Goal: Task Accomplishment & Management: Use online tool/utility

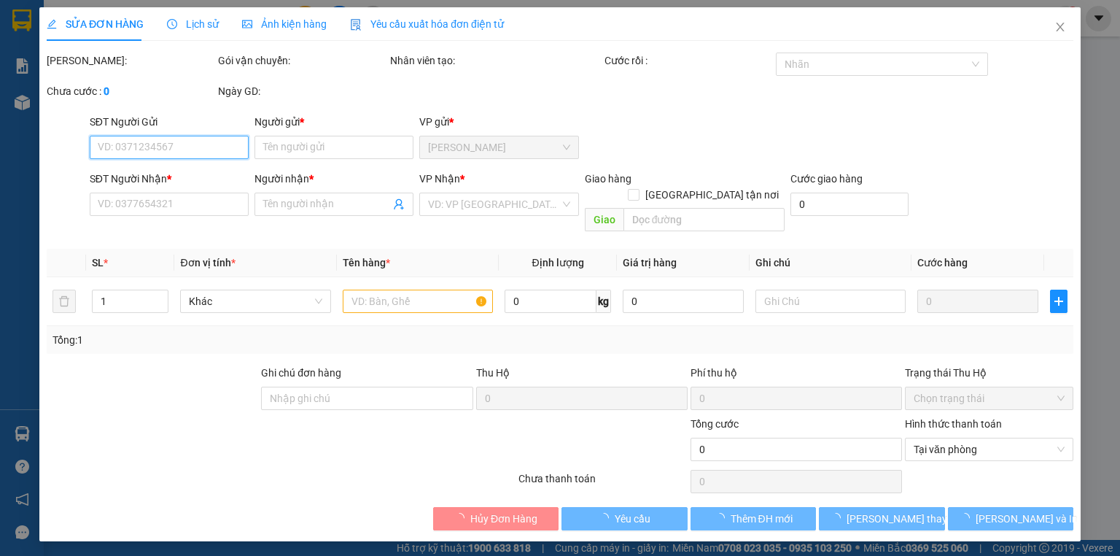
type input "0938676632"
type input "THANH"
type input "0975179735"
type input "DƯƠNG"
type input "25.000"
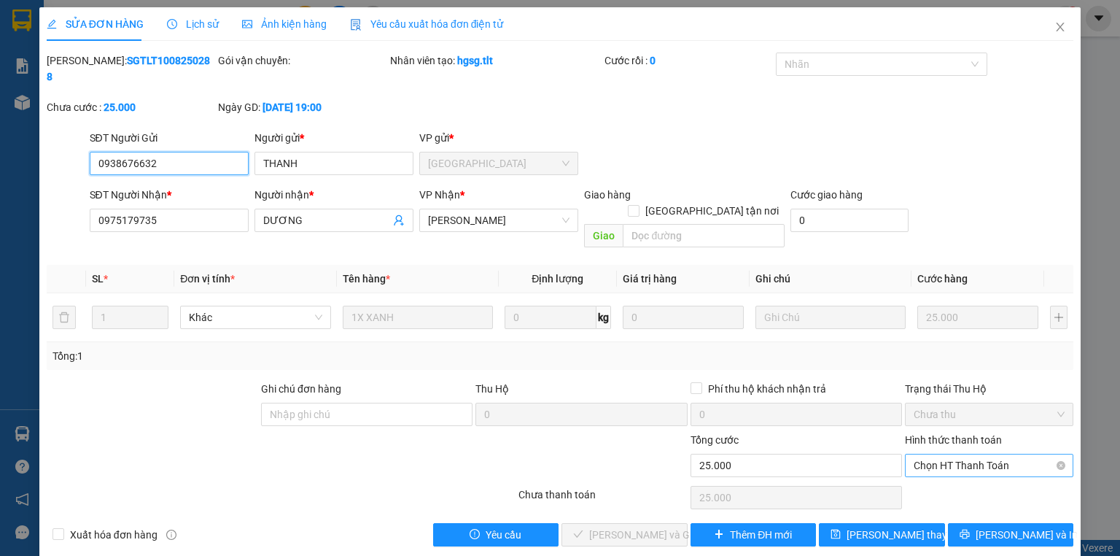
click at [936, 454] on span "Chọn HT Thanh Toán" at bounding box center [989, 465] width 151 height 22
click at [936, 461] on div "Tại văn phòng" at bounding box center [989, 462] width 151 height 16
type input "0"
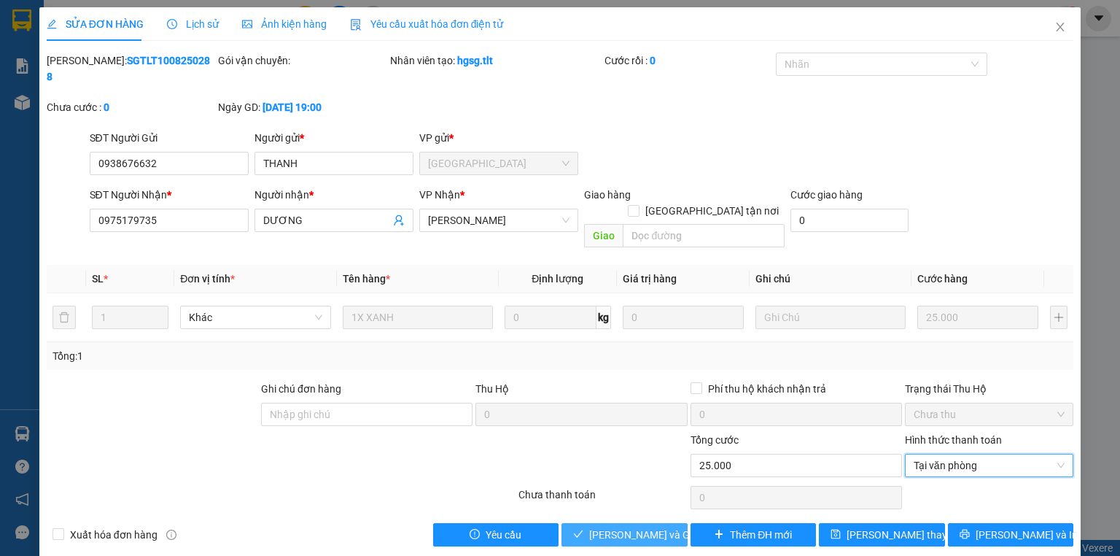
click at [669, 527] on span "[PERSON_NAME] và Giao hàng" at bounding box center [659, 535] width 140 height 16
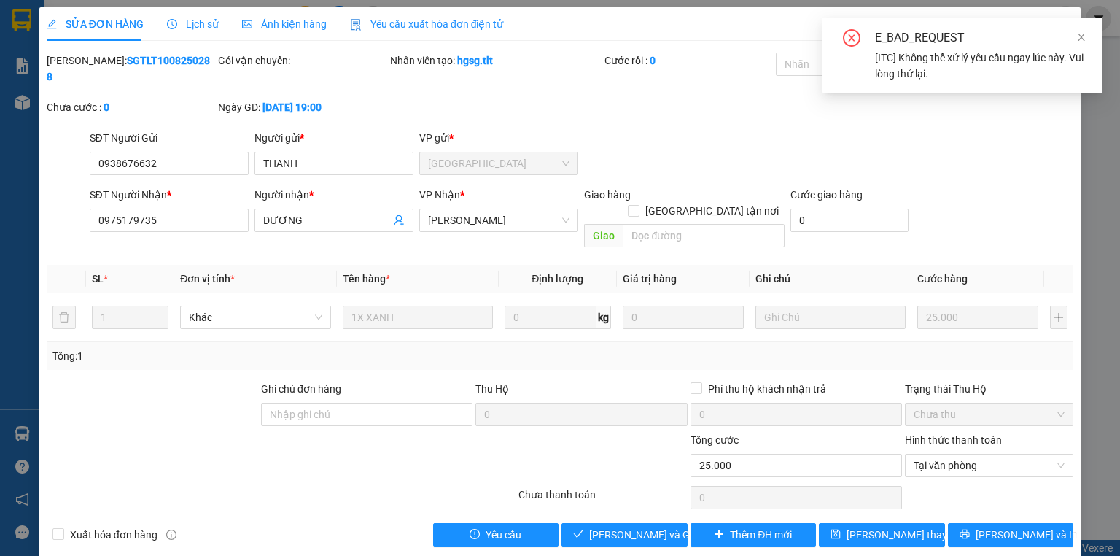
drag, startPoint x: 1079, startPoint y: 34, endPoint x: 1055, endPoint y: 70, distance: 43.1
click at [1079, 34] on icon "close" at bounding box center [1081, 37] width 7 height 7
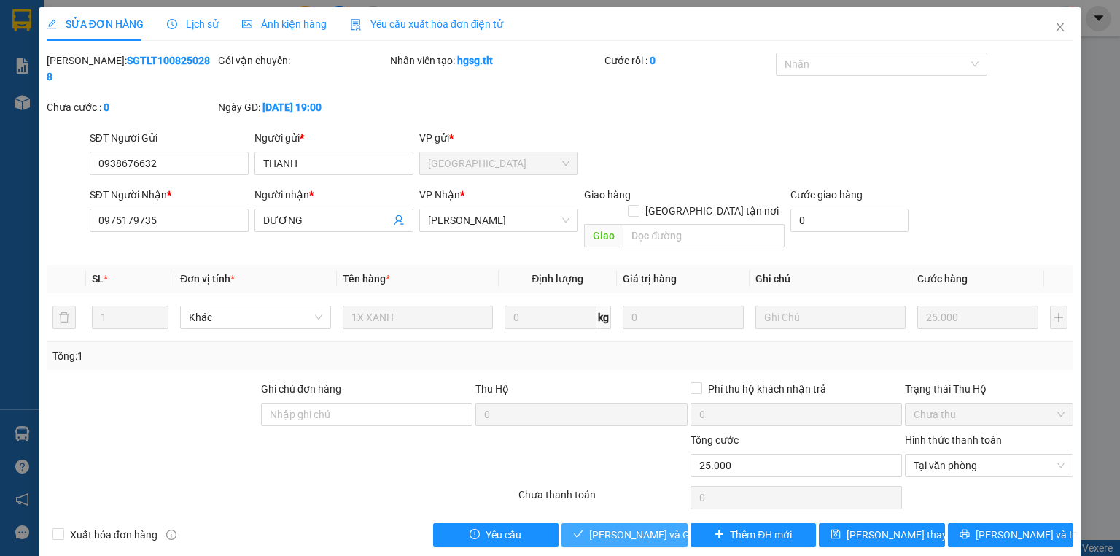
click at [610, 527] on span "[PERSON_NAME] và Giao hàng" at bounding box center [659, 535] width 140 height 16
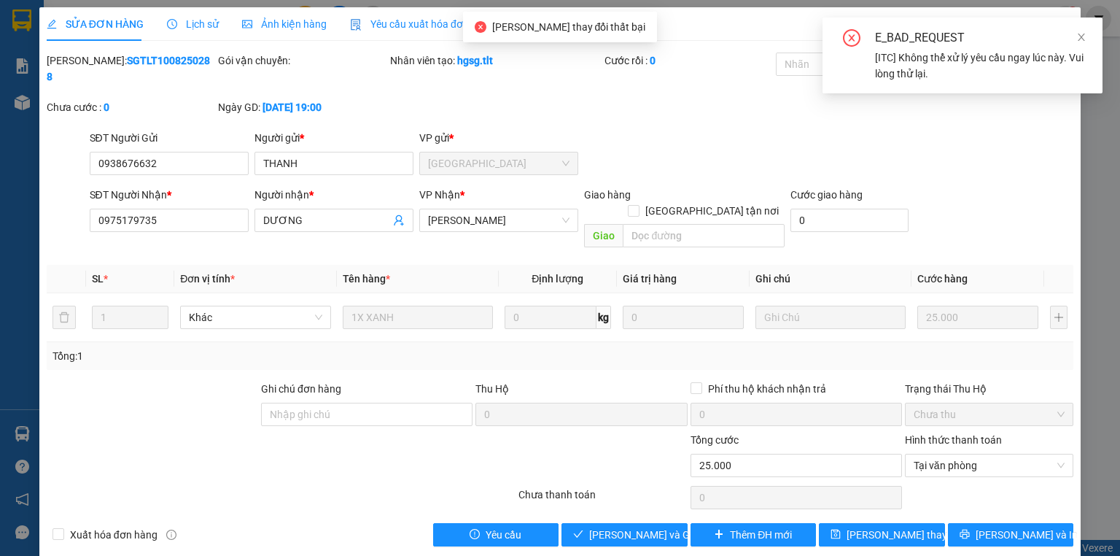
drag, startPoint x: 631, startPoint y: 431, endPoint x: 629, endPoint y: 422, distance: 8.9
click at [630, 432] on div at bounding box center [602, 457] width 171 height 51
click at [1093, 39] on div "E_BAD_REQUEST [ITC] Không thể xử lý yêu cầu ngay lúc này. Vui lòng thử lại." at bounding box center [963, 56] width 280 height 76
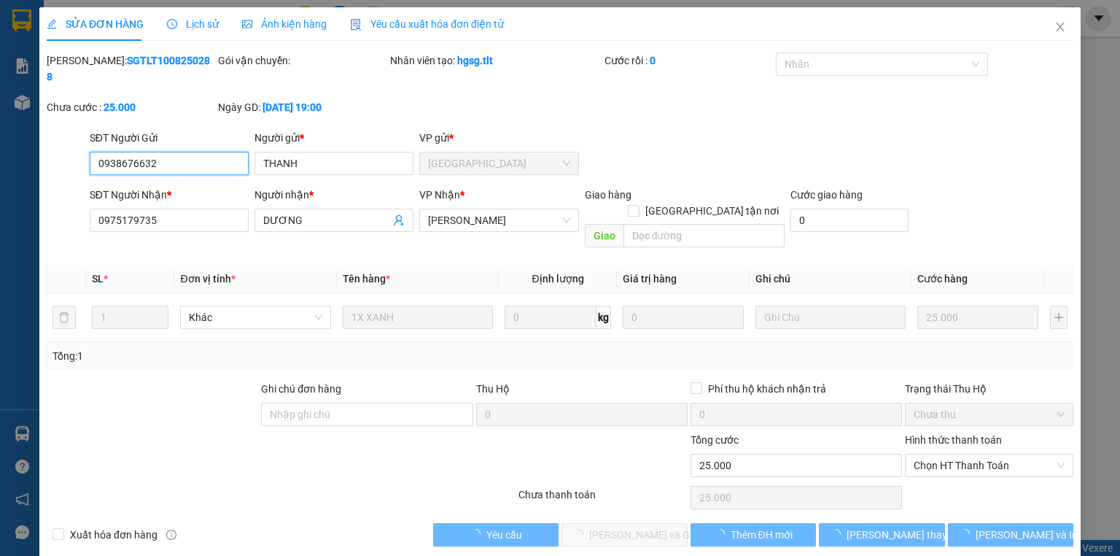
type input "0938676632"
type input "THANH"
type input "0975179735"
type input "DƯƠNG"
type input "25.000"
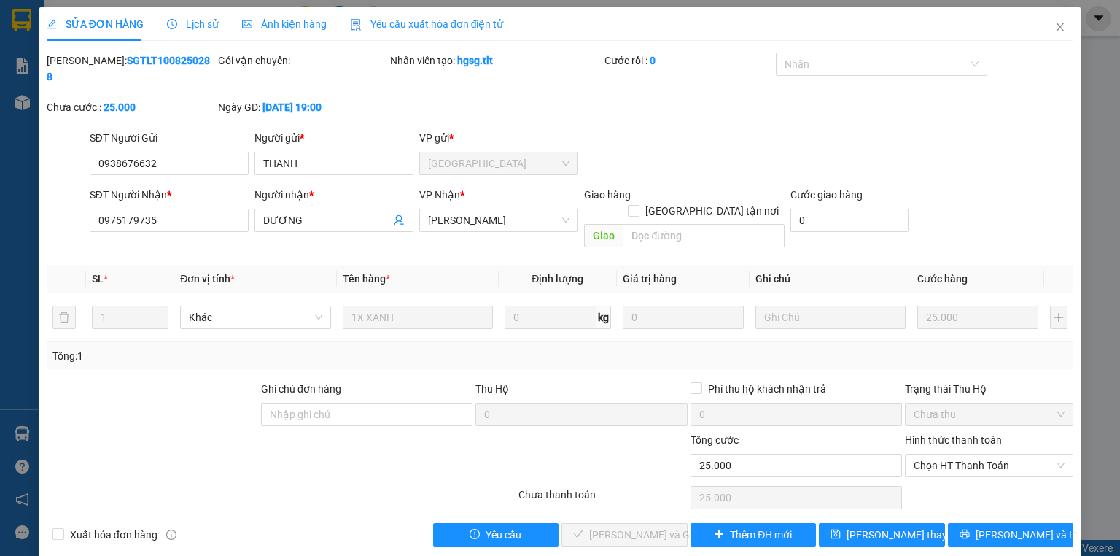
click at [957, 444] on div "Hình thức thanh toán Chọn HT Thanh Toán" at bounding box center [989, 457] width 168 height 51
click at [951, 454] on span "Chọn HT Thanh Toán" at bounding box center [989, 465] width 151 height 22
click at [933, 467] on div "Tại văn phòng" at bounding box center [989, 462] width 151 height 16
type input "0"
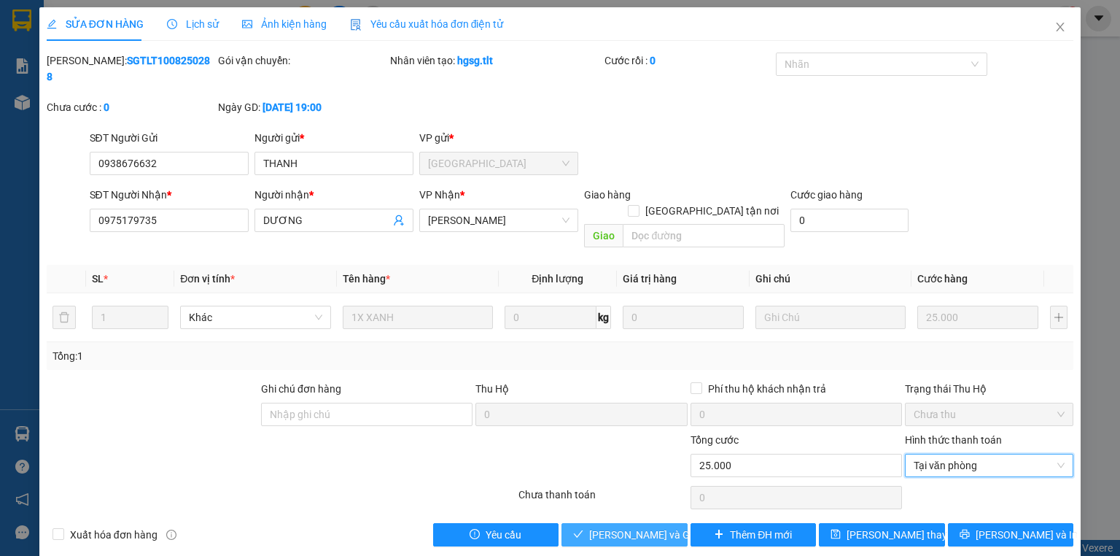
click at [604, 515] on div "SỬA ĐƠN HÀNG Lịch sử Ảnh kiện hàng Yêu cầu xuất hóa đơn điện tử Total Paid Fee …" at bounding box center [559, 282] width 1041 height 550
click at [607, 527] on span "[PERSON_NAME] và Giao hàng" at bounding box center [659, 535] width 140 height 16
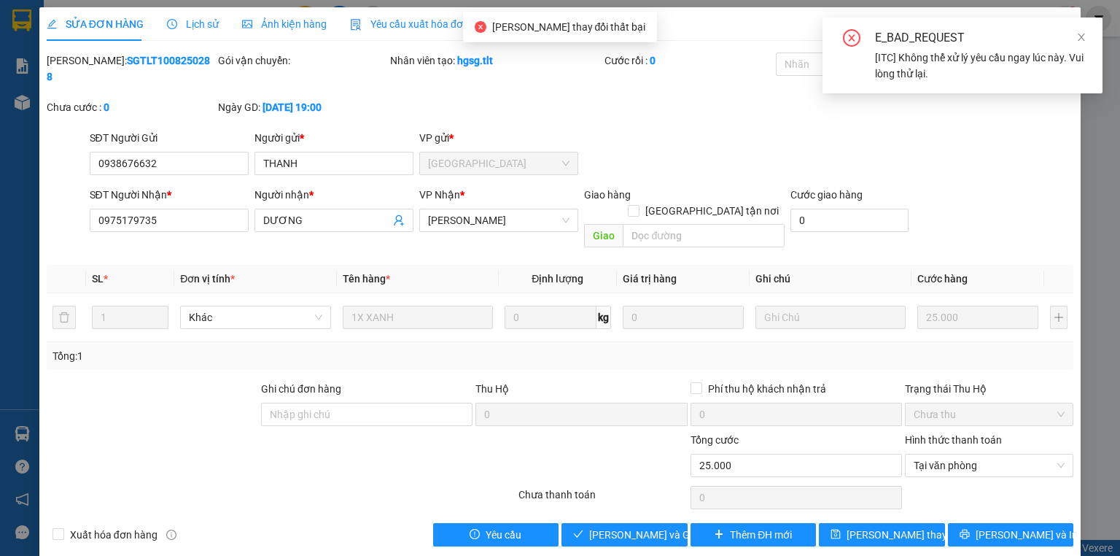
click at [1087, 44] on div "E_BAD_REQUEST [ITC] Không thể xử lý yêu cầu ngay lúc này. Vui lòng thử lại." at bounding box center [963, 56] width 280 height 76
click at [1084, 38] on icon "close" at bounding box center [1081, 37] width 10 height 10
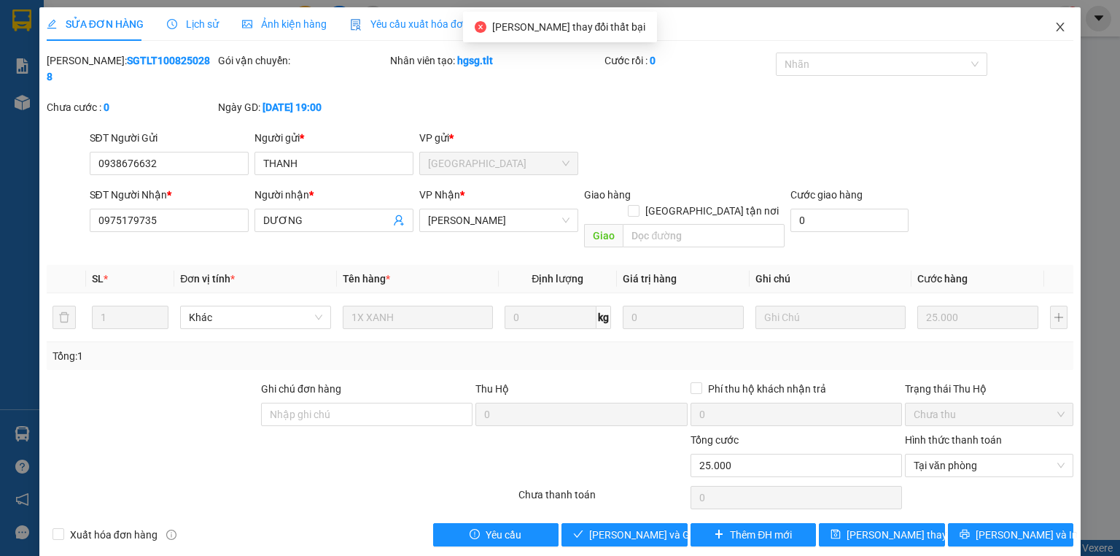
click at [1067, 26] on span "Close" at bounding box center [1060, 27] width 41 height 41
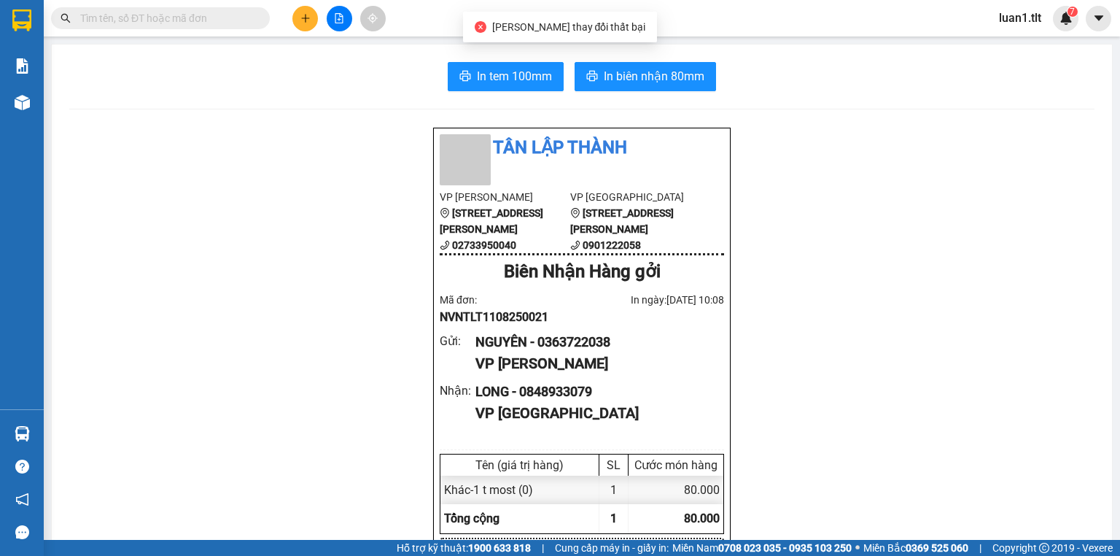
click at [163, 15] on input "text" at bounding box center [166, 18] width 172 height 16
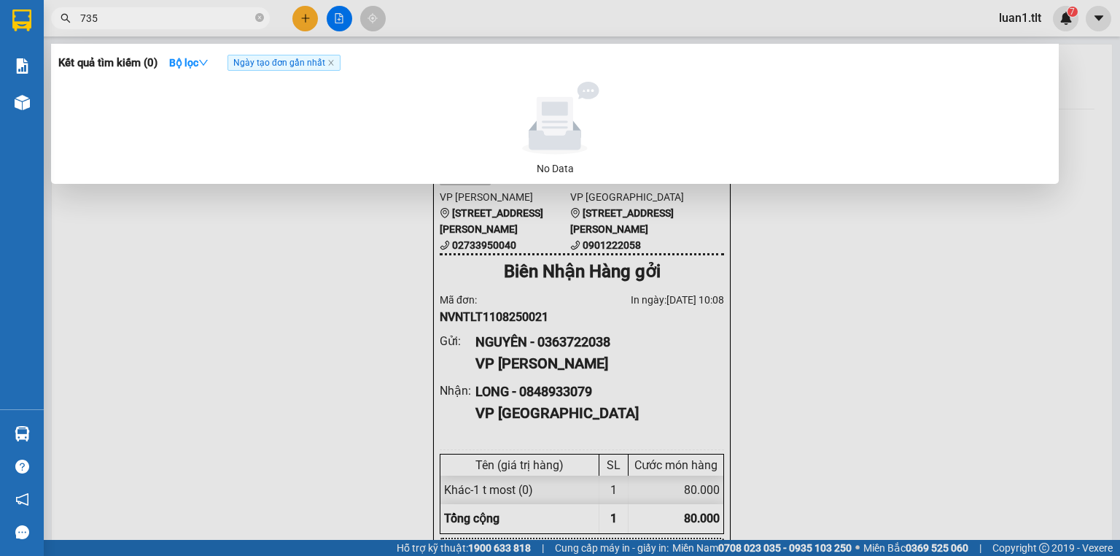
type input "735"
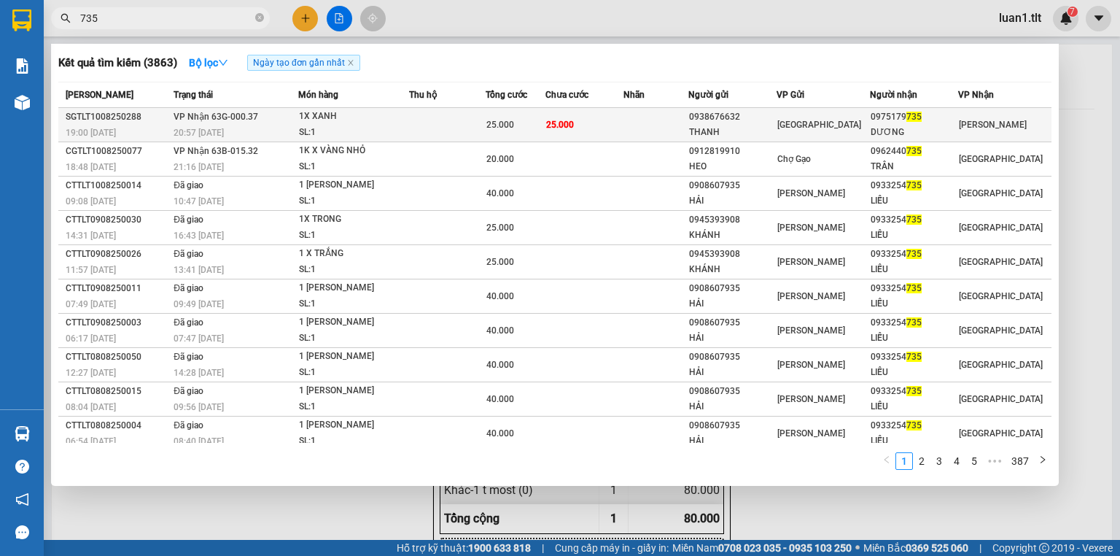
click at [514, 125] on span "25.000" at bounding box center [500, 125] width 28 height 10
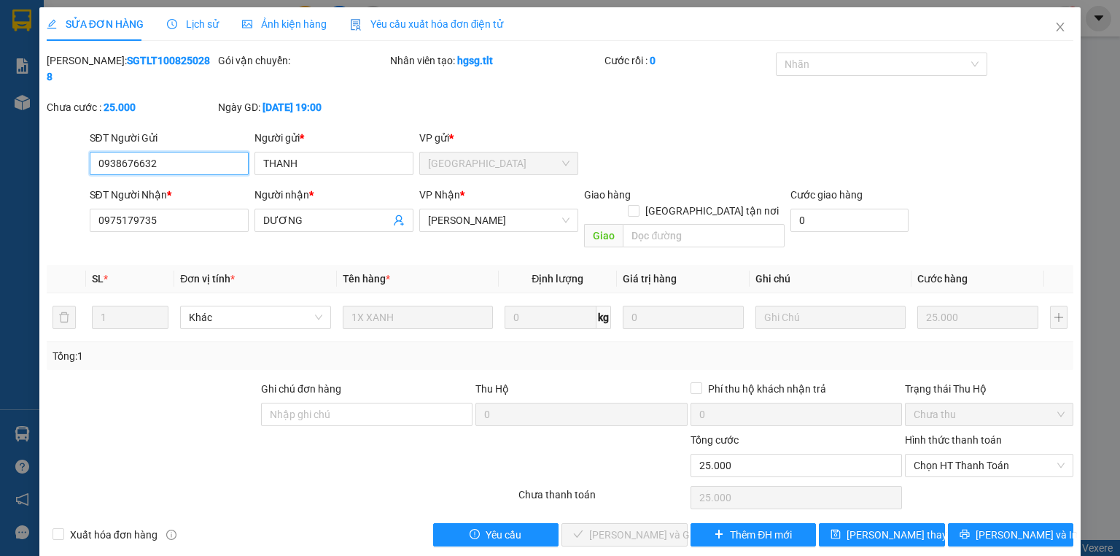
click at [952, 454] on span "Chọn HT Thanh Toán" at bounding box center [989, 465] width 151 height 22
drag, startPoint x: 942, startPoint y: 446, endPoint x: 935, endPoint y: 458, distance: 13.8
click at [941, 446] on div "Hình thức thanh toán Chọn HT Thanh Toán" at bounding box center [989, 457] width 168 height 51
click at [935, 483] on div "Chọn HT Thanh Toán" at bounding box center [989, 497] width 171 height 29
drag, startPoint x: 940, startPoint y: 431, endPoint x: 934, endPoint y: 444, distance: 14.4
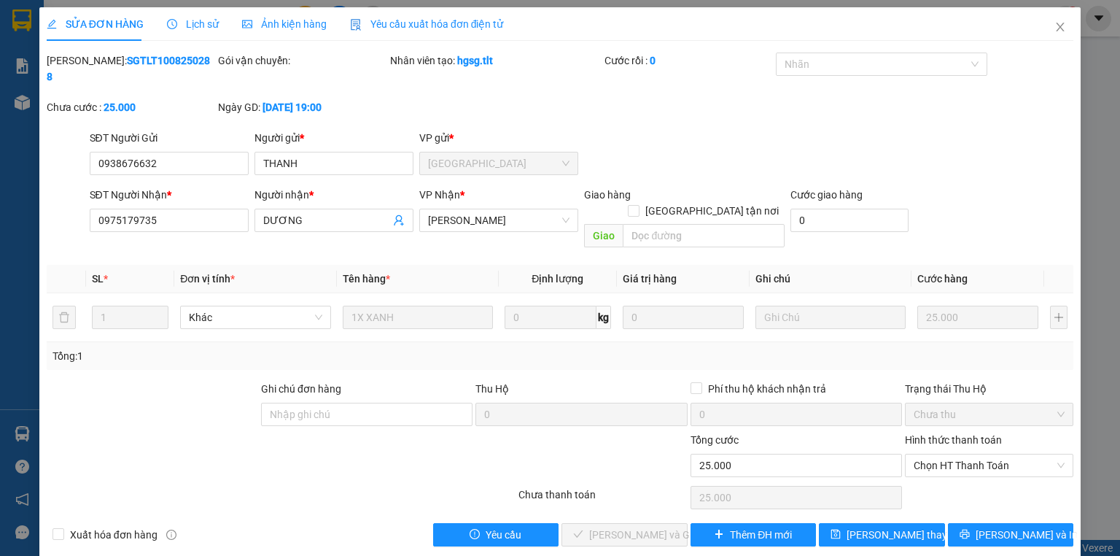
click at [940, 454] on span "Chọn HT Thanh Toán" at bounding box center [989, 465] width 151 height 22
click at [933, 456] on div "Tại văn phòng" at bounding box center [989, 462] width 151 height 16
type input "0"
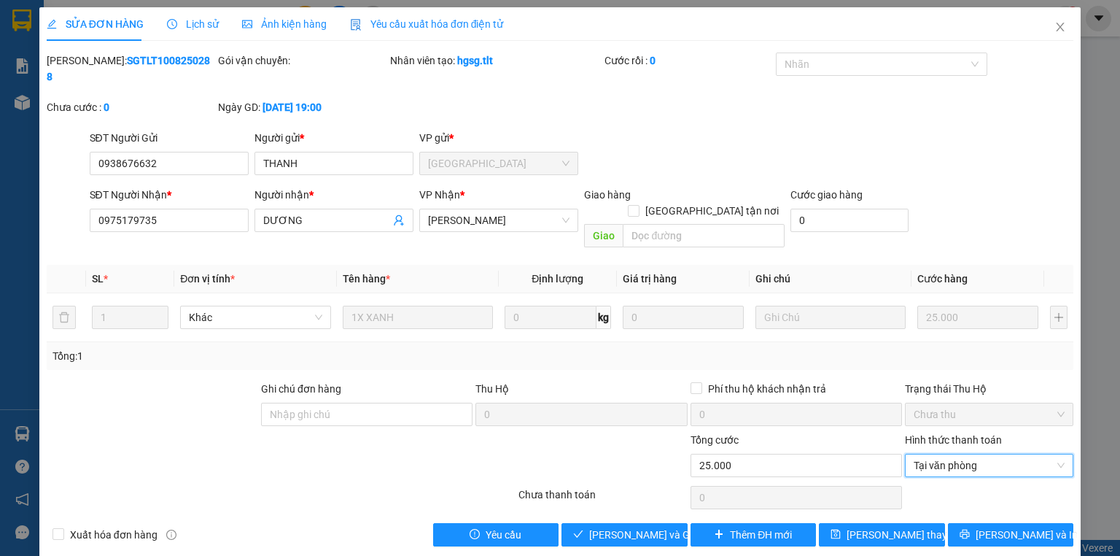
click at [659, 522] on div "SỬA ĐƠN HÀNG Lịch sử Ảnh kiện hàng Yêu cầu xuất hóa đơn điện tử Total Paid Fee …" at bounding box center [559, 282] width 1041 height 550
click at [662, 527] on span "Lưu và Giao hàng" at bounding box center [659, 535] width 140 height 16
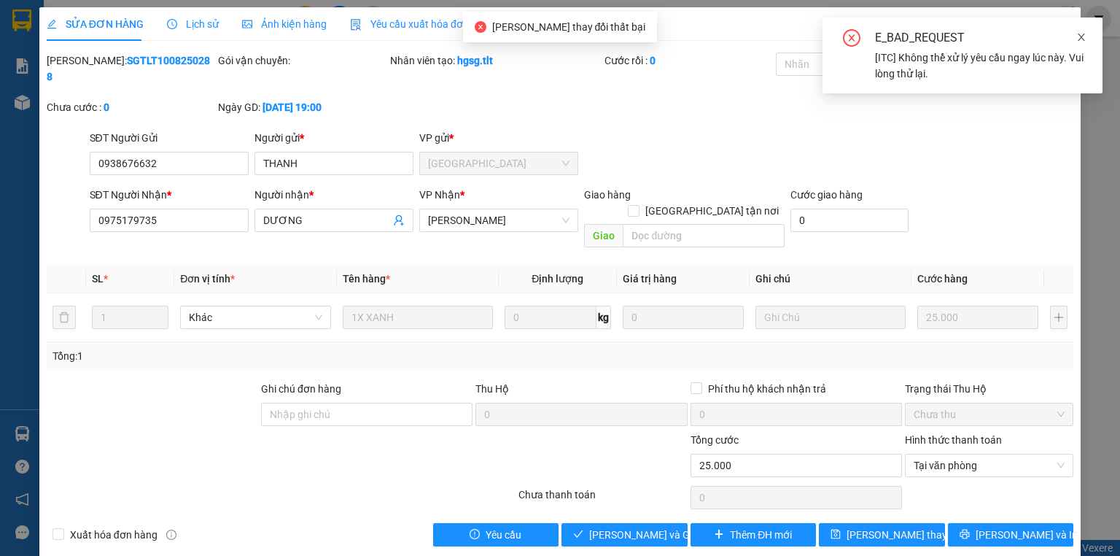
click at [1085, 31] on span at bounding box center [1081, 37] width 10 height 12
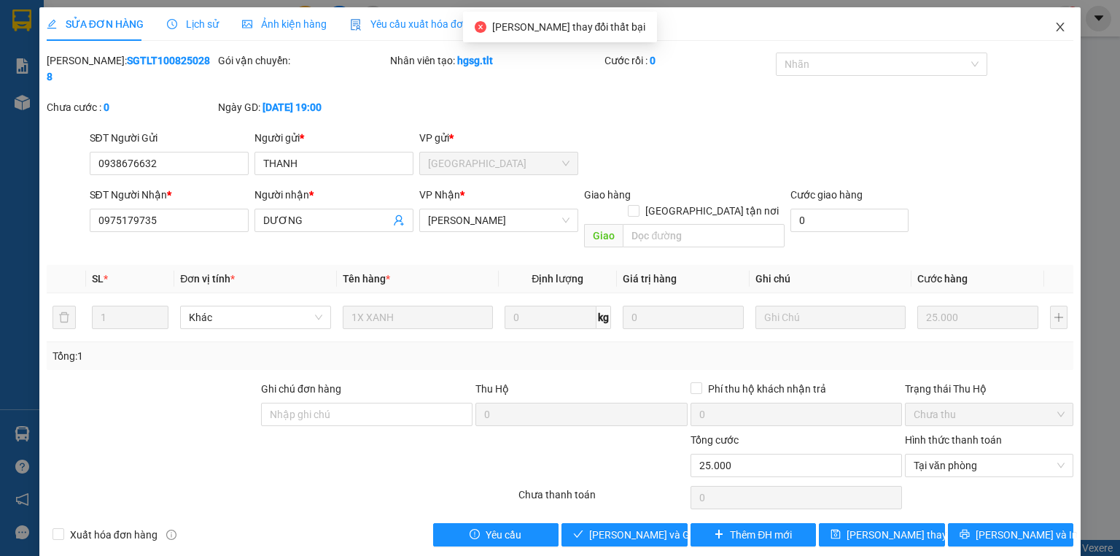
click at [1065, 18] on span "Close" at bounding box center [1060, 27] width 41 height 41
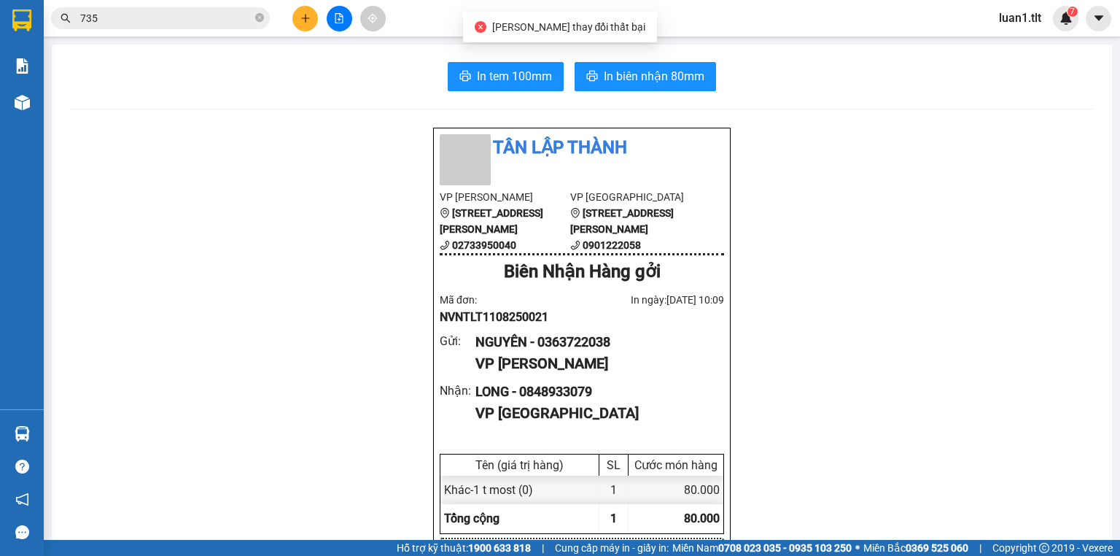
click at [202, 6] on div "Kết quả tìm kiếm ( 3863 ) Bộ lọc Ngày tạo đơn gần nhất Mã ĐH Trạng thái Món hàn…" at bounding box center [142, 19] width 284 height 26
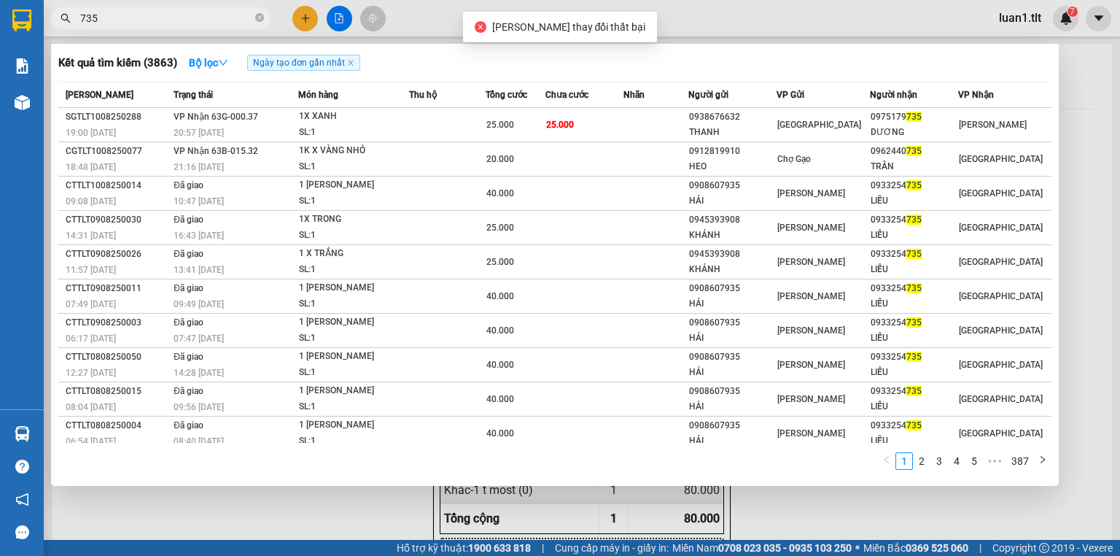
click at [198, 18] on input "735" at bounding box center [166, 18] width 172 height 16
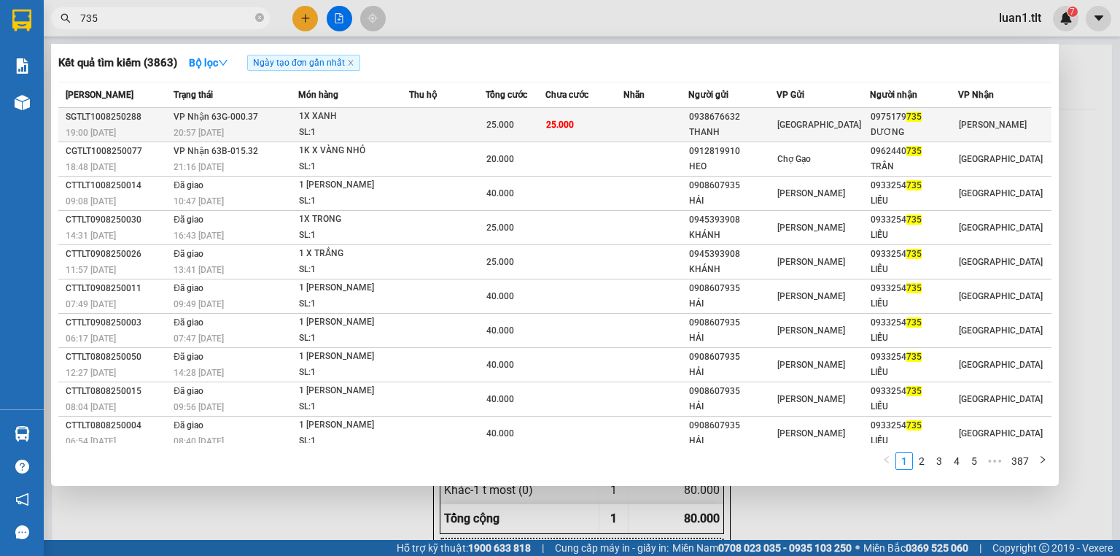
click at [248, 117] on span "VP Nhận 63G-000.37" at bounding box center [216, 117] width 85 height 10
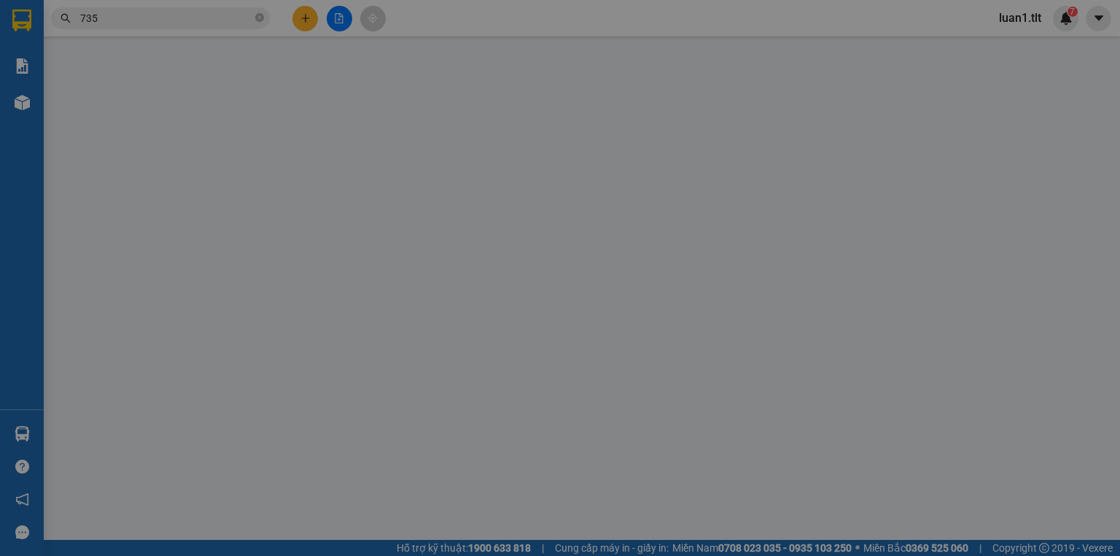
type input "0938676632"
type input "THANH"
type input "0975179735"
type input "DƯƠNG"
type input "25.000"
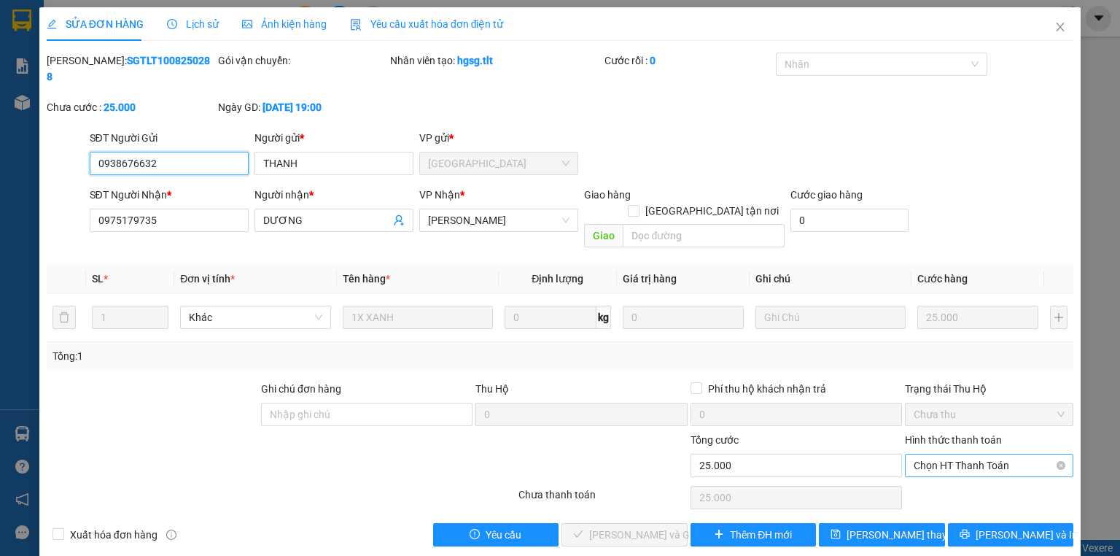
click at [976, 454] on span "Chọn HT Thanh Toán" at bounding box center [989, 465] width 151 height 22
drag, startPoint x: 968, startPoint y: 461, endPoint x: 960, endPoint y: 463, distance: 9.0
click at [970, 461] on div "Tại văn phòng" at bounding box center [989, 462] width 151 height 16
type input "0"
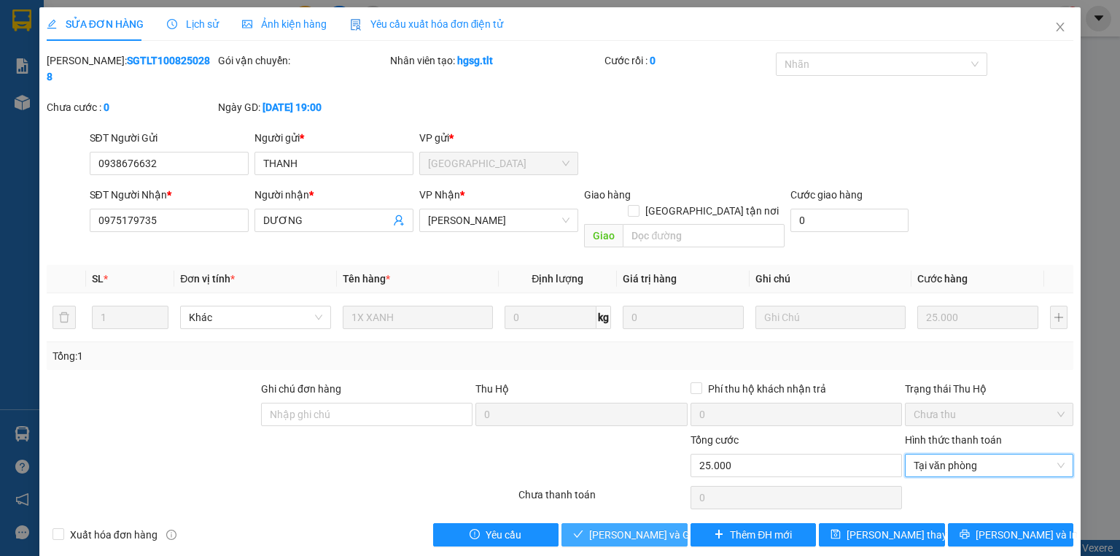
click at [646, 527] on span "Lưu và Giao hàng" at bounding box center [659, 535] width 140 height 16
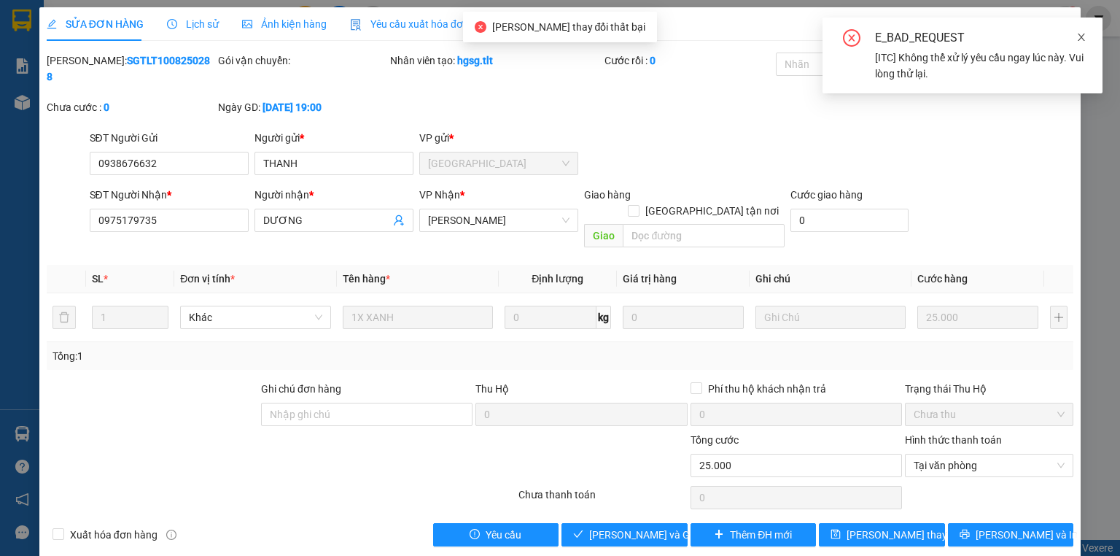
click at [1083, 38] on icon "close" at bounding box center [1081, 37] width 10 height 10
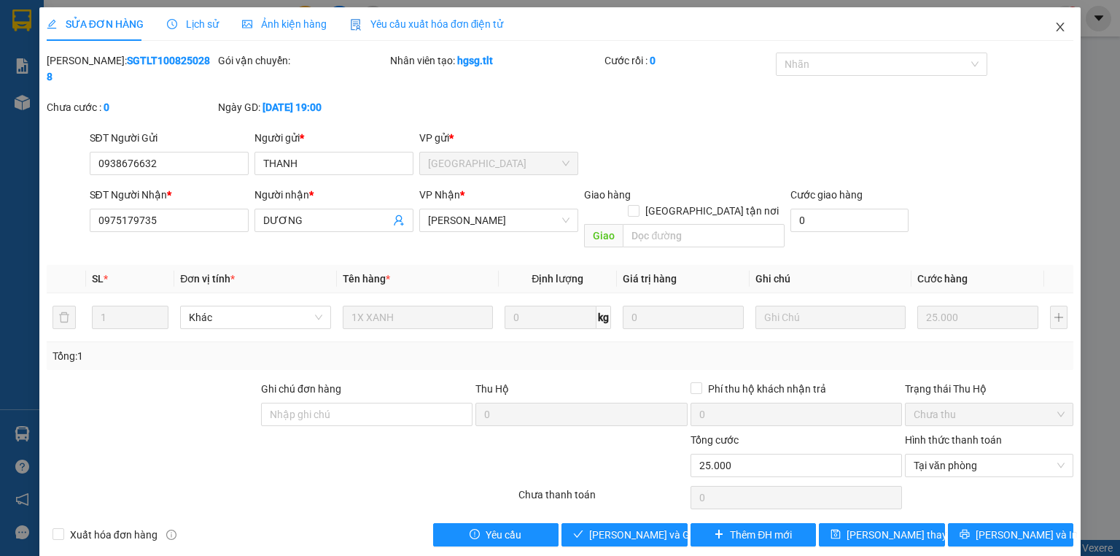
drag, startPoint x: 1059, startPoint y: 26, endPoint x: 1027, endPoint y: 28, distance: 31.4
click at [1059, 26] on icon "close" at bounding box center [1061, 27] width 8 height 9
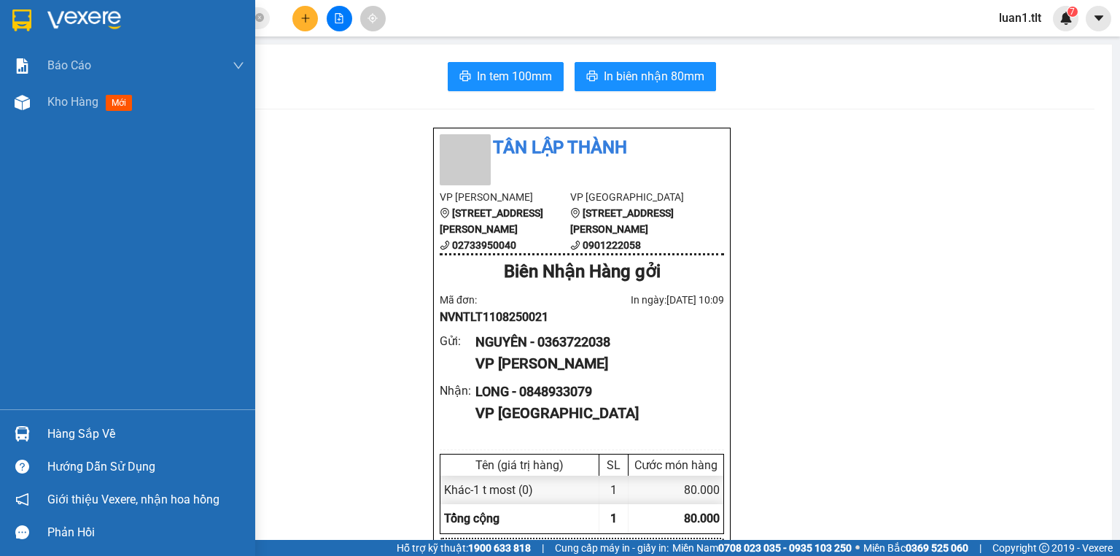
click at [12, 21] on img at bounding box center [21, 20] width 19 height 22
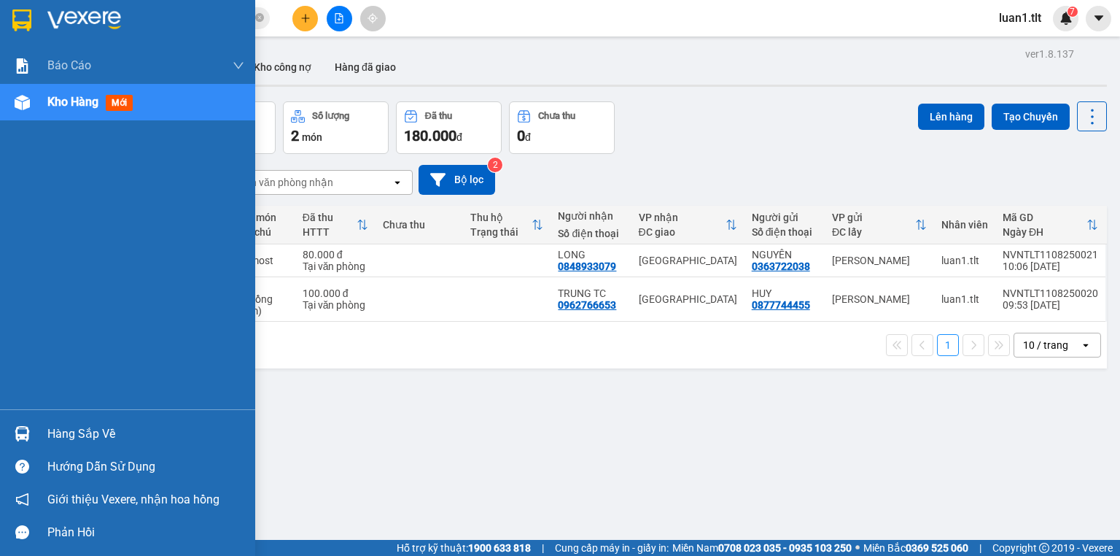
click at [79, 20] on img at bounding box center [84, 20] width 74 height 22
drag, startPoint x: 93, startPoint y: 419, endPoint x: 113, endPoint y: 414, distance: 20.2
click at [96, 417] on div "Hàng sắp về" at bounding box center [127, 433] width 255 height 33
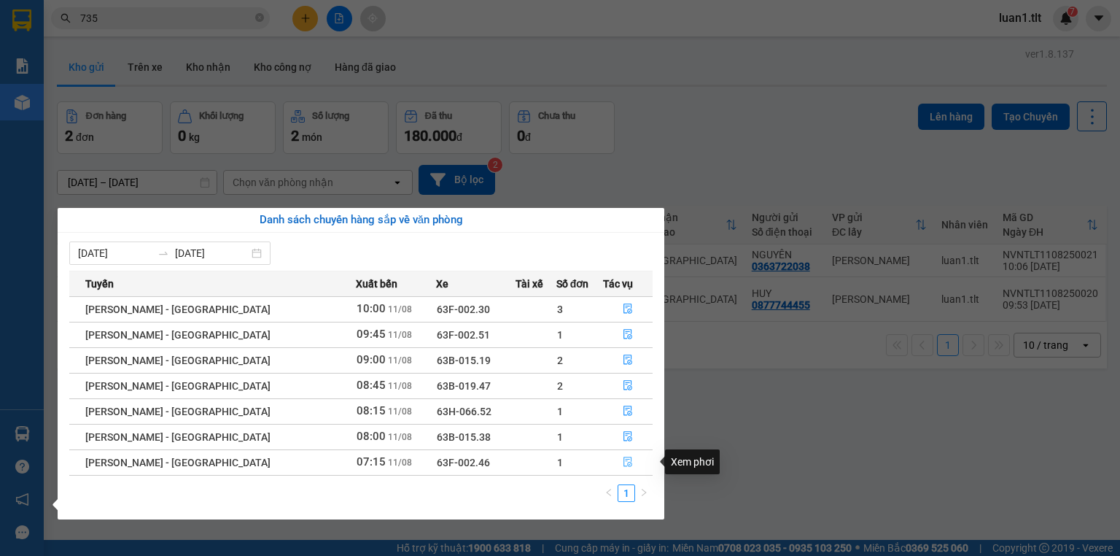
click at [623, 461] on icon "file-done" at bounding box center [628, 462] width 10 height 10
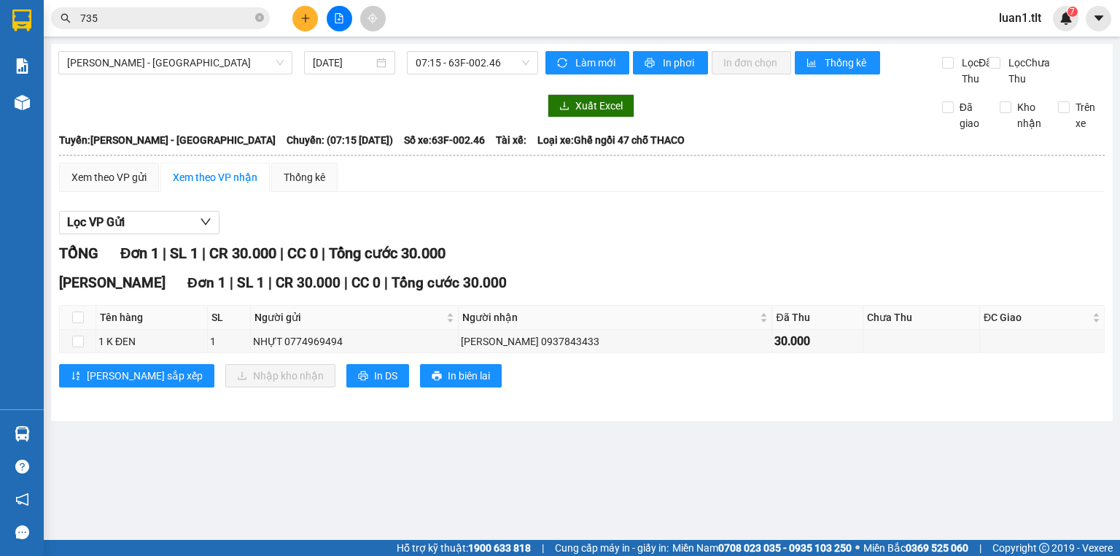
drag, startPoint x: 86, startPoint y: 305, endPoint x: 70, endPoint y: 327, distance: 27.1
click at [82, 309] on div "Nguyễn Văn Nguyễn Đơn 1 | SL 1 | CR 30.000 | CC 0 | Tổng cước 30.000 Tên hàng S…" at bounding box center [582, 335] width 1046 height 126
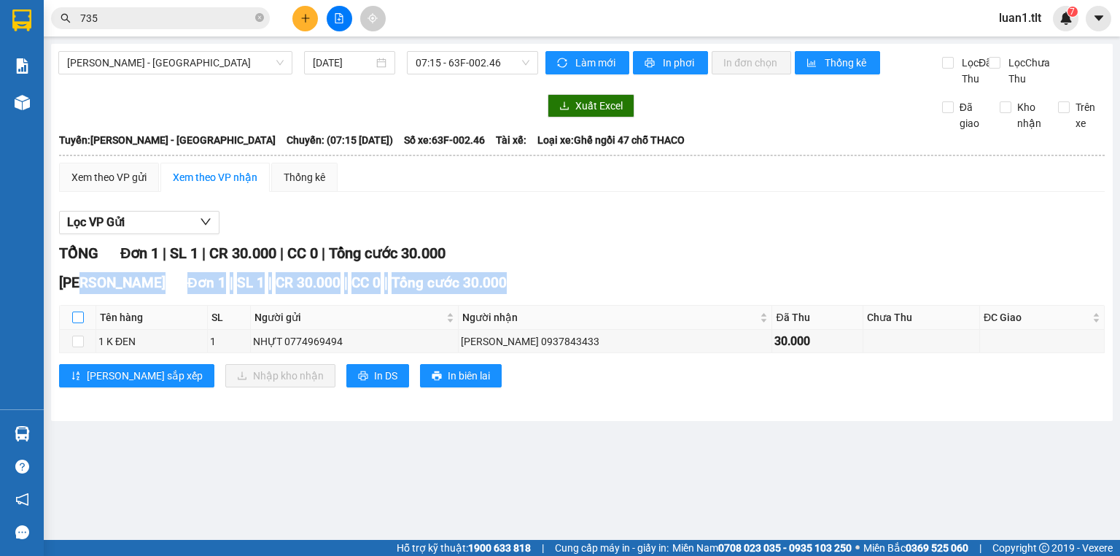
drag, startPoint x: 78, startPoint y: 336, endPoint x: 91, endPoint y: 338, distance: 13.3
click at [78, 323] on input "checkbox" at bounding box center [78, 317] width 12 height 12
checkbox input "true"
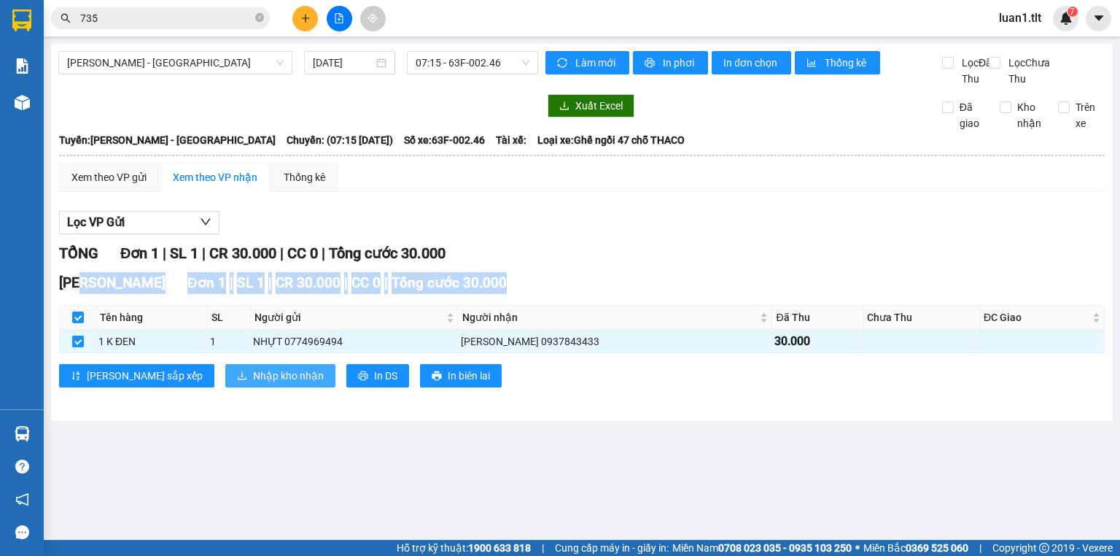
click at [253, 384] on span "Nhập kho nhận" at bounding box center [288, 376] width 71 height 16
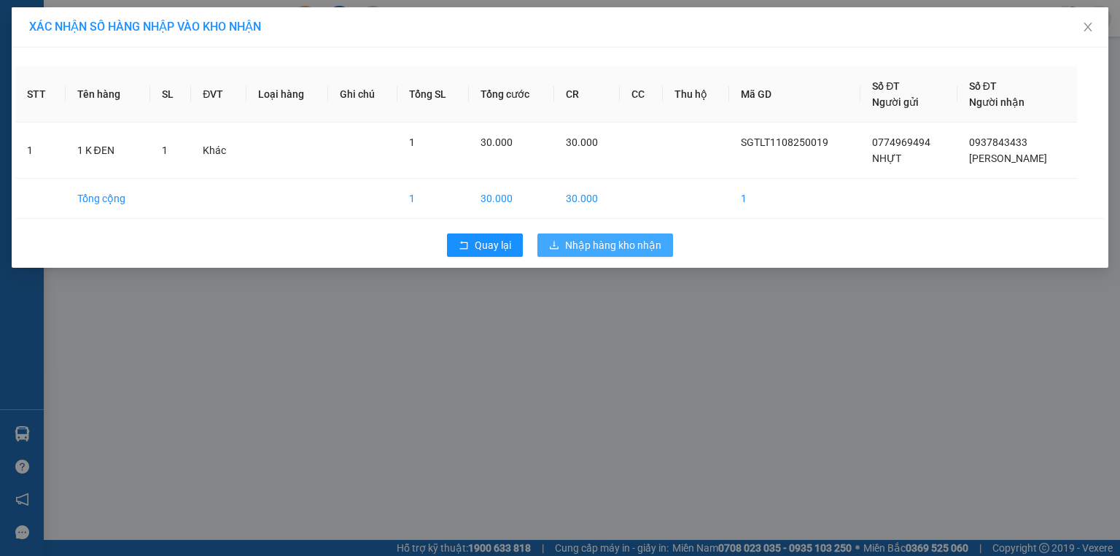
click at [621, 246] on span "Nhập hàng kho nhận" at bounding box center [613, 245] width 96 height 16
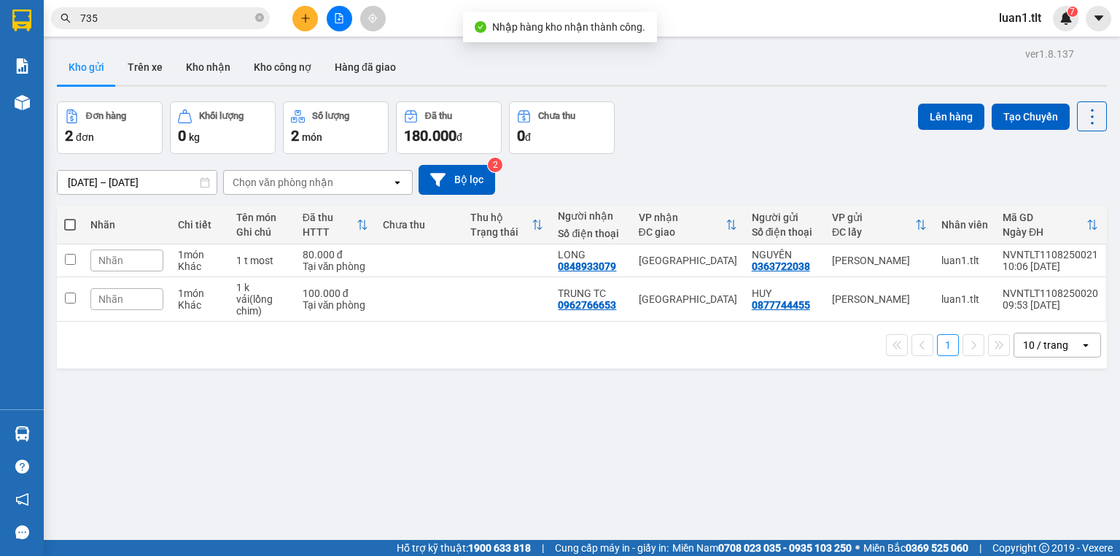
click at [234, 18] on input "735" at bounding box center [166, 18] width 172 height 16
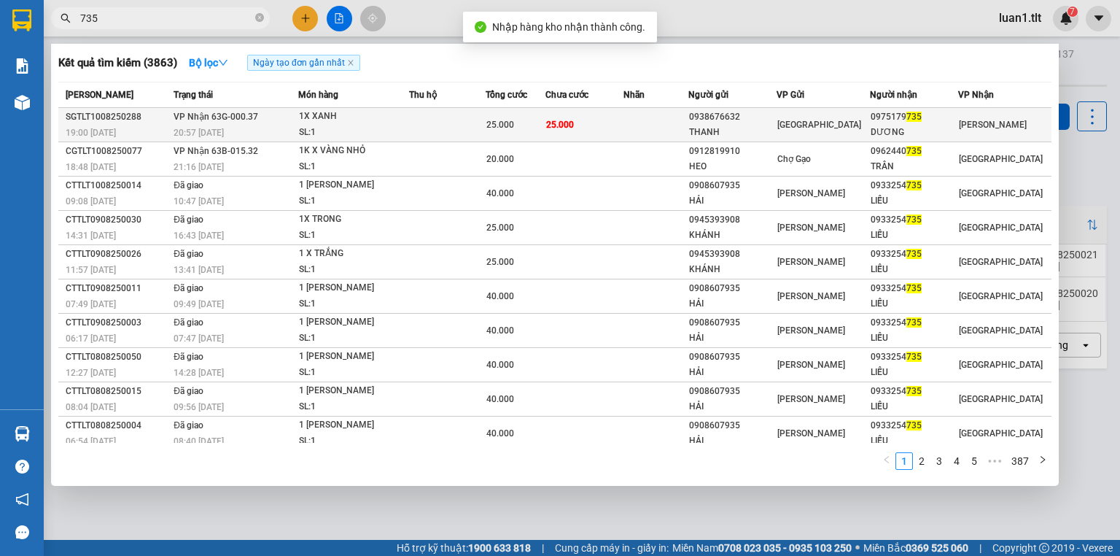
click at [668, 120] on td at bounding box center [655, 125] width 65 height 34
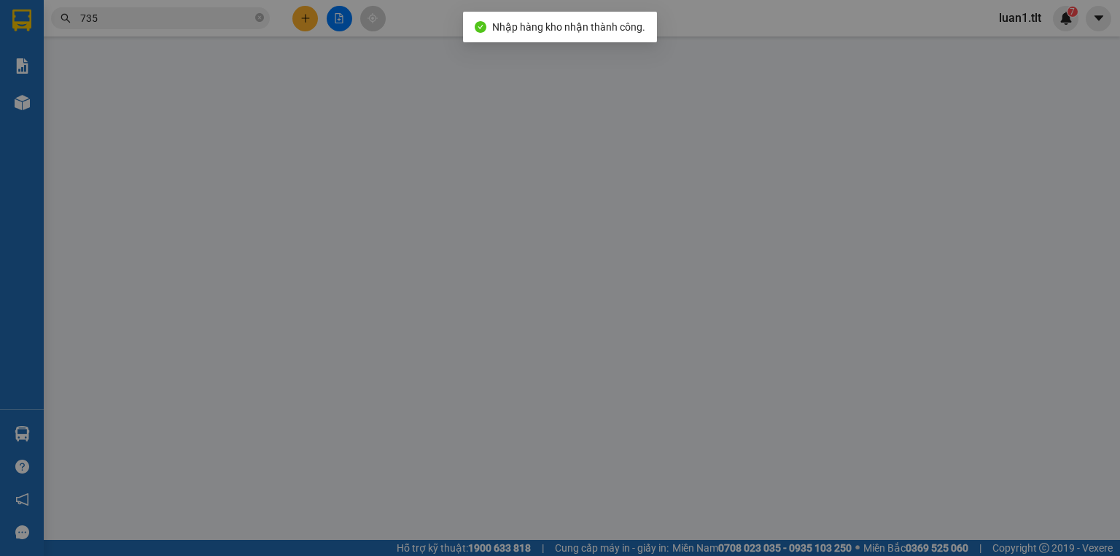
type input "0938676632"
type input "THANH"
type input "0975179735"
type input "DƯƠNG"
type input "25.000"
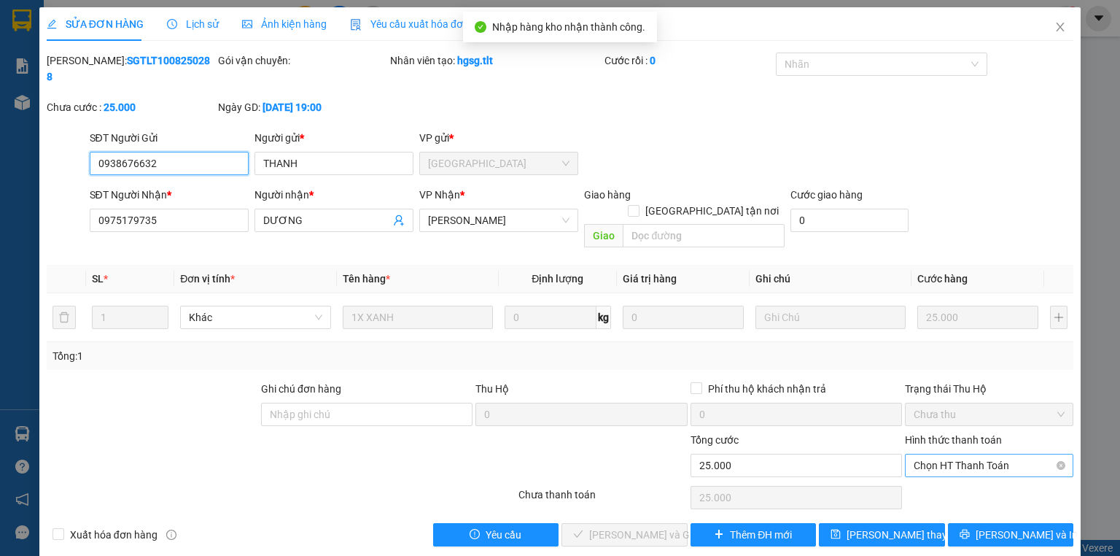
click at [961, 454] on span "Chọn HT Thanh Toán" at bounding box center [989, 465] width 151 height 22
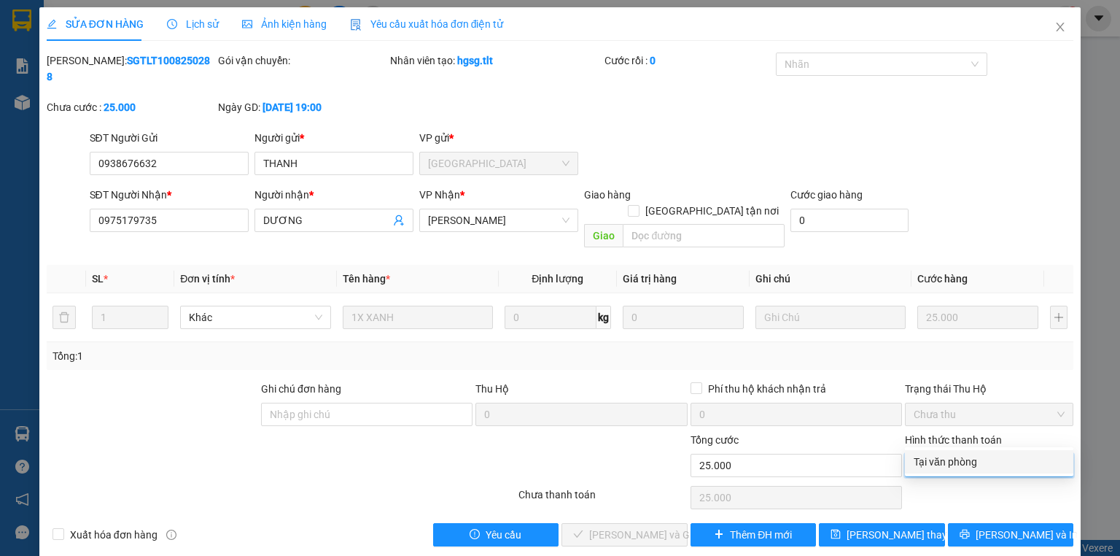
click at [961, 461] on div "Tại văn phòng" at bounding box center [989, 462] width 151 height 16
type input "0"
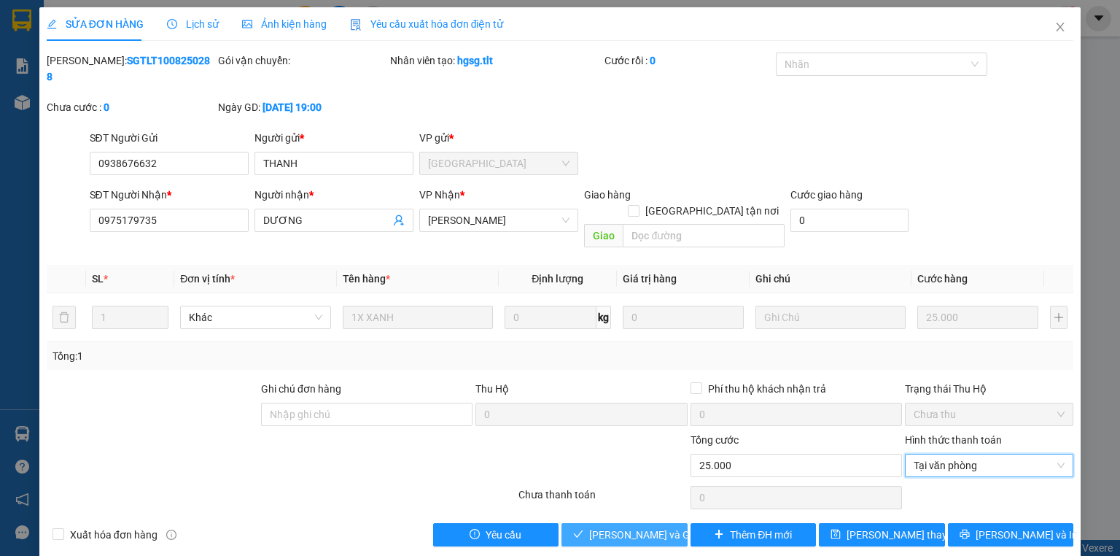
click at [575, 523] on button "Lưu và Giao hàng" at bounding box center [625, 534] width 126 height 23
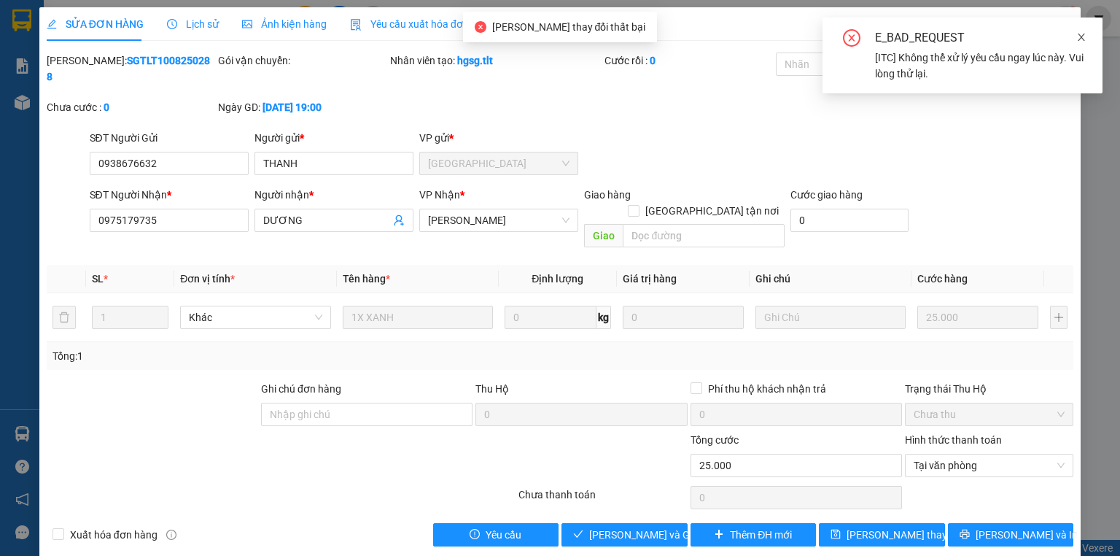
drag, startPoint x: 1088, startPoint y: 41, endPoint x: 1076, endPoint y: 36, distance: 12.7
click at [1088, 41] on div "E_BAD_REQUEST [ITC] Không thể xử lý yêu cầu ngay lúc này. Vui lòng thử lại." at bounding box center [963, 56] width 280 height 76
click at [1087, 35] on div "E_BAD_REQUEST [ITC] Không thể xử lý yêu cầu ngay lúc này. Vui lòng thử lại." at bounding box center [963, 56] width 280 height 76
click at [1082, 36] on icon "close" at bounding box center [1081, 37] width 7 height 7
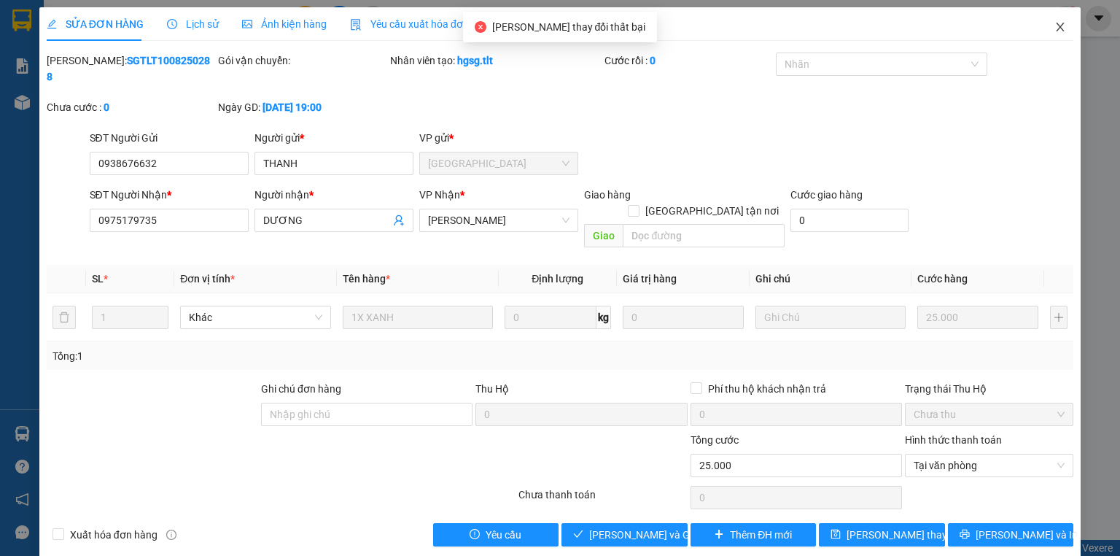
click at [1057, 17] on span "Close" at bounding box center [1060, 27] width 41 height 41
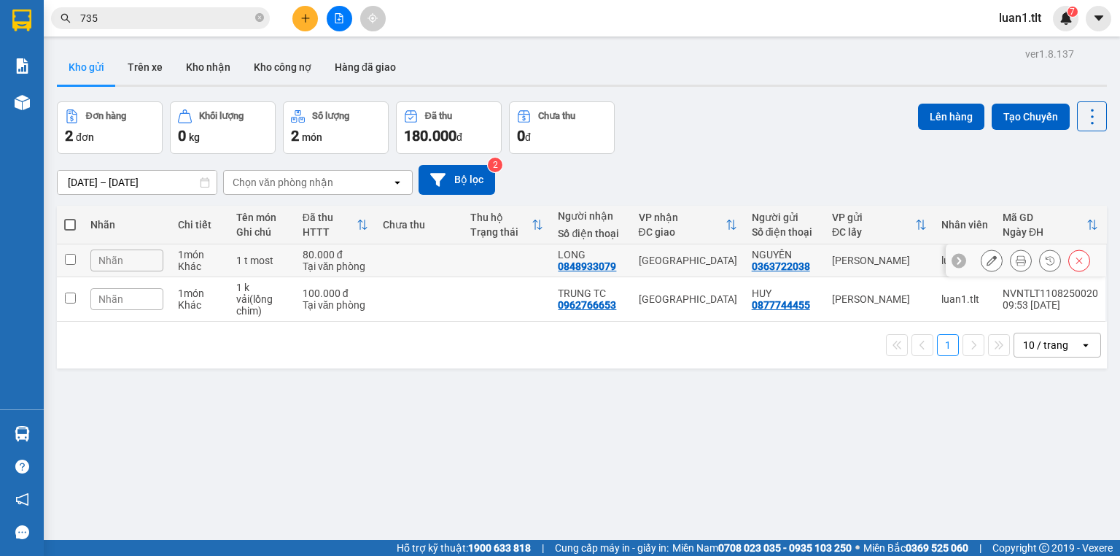
click at [509, 307] on td at bounding box center [507, 299] width 88 height 44
checkbox input "true"
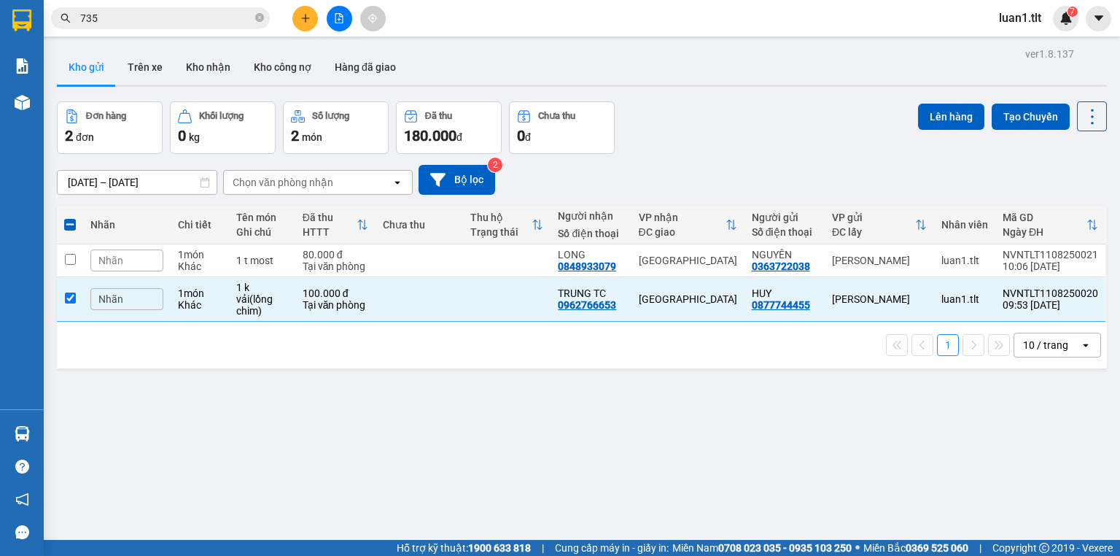
click at [462, 338] on div "1 10 / trang open" at bounding box center [582, 345] width 1038 height 25
click at [182, 15] on input "735" at bounding box center [166, 18] width 172 height 16
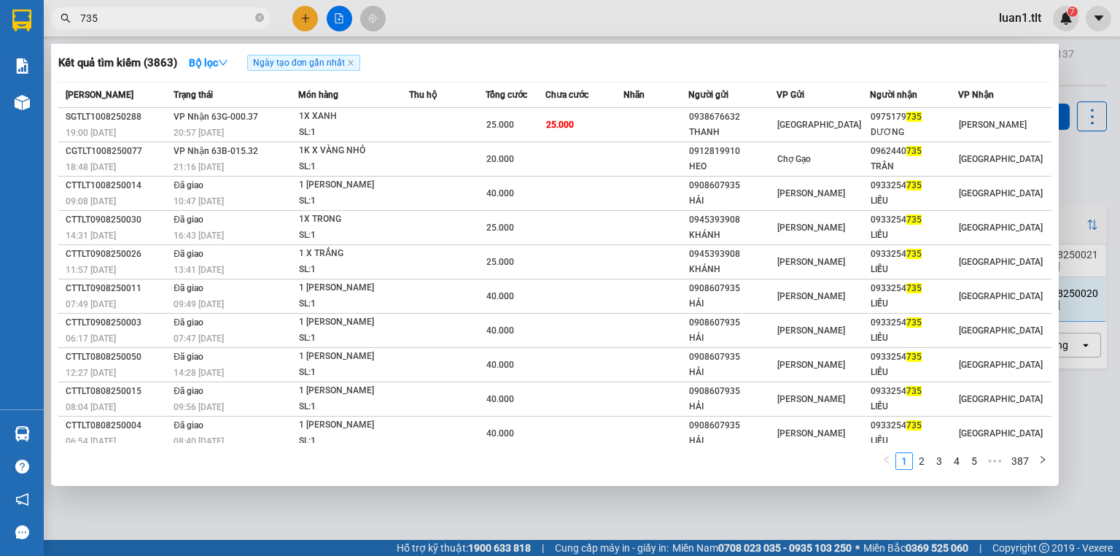
click at [182, 15] on input "735" at bounding box center [166, 18] width 172 height 16
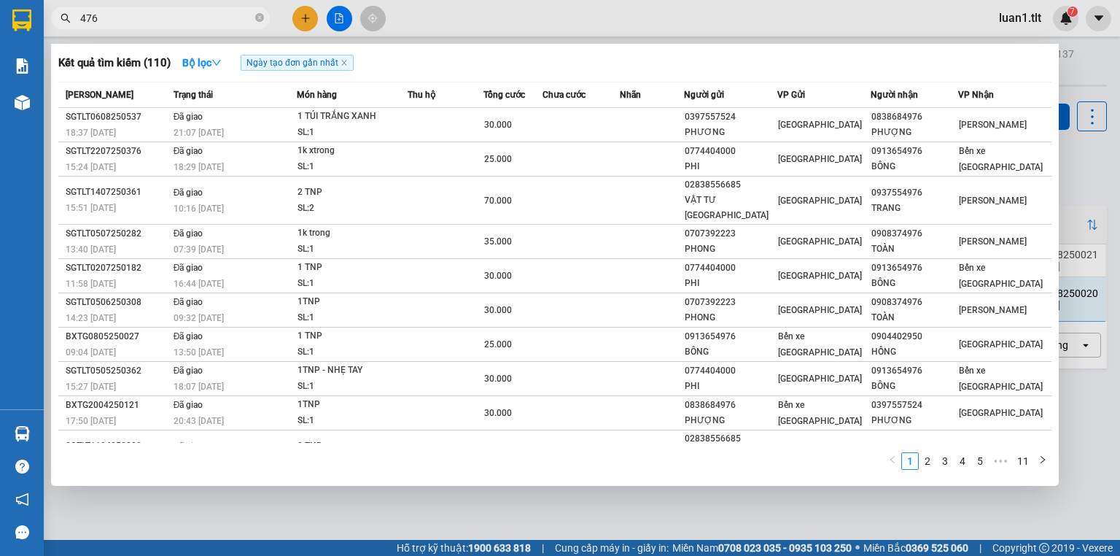
type input "476"
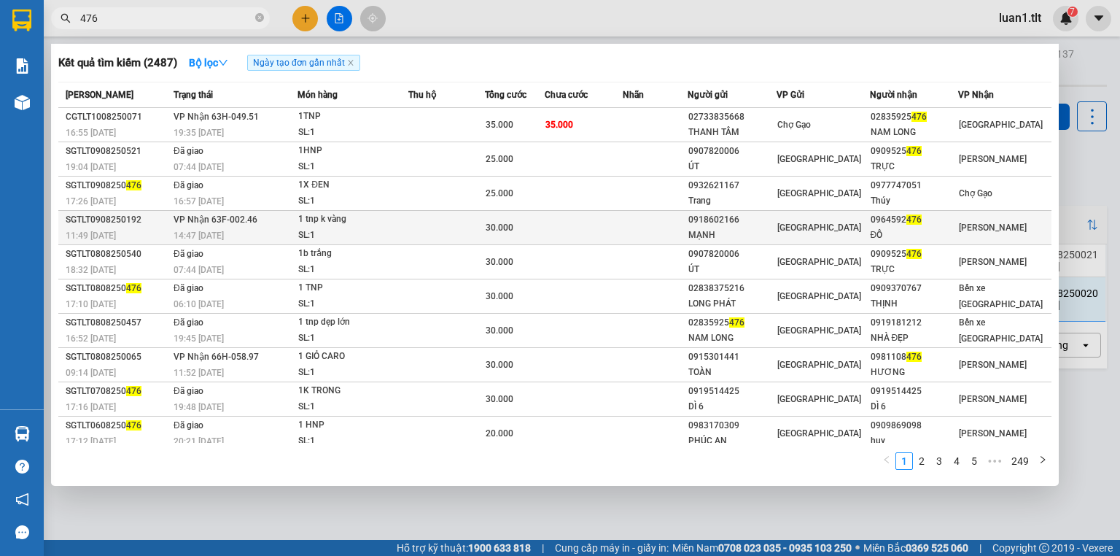
click at [556, 228] on td at bounding box center [584, 228] width 78 height 34
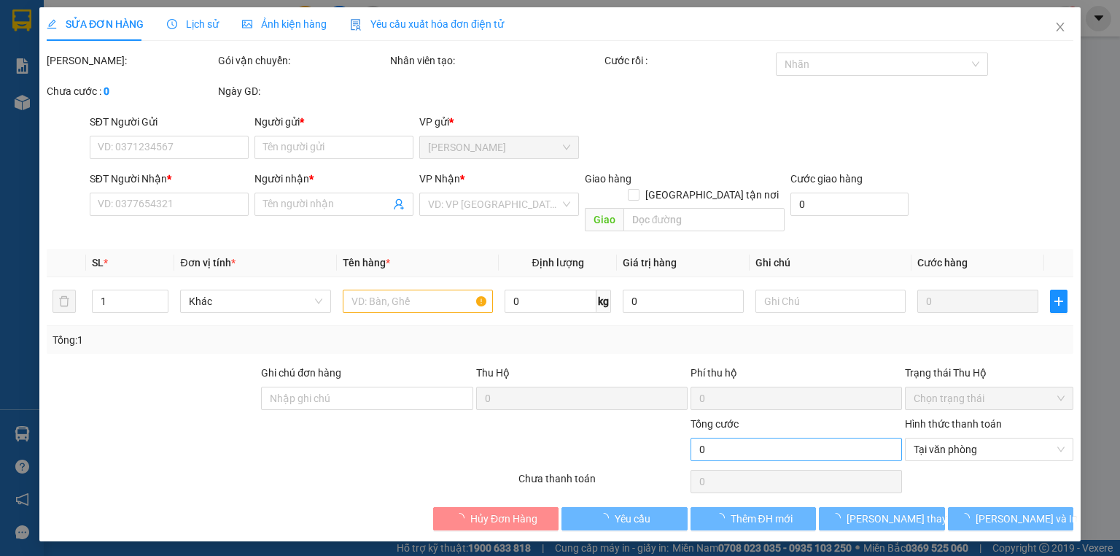
type input "0918602166"
type input "MẠNH"
type input "0964592476"
type input "ĐÔ"
type input "30.000"
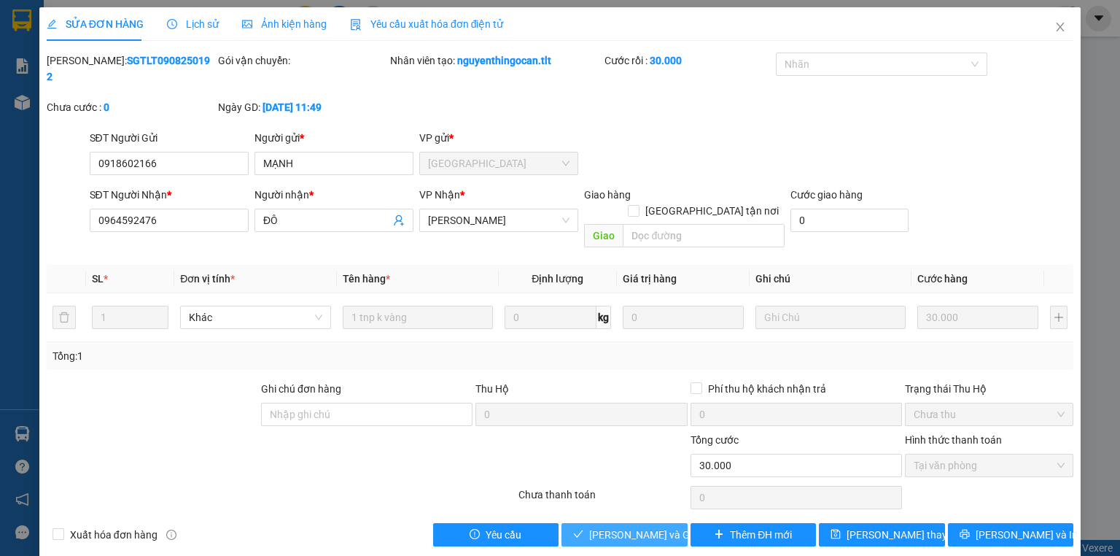
click at [653, 527] on span "Lưu và Giao hàng" at bounding box center [659, 535] width 140 height 16
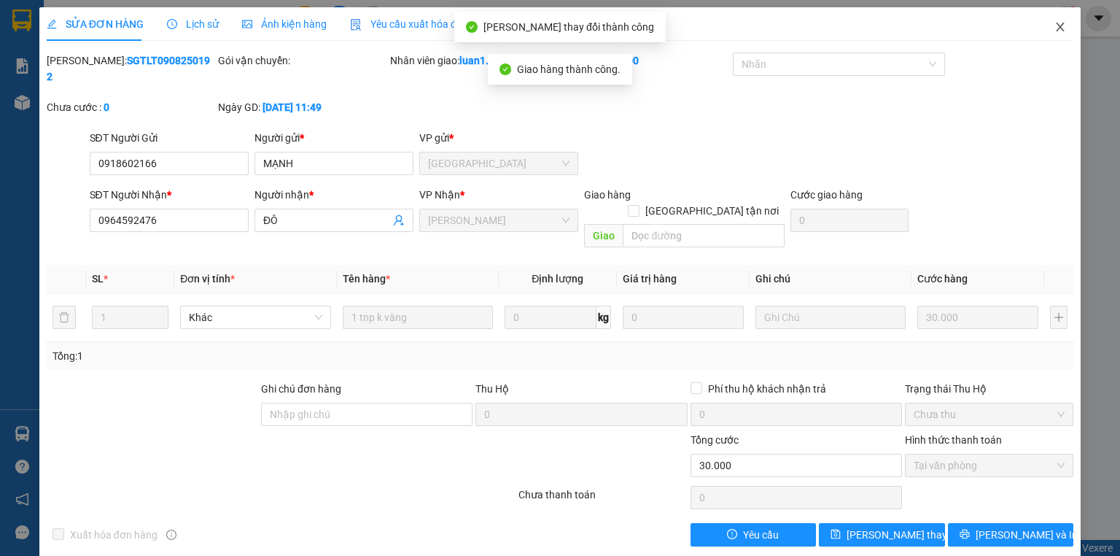
click at [1064, 18] on span "Close" at bounding box center [1060, 27] width 41 height 41
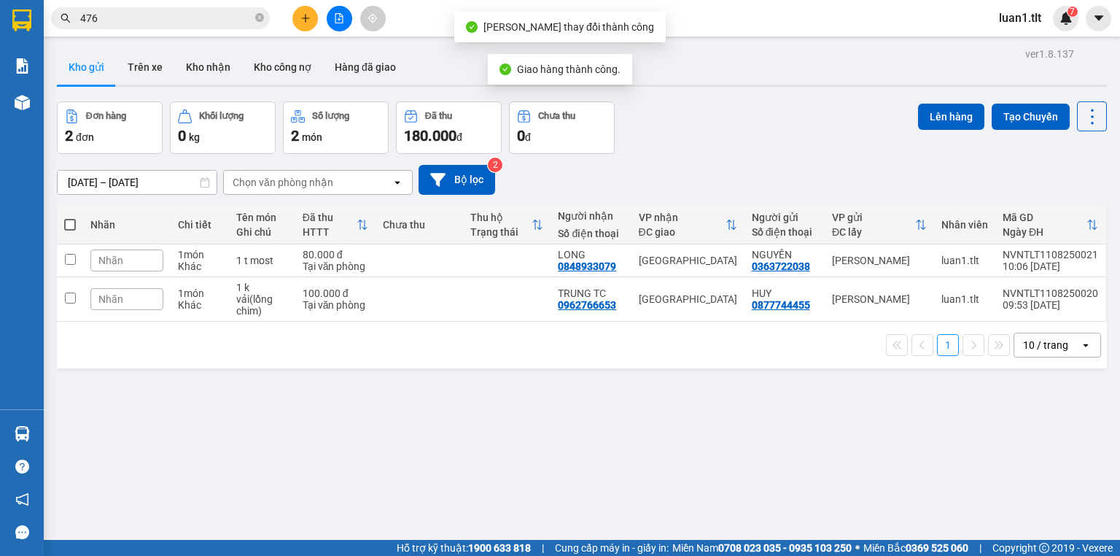
click at [143, 23] on input "476" at bounding box center [166, 18] width 172 height 16
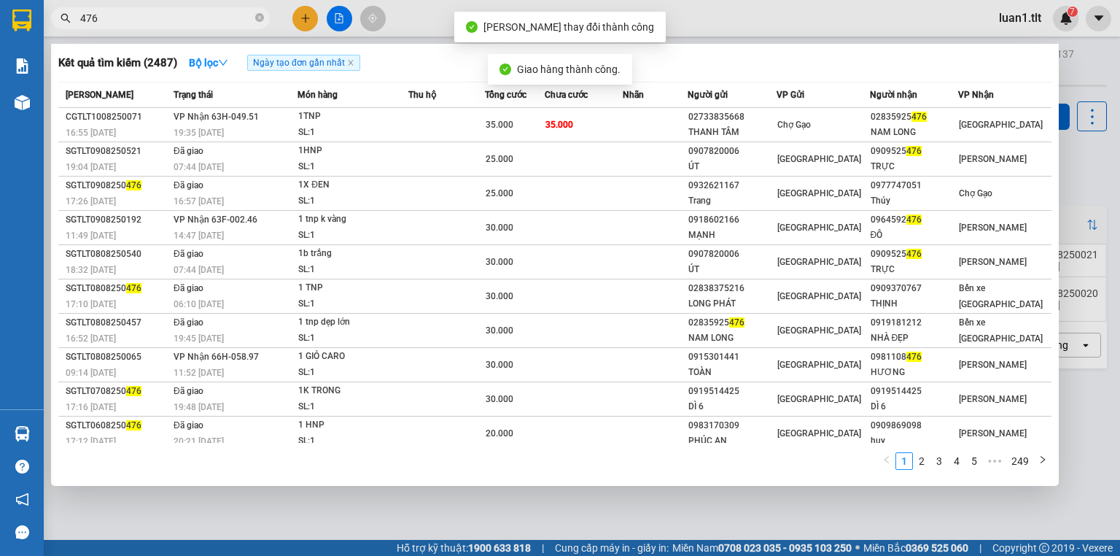
click at [143, 23] on input "476" at bounding box center [166, 18] width 172 height 16
type input "735"
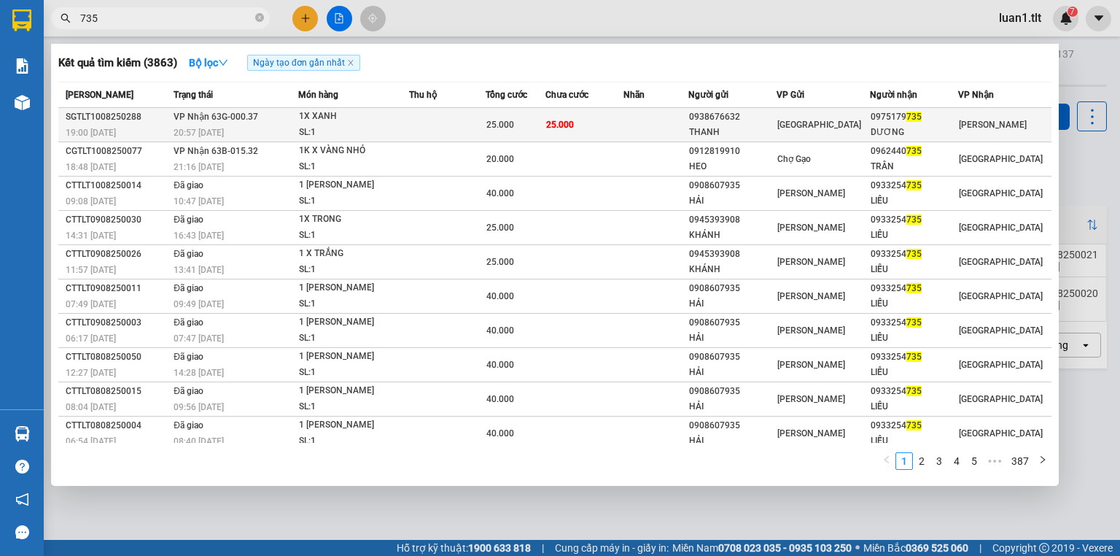
click at [483, 122] on td at bounding box center [447, 125] width 77 height 34
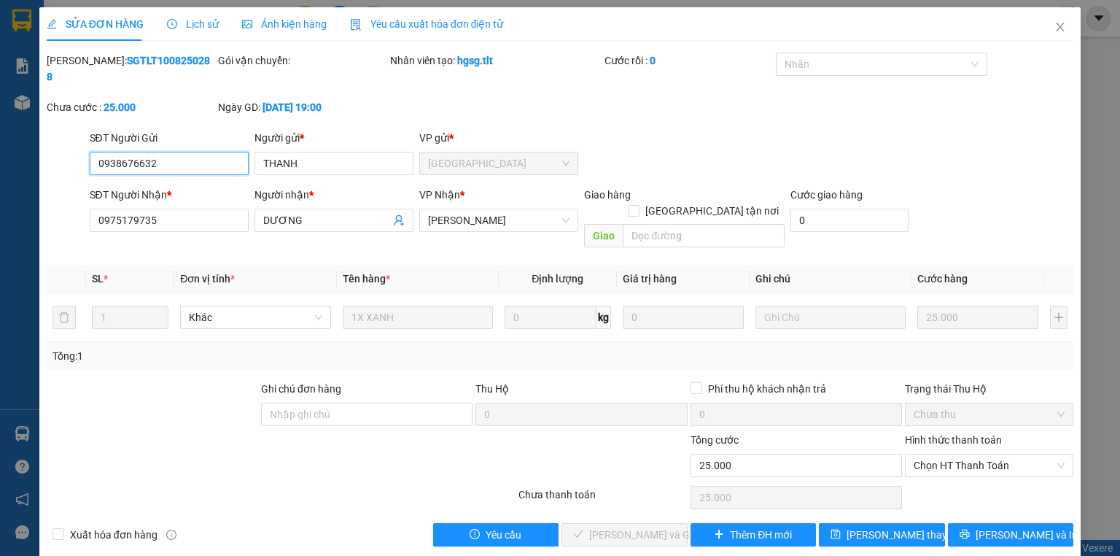
drag, startPoint x: 954, startPoint y: 427, endPoint x: 952, endPoint y: 447, distance: 20.5
click at [953, 454] on span "Chọn HT Thanh Toán" at bounding box center [989, 465] width 151 height 22
click at [953, 464] on div "Tại văn phòng" at bounding box center [989, 462] width 151 height 16
type input "0"
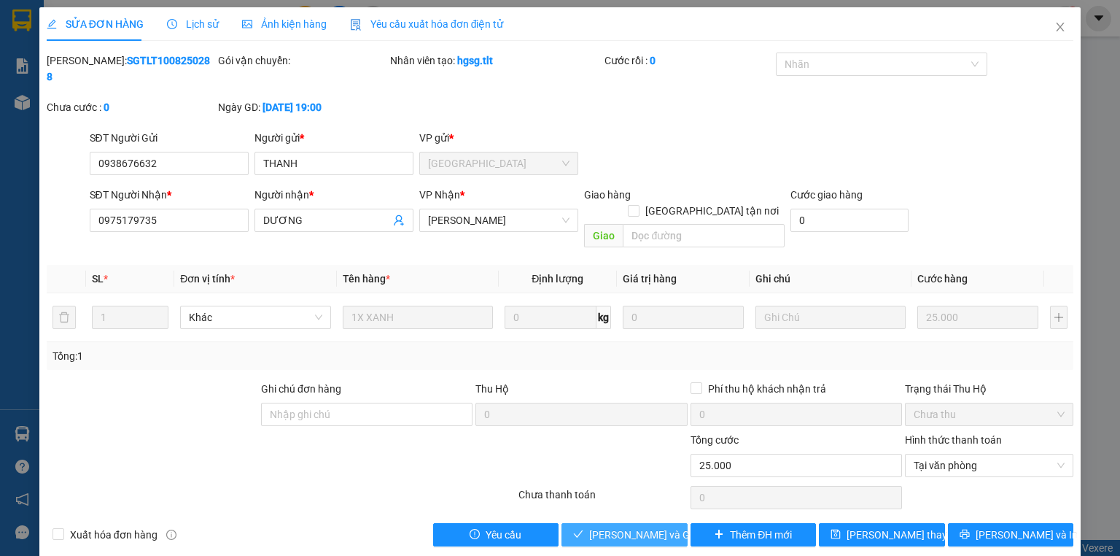
click at [615, 527] on span "Lưu và Giao hàng" at bounding box center [659, 535] width 140 height 16
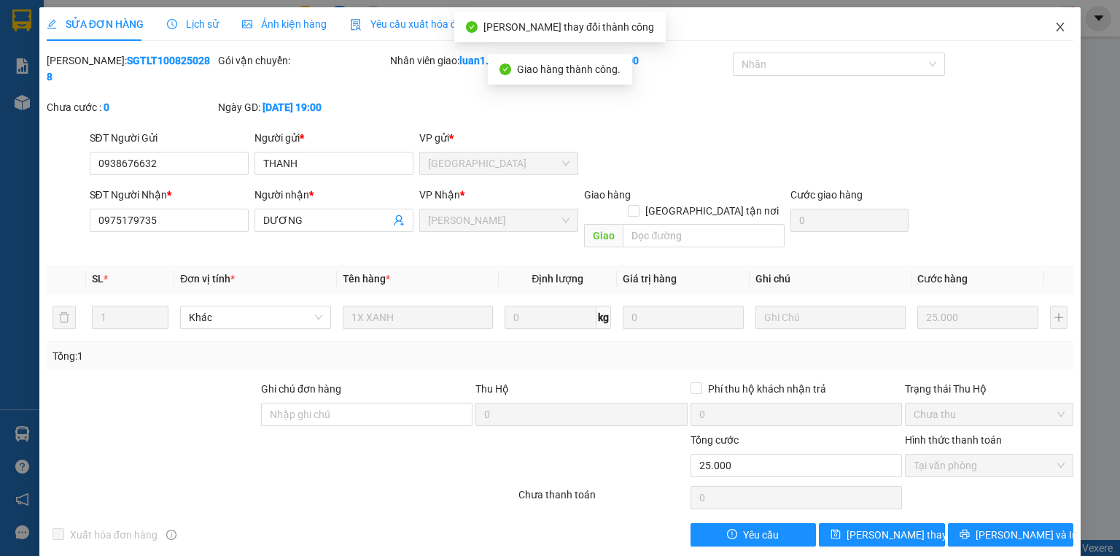
drag, startPoint x: 1065, startPoint y: 17, endPoint x: 658, endPoint y: 36, distance: 407.4
click at [1065, 17] on span "Close" at bounding box center [1060, 27] width 41 height 41
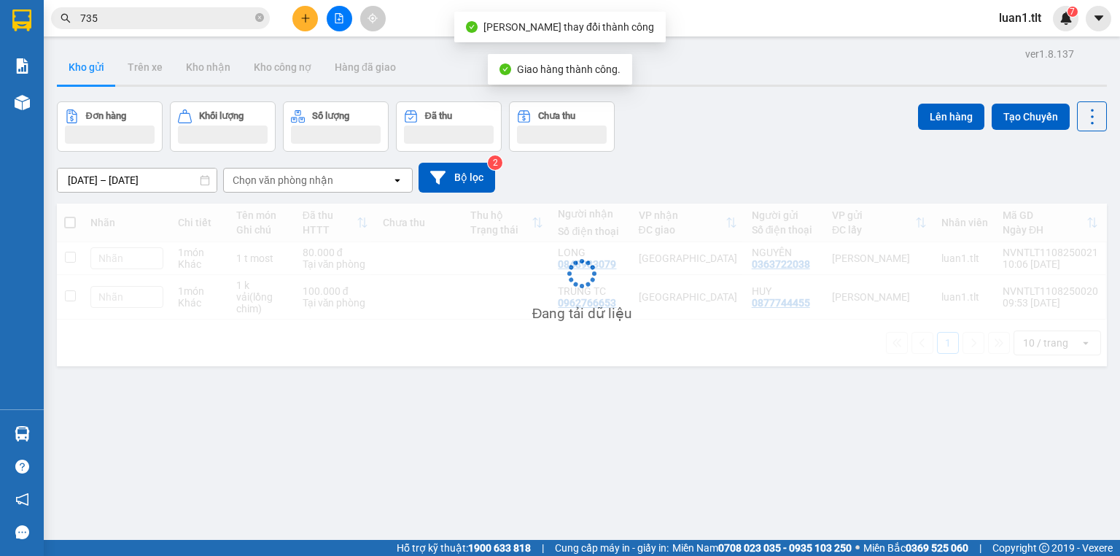
click at [193, 15] on input "735" at bounding box center [166, 18] width 172 height 16
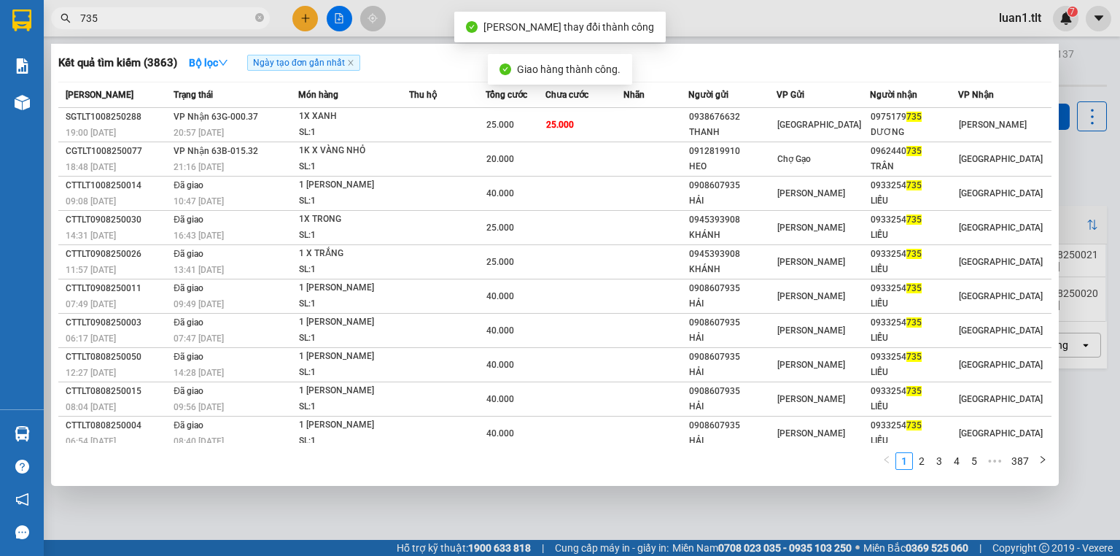
click at [193, 15] on input "735" at bounding box center [166, 18] width 172 height 16
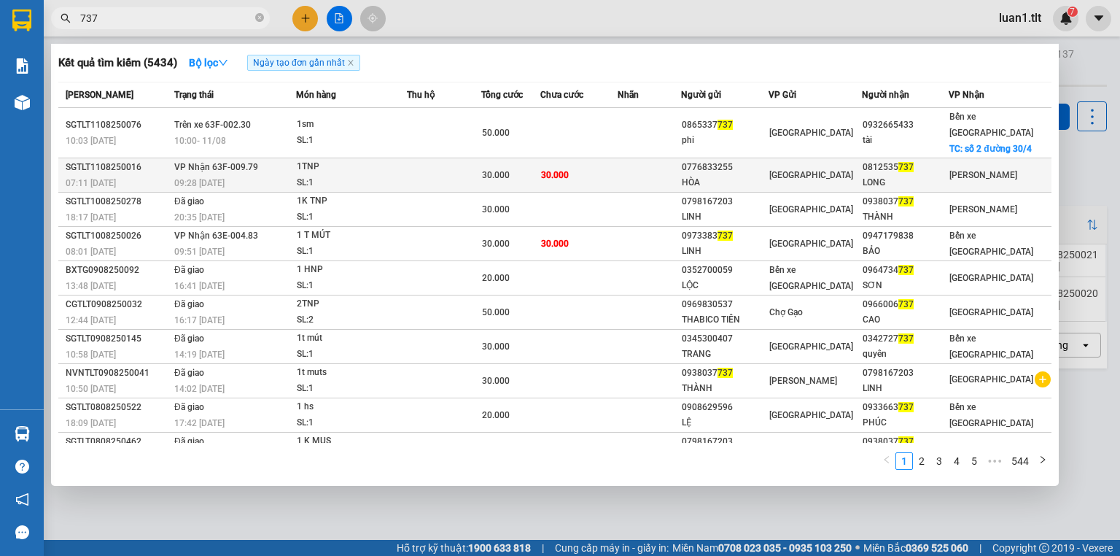
type input "737"
click at [740, 175] on div "HÒA" at bounding box center [725, 182] width 86 height 15
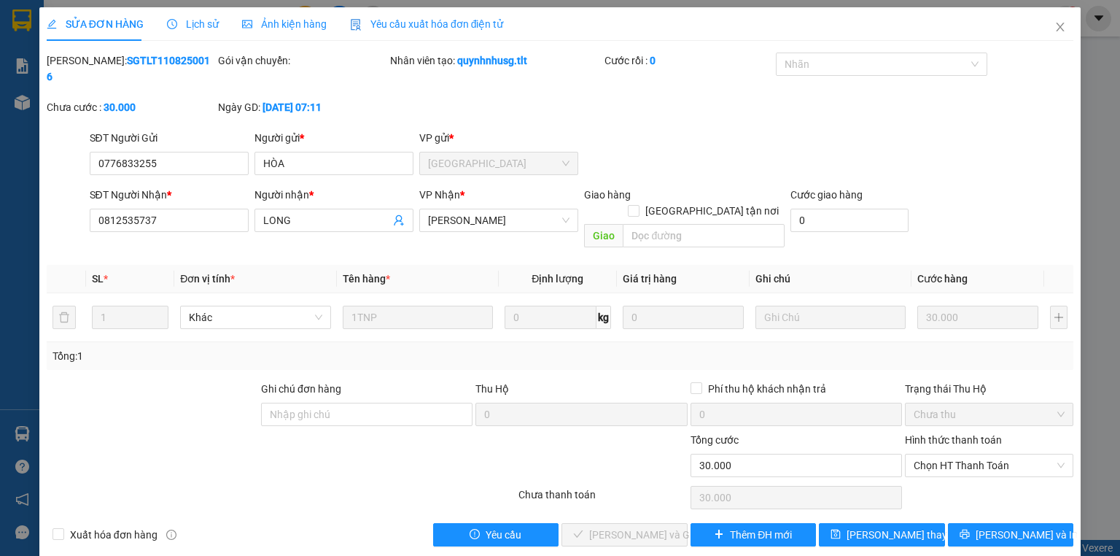
click at [954, 483] on div "Chọn HT Thanh Toán" at bounding box center [989, 497] width 171 height 29
drag, startPoint x: 973, startPoint y: 442, endPoint x: 968, endPoint y: 448, distance: 7.8
click at [968, 444] on div "Hình thức thanh toán Chọn HT Thanh Toán" at bounding box center [989, 457] width 168 height 51
click at [974, 483] on div "Chọn HT Thanh Toán" at bounding box center [989, 497] width 171 height 29
click at [971, 454] on span "Chọn HT Thanh Toán" at bounding box center [989, 465] width 151 height 22
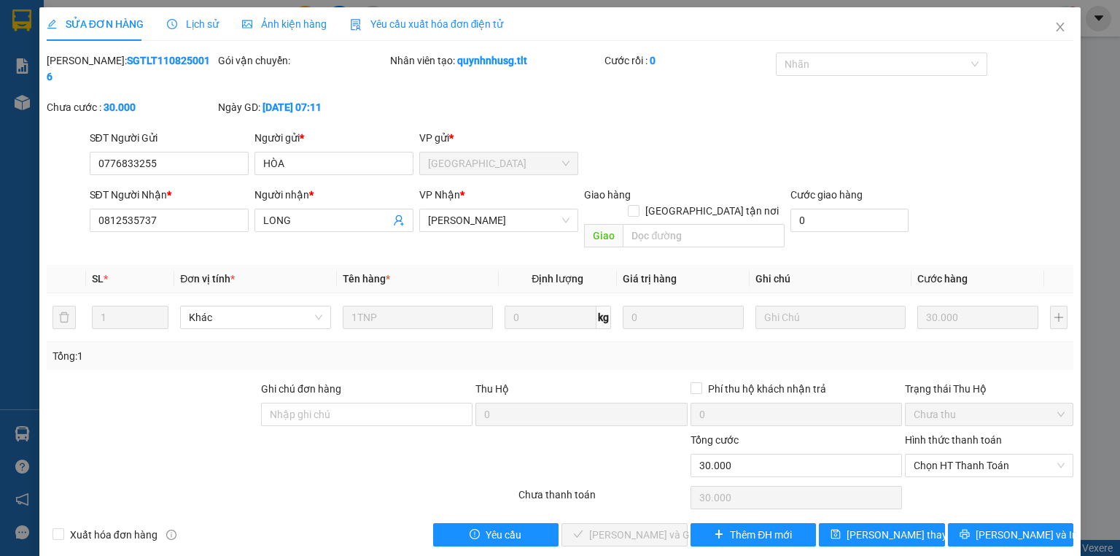
drag, startPoint x: 969, startPoint y: 447, endPoint x: 966, endPoint y: 467, distance: 20.7
click at [968, 453] on div "Total Paid Fee 0 Total UnPaid Fee 30.000 Cash Collection Total Fee Mã ĐH: SGTLT…" at bounding box center [560, 300] width 1027 height 494
click at [966, 483] on div "Chọn HT Thanh Toán" at bounding box center [989, 497] width 171 height 29
click at [948, 448] on div "Hình thức thanh toán Chọn HT Thanh Toán" at bounding box center [989, 457] width 168 height 51
click at [960, 483] on div "Chọn HT Thanh Toán" at bounding box center [989, 497] width 171 height 29
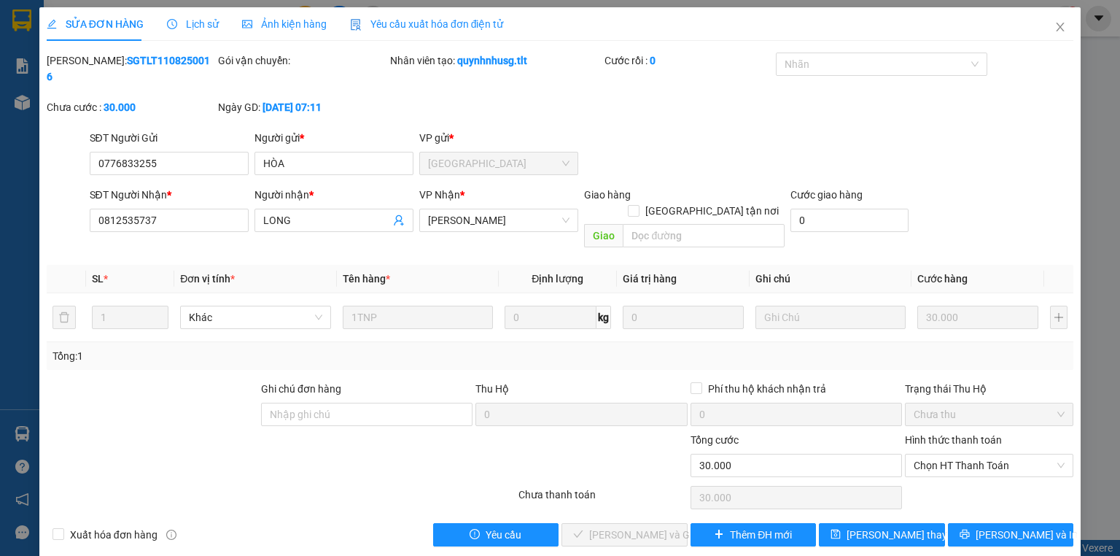
drag, startPoint x: 962, startPoint y: 441, endPoint x: 960, endPoint y: 470, distance: 28.5
click at [960, 445] on div "Hình thức thanh toán Chọn HT Thanh Toán" at bounding box center [989, 457] width 168 height 51
drag, startPoint x: 966, startPoint y: 459, endPoint x: 957, endPoint y: 440, distance: 20.2
click at [963, 483] on div "Chọn HT Thanh Toán" at bounding box center [989, 497] width 171 height 29
click at [956, 454] on span "Chọn HT Thanh Toán" at bounding box center [989, 465] width 151 height 22
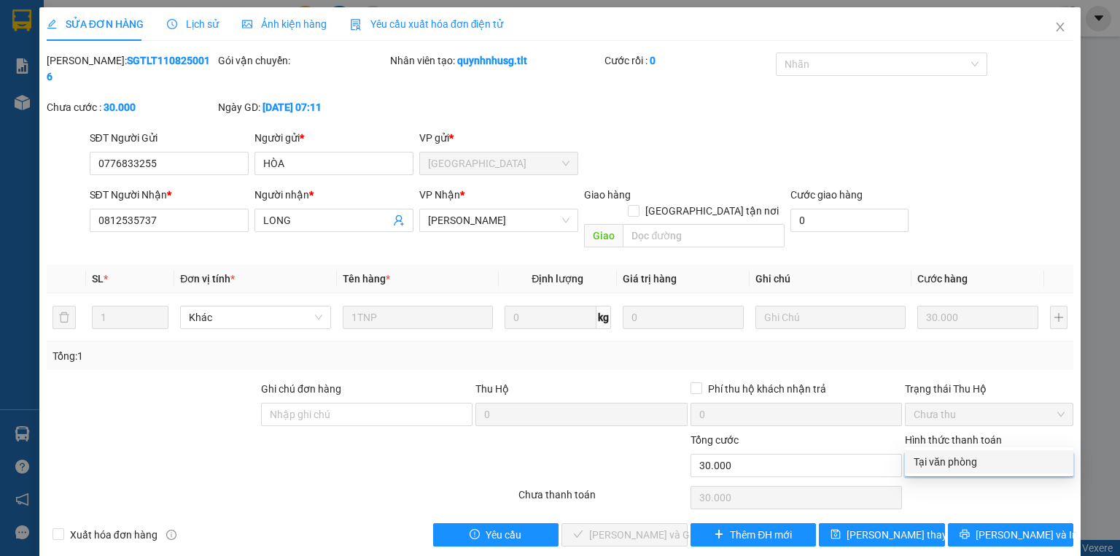
click at [960, 454] on span "Chọn HT Thanh Toán" at bounding box center [989, 465] width 151 height 22
click at [958, 451] on div "Tại văn phòng" at bounding box center [989, 461] width 168 height 23
type input "0"
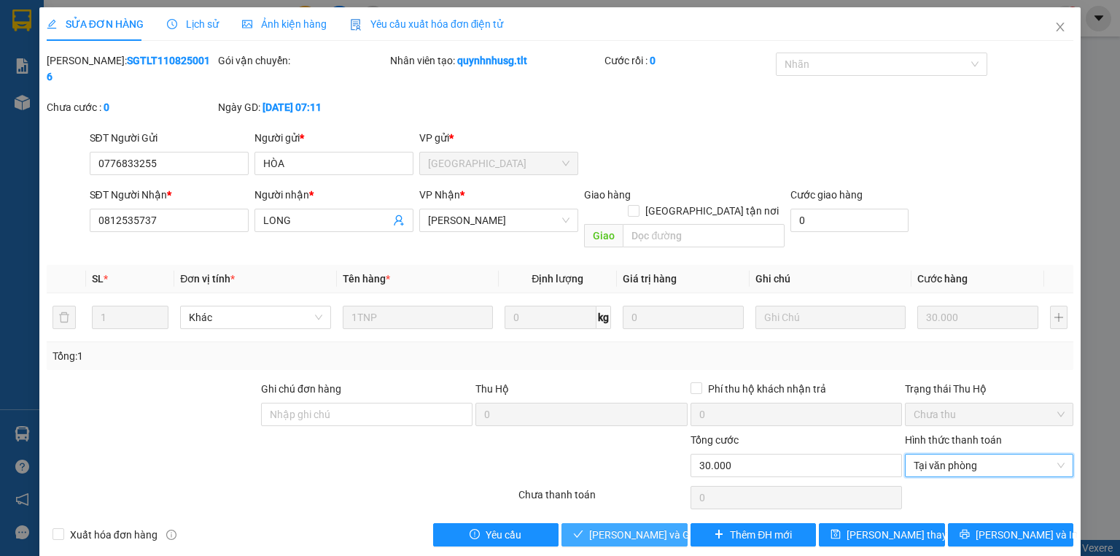
click at [649, 527] on span "Lưu và Giao hàng" at bounding box center [659, 535] width 140 height 16
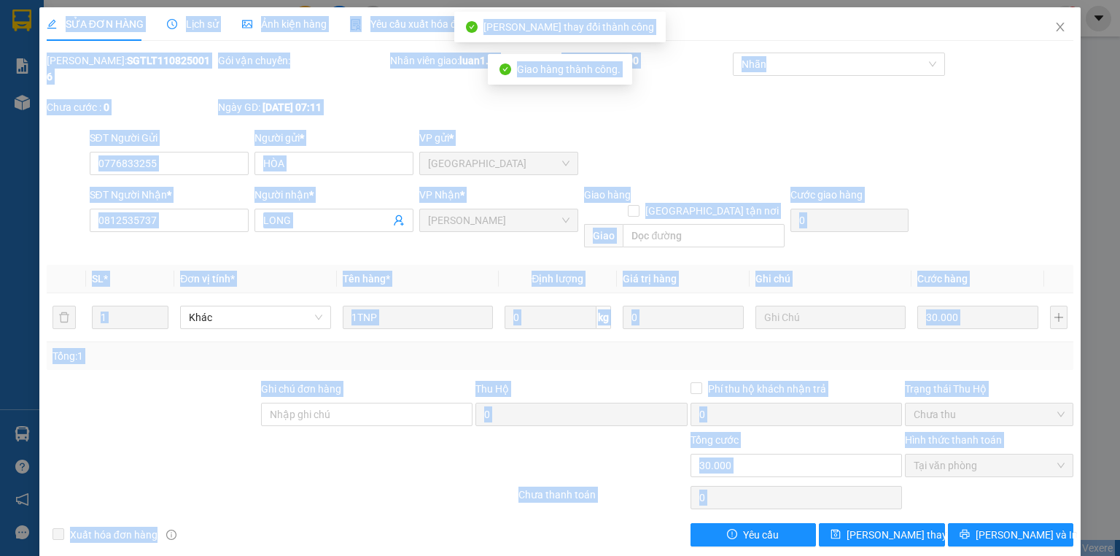
click at [353, 555] on html "Kết quả tìm kiếm ( 5434 ) Bộ lọc Ngày tạo đơn gần nhất Mã ĐH Trạng thái Món hàn…" at bounding box center [560, 278] width 1120 height 556
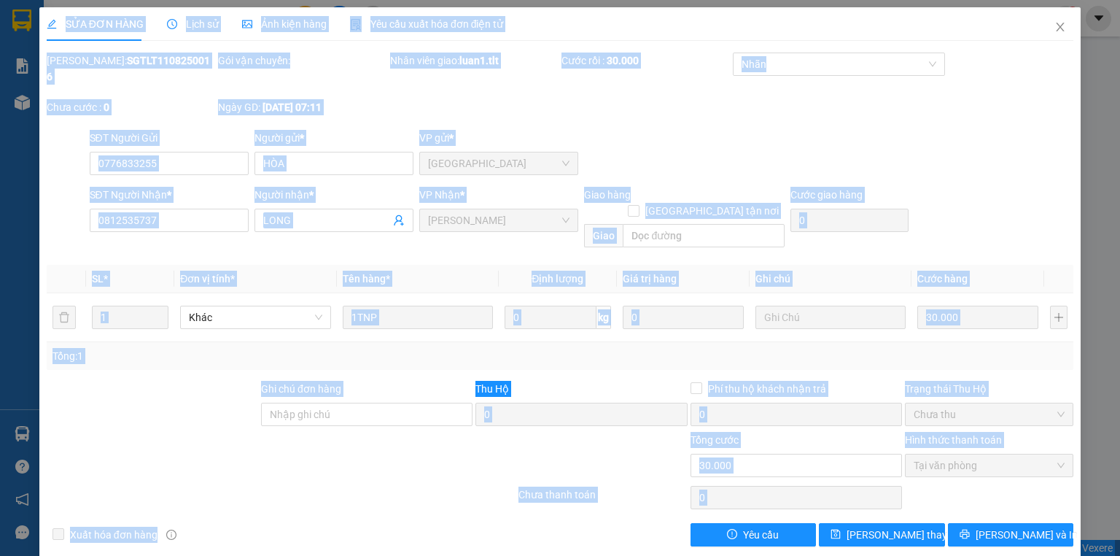
click at [954, 187] on div "SĐT Người Nhận * 0812535737 Người nhận * LONG VP Nhận * Nguyễn Văn Nguyễn Giao …" at bounding box center [582, 220] width 990 height 67
click at [951, 130] on div "SĐT Người Gửi 0776833255 Người gửi * HÒA VP gửi * Sài Gòn" at bounding box center [582, 155] width 990 height 51
drag, startPoint x: 604, startPoint y: 105, endPoint x: 585, endPoint y: 104, distance: 19.0
click at [604, 105] on div "Mã ĐH: SGTLT1108250016 Gói vận chuyển: Nhân viên giao: luan1.tlt Cước rồi : 30.…" at bounding box center [560, 91] width 1030 height 77
drag, startPoint x: 1060, startPoint y: 26, endPoint x: 979, endPoint y: 28, distance: 81.0
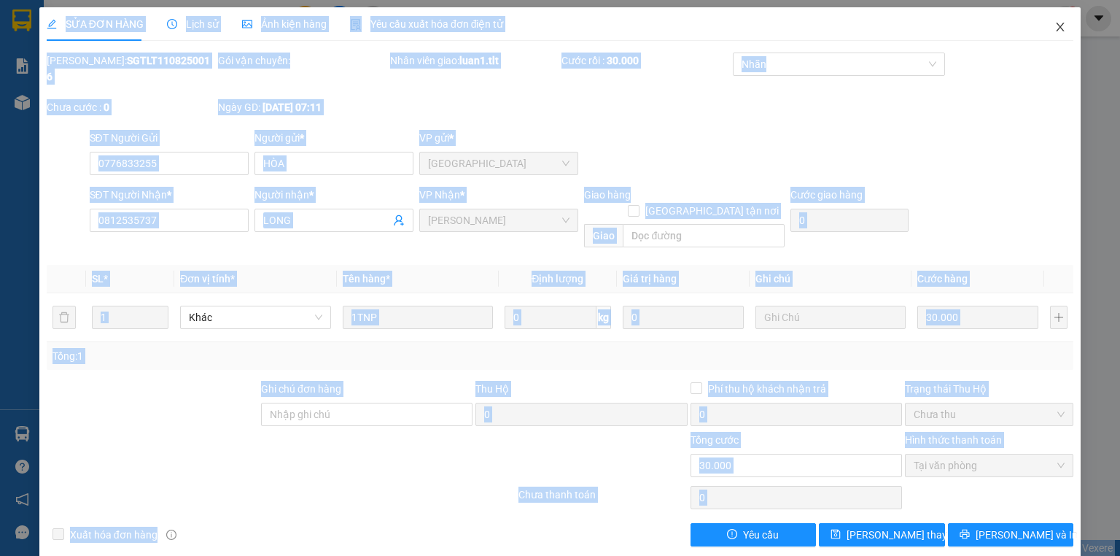
click at [1060, 26] on icon "close" at bounding box center [1060, 27] width 12 height 12
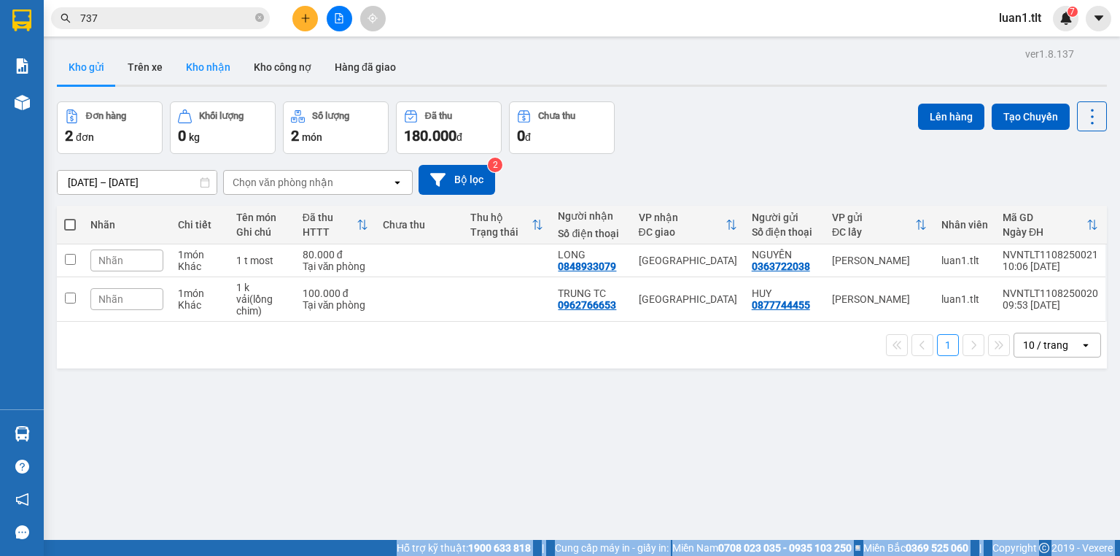
click at [198, 58] on button "Kho nhận" at bounding box center [208, 67] width 68 height 35
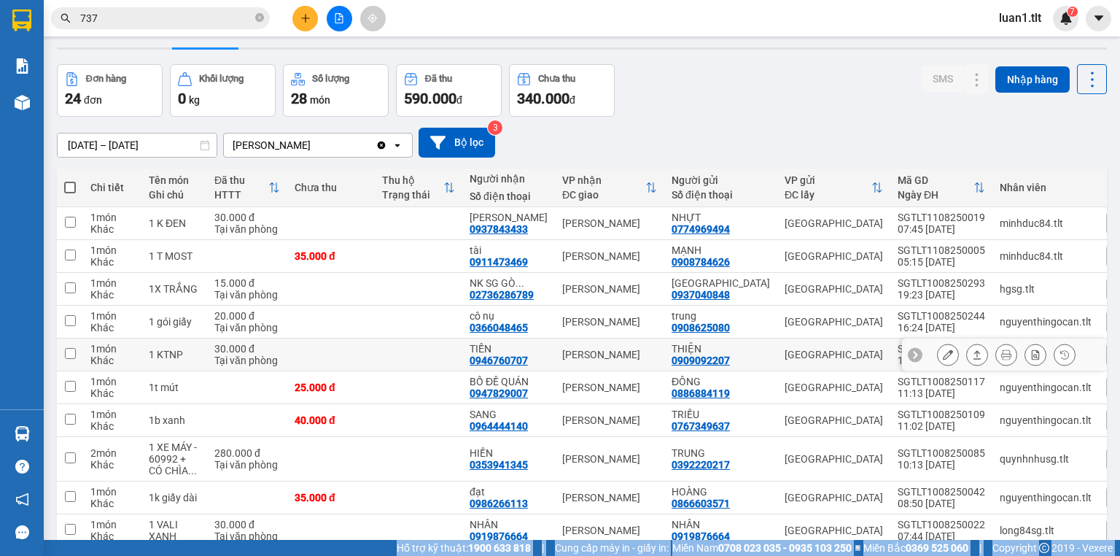
scroll to position [58, 0]
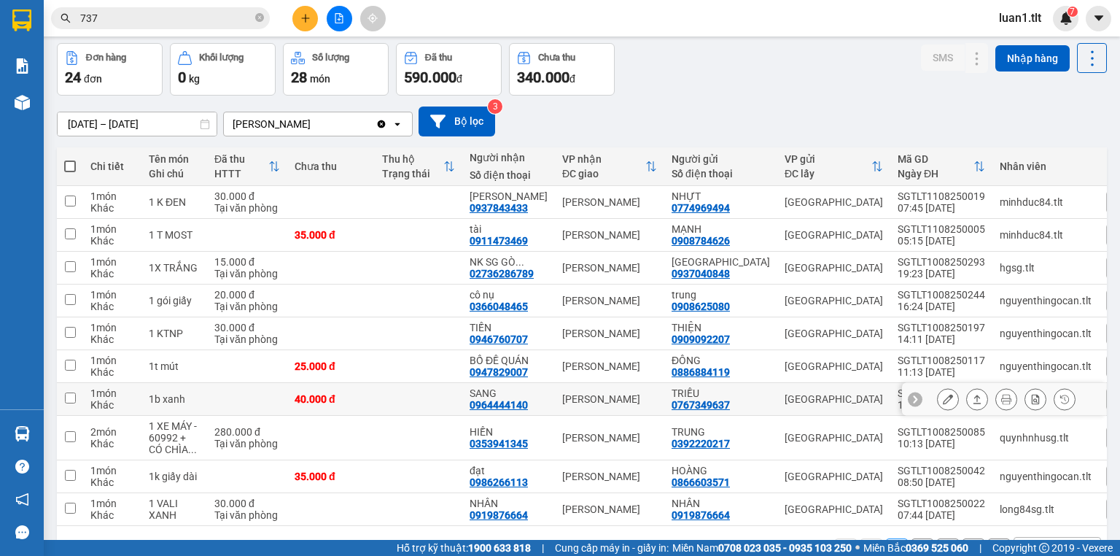
click at [614, 383] on td "[PERSON_NAME]" at bounding box center [609, 399] width 109 height 33
checkbox input "true"
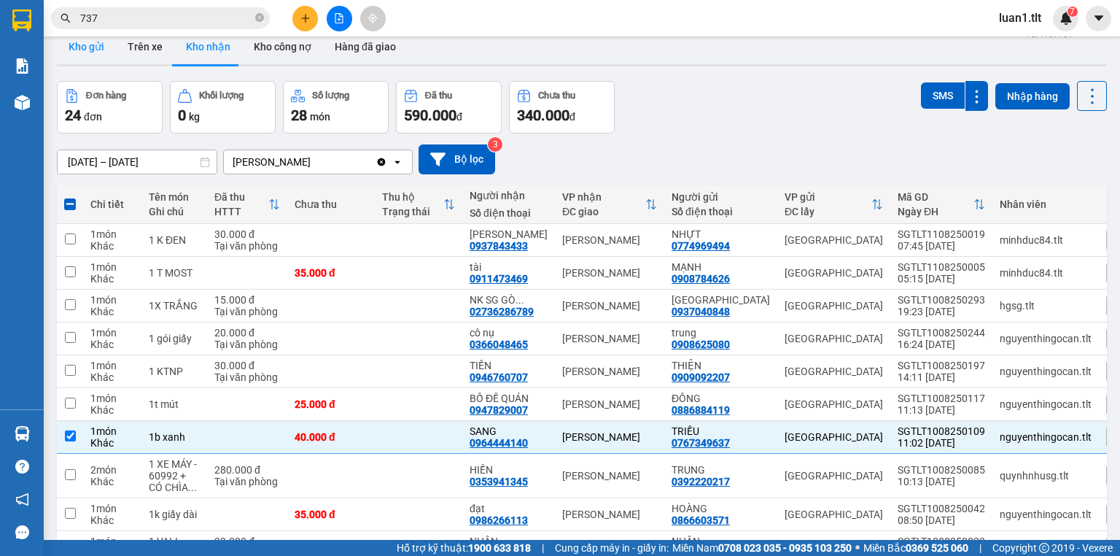
scroll to position [0, 0]
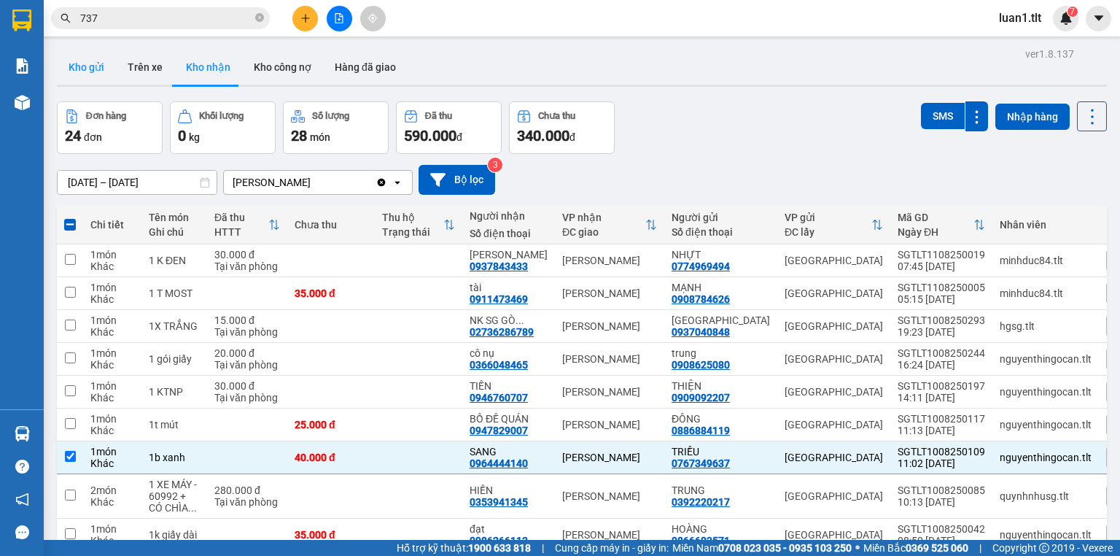
click at [99, 79] on button "Kho gửi" at bounding box center [86, 67] width 59 height 35
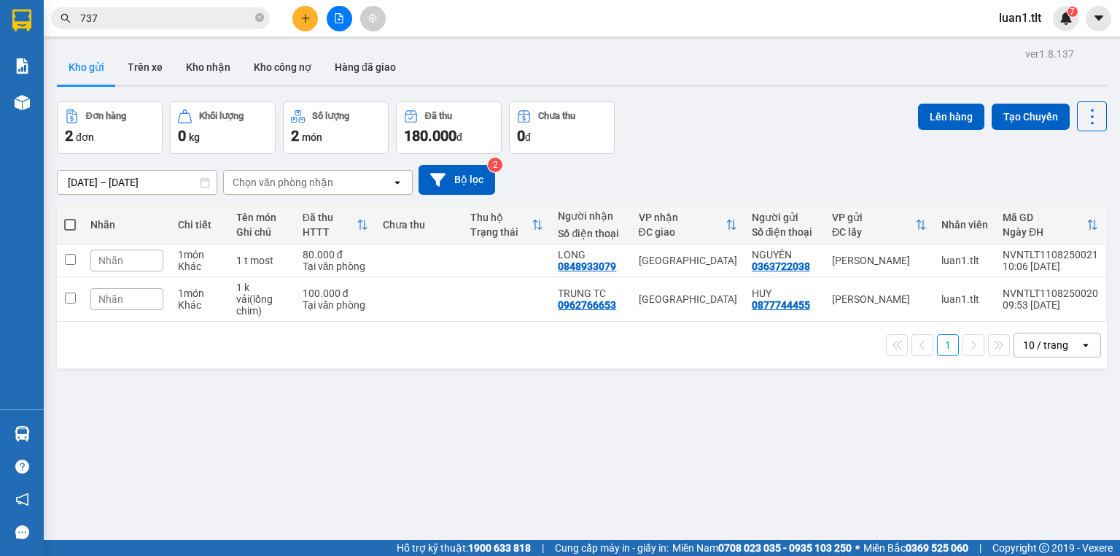
click at [801, 168] on div "09/08/2025 – 11/08/2025 Press the down arrow key to interact with the calendar …" at bounding box center [582, 180] width 1050 height 30
click at [310, 14] on button at bounding box center [305, 19] width 26 height 26
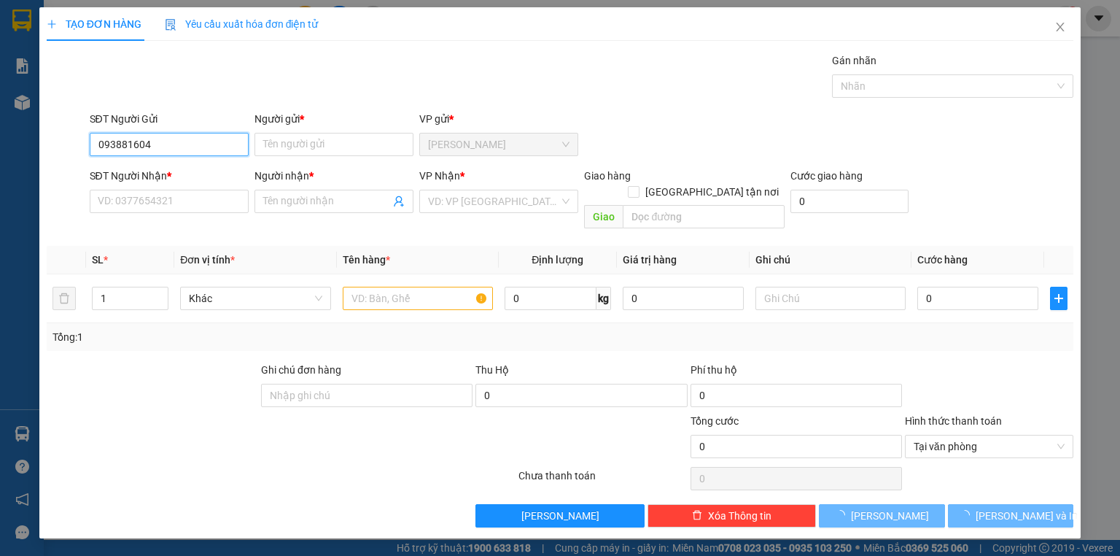
type input "0938816049"
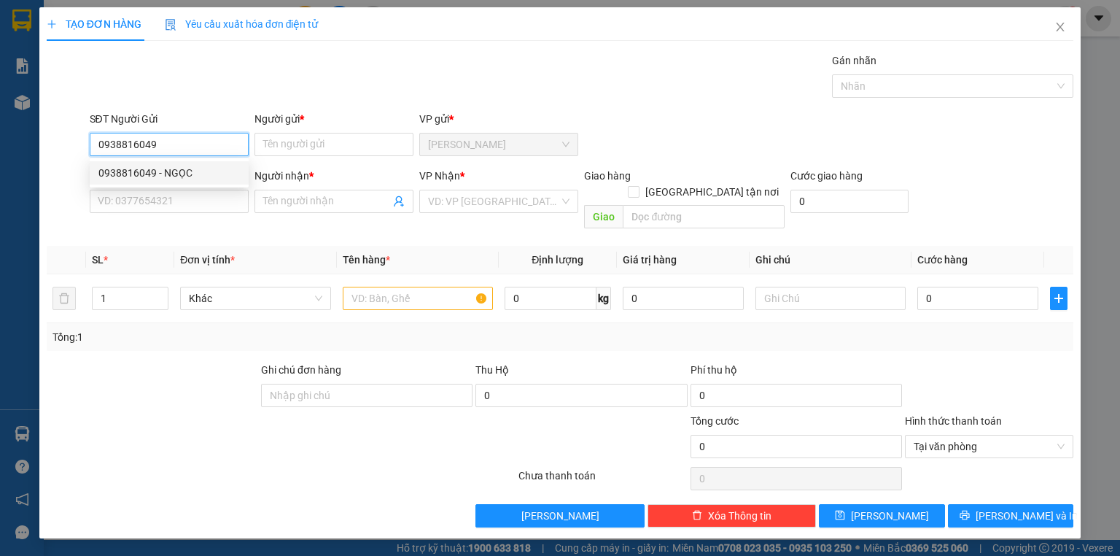
drag, startPoint x: 212, startPoint y: 175, endPoint x: 193, endPoint y: 223, distance: 52.0
click at [211, 176] on div "0938816049 - NGỌC" at bounding box center [168, 173] width 141 height 16
type input "NGỌC"
type input "0938816049"
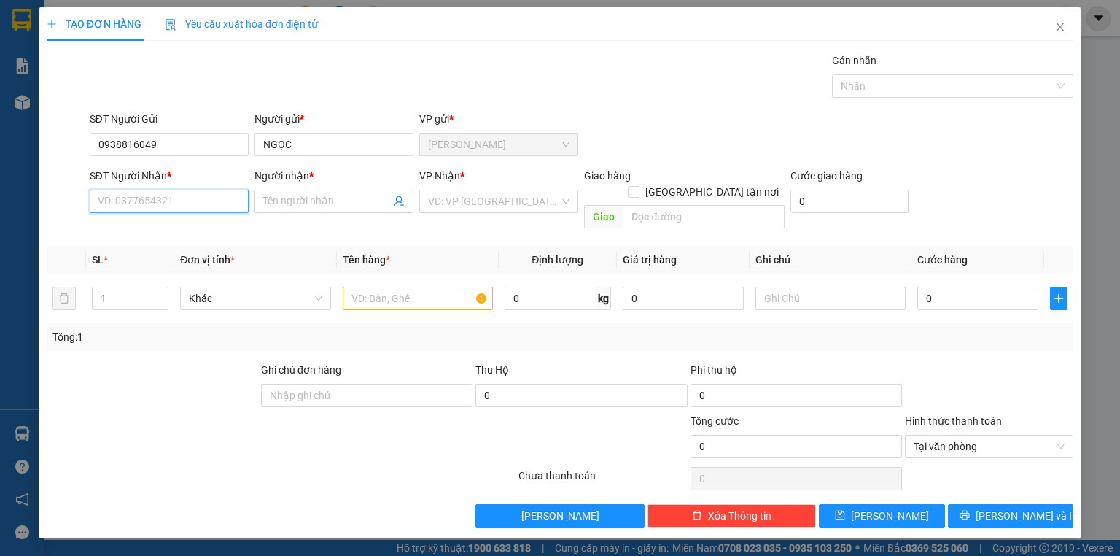
click at [190, 206] on input "SĐT Người Nhận *" at bounding box center [169, 201] width 159 height 23
type input "0568798888"
click at [184, 230] on div "0568798888 - GIANG" at bounding box center [168, 230] width 141 height 16
type input "GIANG"
click at [488, 211] on div "VD: VP Sài Gòn" at bounding box center [498, 201] width 159 height 23
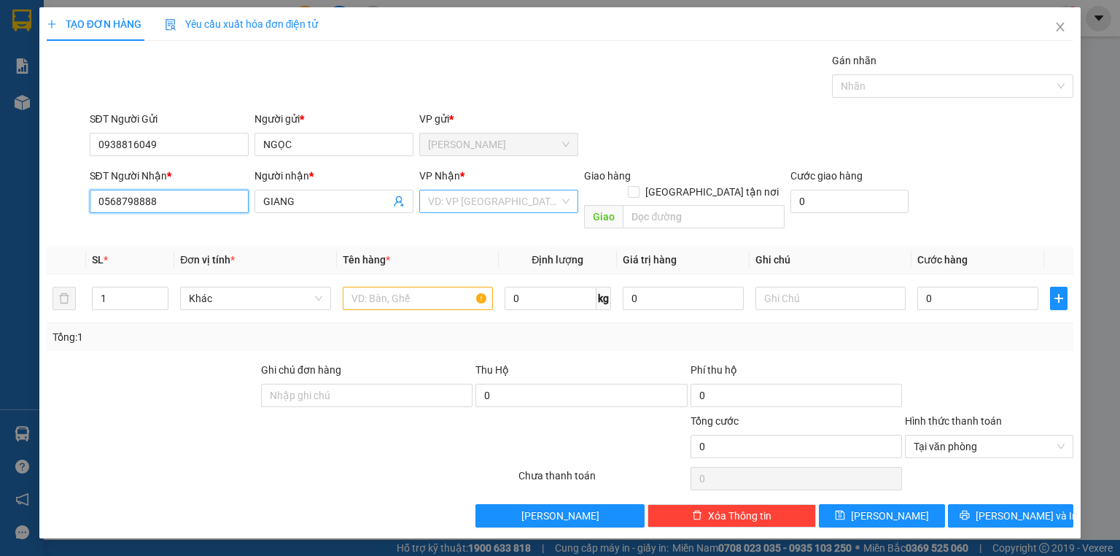
type input "0568798888"
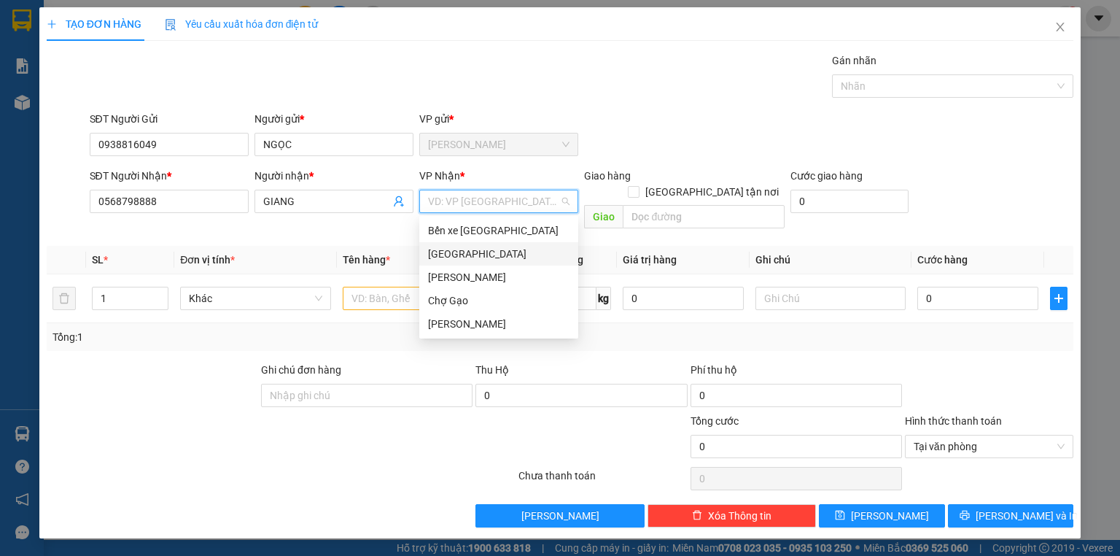
click at [440, 246] on div "[GEOGRAPHIC_DATA]" at bounding box center [498, 254] width 141 height 16
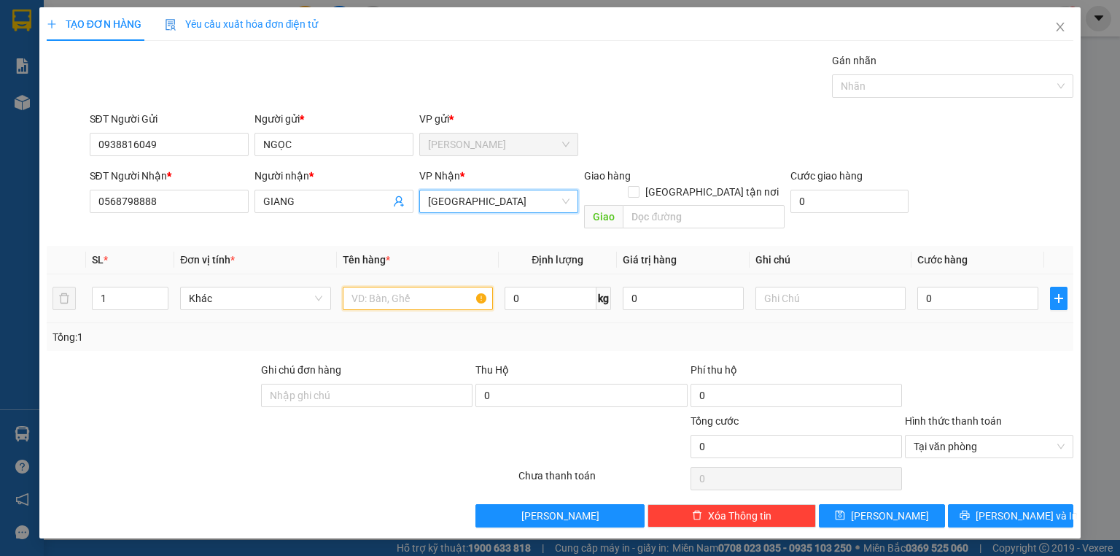
click at [382, 287] on input "text" at bounding box center [418, 298] width 150 height 23
type input "1 tnp"
click at [931, 294] on div "0" at bounding box center [977, 298] width 121 height 29
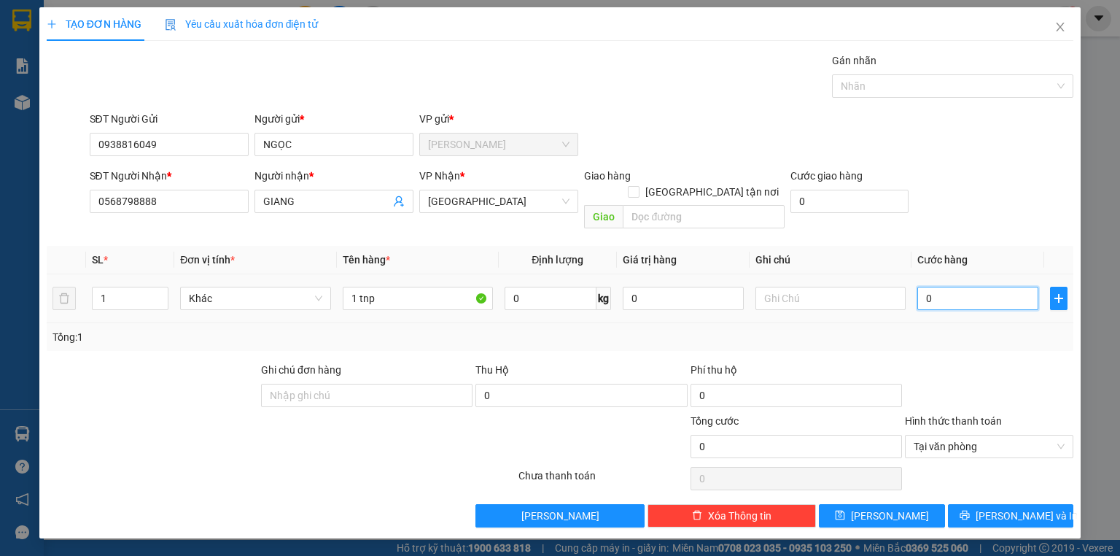
click at [945, 290] on input "0" at bounding box center [977, 298] width 121 height 23
type input "2"
type input "25"
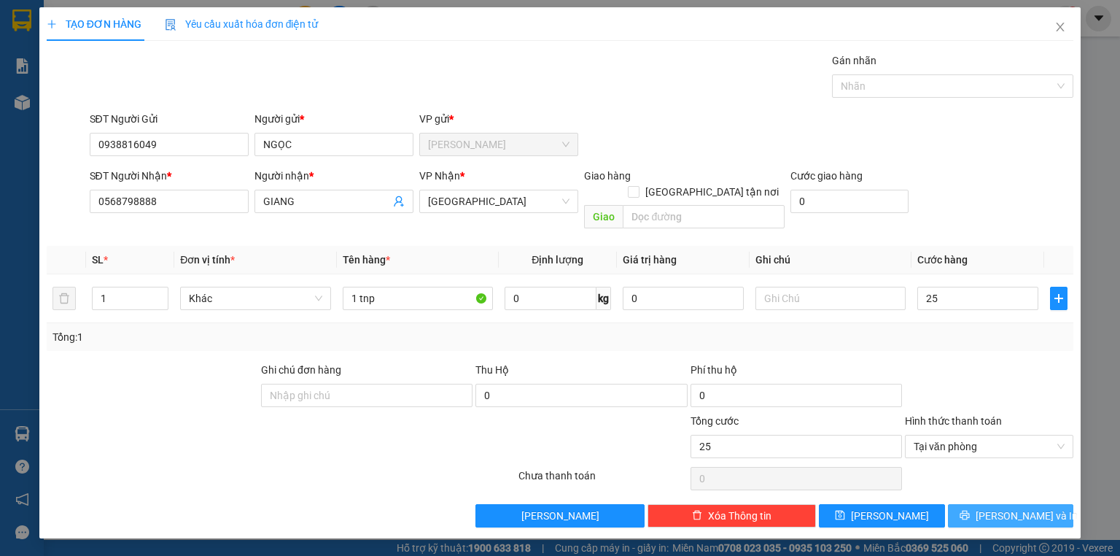
type input "25.000"
click at [969, 510] on icon "printer" at bounding box center [964, 514] width 9 height 9
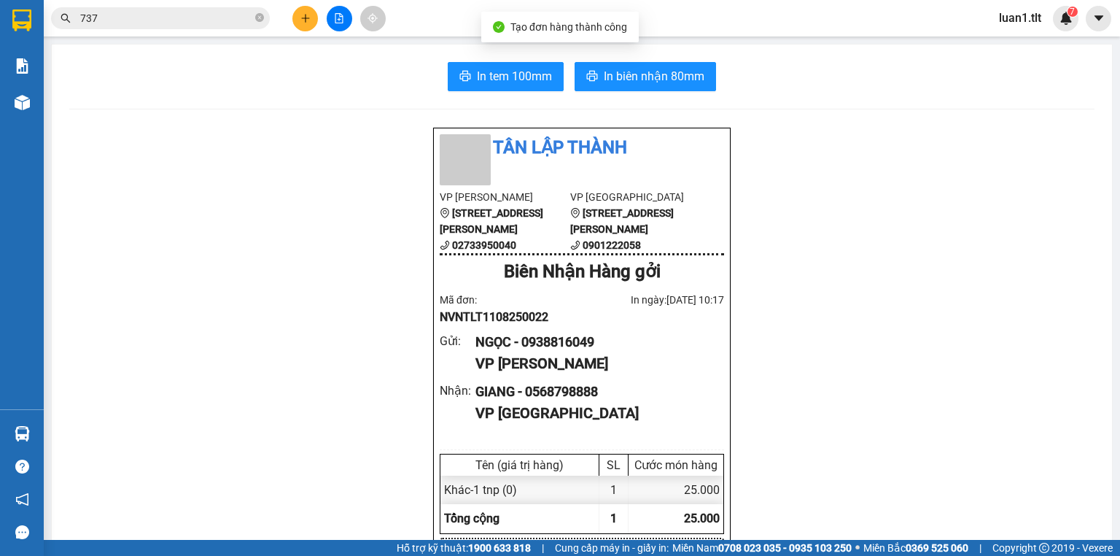
click at [619, 74] on span "In biên nhận 80mm" at bounding box center [654, 76] width 101 height 18
click at [481, 74] on span "In tem 100mm" at bounding box center [514, 76] width 75 height 18
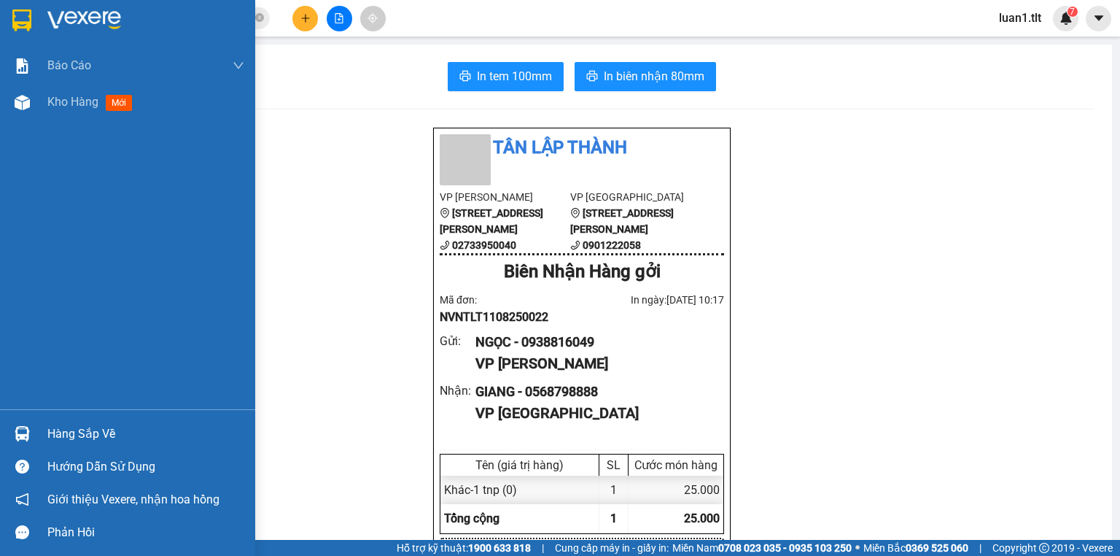
click at [42, 421] on div "Hàng sắp về" at bounding box center [127, 433] width 255 height 33
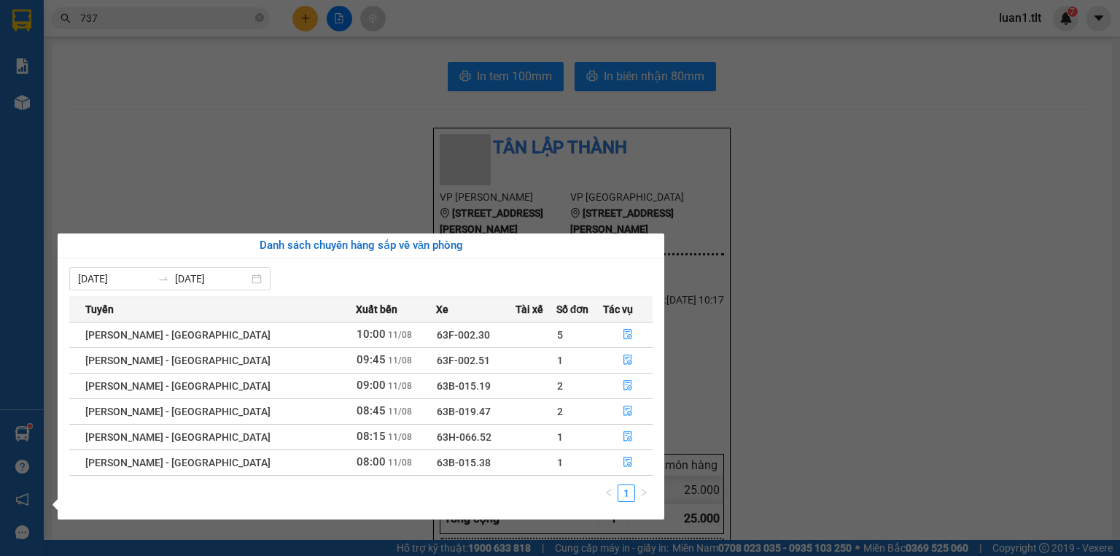
drag, startPoint x: 338, startPoint y: 193, endPoint x: 321, endPoint y: 184, distance: 19.6
click at [334, 191] on section "Kết quả tìm kiếm ( 5434 ) Bộ lọc Ngày tạo đơn gần nhất Mã ĐH Trạng thái Món hàn…" at bounding box center [560, 278] width 1120 height 556
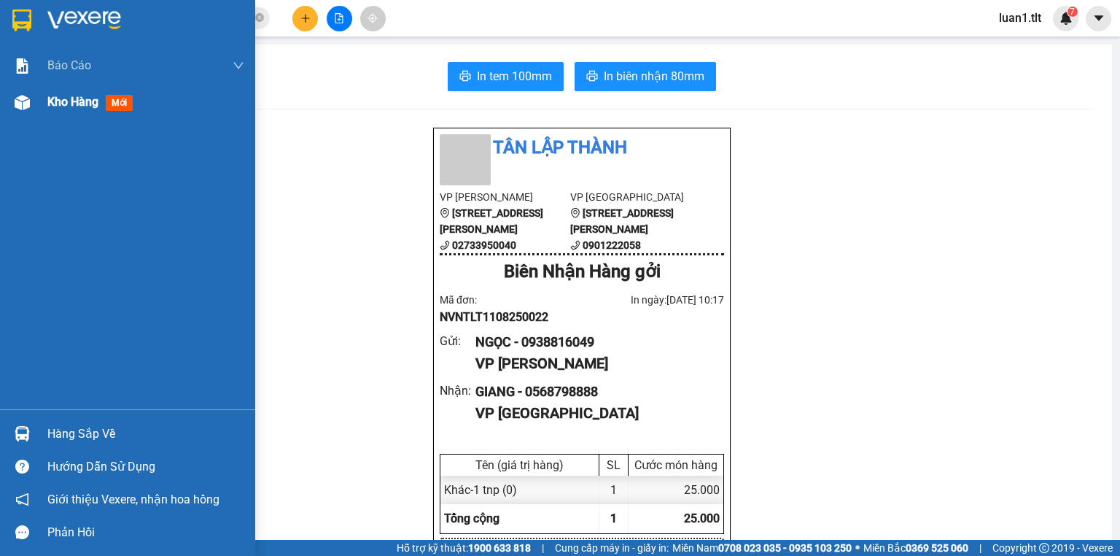
drag, startPoint x: 2, startPoint y: 23, endPoint x: 82, endPoint y: 95, distance: 107.4
click at [2, 23] on div at bounding box center [127, 23] width 255 height 47
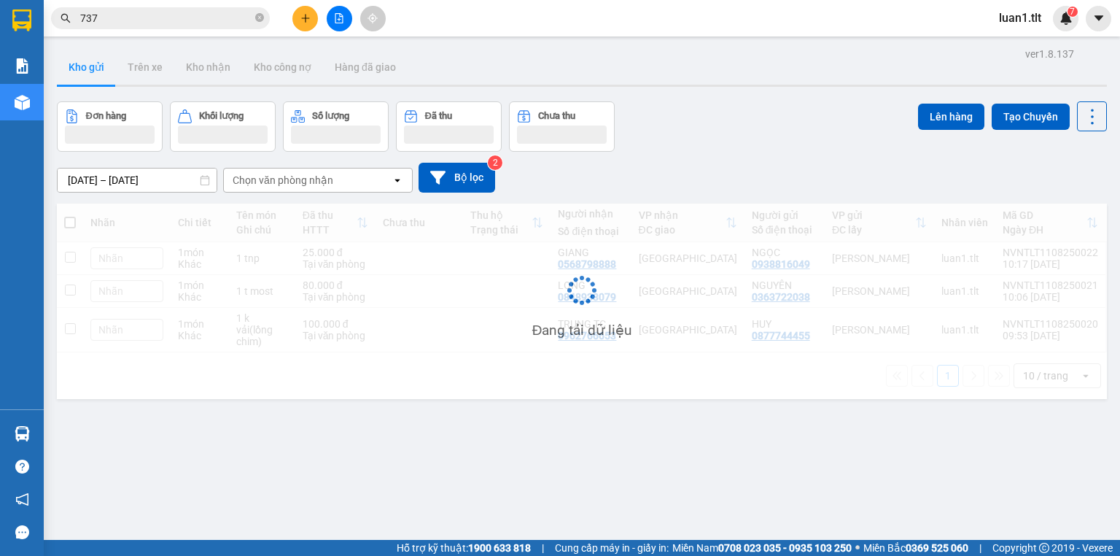
click at [432, 425] on div "ver 1.8.137 Kho gửi Trên xe Kho nhận Kho công nợ Hàng đã giao Đơn hàng Khối lượ…" at bounding box center [582, 322] width 1062 height 556
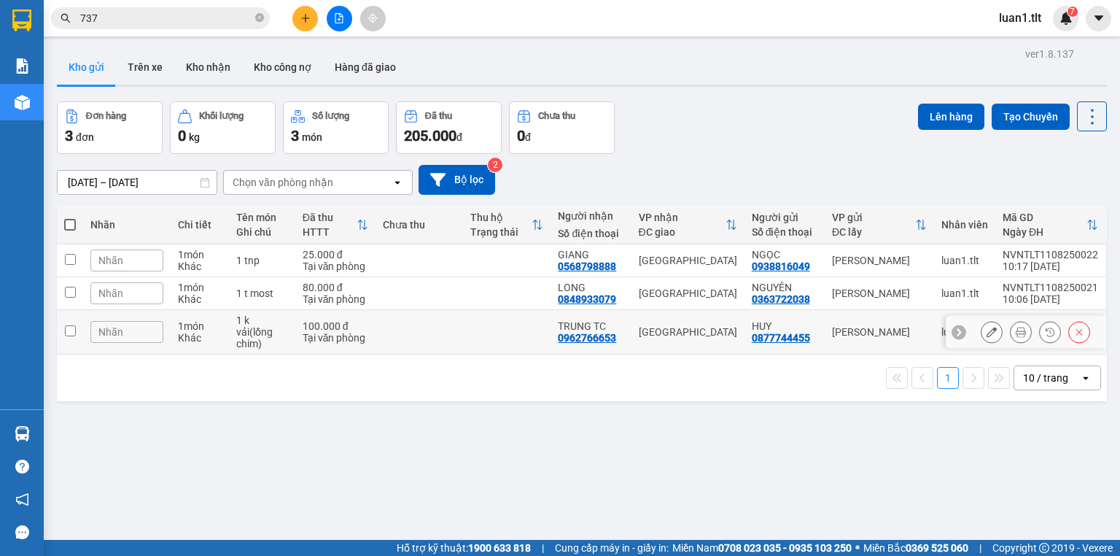
click at [562, 347] on td "TRUNG TC 0962766653" at bounding box center [591, 332] width 80 height 44
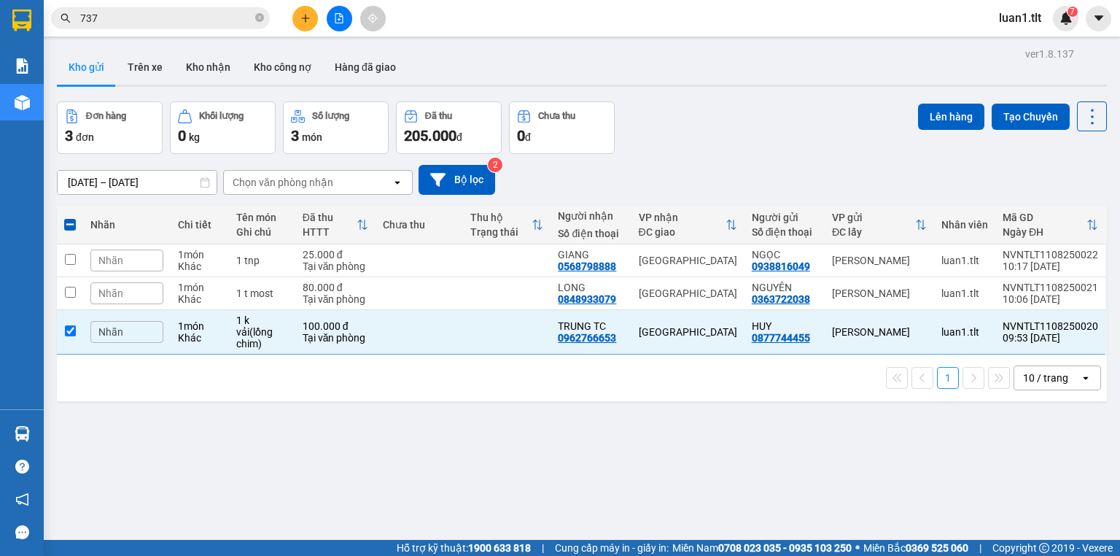
drag, startPoint x: 272, startPoint y: 365, endPoint x: 271, endPoint y: 349, distance: 16.8
click at [272, 365] on div "1 10 / trang open" at bounding box center [582, 377] width 1038 height 25
click at [271, 349] on td "1 k vải(lồng chim)" at bounding box center [262, 332] width 66 height 44
checkbox input "false"
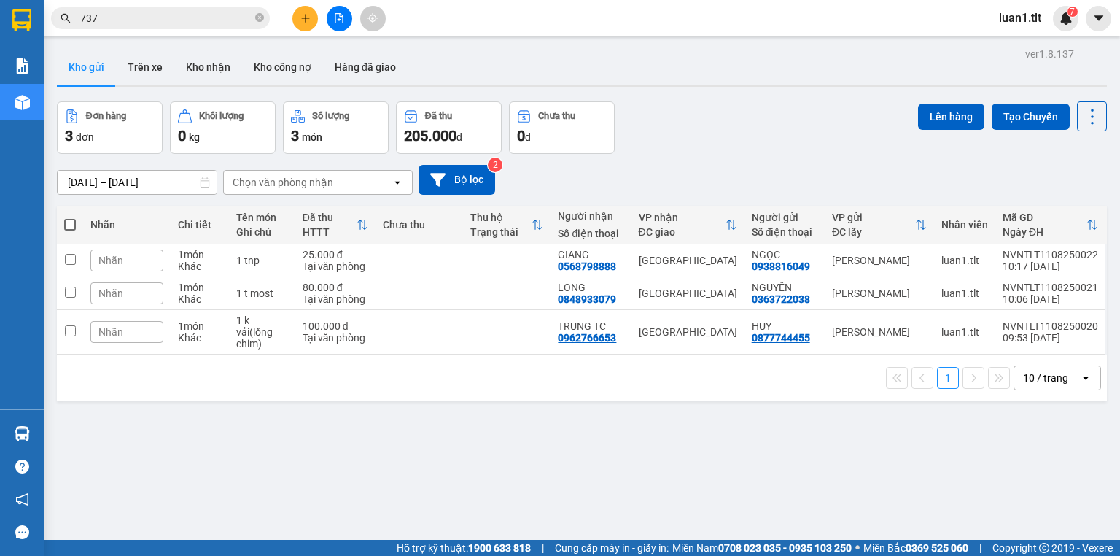
click at [139, 15] on input "737" at bounding box center [166, 18] width 172 height 16
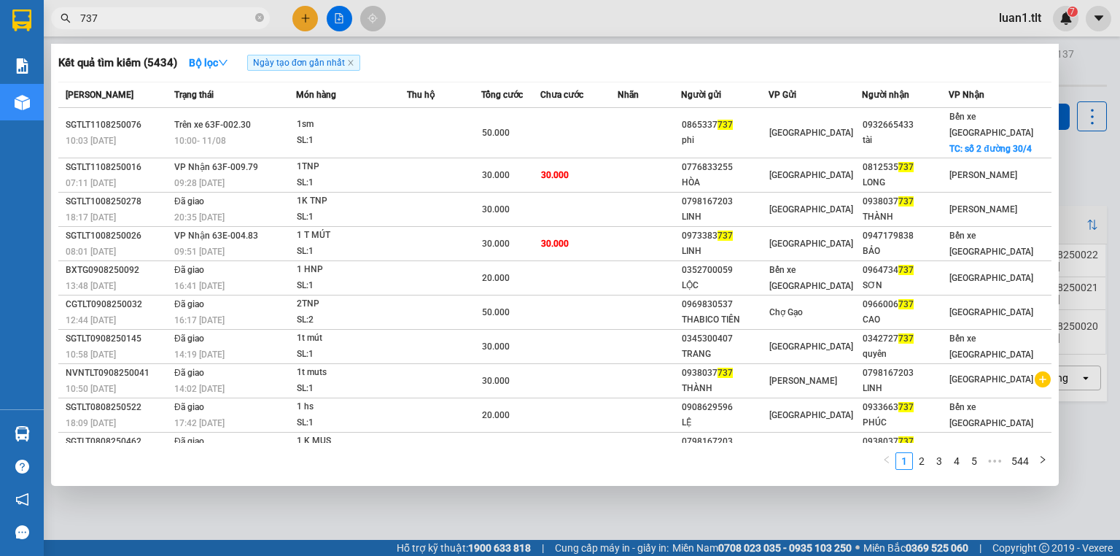
click at [139, 15] on input "737" at bounding box center [166, 18] width 172 height 16
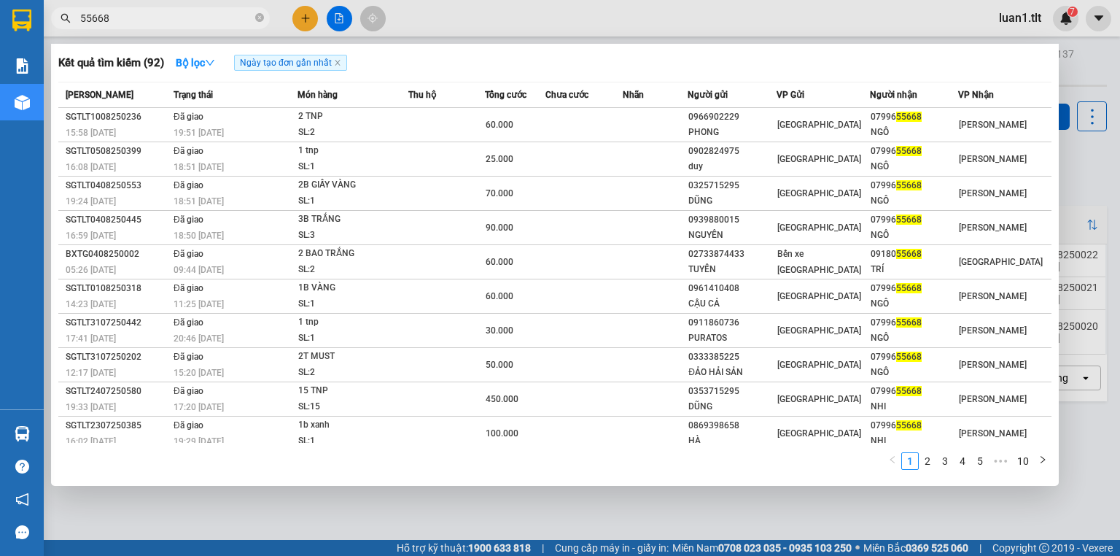
click at [163, 21] on input "55668" at bounding box center [166, 18] width 172 height 16
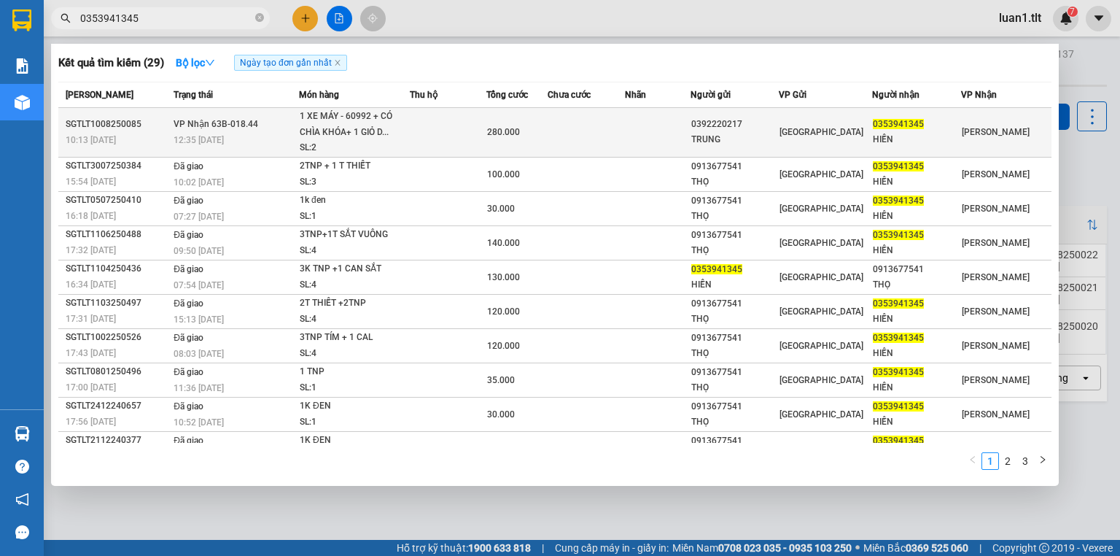
type input "0353941345"
click at [364, 130] on div "1 XE MÁY - 60992 + CÓ CHÌA KHÓA+ 1 GIỎ D..." at bounding box center [354, 124] width 109 height 31
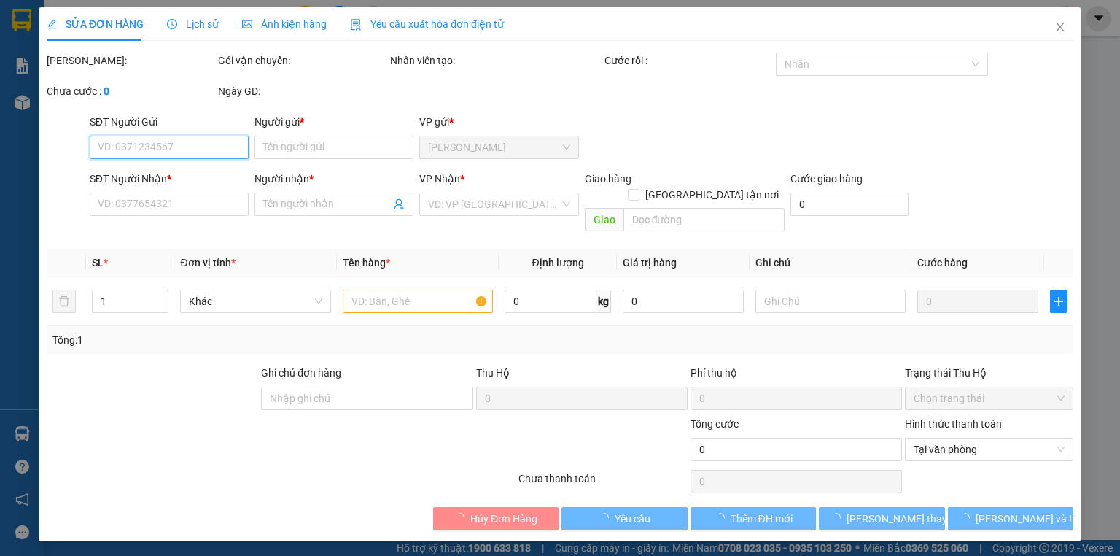
type input "0392220217"
type input "TRUNG"
type input "0353941345"
type input "HIỀN"
type input "280.000"
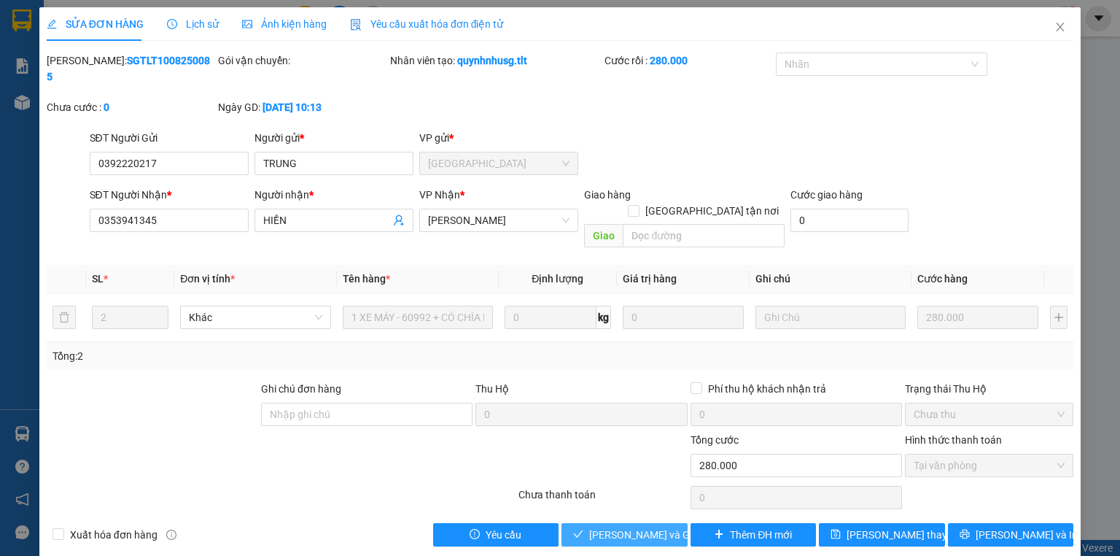
click at [640, 527] on span "Lưu và Giao hàng" at bounding box center [659, 535] width 140 height 16
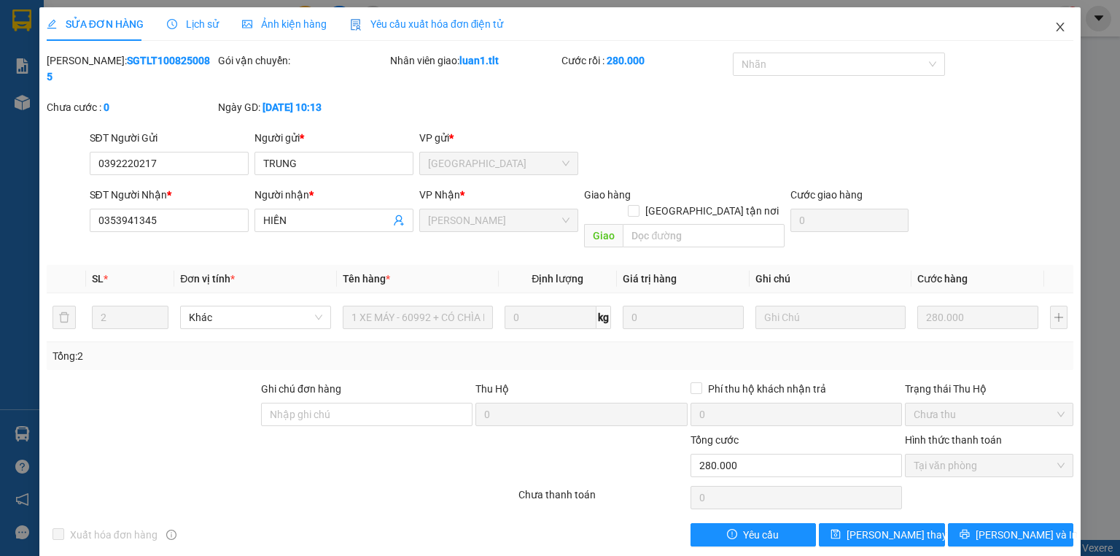
drag, startPoint x: 1054, startPoint y: 10, endPoint x: 983, endPoint y: 24, distance: 72.1
click at [1054, 9] on span "Close" at bounding box center [1060, 27] width 41 height 41
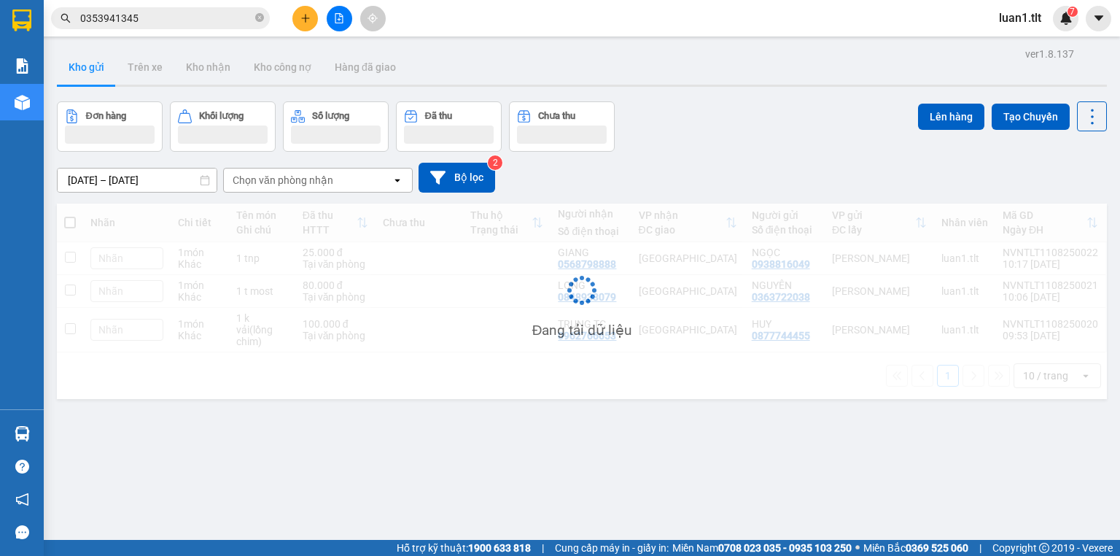
drag, startPoint x: 738, startPoint y: 93, endPoint x: 687, endPoint y: 106, distance: 52.7
click at [739, 93] on div "ver 1.8.137 Kho gửi Trên xe Kho nhận Kho công nợ Hàng đã giao Đơn hàng Khối lượ…" at bounding box center [582, 322] width 1062 height 556
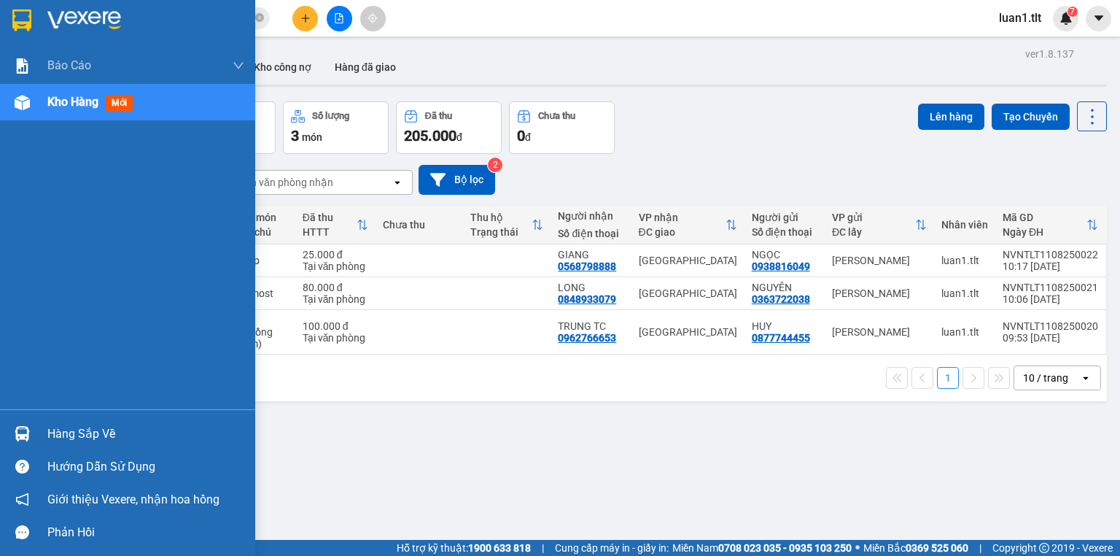
drag, startPoint x: 82, startPoint y: 438, endPoint x: 90, endPoint y: 429, distance: 12.4
click at [82, 438] on div "Hàng sắp về" at bounding box center [145, 434] width 197 height 22
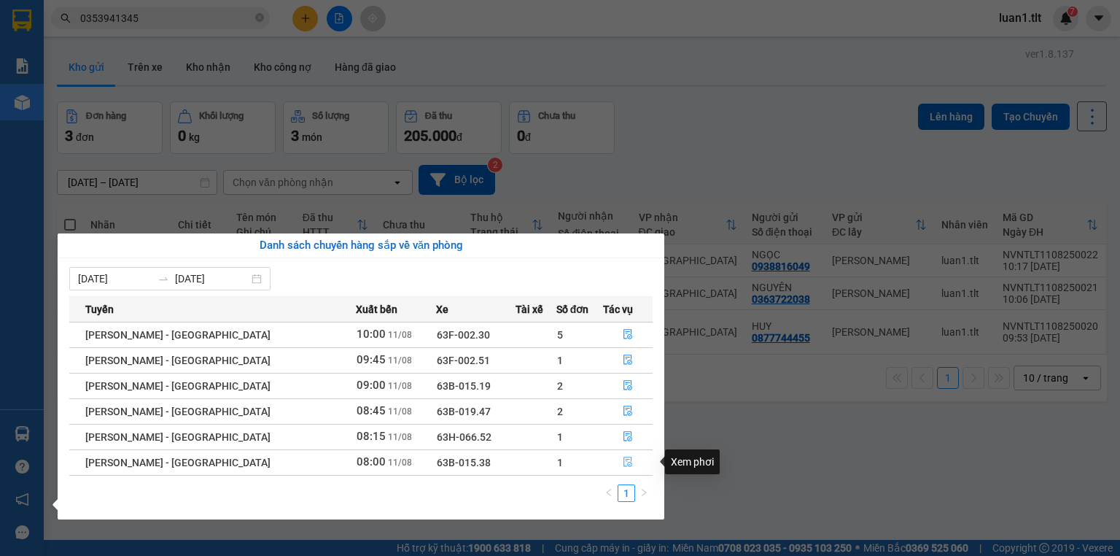
click at [623, 463] on icon "file-done" at bounding box center [628, 462] width 10 height 10
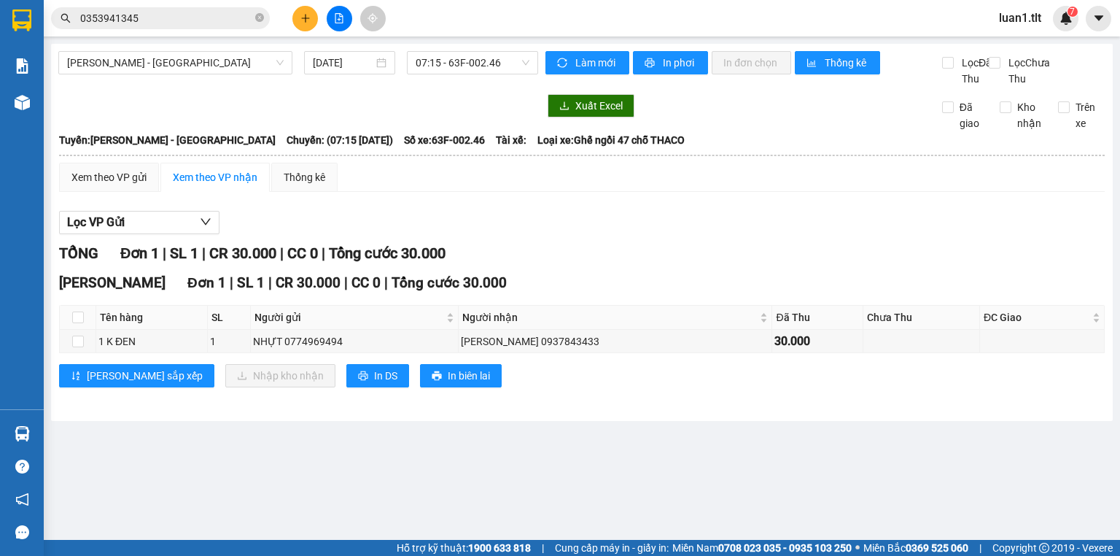
click at [528, 508] on main "Hồ Chí Minh - Mỹ Tho 11/08/2025 07:15 - 63F-002.46 Làm mới In phơi In đơn chọn …" at bounding box center [560, 270] width 1120 height 540
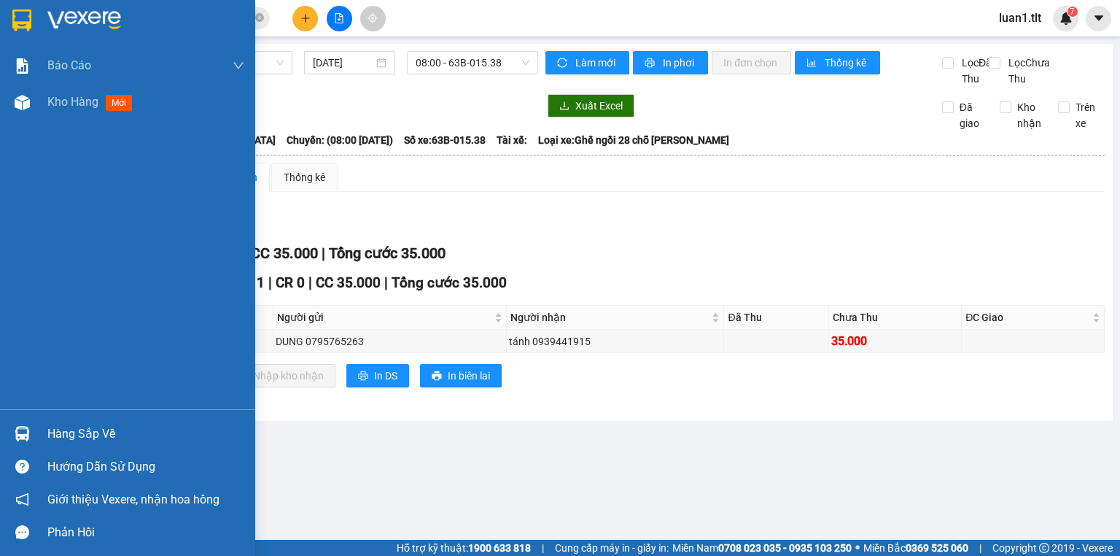
click at [63, 429] on div "Hàng sắp về" at bounding box center [145, 434] width 197 height 22
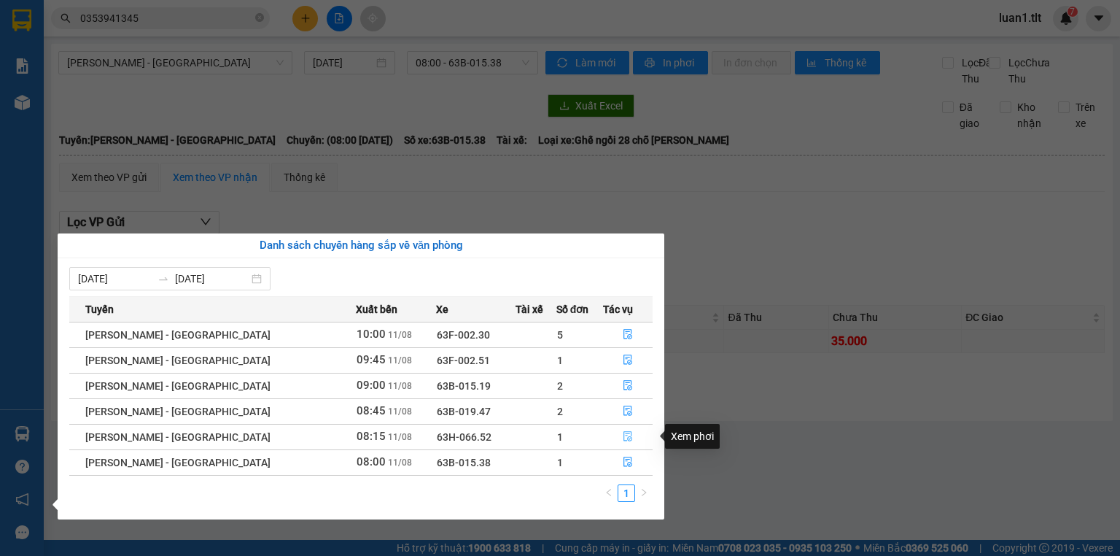
click at [623, 440] on icon "file-done" at bounding box center [627, 437] width 9 height 10
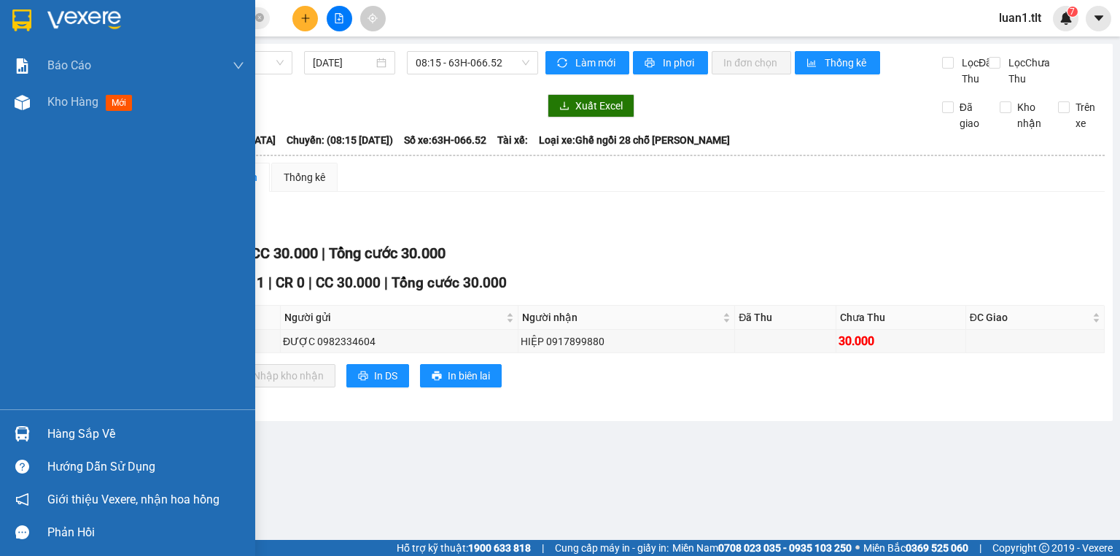
click at [66, 438] on div "Hàng sắp về" at bounding box center [145, 434] width 197 height 22
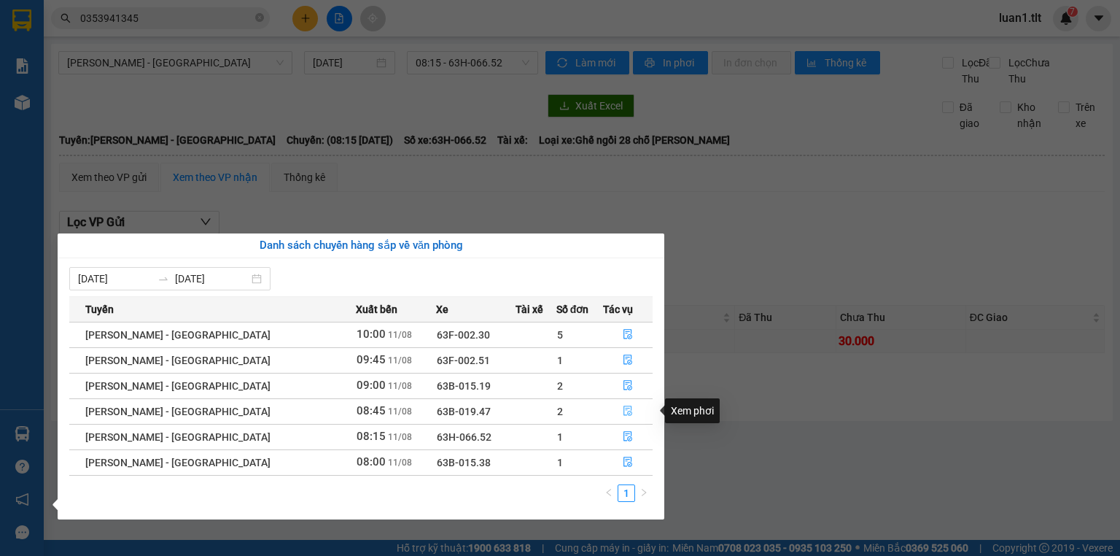
click at [623, 405] on icon "file-done" at bounding box center [628, 410] width 10 height 10
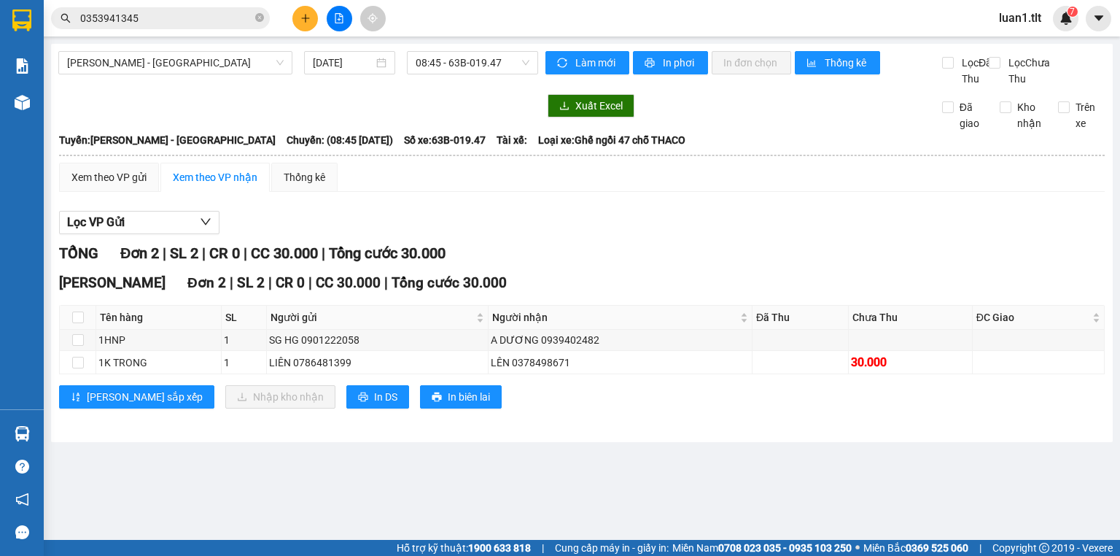
click at [82, 419] on div "Nguyễn Văn Nguyễn Đơn 2 | SL 2 | CR 0 | CC 30.000 | Tổng cước 30.000 Tên hàng S…" at bounding box center [582, 345] width 1046 height 147
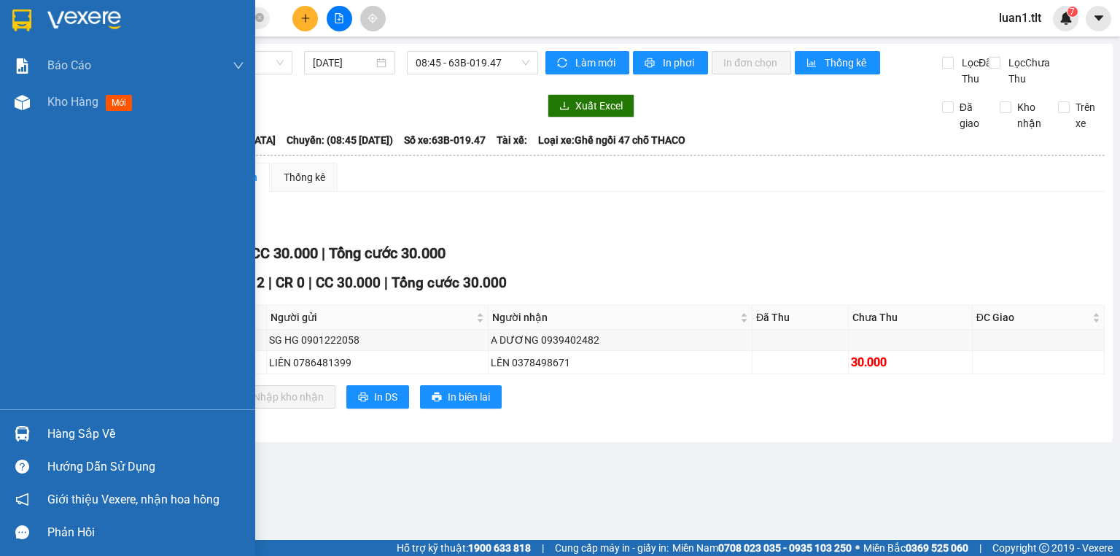
click at [96, 432] on div "Hàng sắp về" at bounding box center [145, 434] width 197 height 22
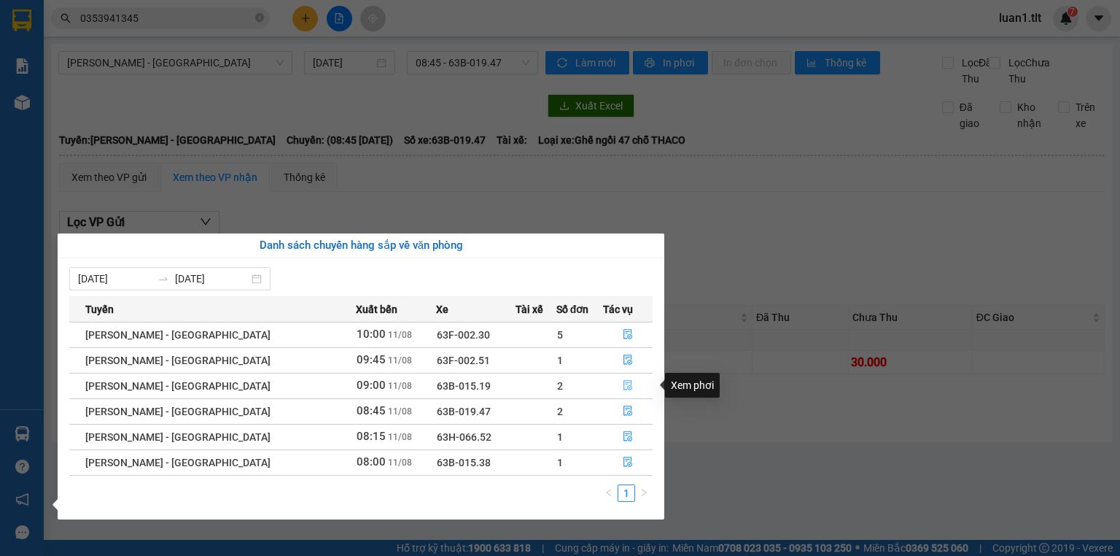
click at [623, 381] on icon "file-done" at bounding box center [627, 386] width 9 height 10
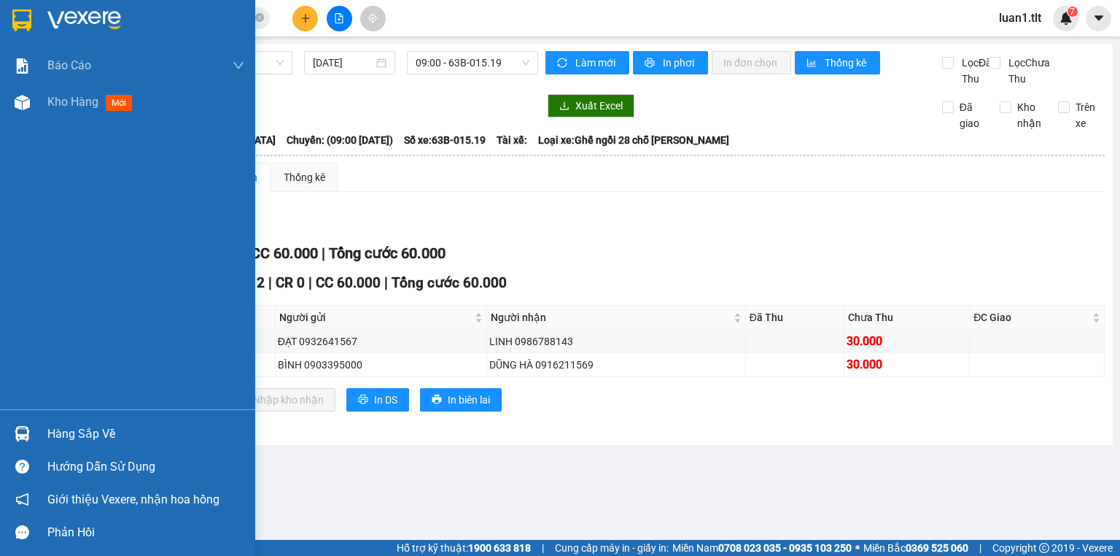
click at [73, 432] on div "Hàng sắp về" at bounding box center [145, 434] width 197 height 22
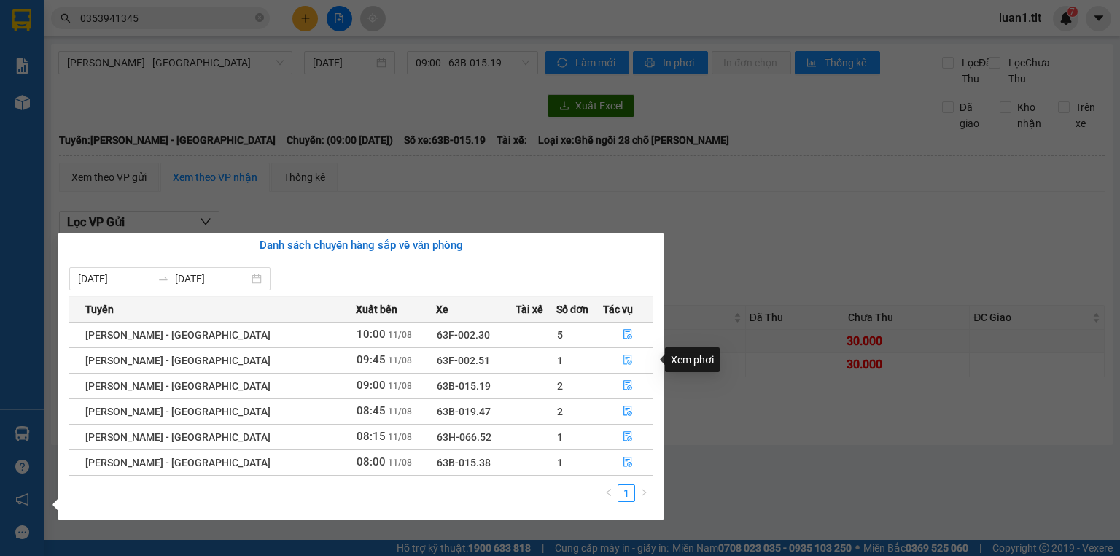
click at [624, 359] on icon "file-done" at bounding box center [627, 360] width 9 height 10
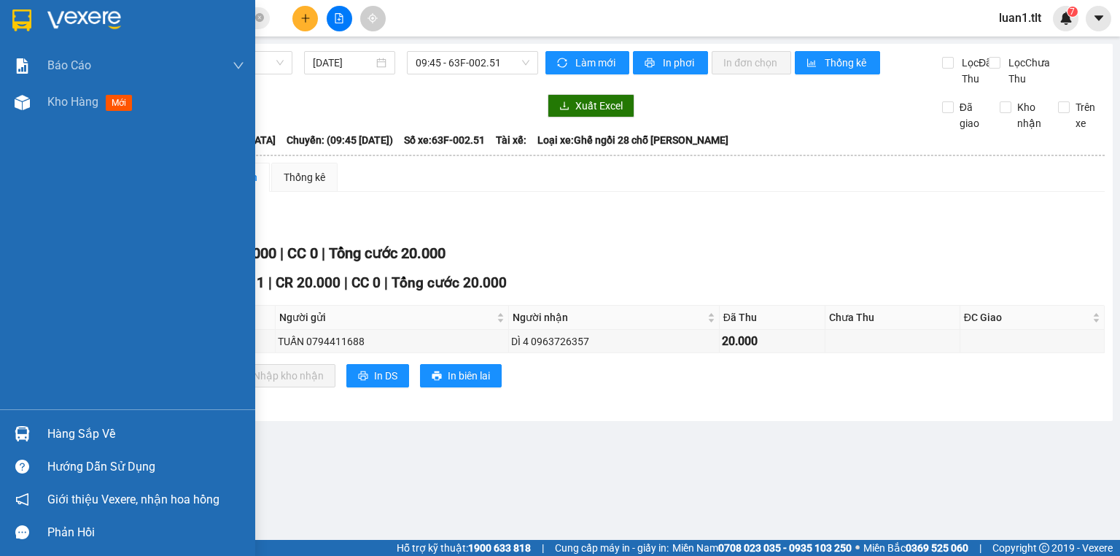
click at [82, 438] on div "Hàng sắp về" at bounding box center [145, 434] width 197 height 22
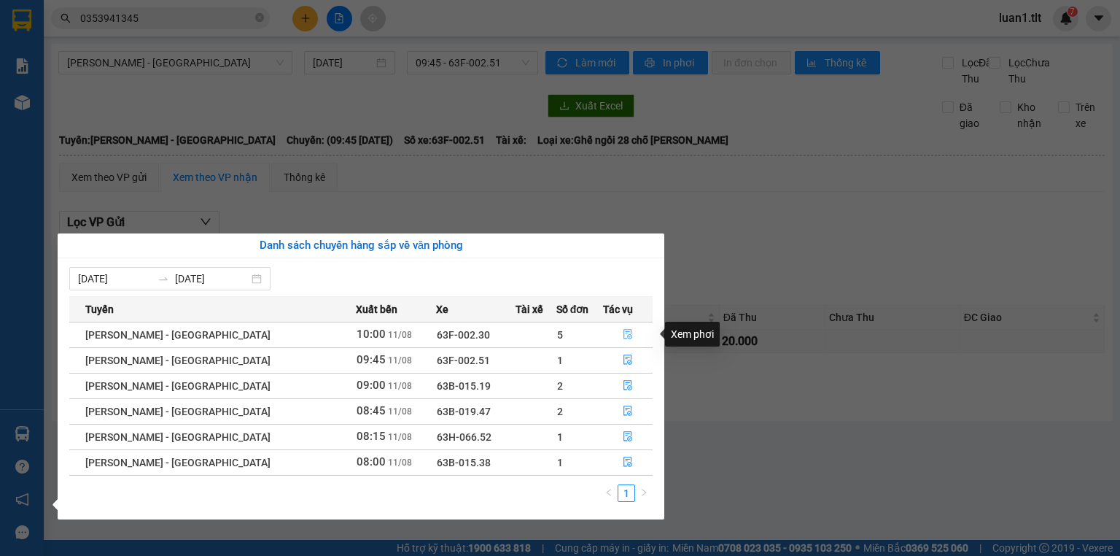
click at [620, 327] on button "button" at bounding box center [628, 334] width 48 height 23
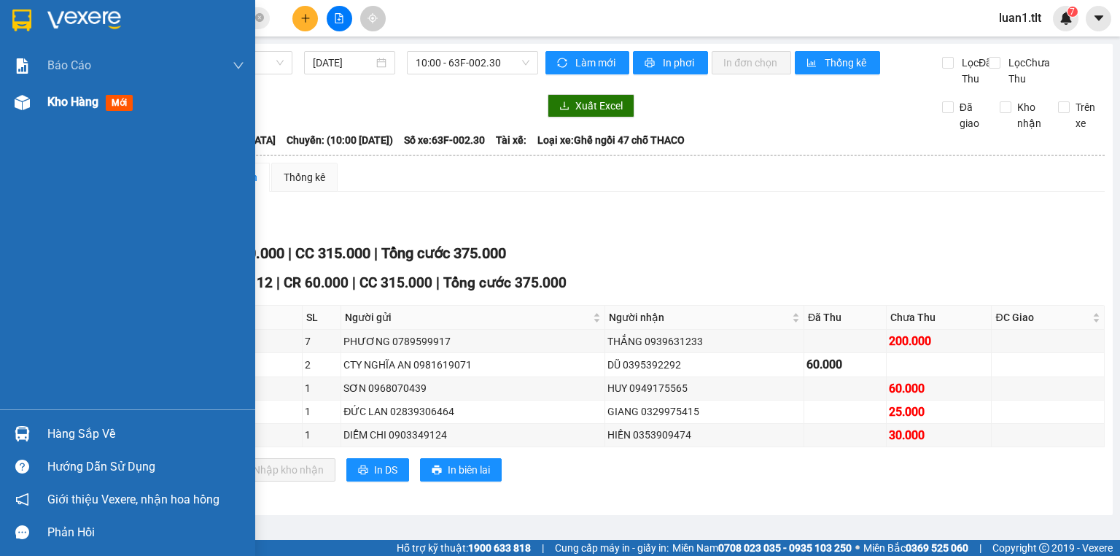
click at [55, 108] on span "Kho hàng" at bounding box center [72, 102] width 51 height 14
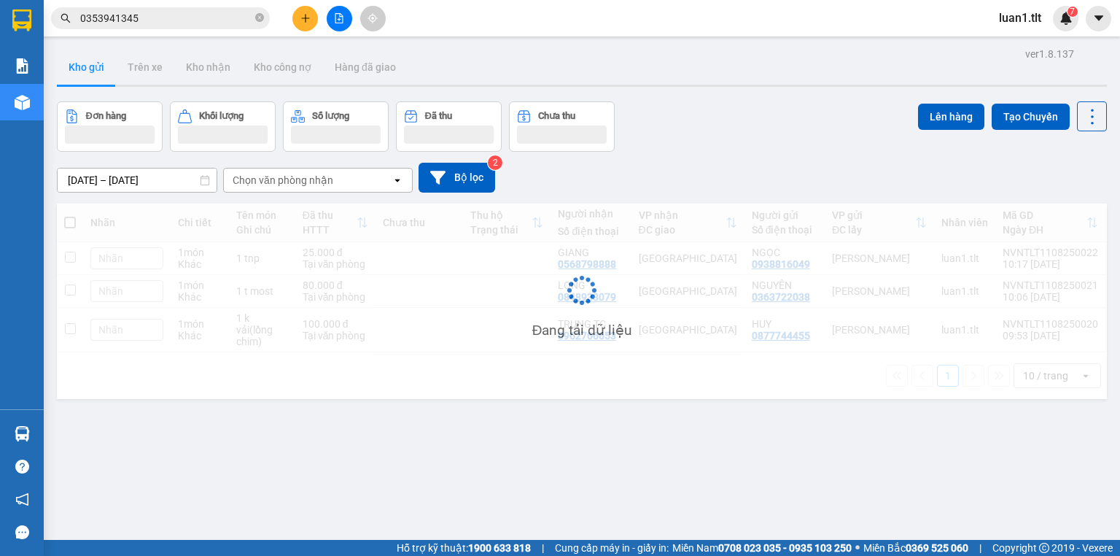
click at [475, 388] on div "Đang tải dữ liệu" at bounding box center [582, 300] width 1050 height 195
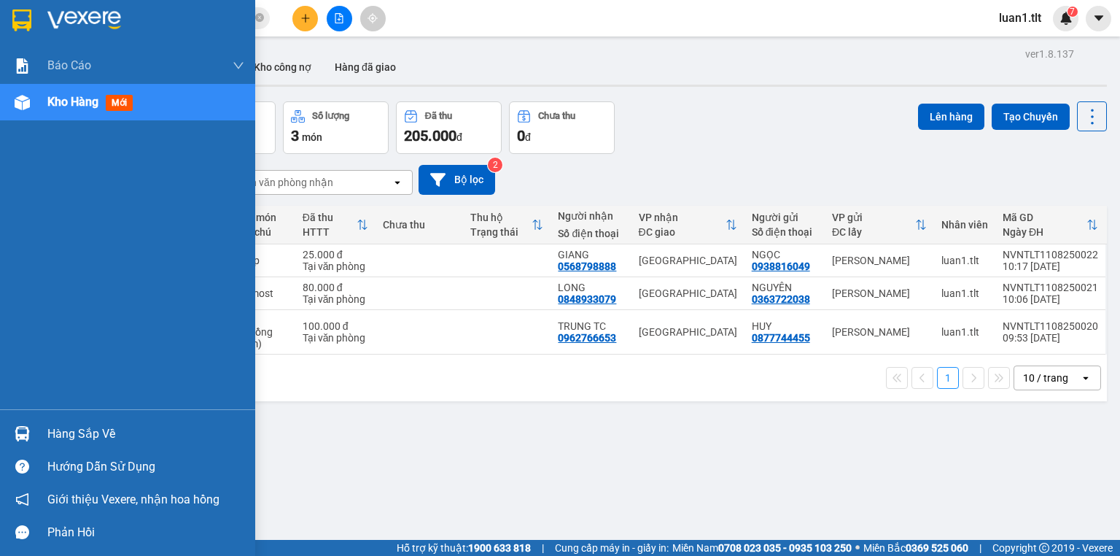
click at [57, 432] on div "Hàng sắp về" at bounding box center [145, 434] width 197 height 22
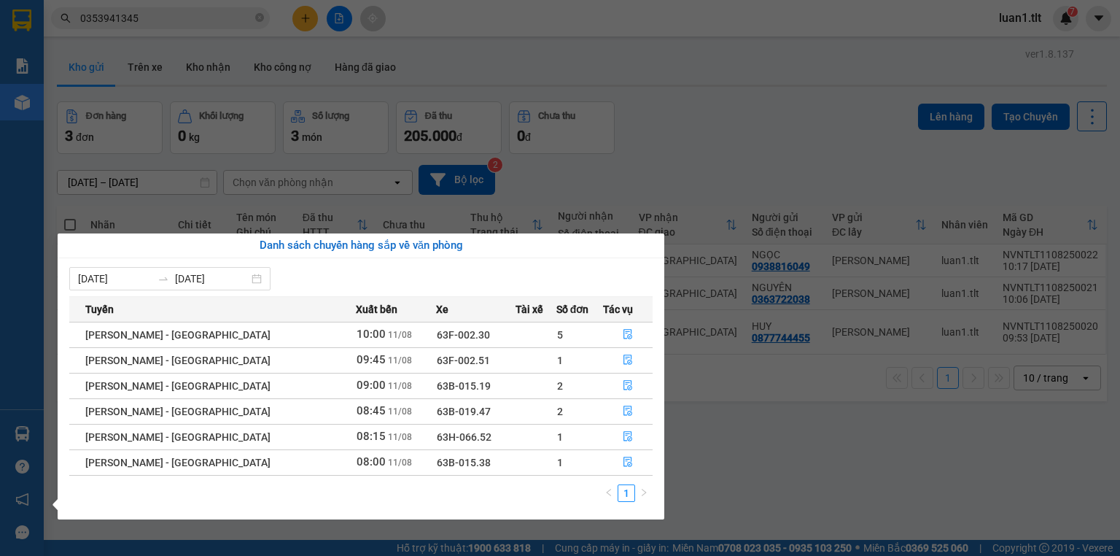
click at [802, 411] on section "Kết quả tìm kiếm ( 29 ) Bộ lọc Ngày tạo đơn gần nhất Mã ĐH Trạng thái Món hàng …" at bounding box center [560, 278] width 1120 height 556
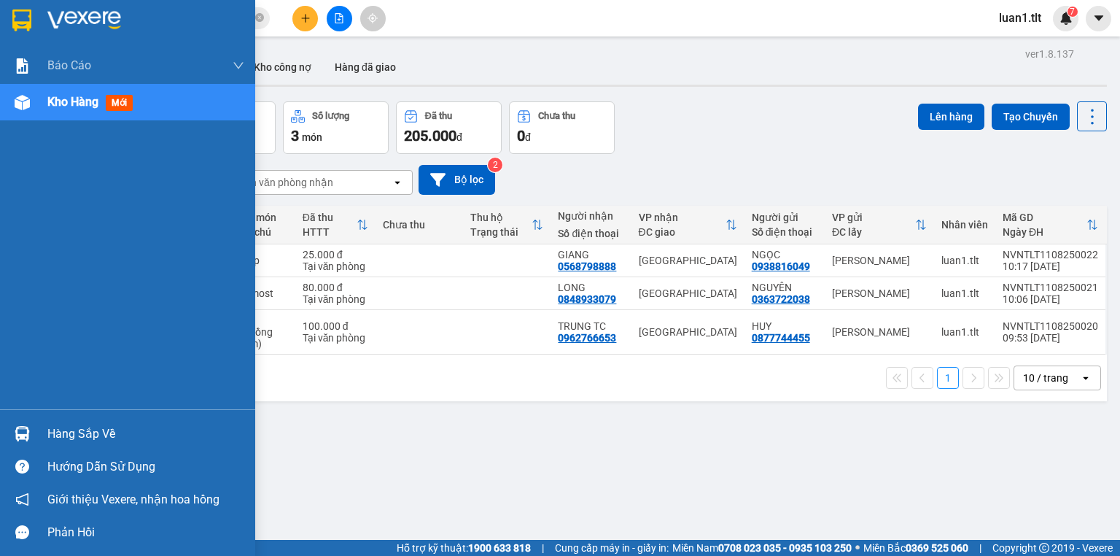
click at [70, 423] on div "Hàng sắp về" at bounding box center [145, 434] width 197 height 22
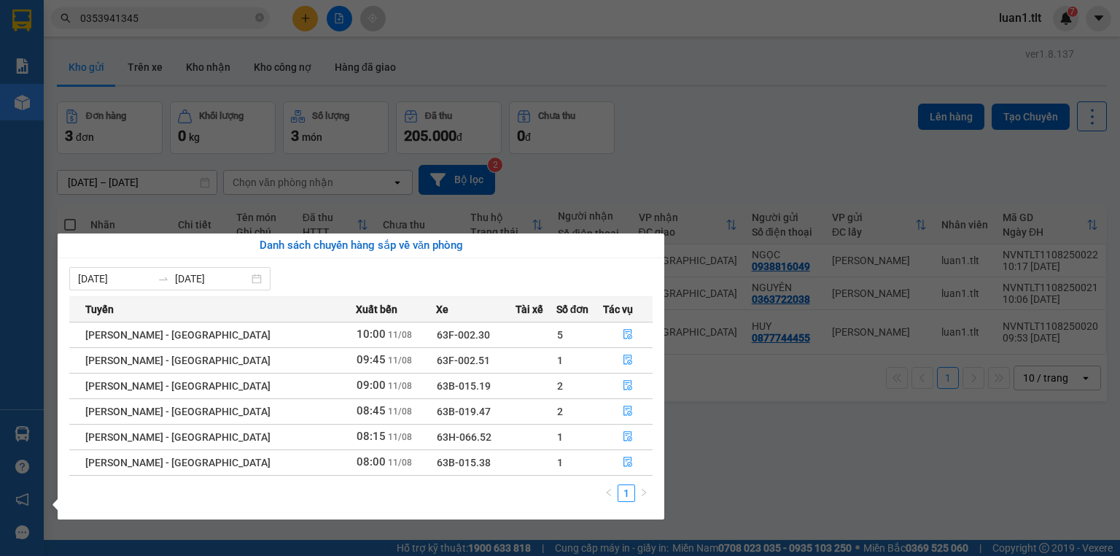
drag, startPoint x: 728, startPoint y: 490, endPoint x: 495, endPoint y: 420, distance: 242.9
click at [718, 490] on section "Kết quả tìm kiếm ( 29 ) Bộ lọc Ngày tạo đơn gần nhất Mã ĐH Trạng thái Món hàng …" at bounding box center [560, 278] width 1120 height 556
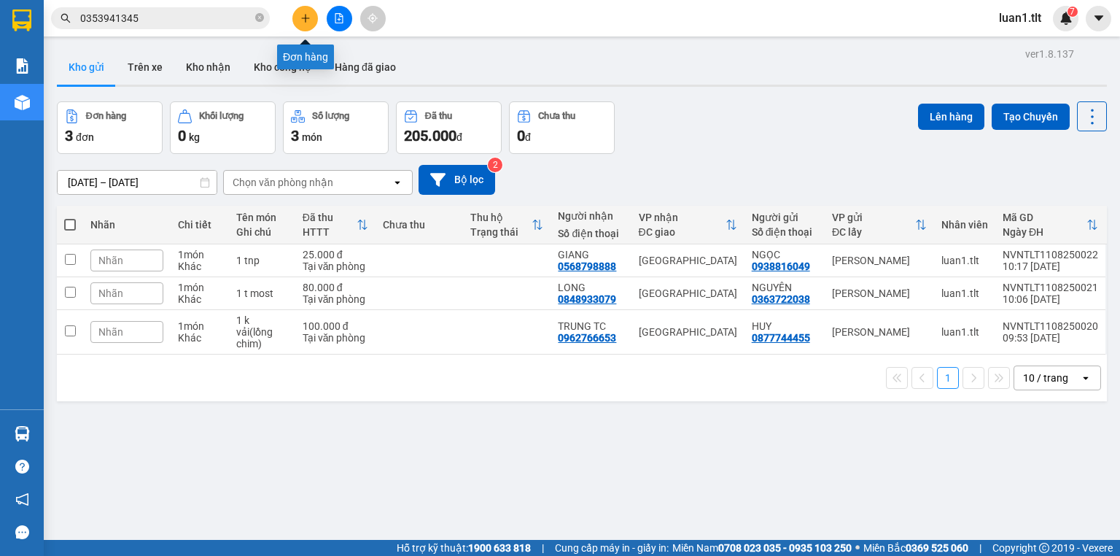
click at [305, 22] on icon "plus" at bounding box center [305, 18] width 1 height 8
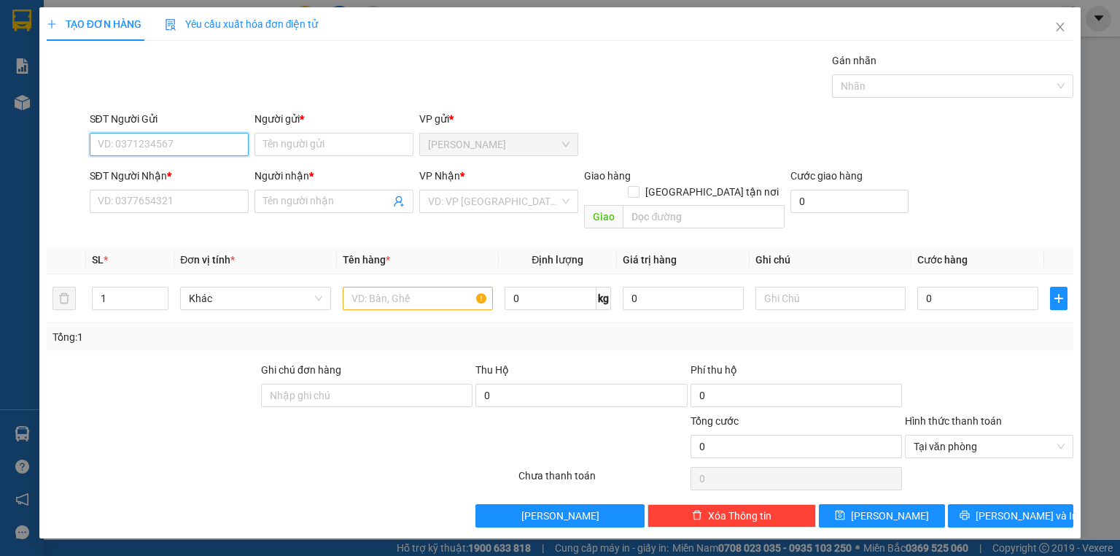
click at [176, 140] on input "SĐT Người Gửi" at bounding box center [169, 144] width 159 height 23
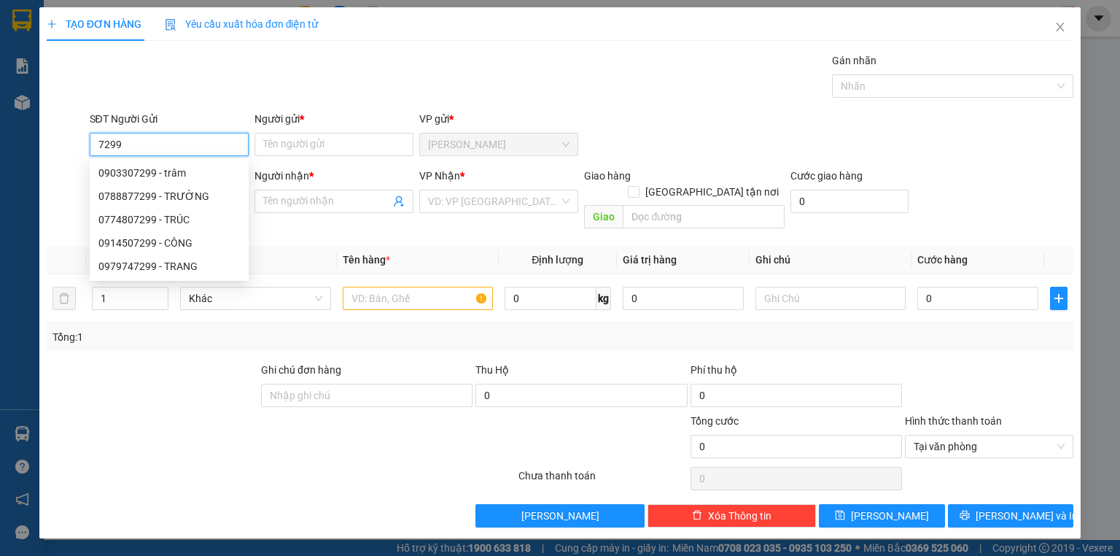
click at [196, 145] on input "7299" at bounding box center [169, 144] width 159 height 23
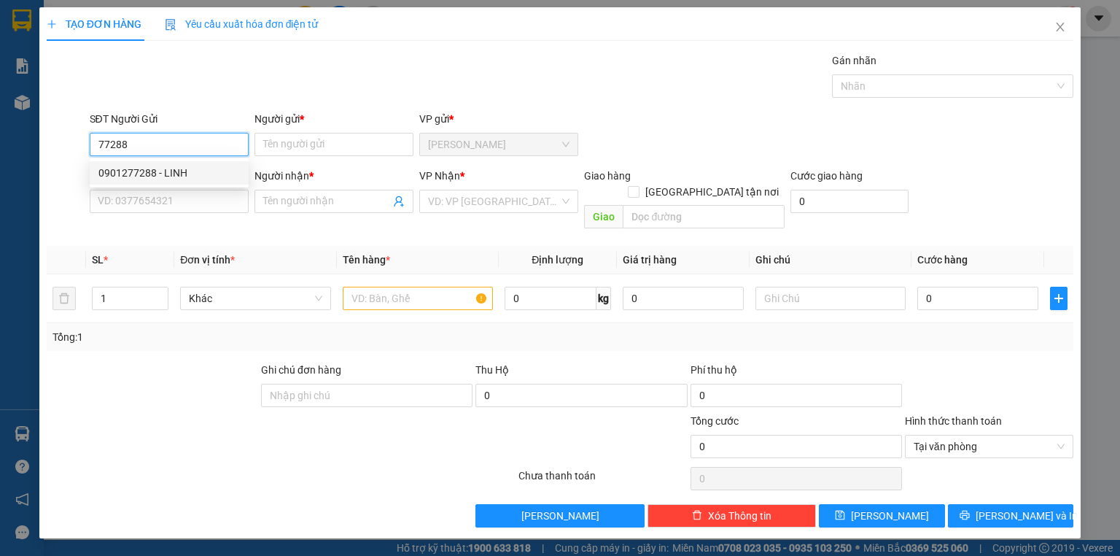
click at [195, 168] on div "0901277288 - LINH" at bounding box center [168, 173] width 141 height 16
type input "0901277288"
type input "LINH"
type input "0901277288"
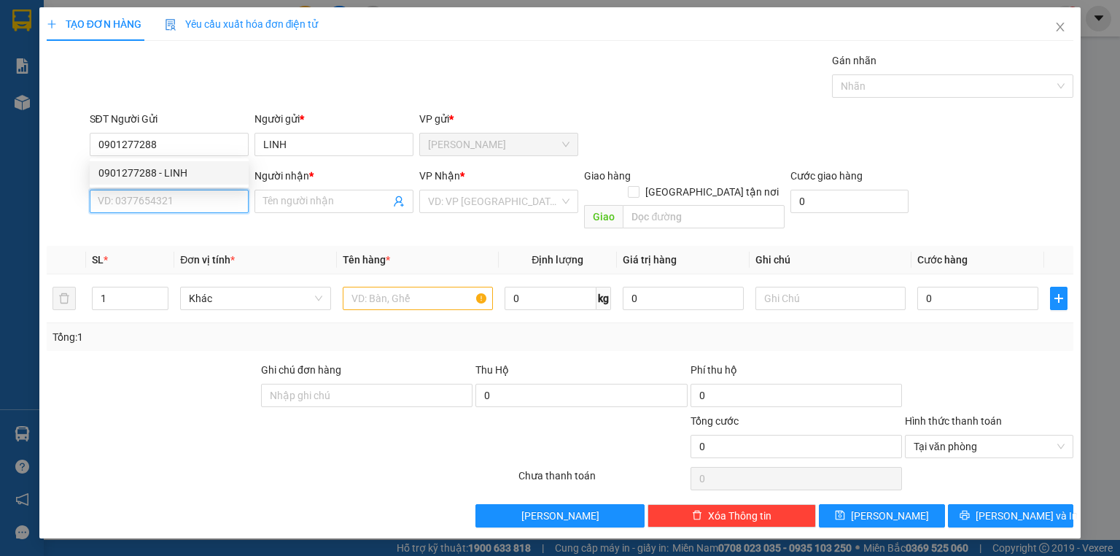
click at [179, 209] on input "SĐT Người Nhận *" at bounding box center [169, 201] width 159 height 23
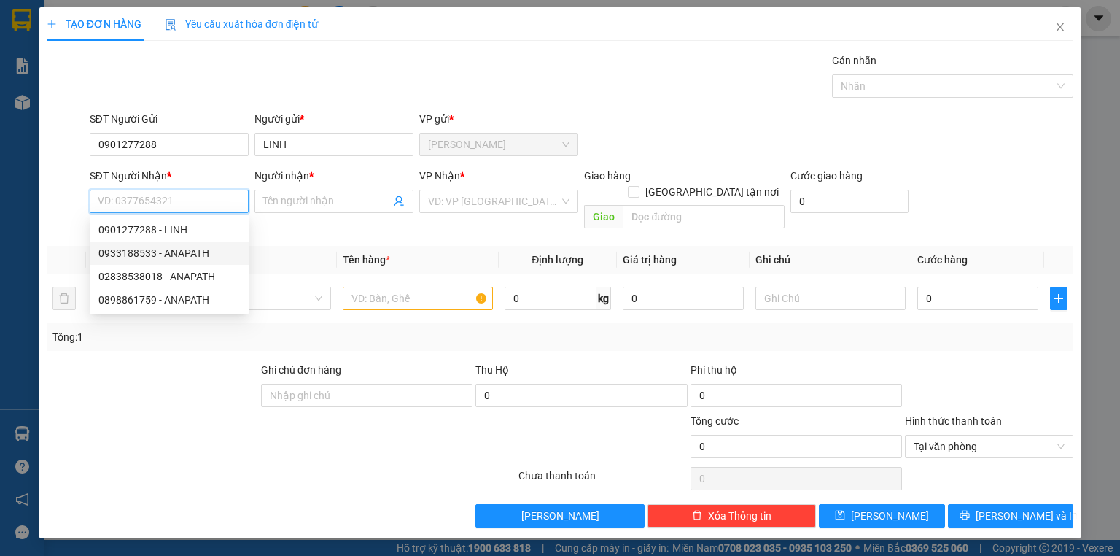
click at [190, 252] on div "0933188533 - ANAPATH" at bounding box center [168, 253] width 141 height 16
type input "0933188533"
type input "ANAPATH"
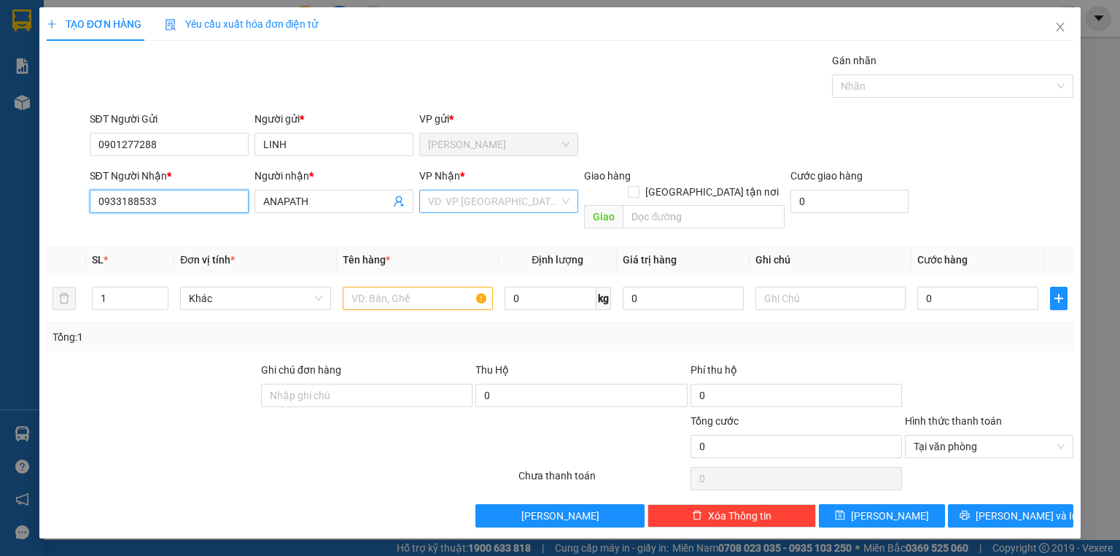
drag, startPoint x: 562, startPoint y: 193, endPoint x: 534, endPoint y: 207, distance: 31.3
click at [553, 193] on div "VD: VP Sài Gòn" at bounding box center [498, 201] width 159 height 23
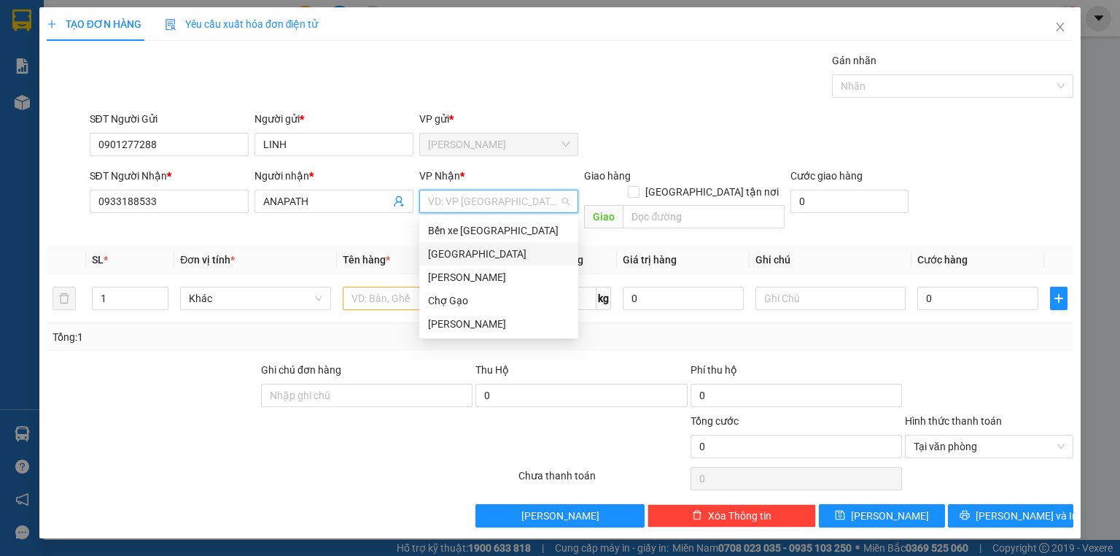
click at [473, 249] on div "[GEOGRAPHIC_DATA]" at bounding box center [498, 254] width 141 height 16
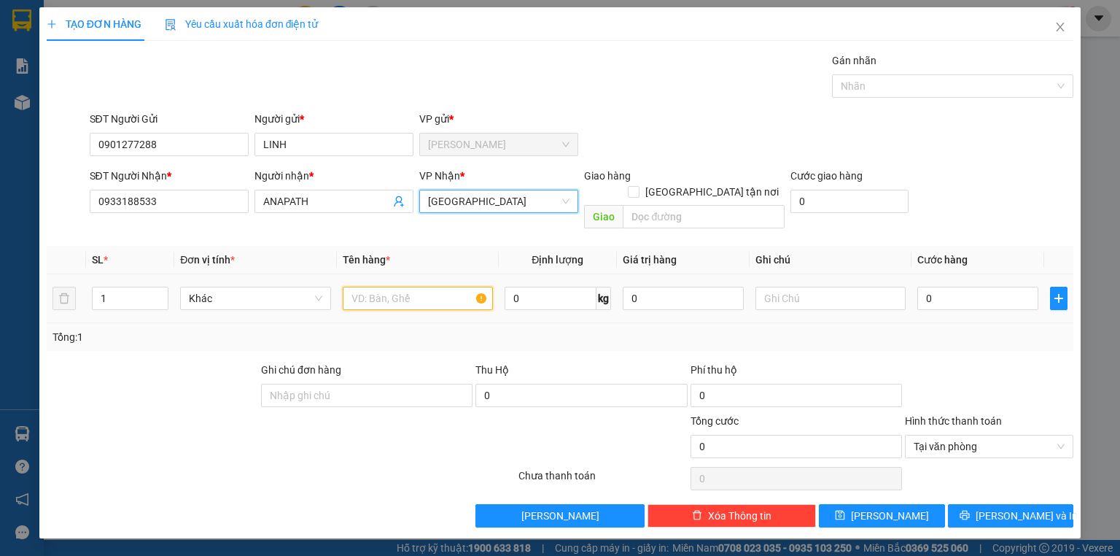
click at [381, 287] on input "text" at bounding box center [418, 298] width 150 height 23
type input "1 túi zip"
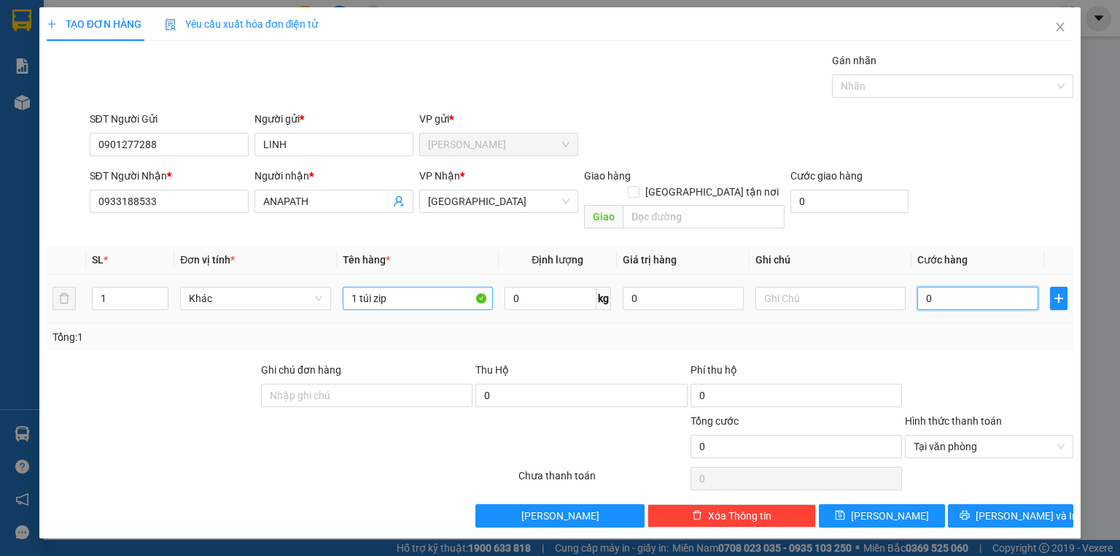
type input "2"
type input "20"
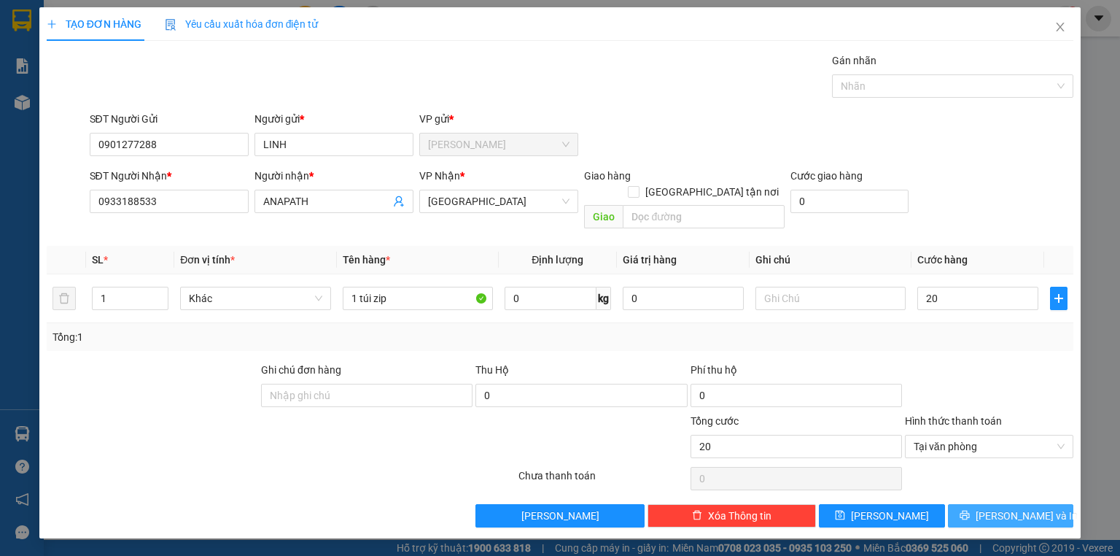
type input "20.000"
drag, startPoint x: 970, startPoint y: 492, endPoint x: 889, endPoint y: 400, distance: 123.0
click at [971, 504] on button "Lưu và In" at bounding box center [1011, 515] width 126 height 23
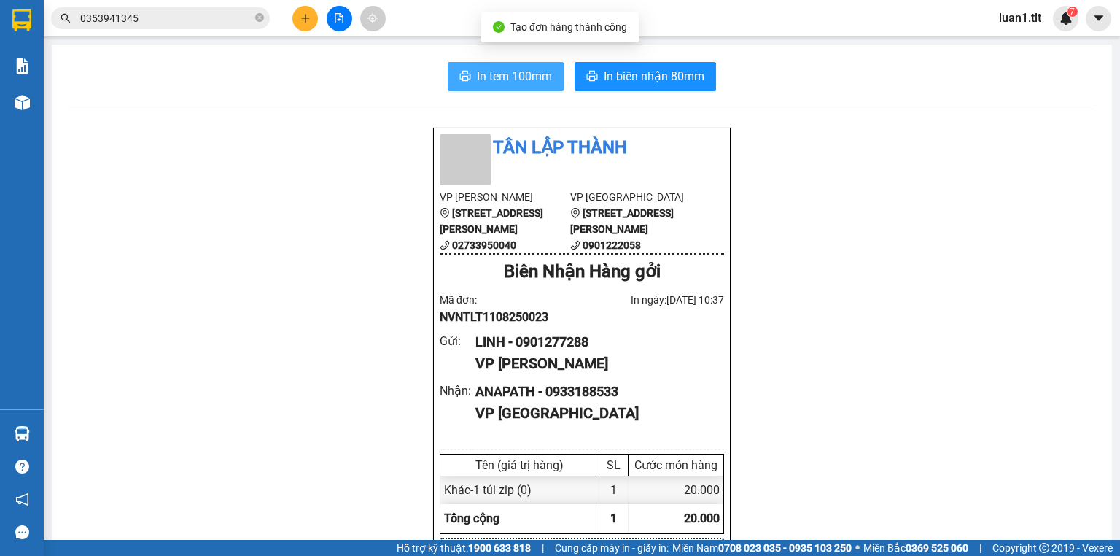
drag, startPoint x: 522, startPoint y: 73, endPoint x: 549, endPoint y: 85, distance: 29.7
click at [521, 73] on span "In tem 100mm" at bounding box center [514, 76] width 75 height 18
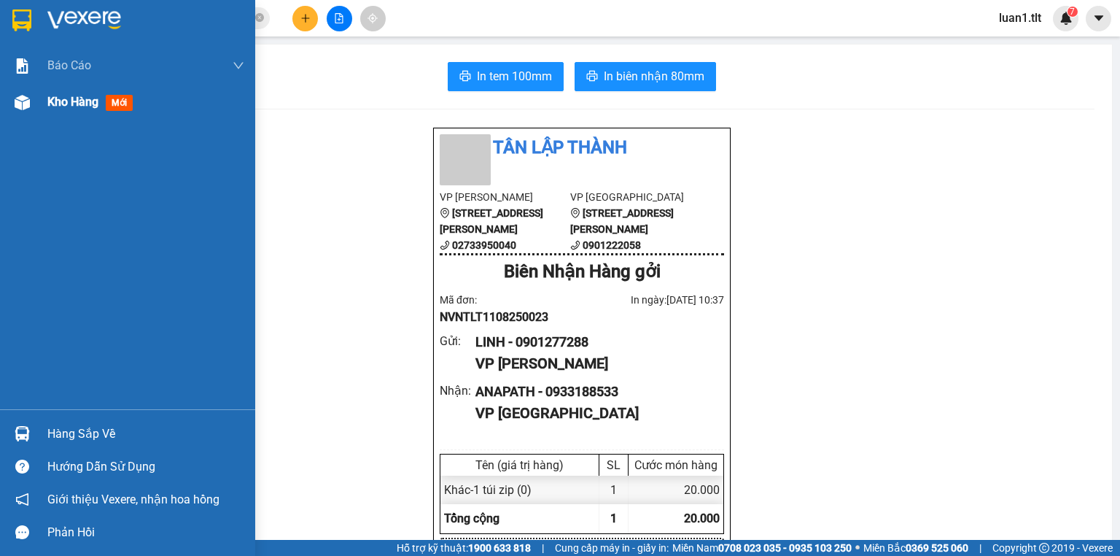
click at [64, 109] on div "Kho hàng mới" at bounding box center [92, 102] width 91 height 18
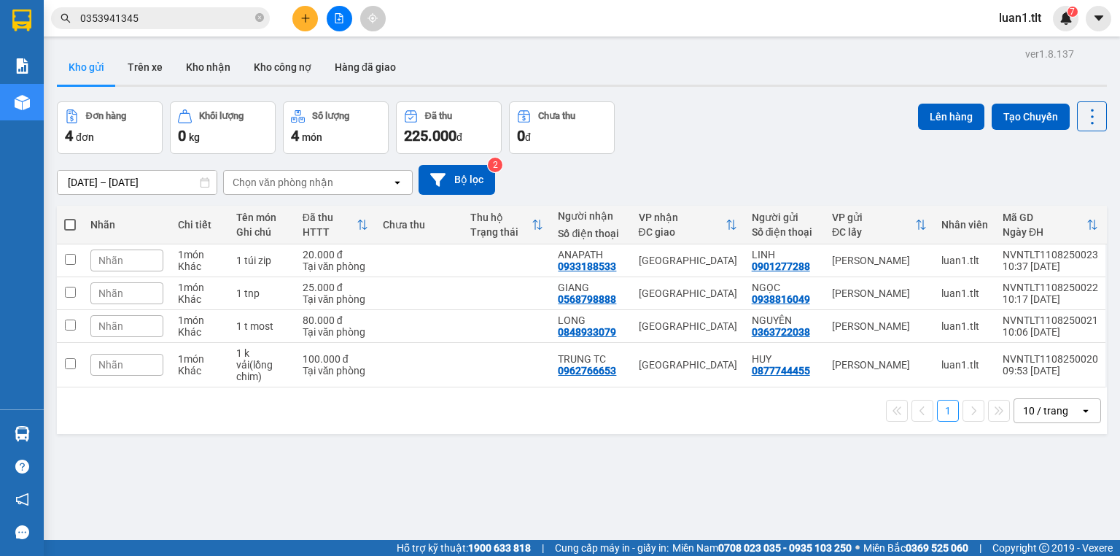
click at [296, 31] on div at bounding box center [338, 19] width 109 height 26
click at [297, 24] on button at bounding box center [305, 19] width 26 height 26
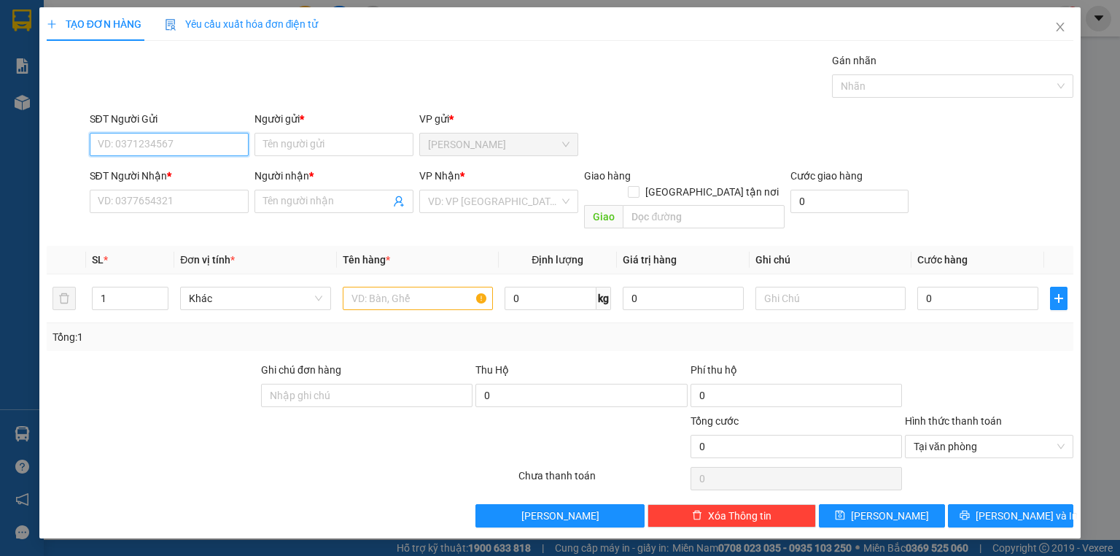
click at [174, 139] on input "SĐT Người Gửi" at bounding box center [169, 144] width 159 height 23
type input "0905150785"
type input "THẢO"
type input "0905150785"
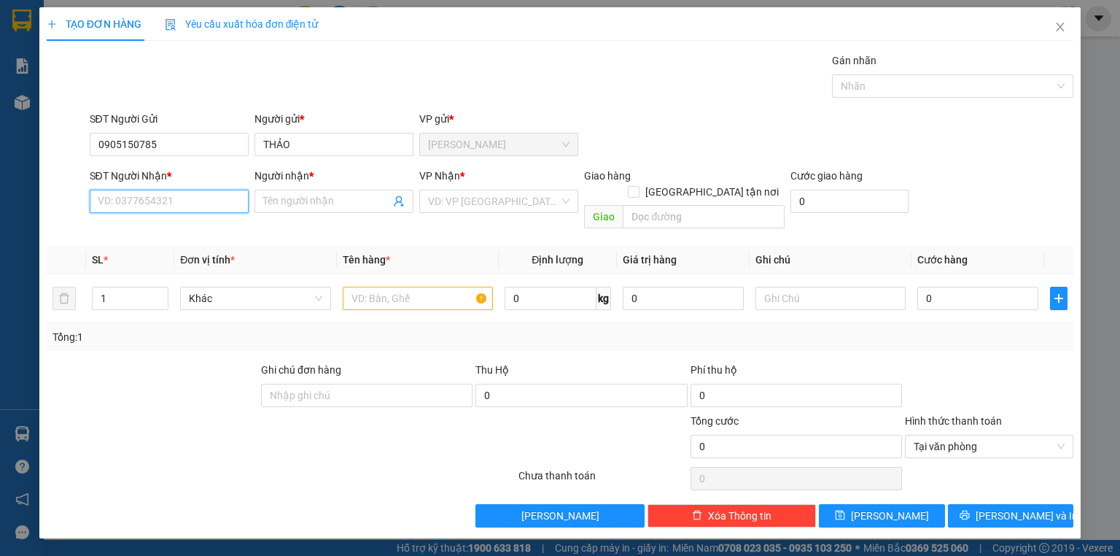
click at [167, 210] on input "SĐT Người Nhận *" at bounding box center [169, 201] width 159 height 23
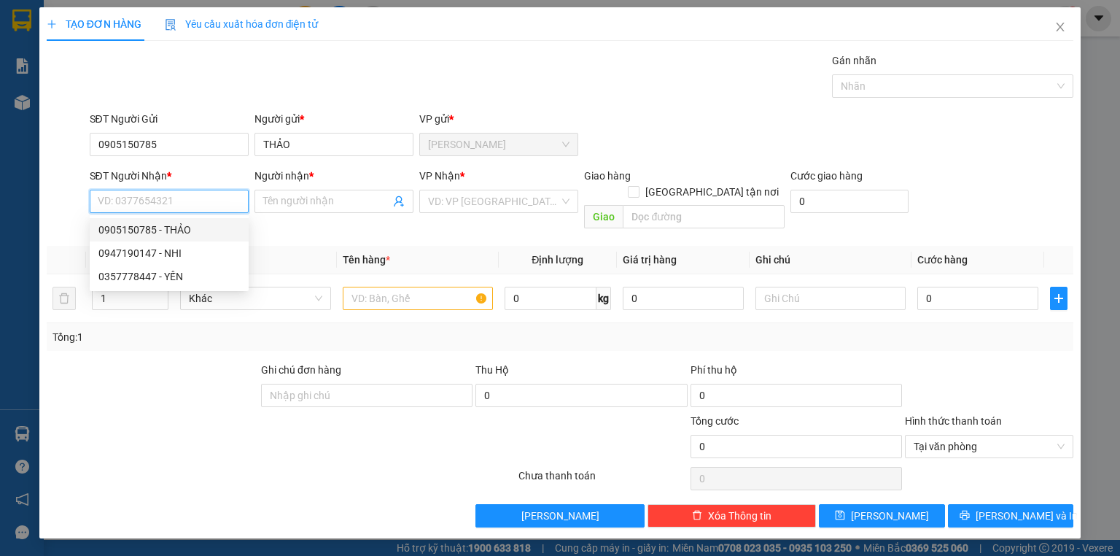
click at [188, 233] on div "0905150785 - THẢO" at bounding box center [168, 230] width 141 height 16
type input "0905150785"
type input "THẢO"
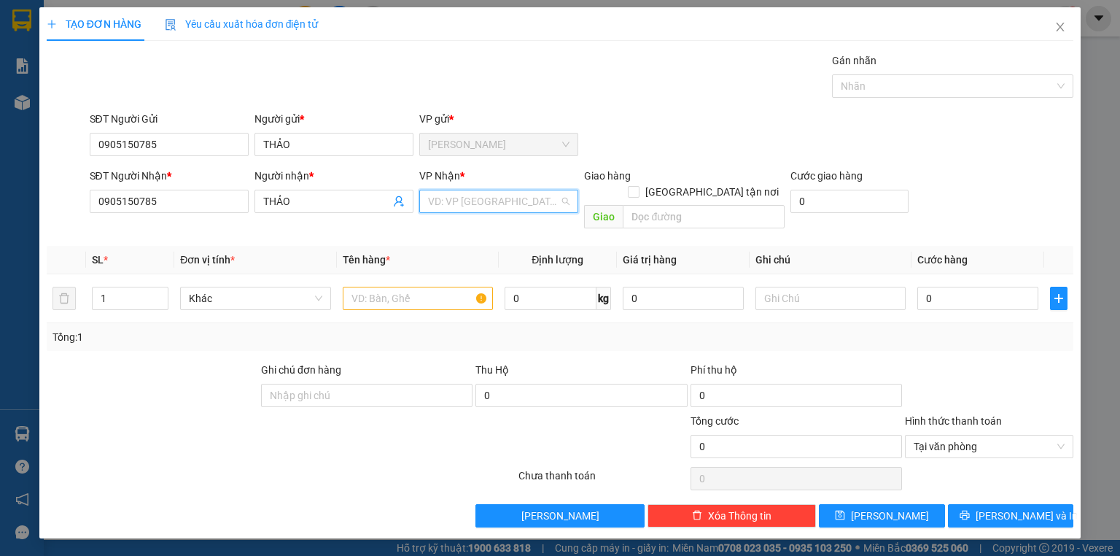
click at [480, 209] on input "search" at bounding box center [493, 201] width 131 height 22
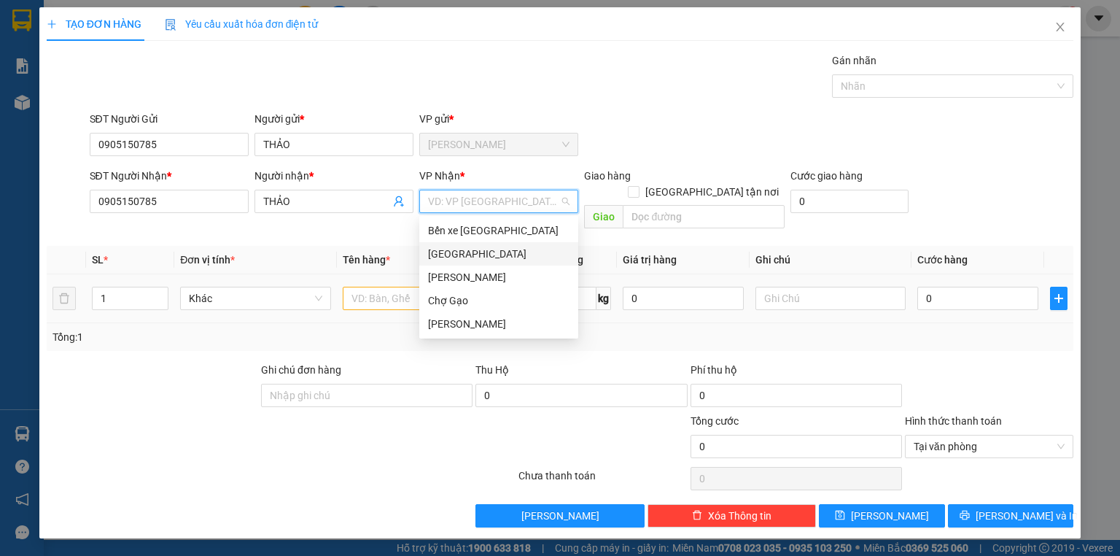
click at [457, 252] on div "[GEOGRAPHIC_DATA]" at bounding box center [498, 254] width 141 height 16
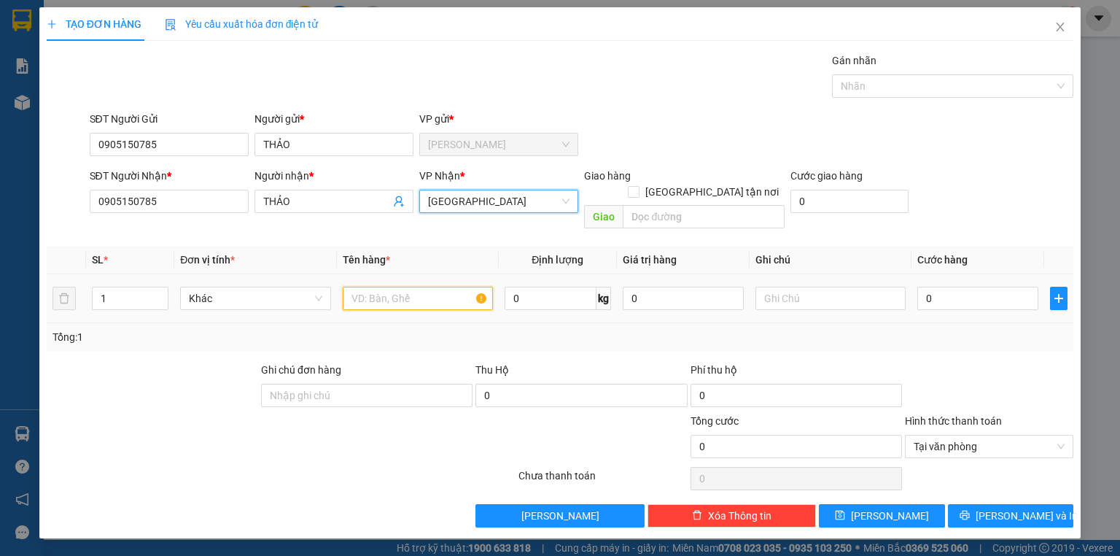
click at [359, 287] on input "text" at bounding box center [418, 298] width 150 height 23
type input "1K TNP"
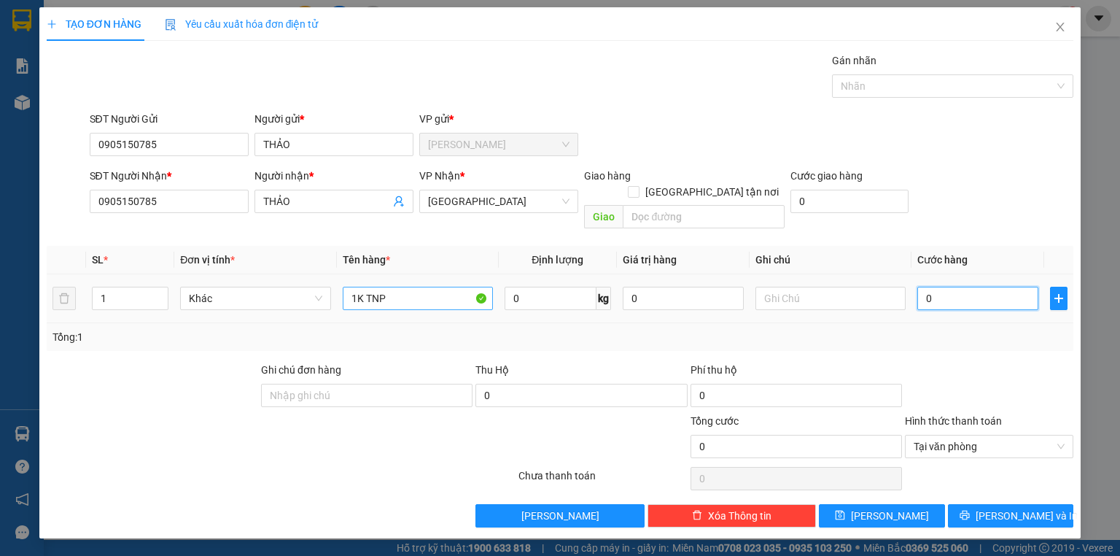
type input "5"
type input "50"
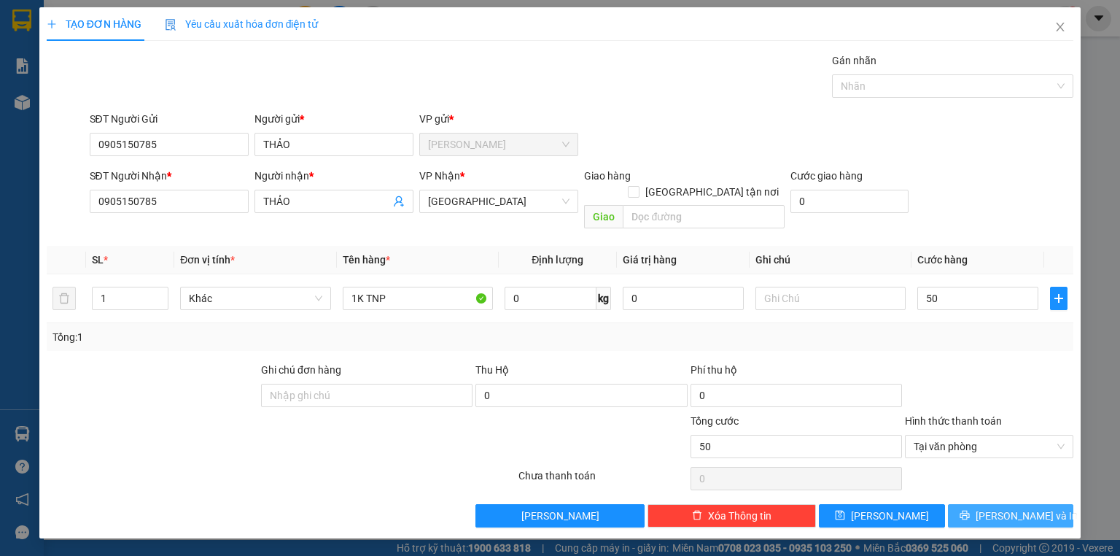
type input "50.000"
click at [1044, 504] on button "Lưu và In" at bounding box center [1011, 515] width 126 height 23
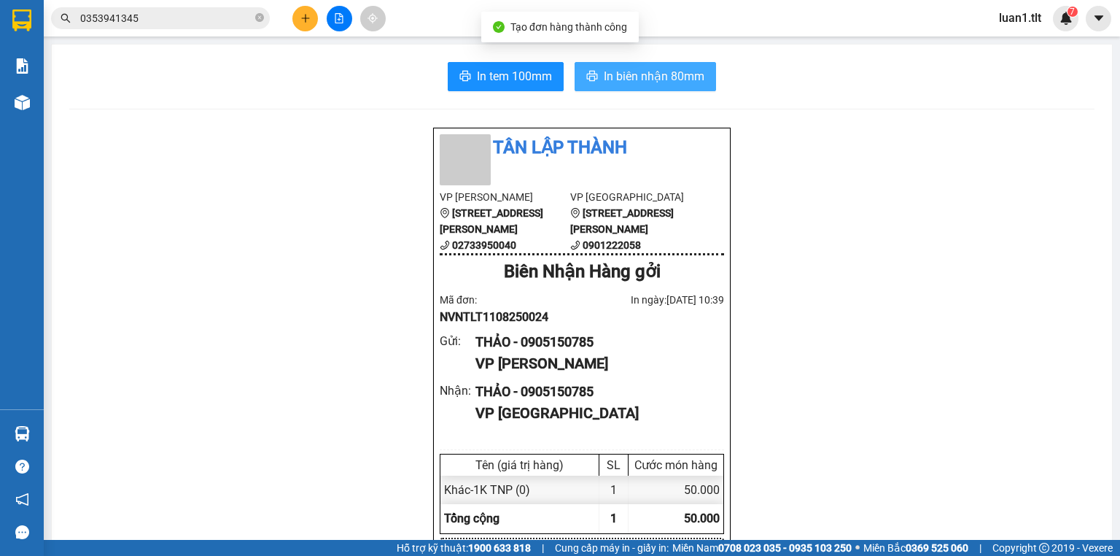
click at [639, 73] on span "In biên nhận 80mm" at bounding box center [654, 76] width 101 height 18
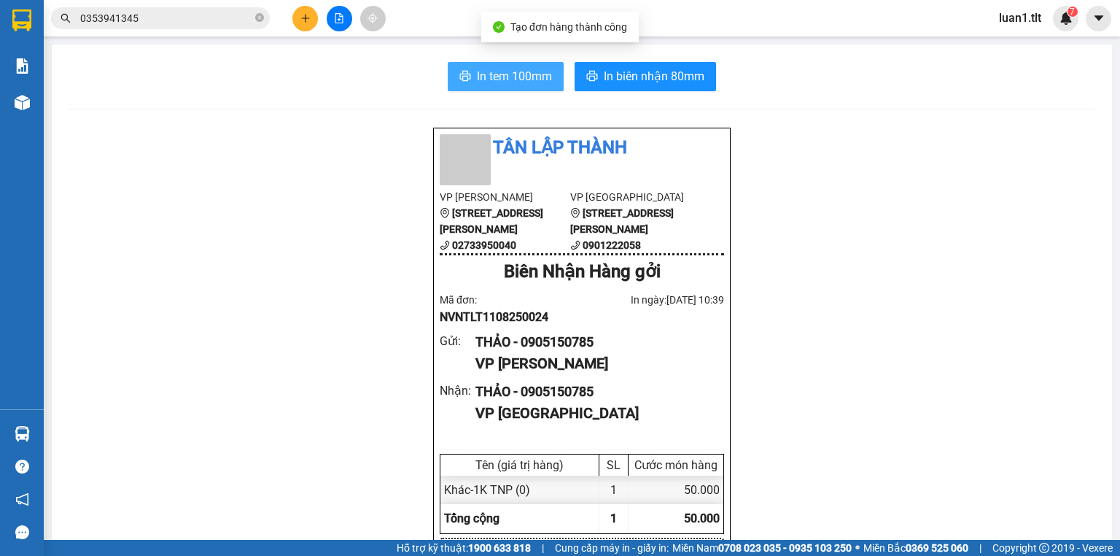
click at [508, 77] on span "In tem 100mm" at bounding box center [514, 76] width 75 height 18
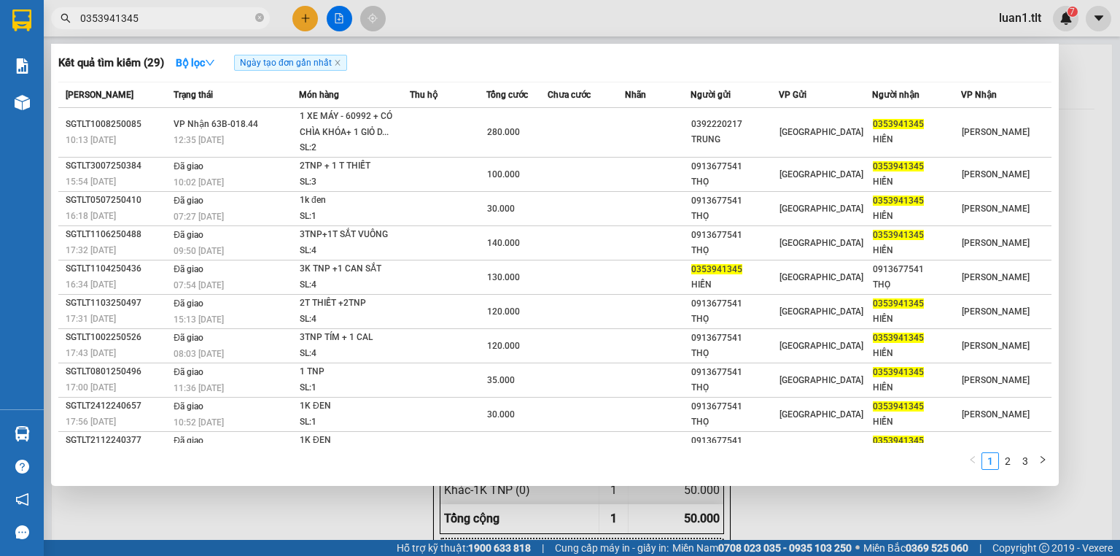
click at [97, 11] on input "0353941345" at bounding box center [166, 18] width 172 height 16
click at [178, 20] on input "0353941345" at bounding box center [166, 18] width 172 height 16
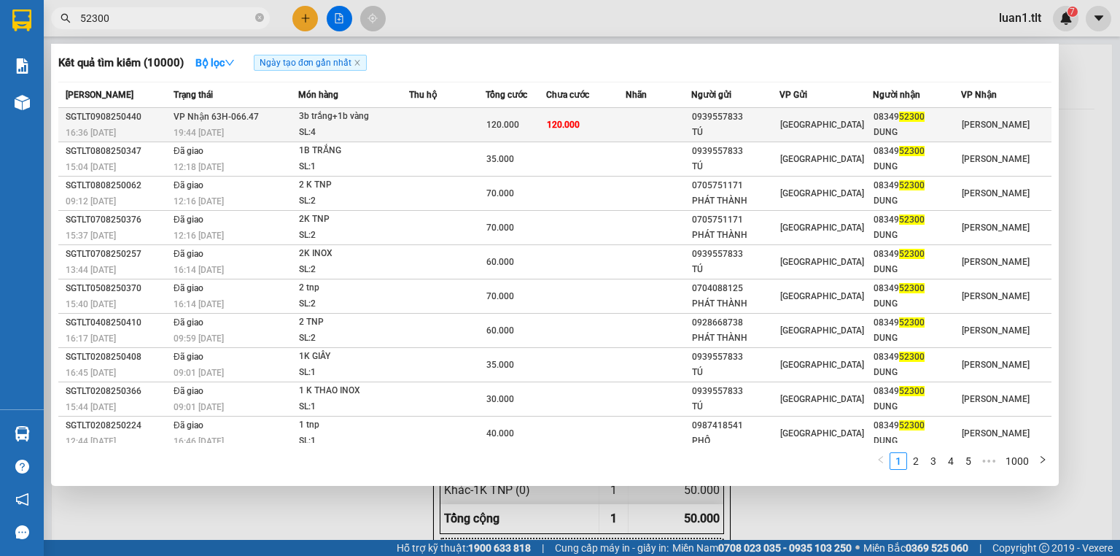
type input "52300"
click at [551, 120] on span "120.000" at bounding box center [563, 125] width 33 height 10
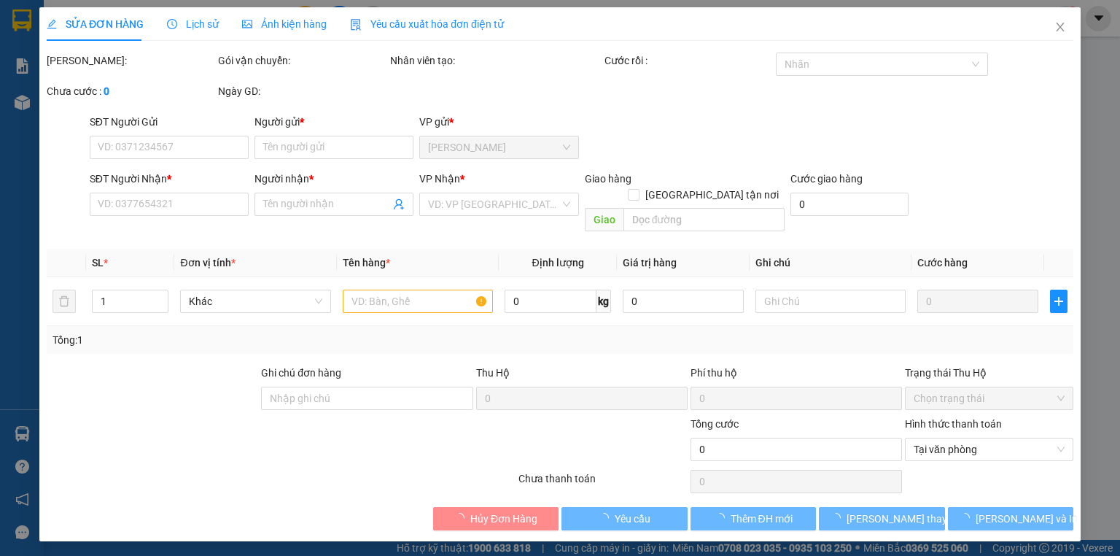
type input "0939557833"
type input "TÚ"
type input "0834952300"
type input "DUNG"
type input "120.000"
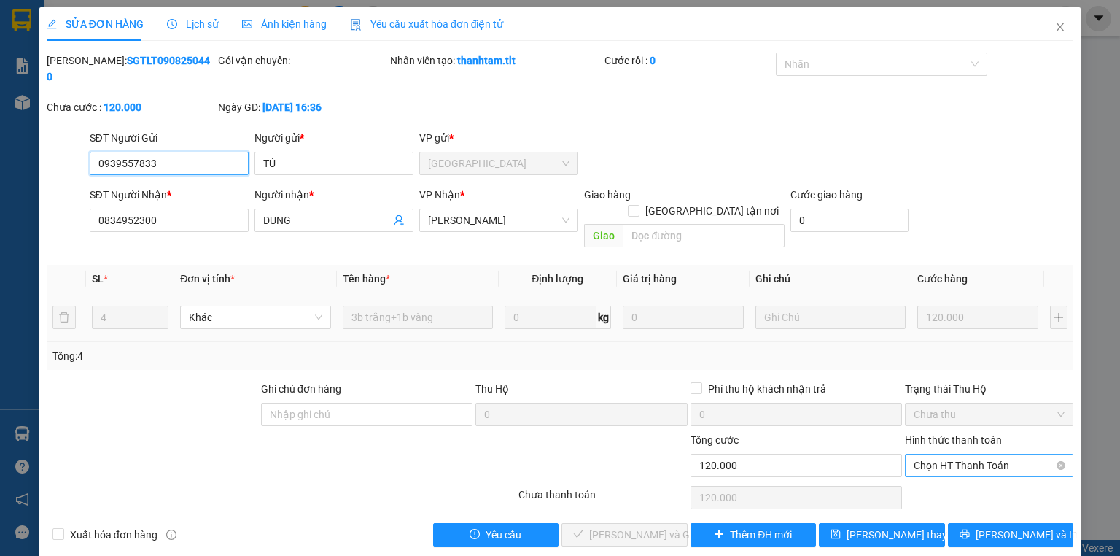
click at [958, 454] on span "Chọn HT Thanh Toán" at bounding box center [989, 465] width 151 height 22
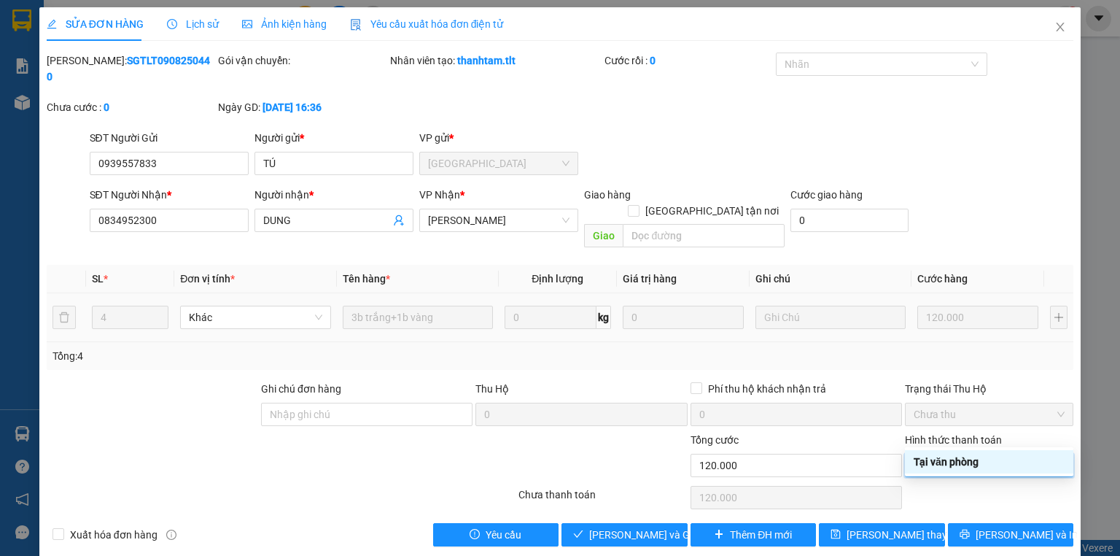
type input "0"
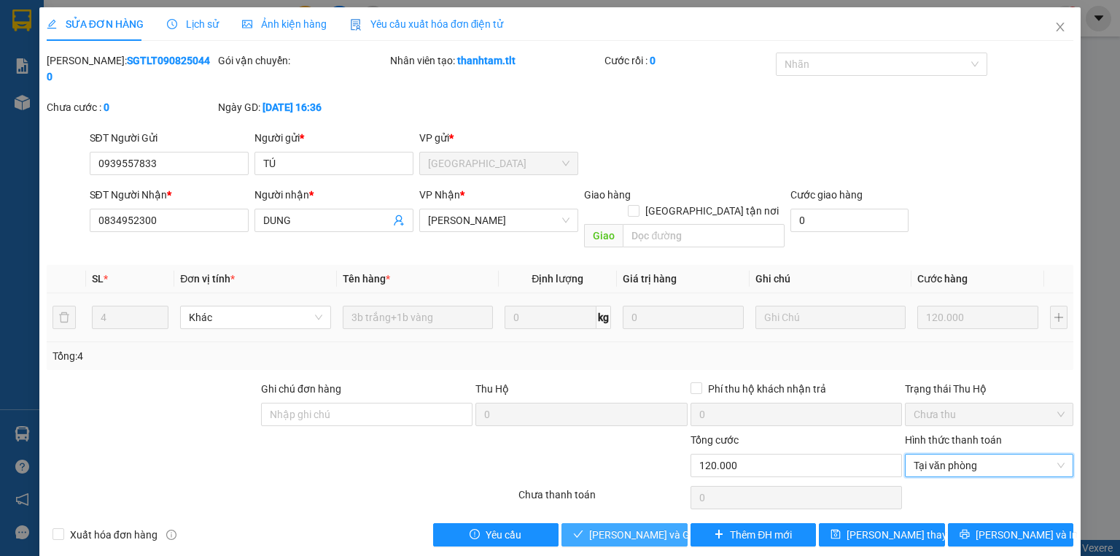
click at [627, 527] on span "Lưu và Giao hàng" at bounding box center [659, 535] width 140 height 16
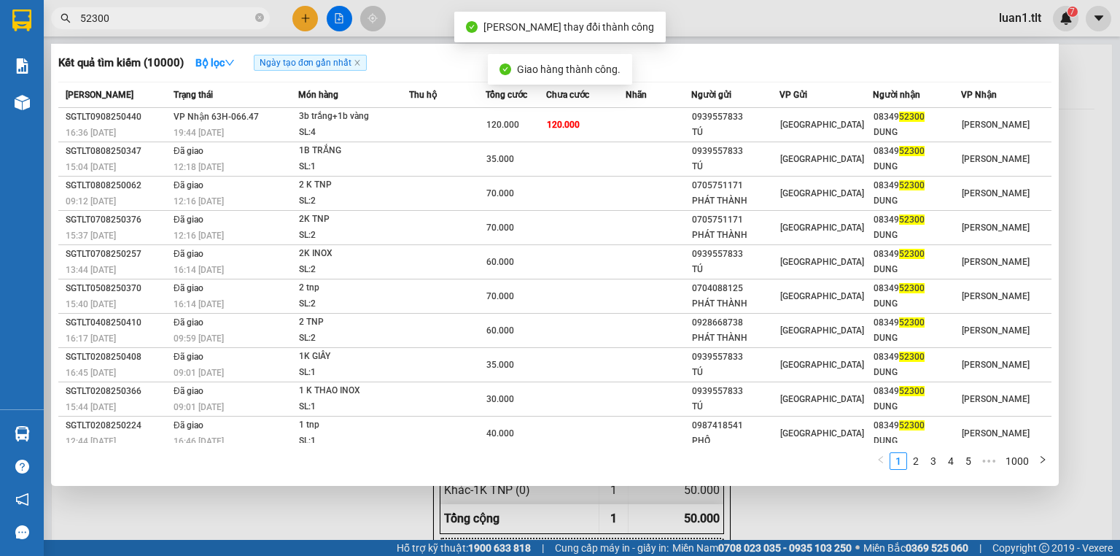
click at [174, 20] on input "52300" at bounding box center [166, 18] width 172 height 16
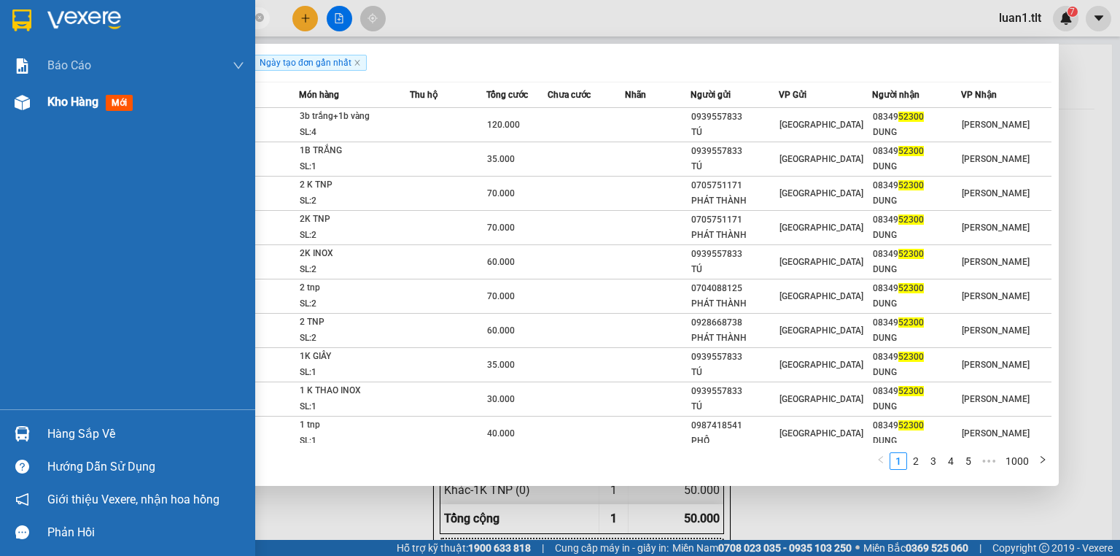
click at [47, 99] on div "Kho hàng mới" at bounding box center [127, 102] width 255 height 36
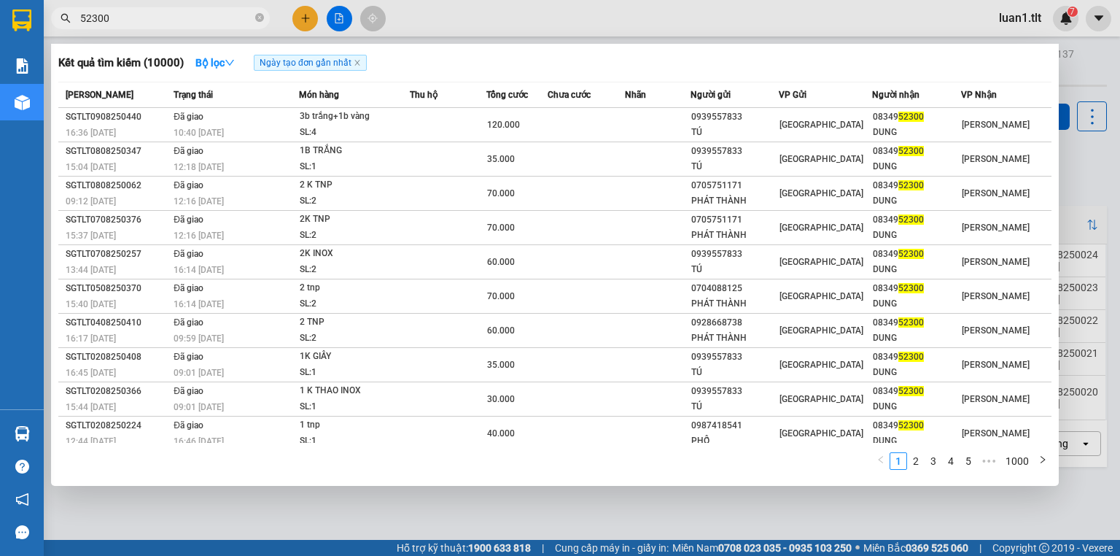
click at [362, 496] on div at bounding box center [560, 278] width 1120 height 556
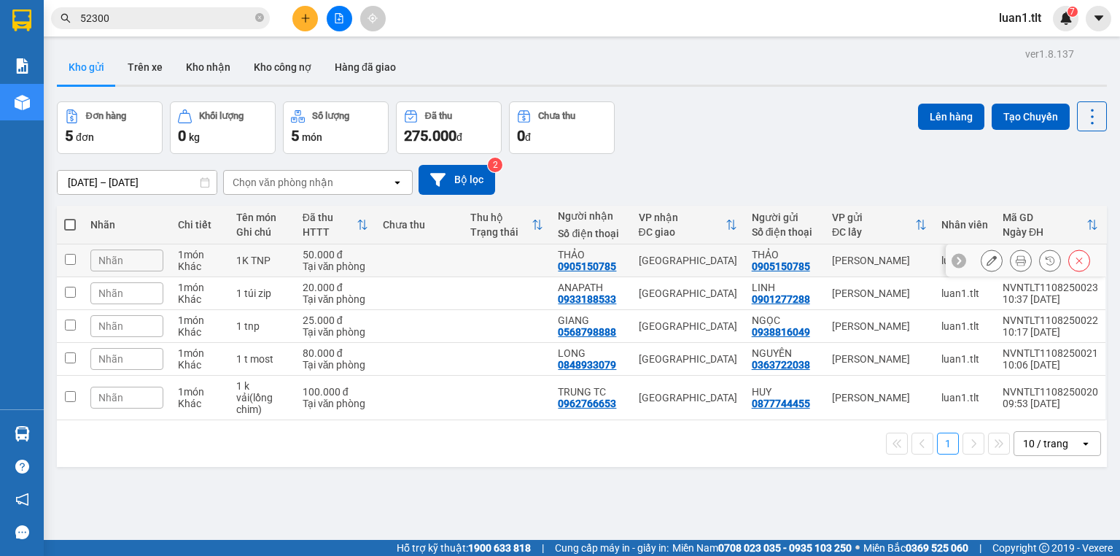
click at [449, 247] on td at bounding box center [420, 260] width 88 height 33
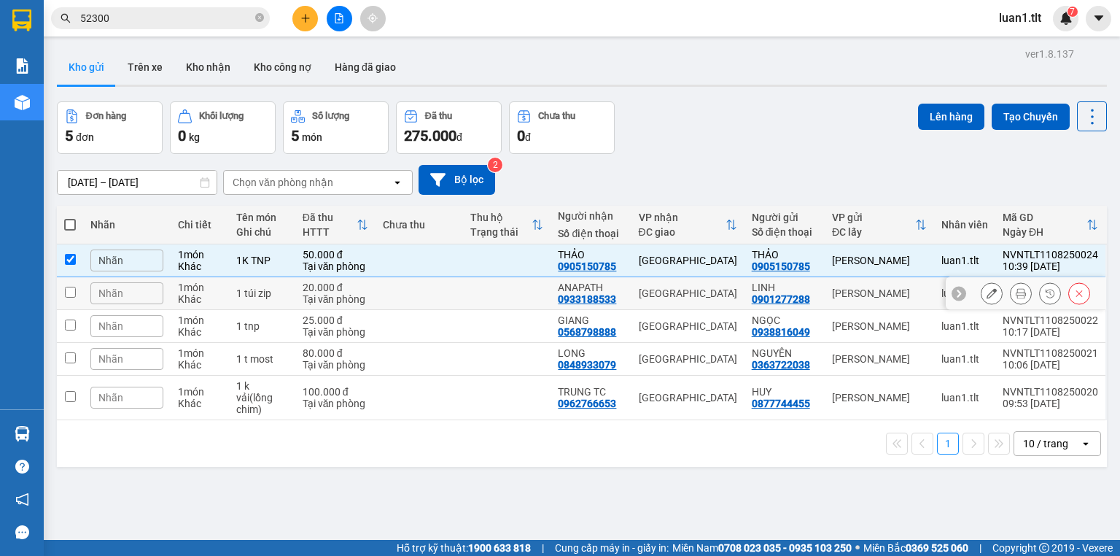
click at [443, 296] on td at bounding box center [420, 293] width 88 height 33
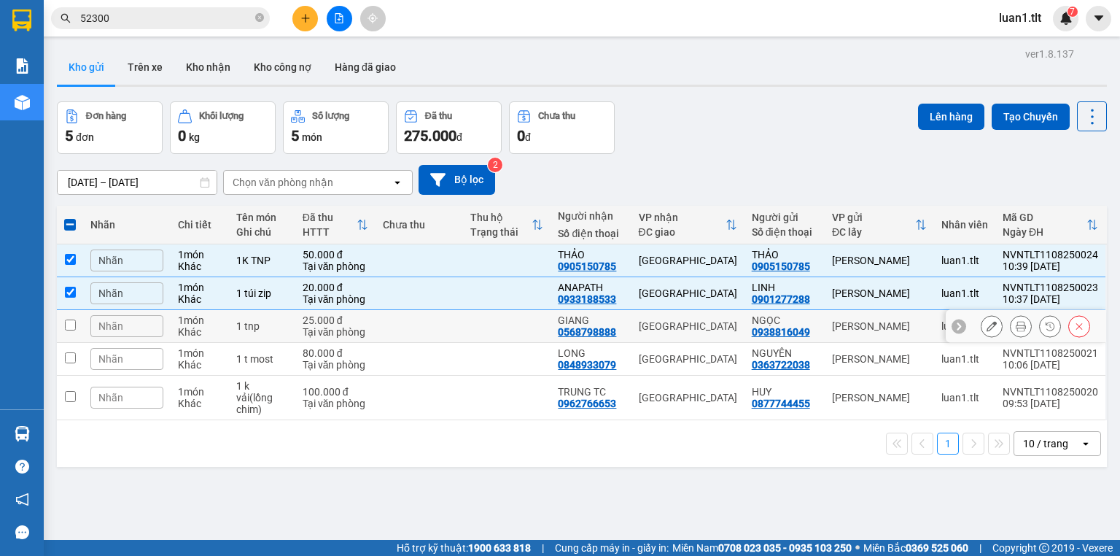
click at [439, 338] on td at bounding box center [420, 326] width 88 height 33
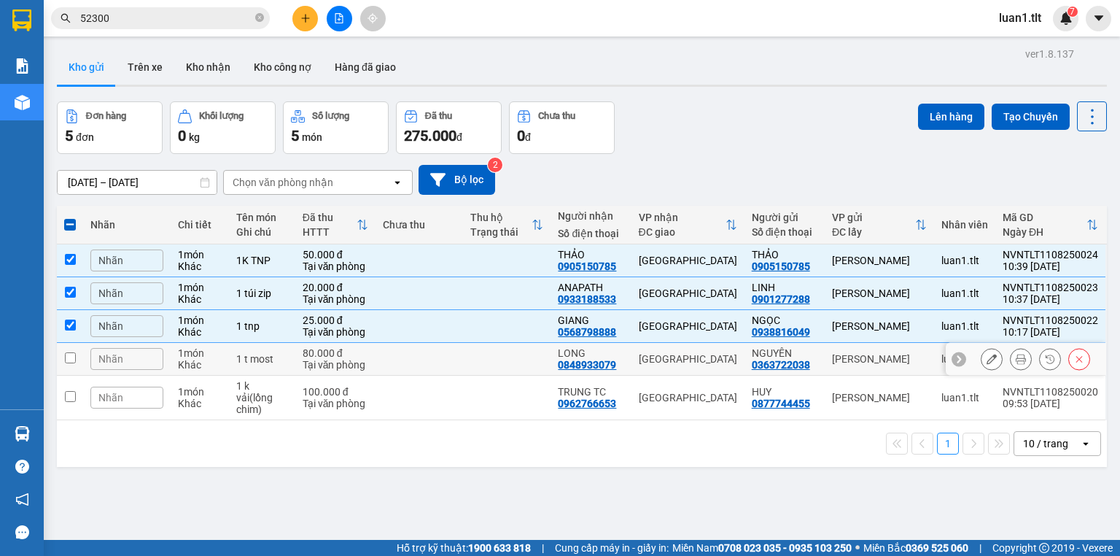
click at [432, 373] on td at bounding box center [420, 359] width 88 height 33
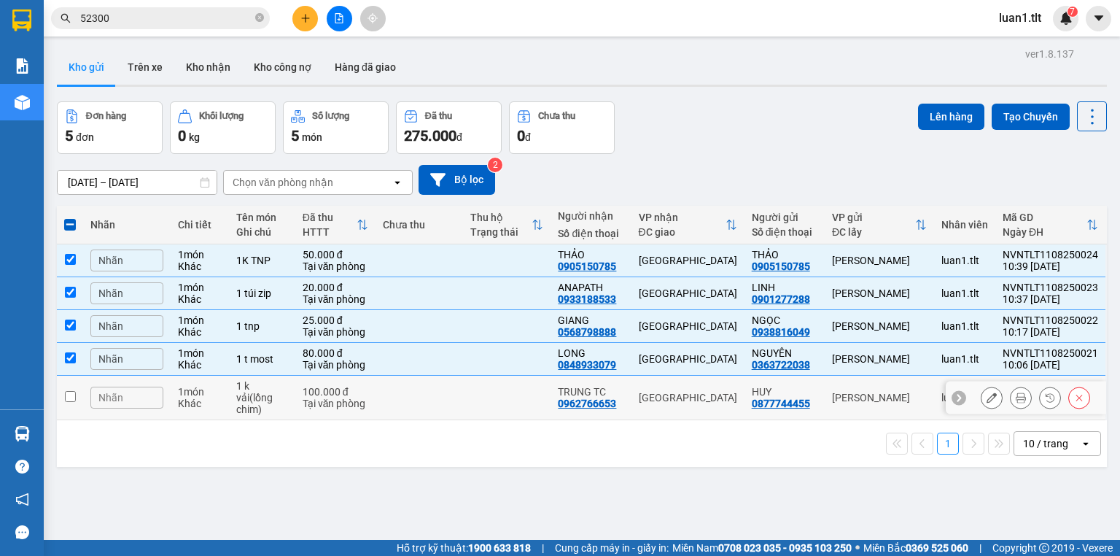
click at [436, 394] on td at bounding box center [420, 398] width 88 height 44
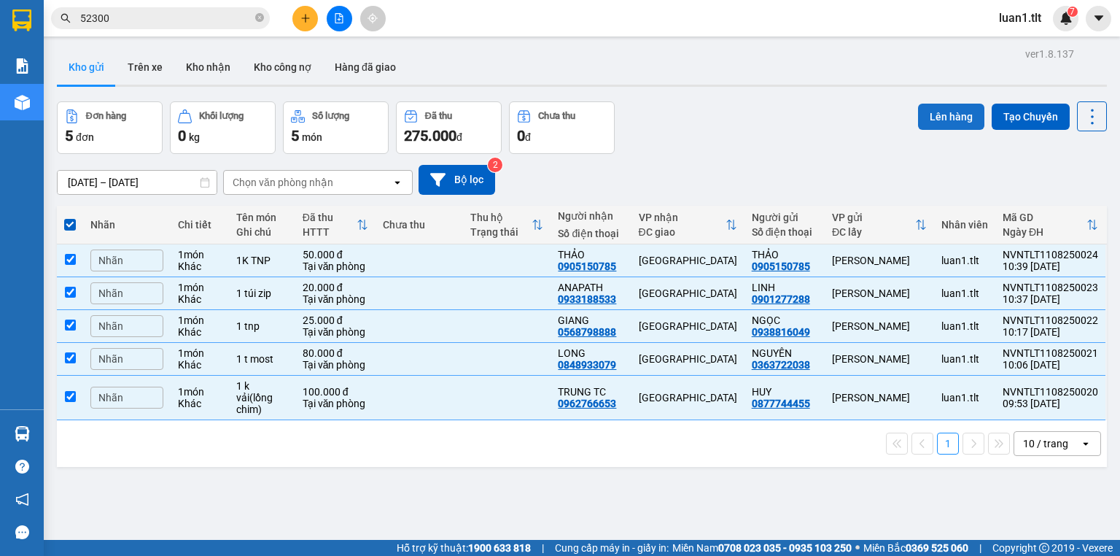
click at [945, 117] on button "Lên hàng" at bounding box center [951, 117] width 66 height 26
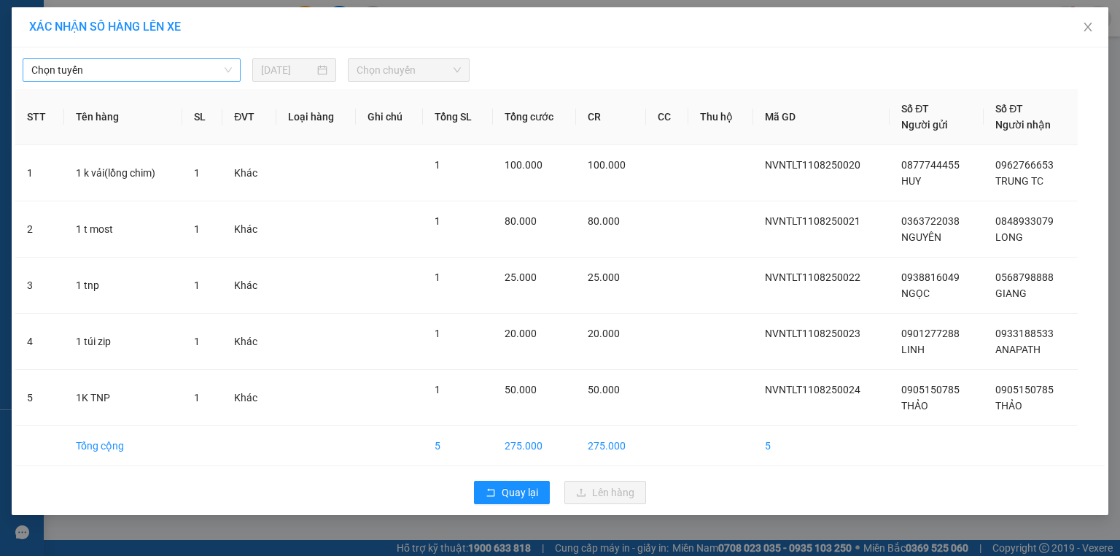
click at [184, 74] on span "Chọn tuyến" at bounding box center [131, 70] width 201 height 22
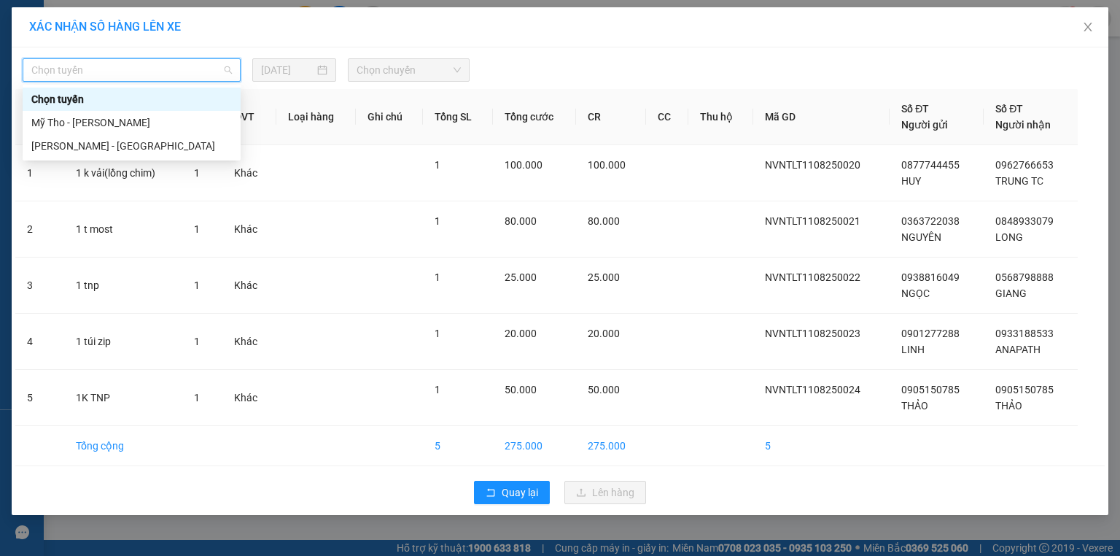
click at [158, 120] on div "Mỹ Tho - [PERSON_NAME]" at bounding box center [131, 122] width 201 height 16
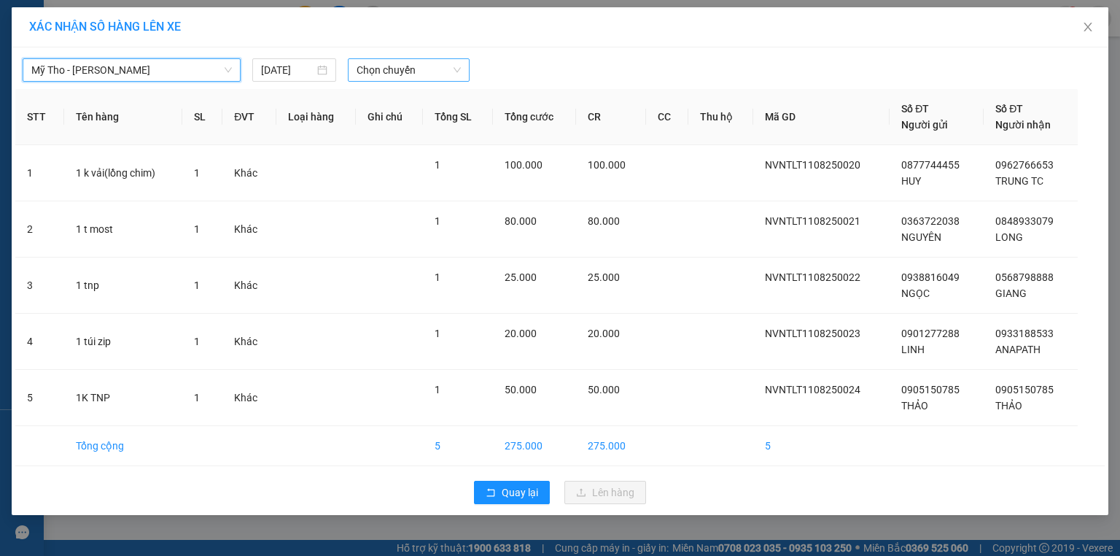
click at [419, 69] on span "Chọn chuyến" at bounding box center [409, 70] width 105 height 22
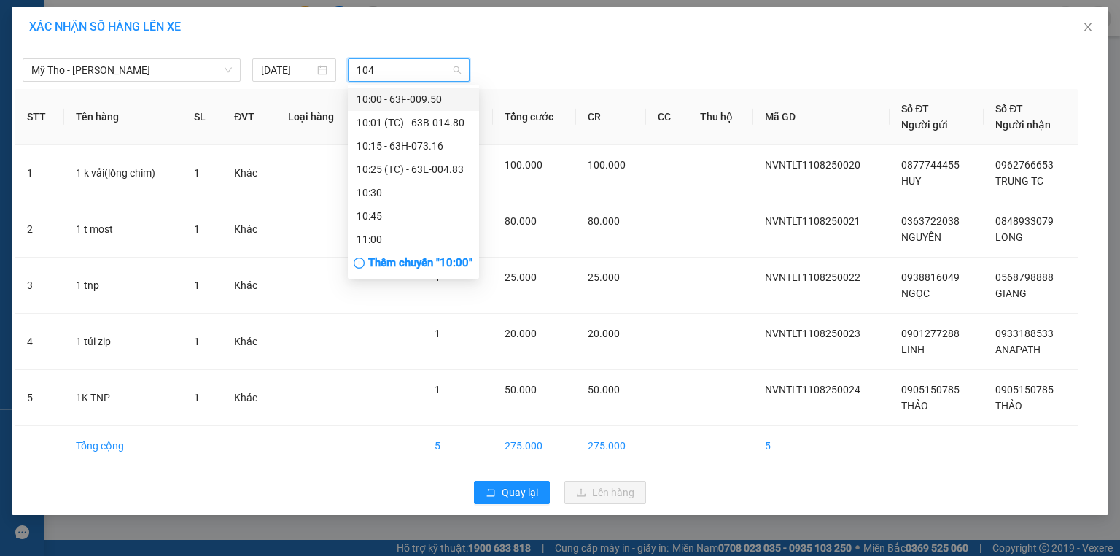
type input "1045"
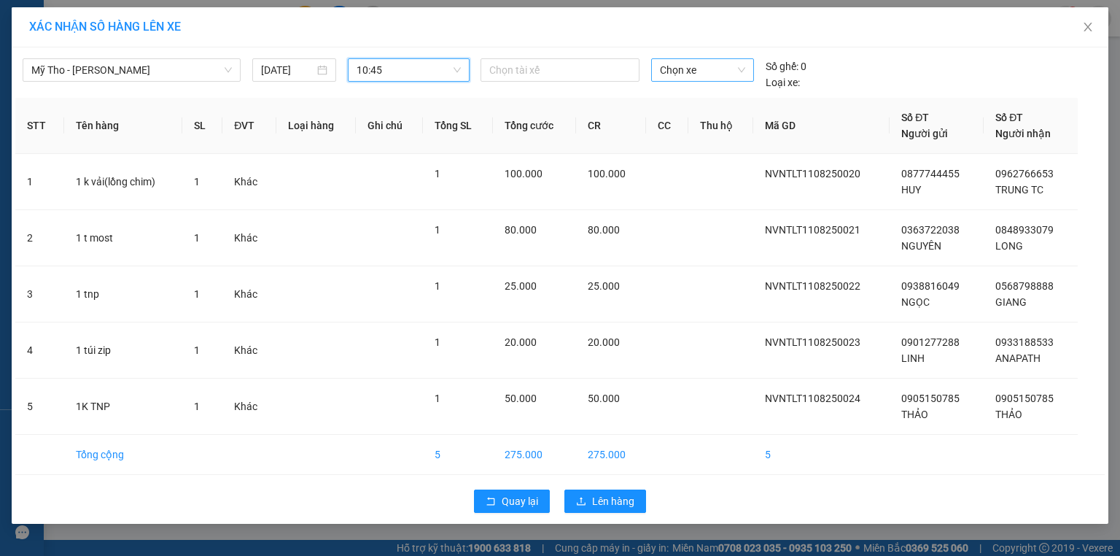
click at [689, 70] on span "Chọn xe" at bounding box center [702, 70] width 85 height 22
type input "483"
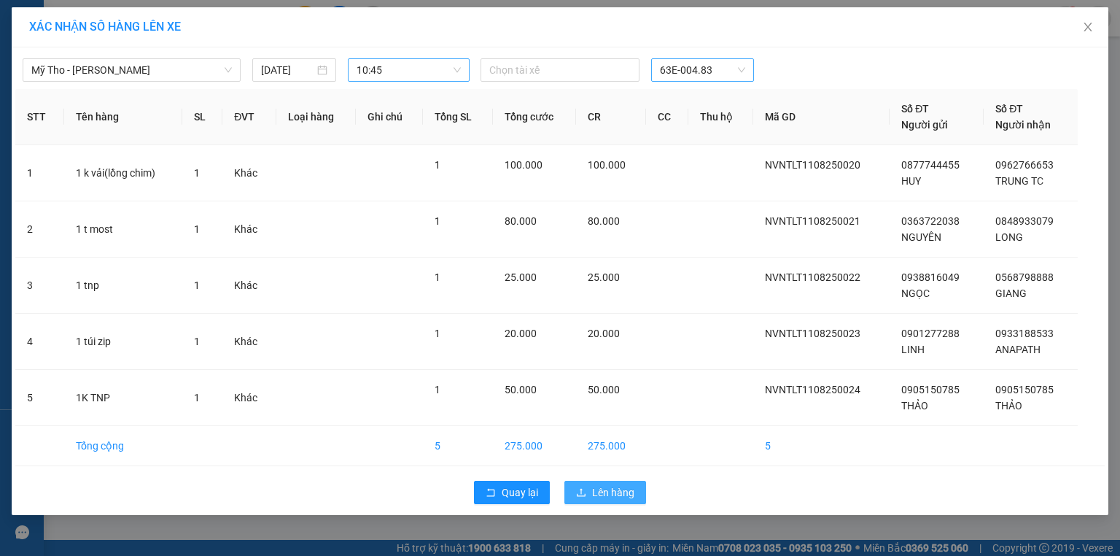
click at [602, 492] on span "Lên hàng" at bounding box center [613, 492] width 42 height 16
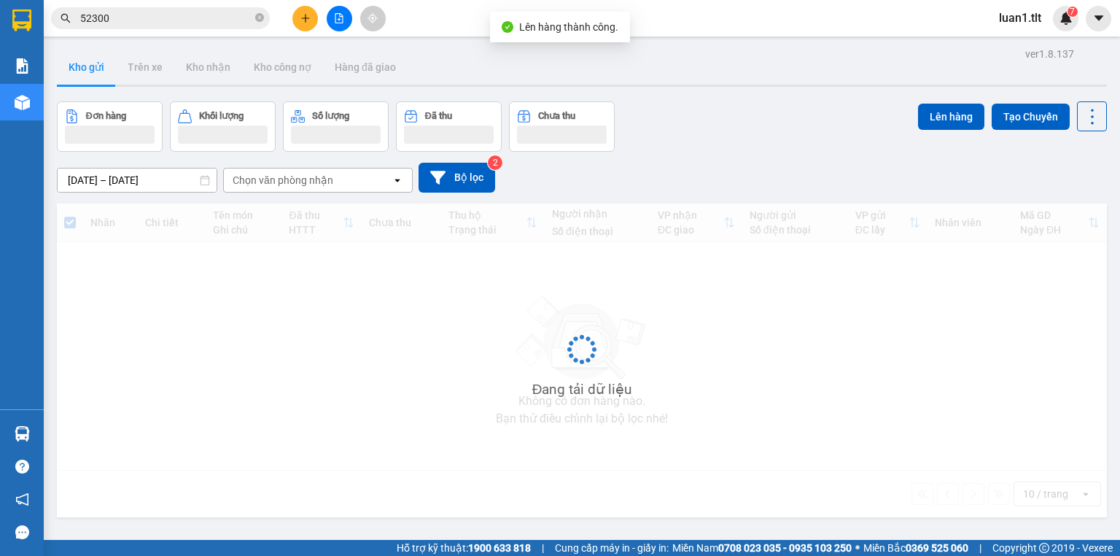
click at [342, 20] on icon "file-add" at bounding box center [339, 18] width 8 height 10
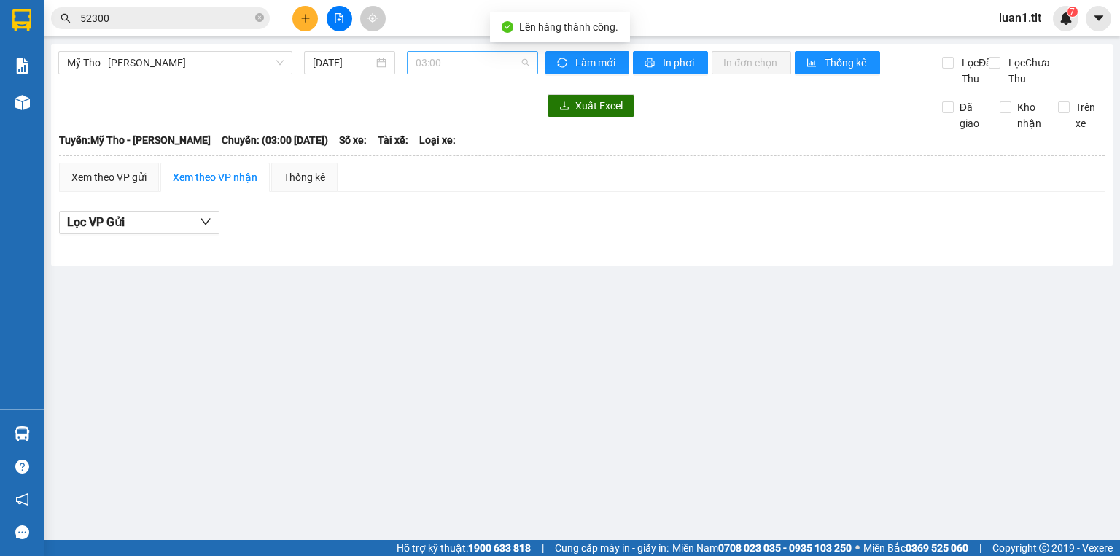
click at [417, 53] on div "03:00" at bounding box center [473, 62] width 132 height 23
type input "1045"
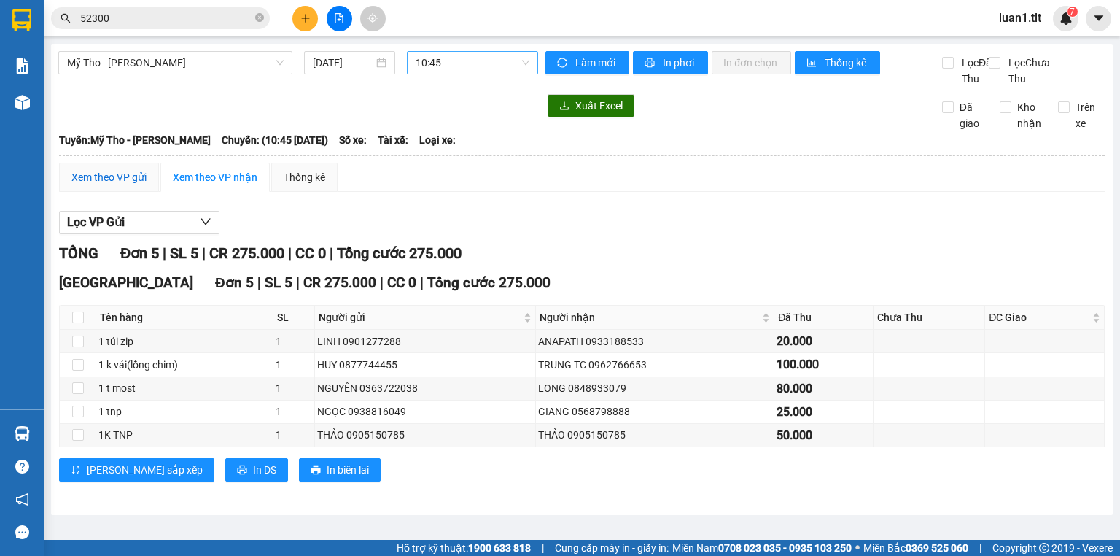
click at [113, 185] on div "Xem theo VP gửi" at bounding box center [108, 177] width 75 height 16
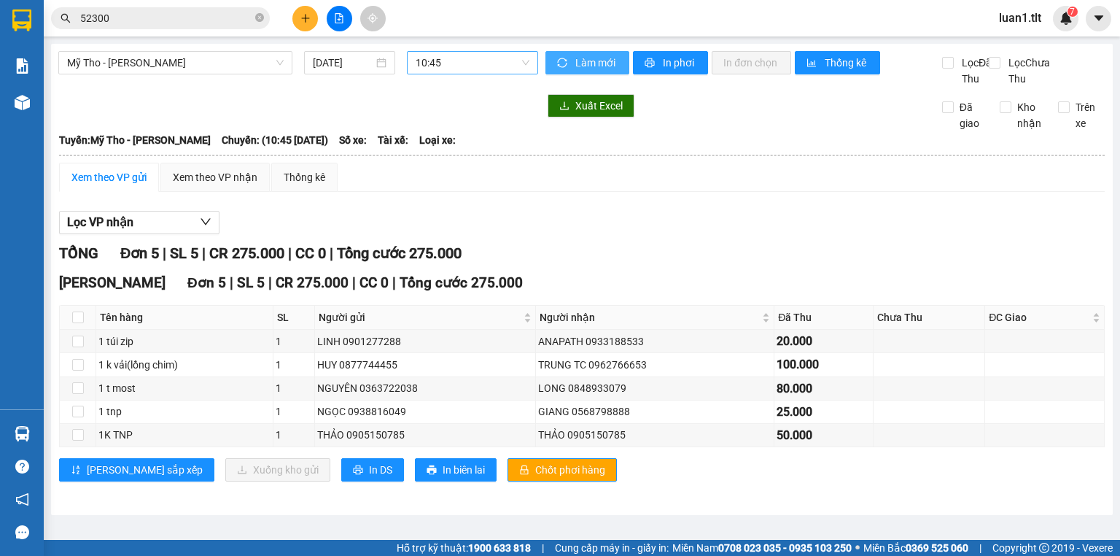
click at [561, 66] on icon "sync" at bounding box center [562, 63] width 10 height 10
drag, startPoint x: 505, startPoint y: 481, endPoint x: 513, endPoint y: 416, distance: 66.1
click at [535, 478] on span "Chốt phơi hàng" at bounding box center [570, 470] width 70 height 16
click at [555, 252] on div "Lọc VP nhận TỔNG Đơn 5 | SL 5 | CR 275.000 | CC 0 | Tổng cước 275.000 Nguyễn Vă…" at bounding box center [582, 351] width 1046 height 296
click at [309, 20] on icon "plus" at bounding box center [305, 18] width 10 height 10
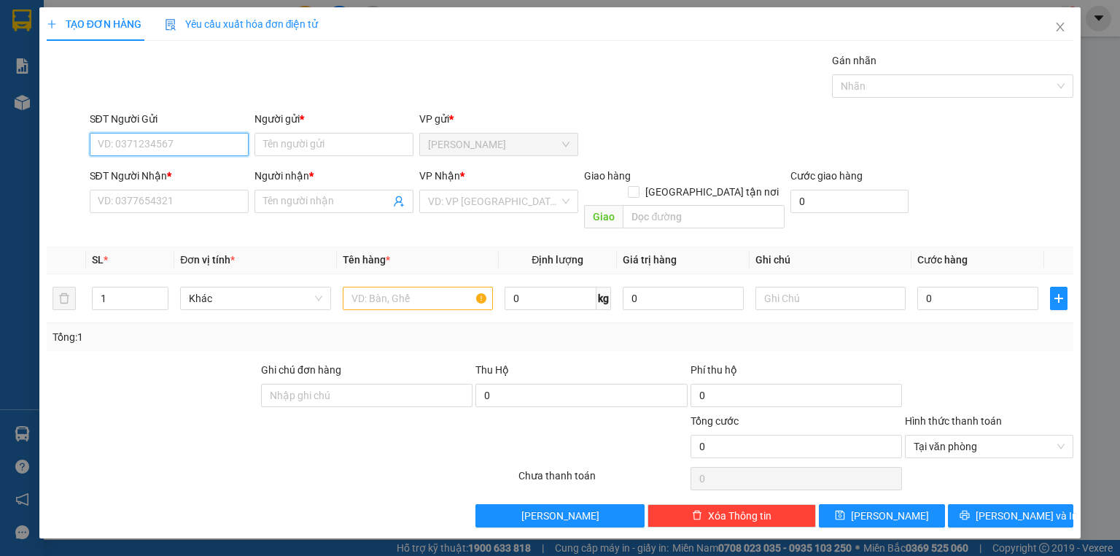
click at [159, 147] on input "SĐT Người Gửi" at bounding box center [169, 144] width 159 height 23
type input "0908800795"
click at [198, 168] on div "0908800795 - TRANG" at bounding box center [168, 173] width 141 height 16
type input "TRANG"
type input "0908800795"
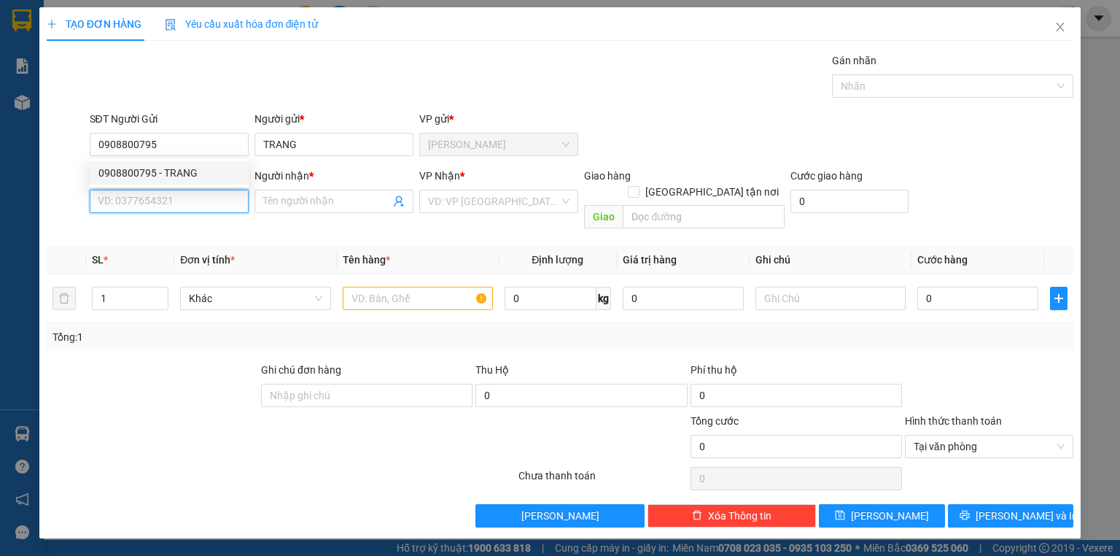
click at [201, 209] on input "SĐT Người Nhận *" at bounding box center [169, 201] width 159 height 23
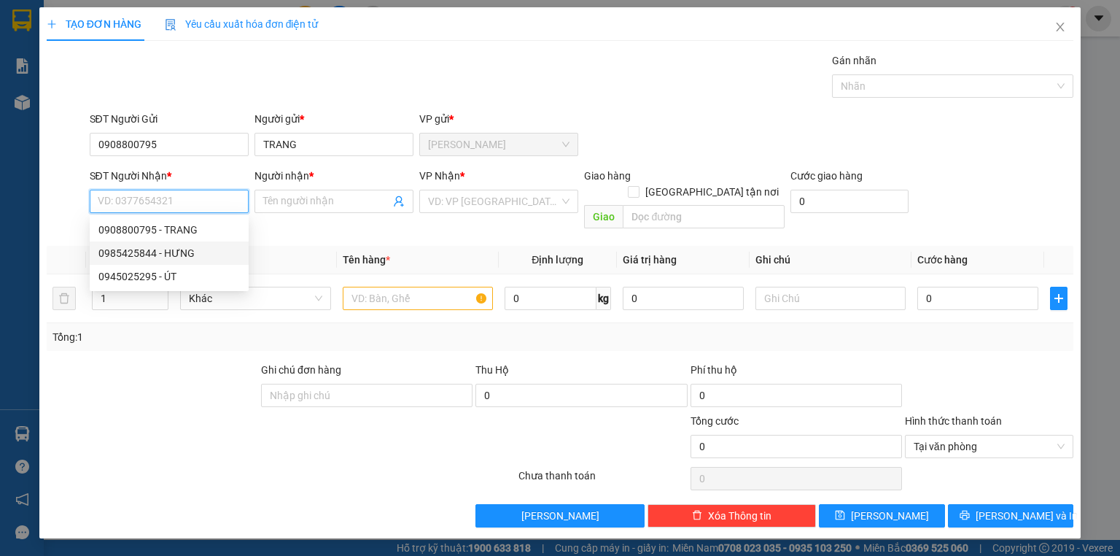
click at [184, 254] on div "0985425844 - HƯNG" at bounding box center [168, 253] width 141 height 16
type input "0985425844"
type input "HƯNG"
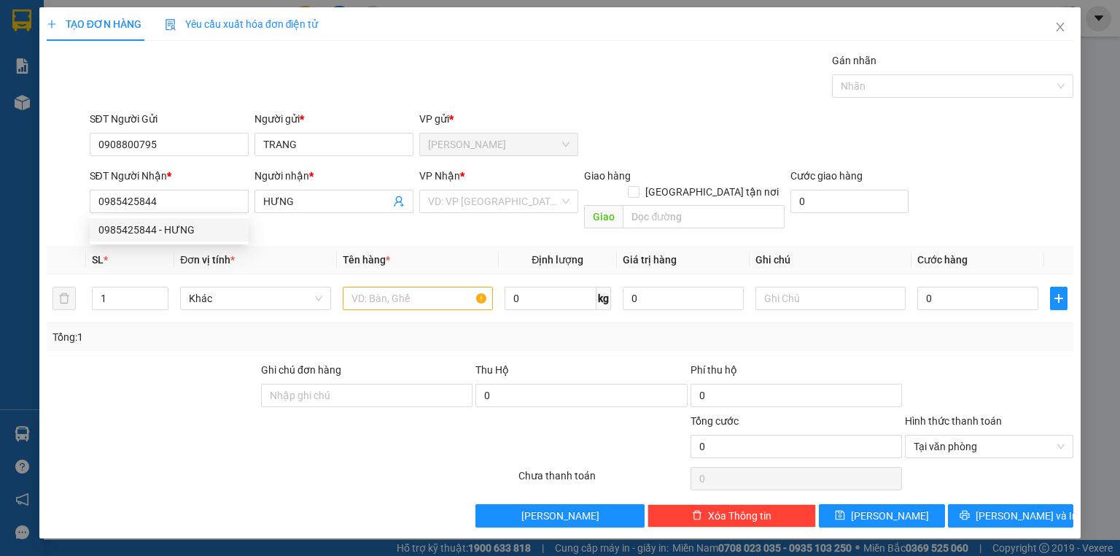
drag, startPoint x: 480, startPoint y: 209, endPoint x: 470, endPoint y: 213, distance: 10.4
click at [481, 209] on input "search" at bounding box center [493, 201] width 131 height 22
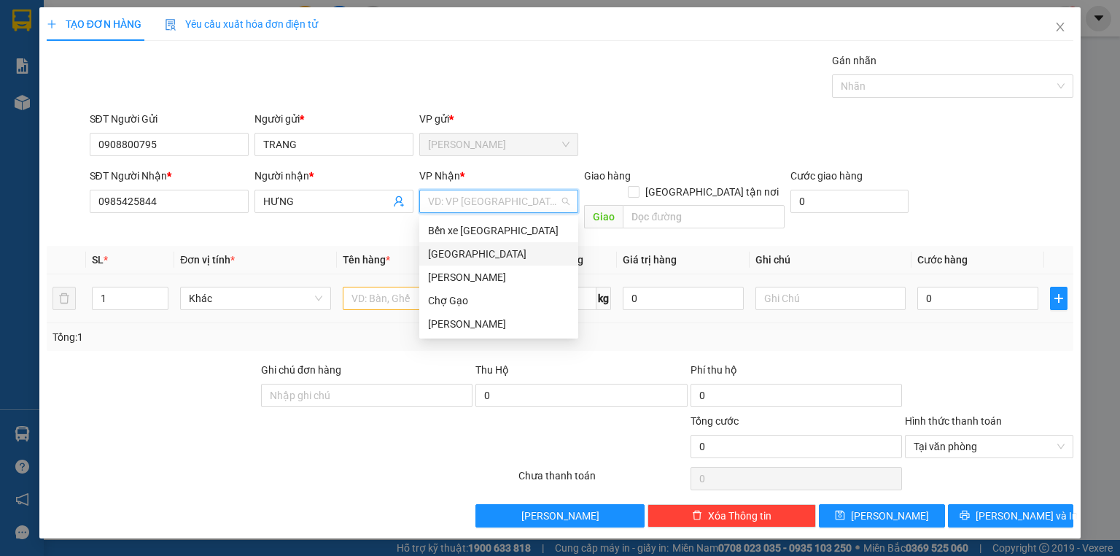
drag, startPoint x: 451, startPoint y: 258, endPoint x: 438, endPoint y: 292, distance: 36.3
click at [452, 260] on div "[GEOGRAPHIC_DATA]" at bounding box center [498, 254] width 141 height 16
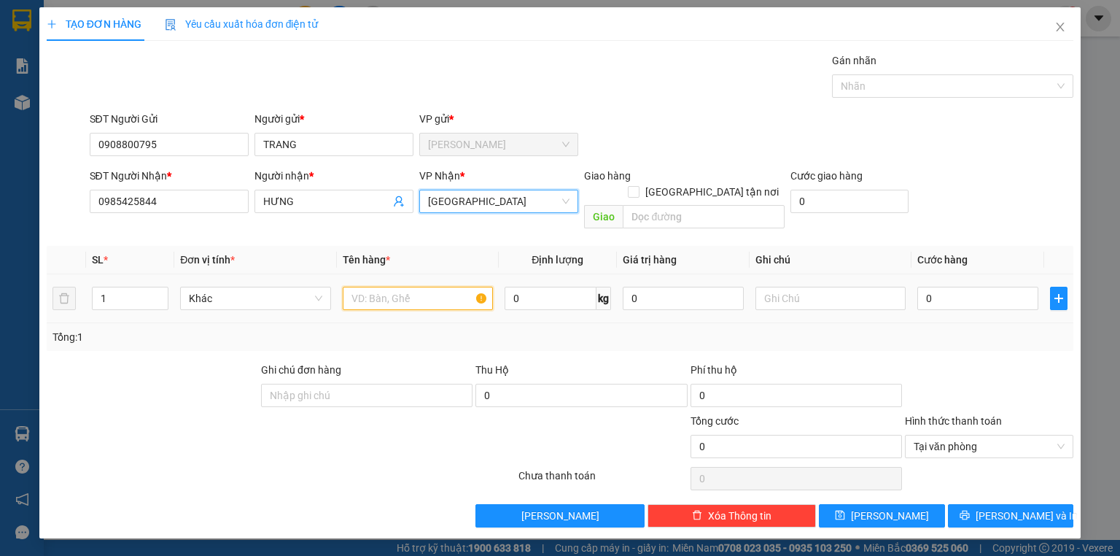
click at [435, 290] on input "text" at bounding box center [418, 298] width 150 height 23
type input "1T MUTS"
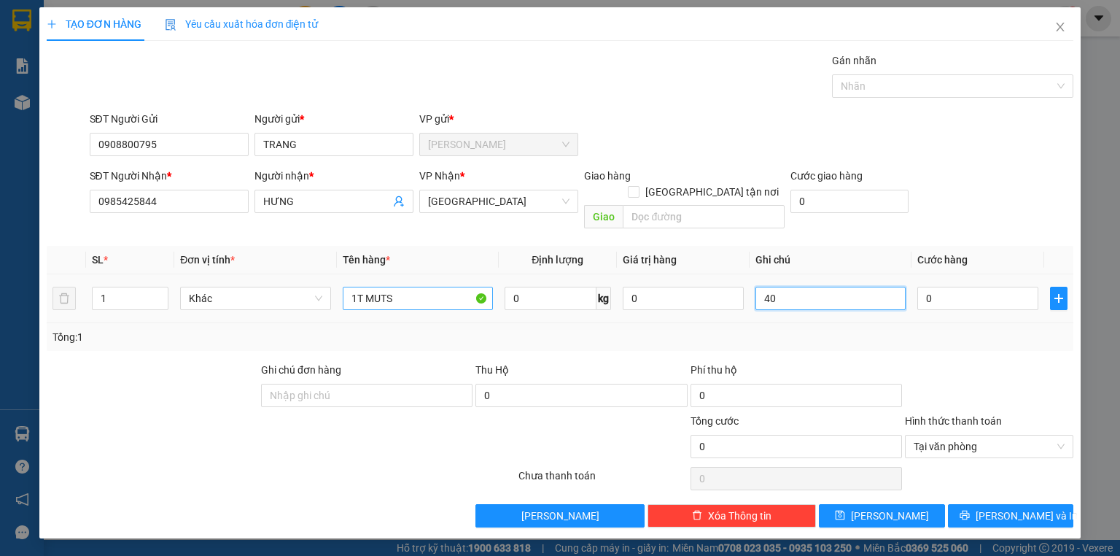
type input "4"
type input "40"
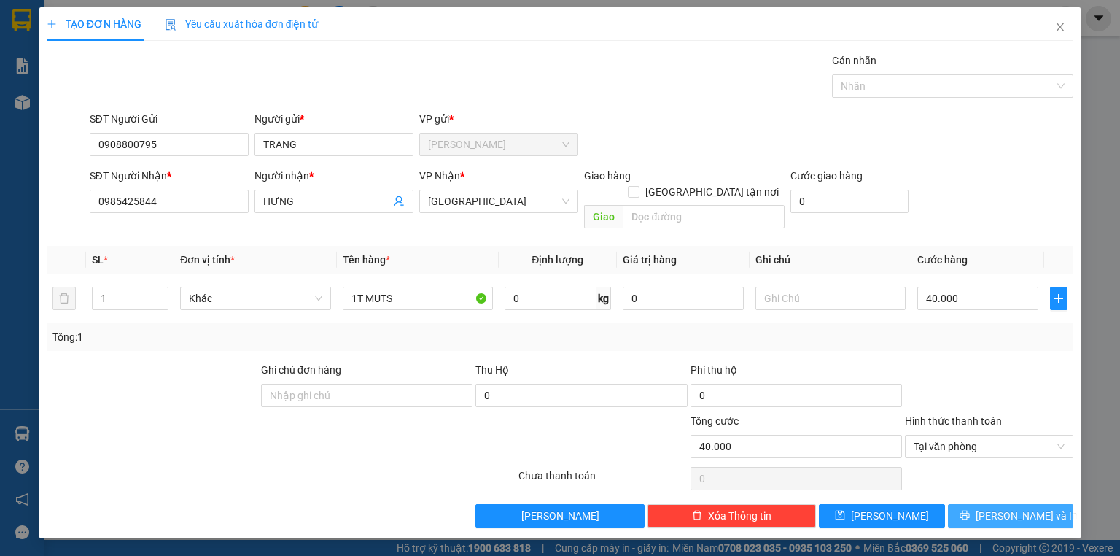
drag, startPoint x: 995, startPoint y: 501, endPoint x: 857, endPoint y: 397, distance: 172.8
click at [995, 504] on button "Lưu và In" at bounding box center [1011, 515] width 126 height 23
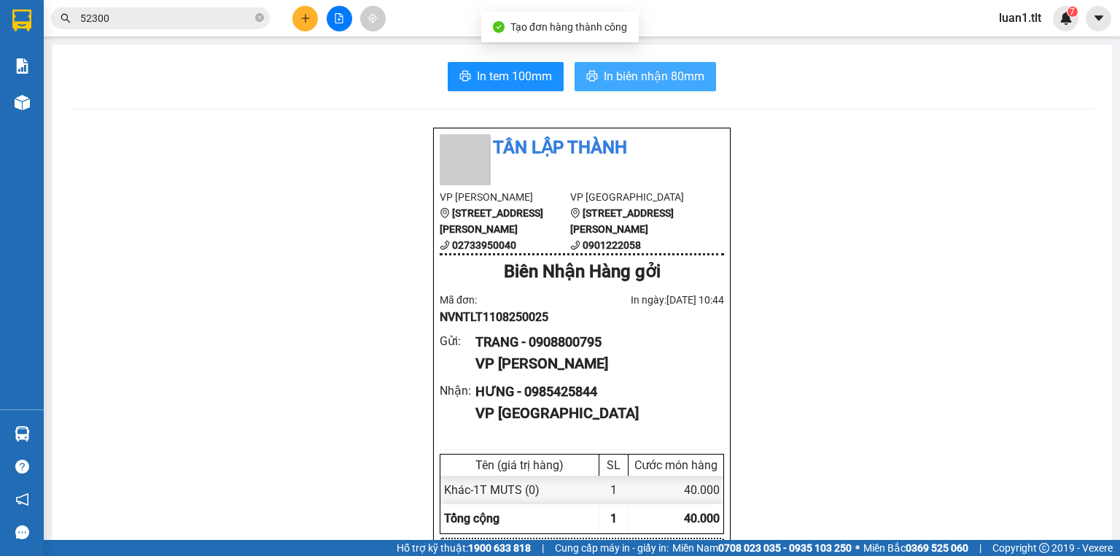
drag, startPoint x: 637, startPoint y: 78, endPoint x: 655, endPoint y: 146, distance: 70.2
click at [637, 79] on span "In biên nhận 80mm" at bounding box center [654, 76] width 101 height 18
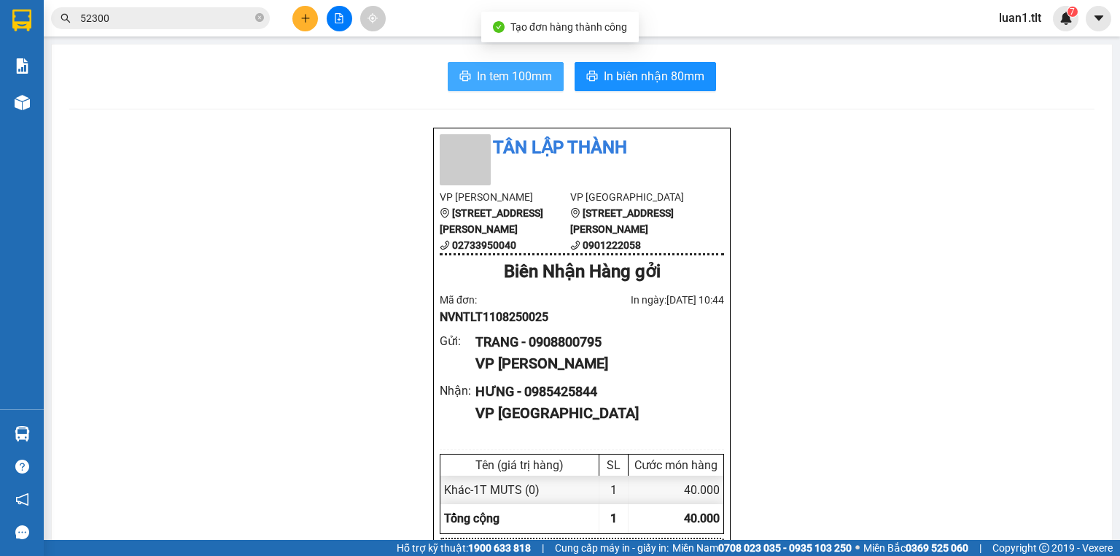
click at [521, 76] on span "In tem 100mm" at bounding box center [514, 76] width 75 height 18
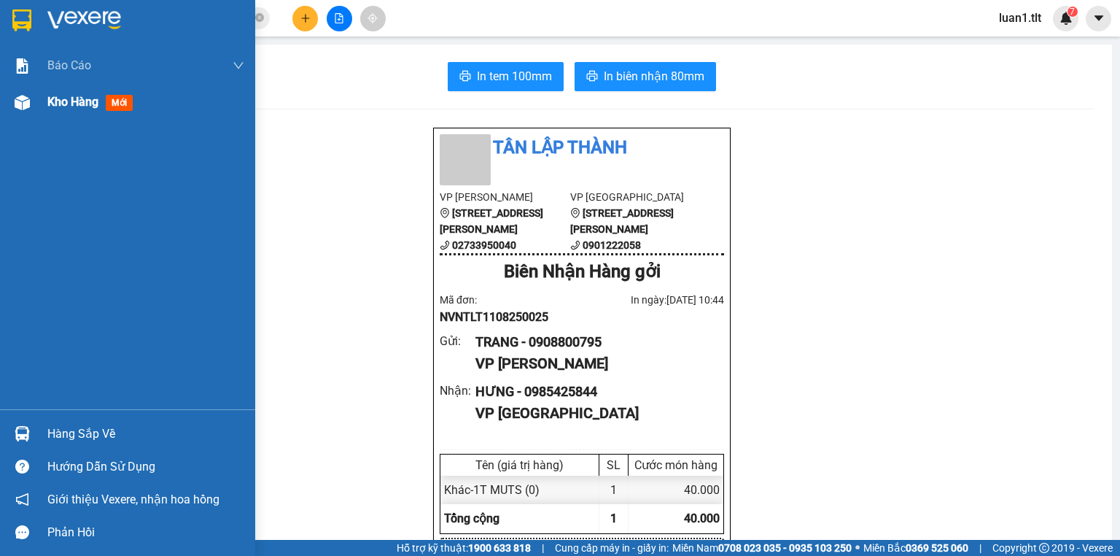
click at [96, 88] on div "Kho hàng mới" at bounding box center [145, 102] width 197 height 36
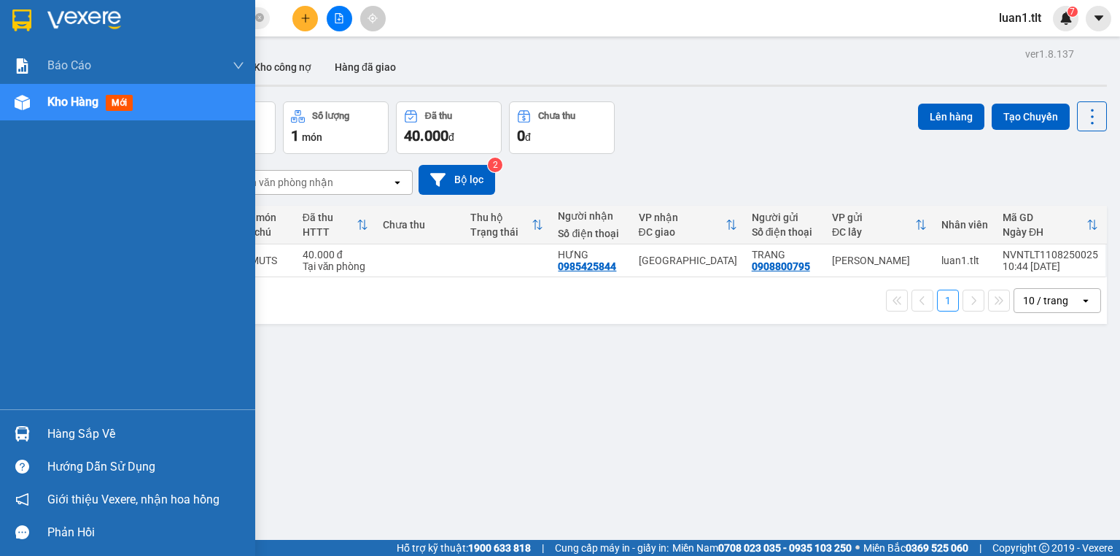
click at [60, 432] on div "Hàng sắp về" at bounding box center [145, 434] width 197 height 22
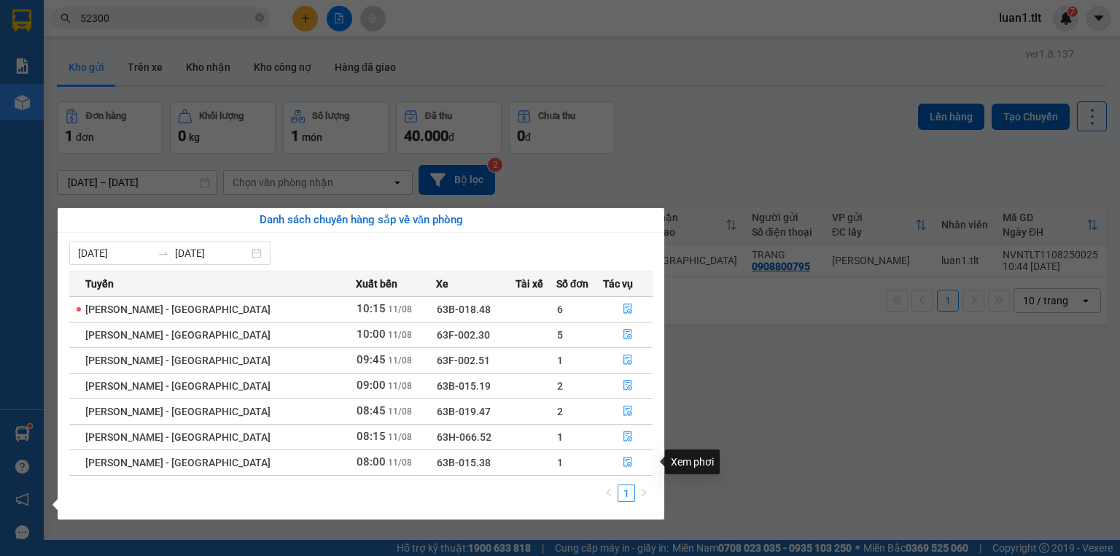
click at [749, 411] on section "Kết quả tìm kiếm ( 10000 ) Bộ lọc Ngày tạo đơn gần nhất Mã ĐH Trạng thái Món hà…" at bounding box center [560, 278] width 1120 height 556
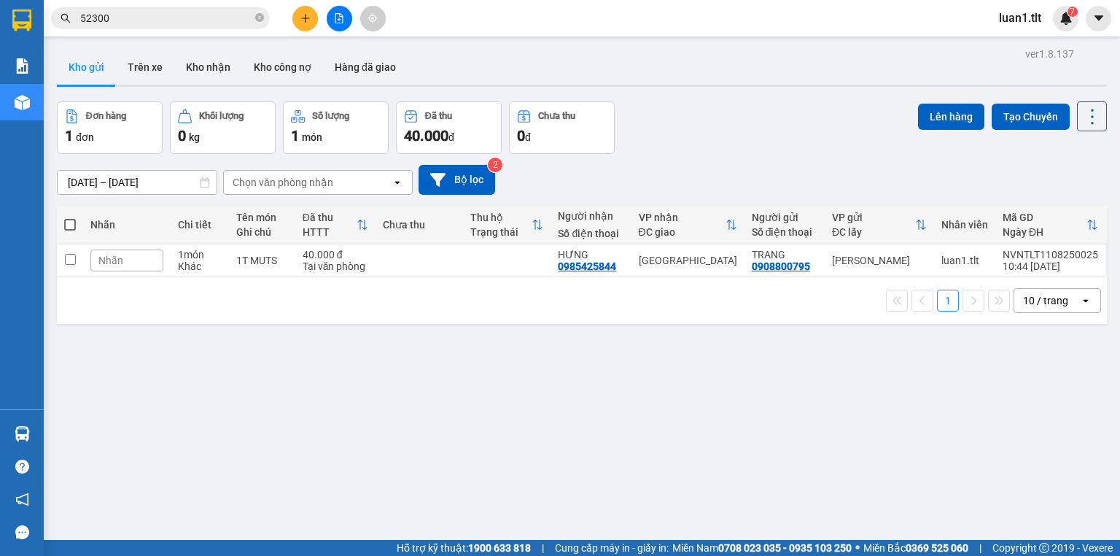
click at [749, 411] on div "ver 1.8.137 Kho gửi Trên xe Kho nhận Kho công nợ Hàng đã giao Đơn hàng 1 đơn Kh…" at bounding box center [582, 322] width 1062 height 556
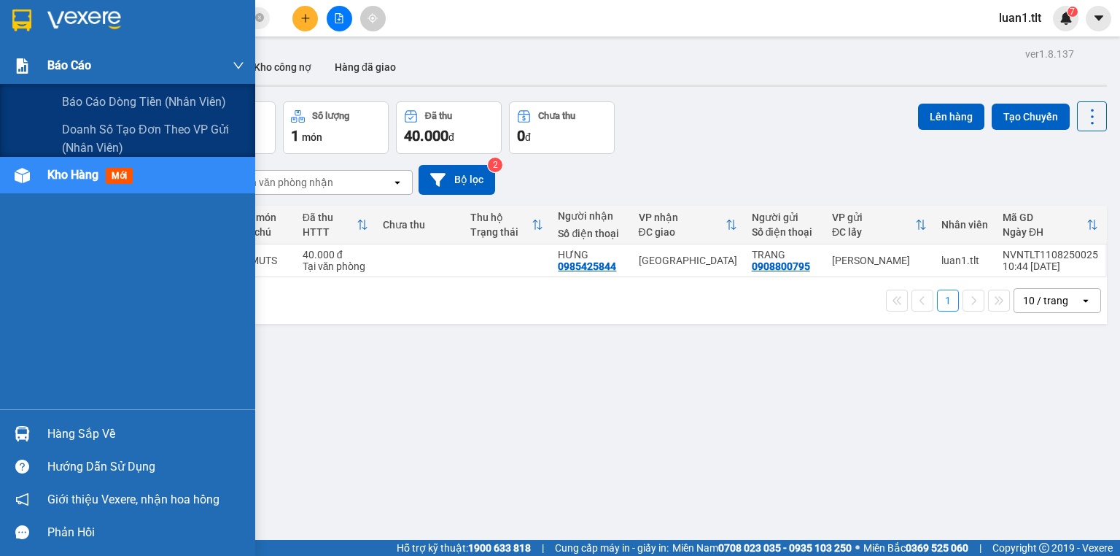
click at [48, 49] on div "Báo cáo" at bounding box center [145, 65] width 197 height 36
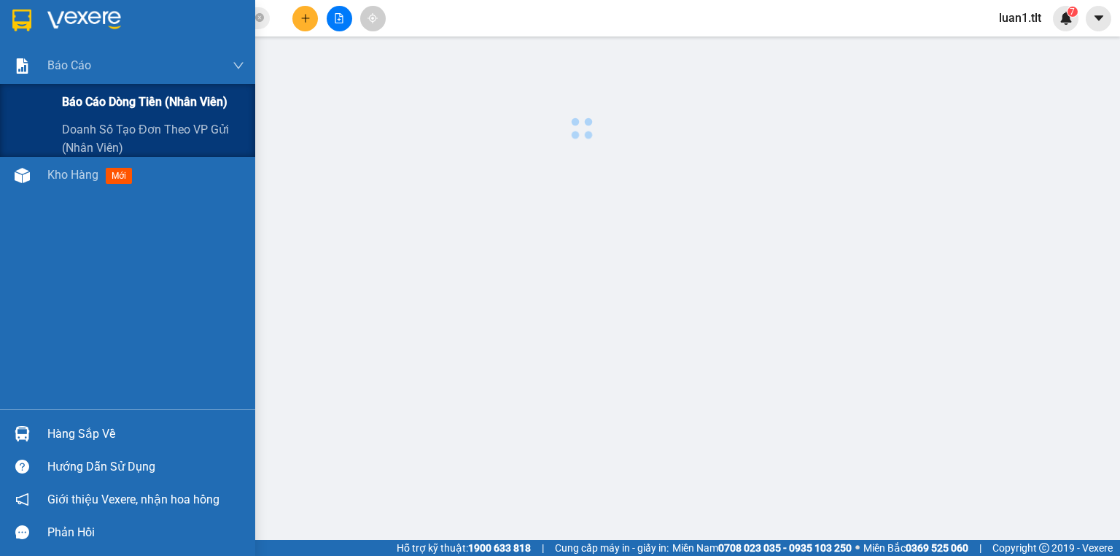
click at [102, 99] on span "Báo cáo dòng tiền (Nhân Viên)" at bounding box center [145, 102] width 166 height 18
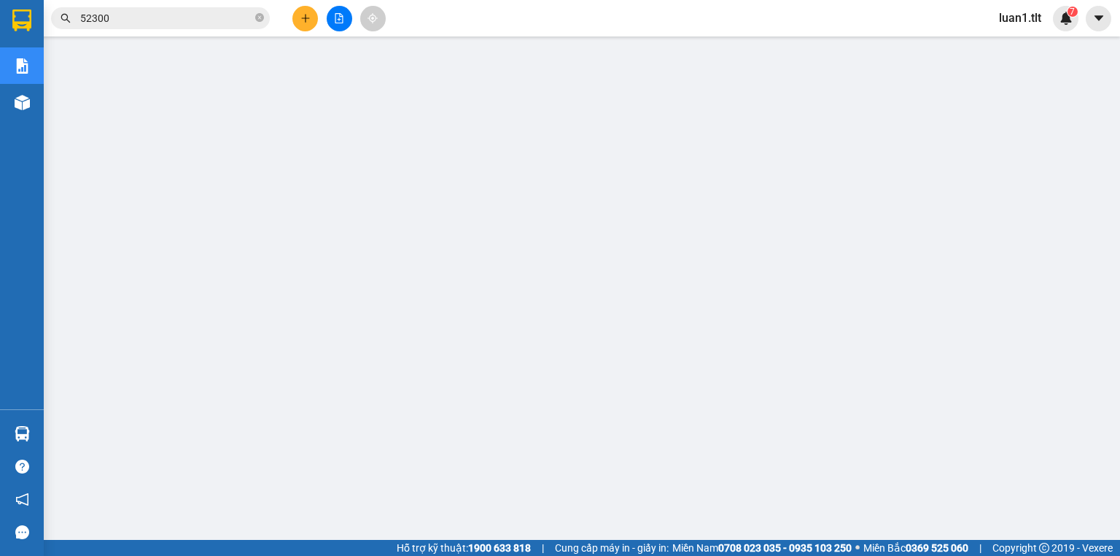
click at [164, 18] on input "52300" at bounding box center [166, 18] width 172 height 16
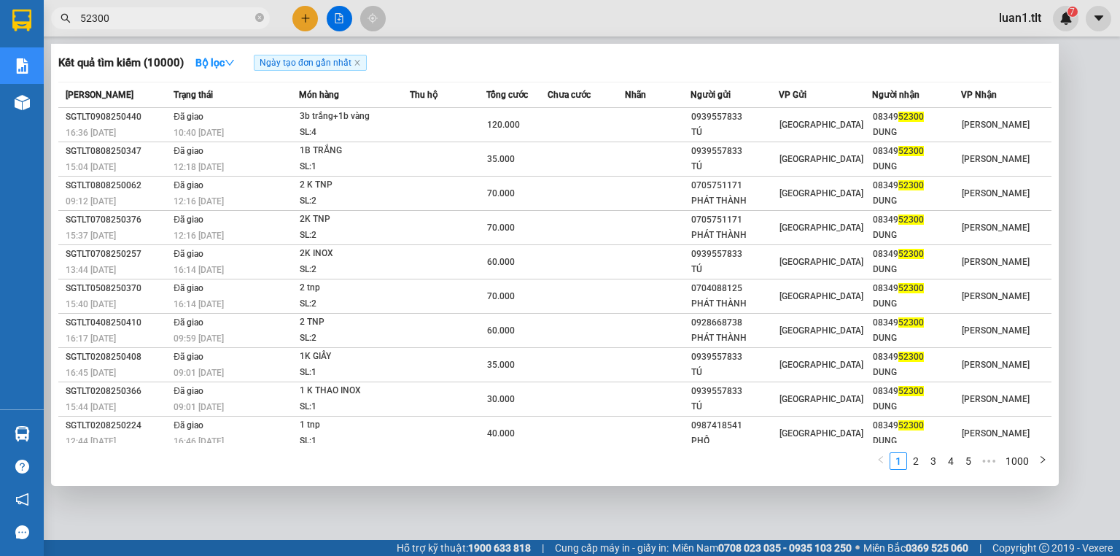
click at [164, 18] on input "52300" at bounding box center [166, 18] width 172 height 16
paste input "0903705133"
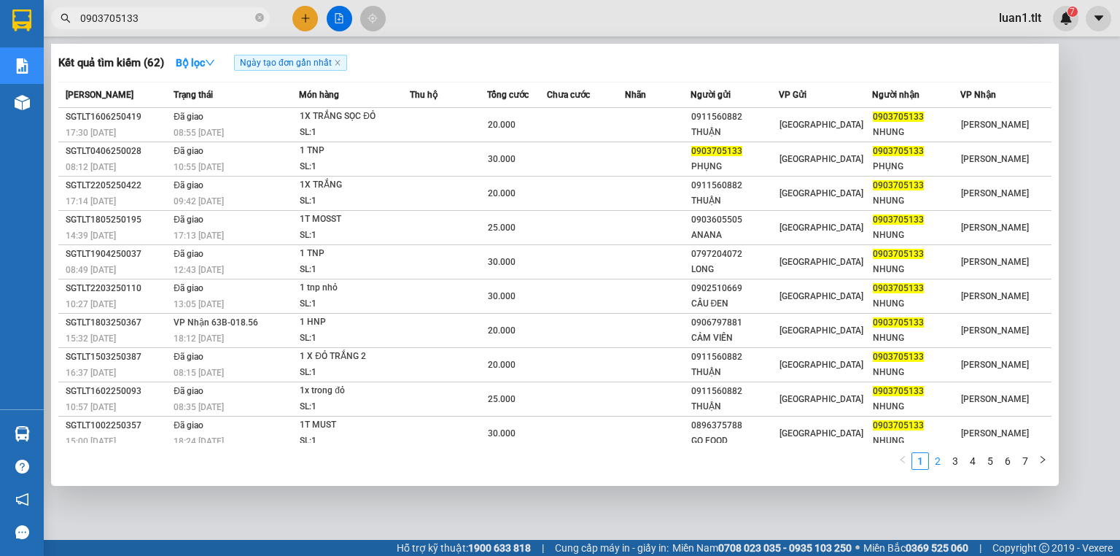
type input "0903705133"
click at [939, 462] on link "2" at bounding box center [938, 461] width 16 height 16
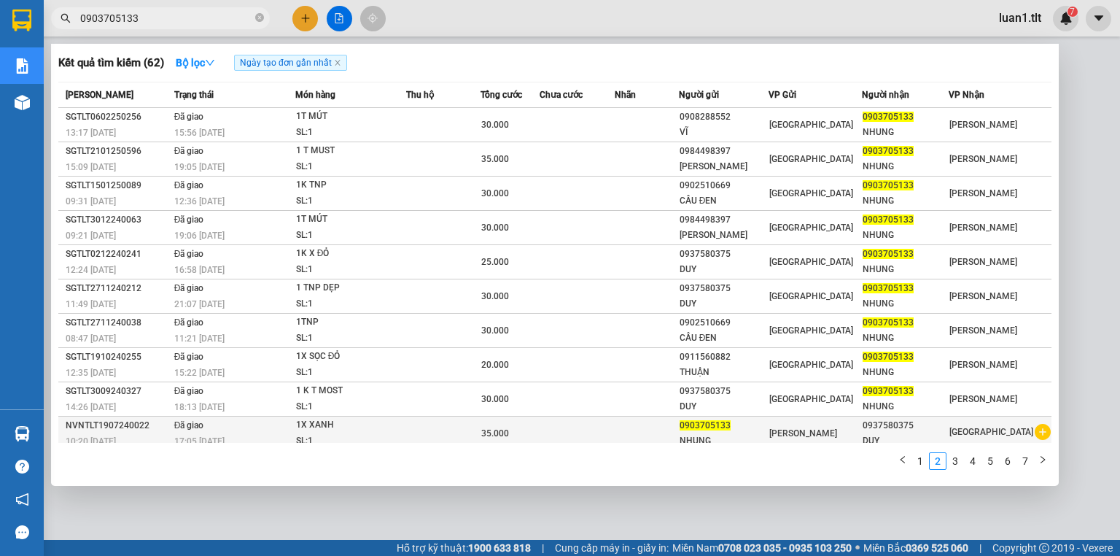
click at [869, 419] on div "0937580375" at bounding box center [905, 425] width 85 height 15
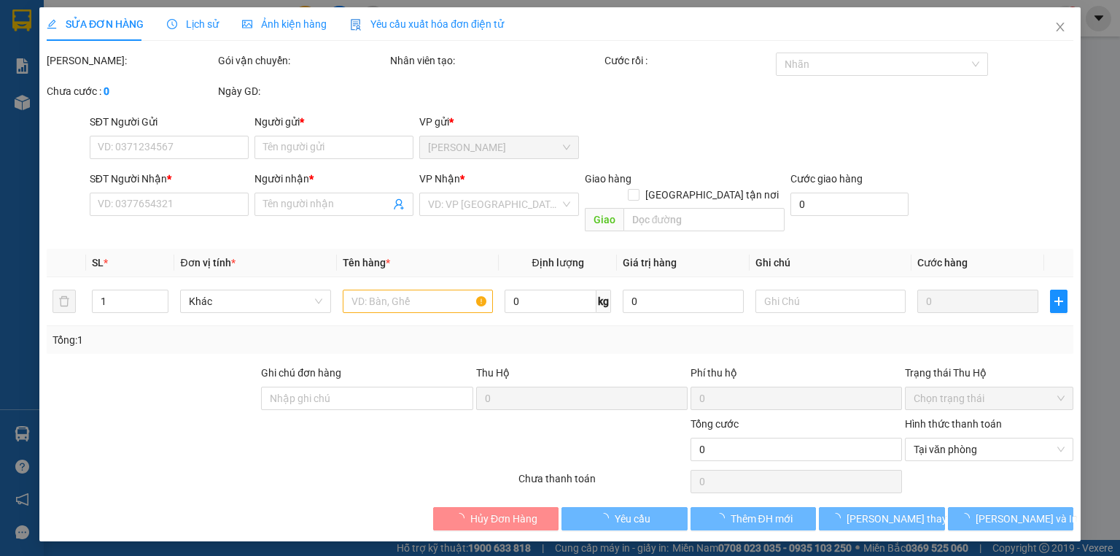
type input "0903705133"
type input "NHUNG"
type input "0937580375"
type input "DUY"
type input "35.000"
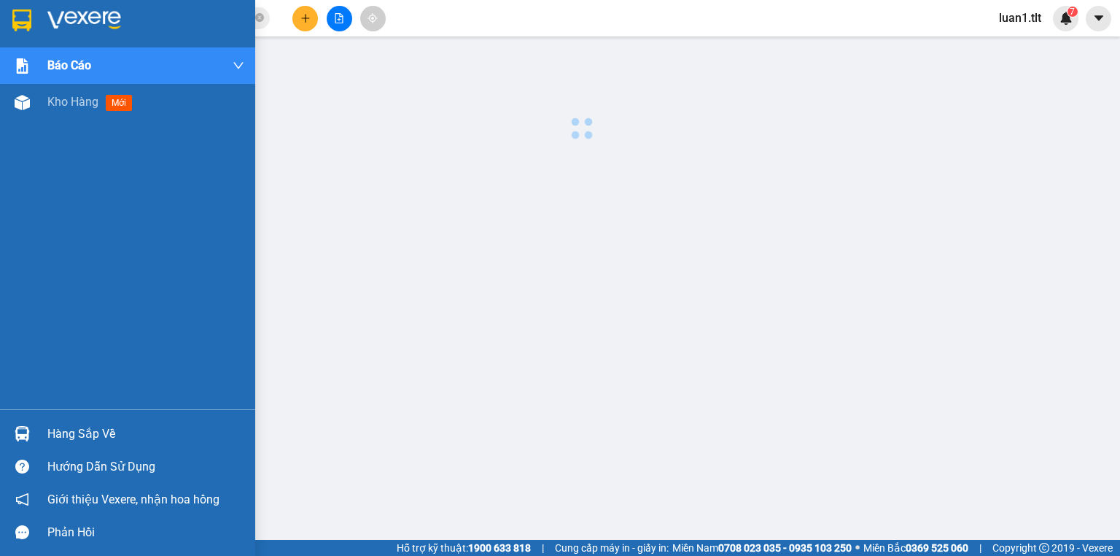
click at [44, 431] on div "Hàng sắp về" at bounding box center [127, 433] width 255 height 33
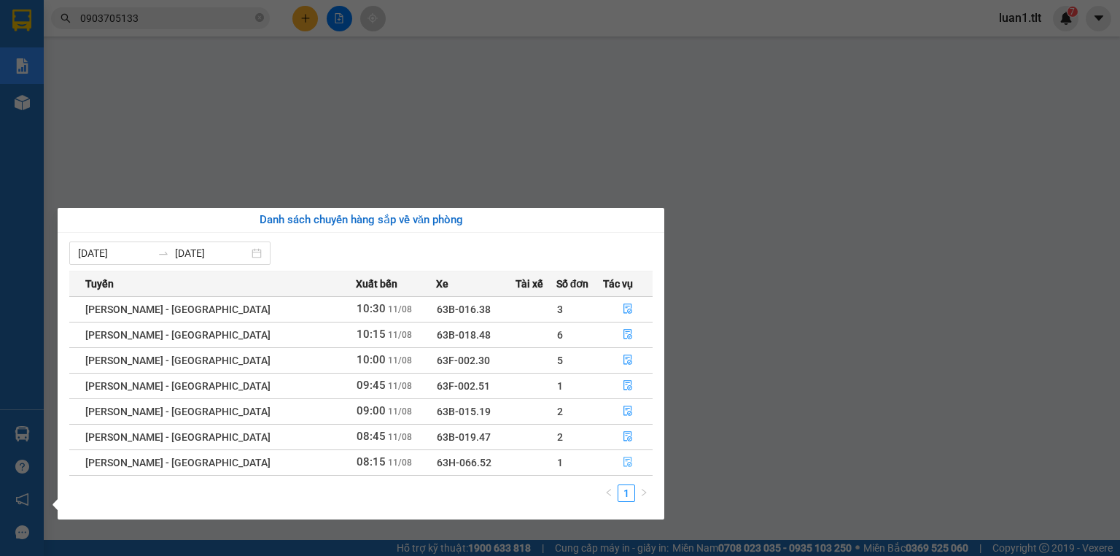
click at [623, 459] on icon "file-done" at bounding box center [628, 462] width 10 height 10
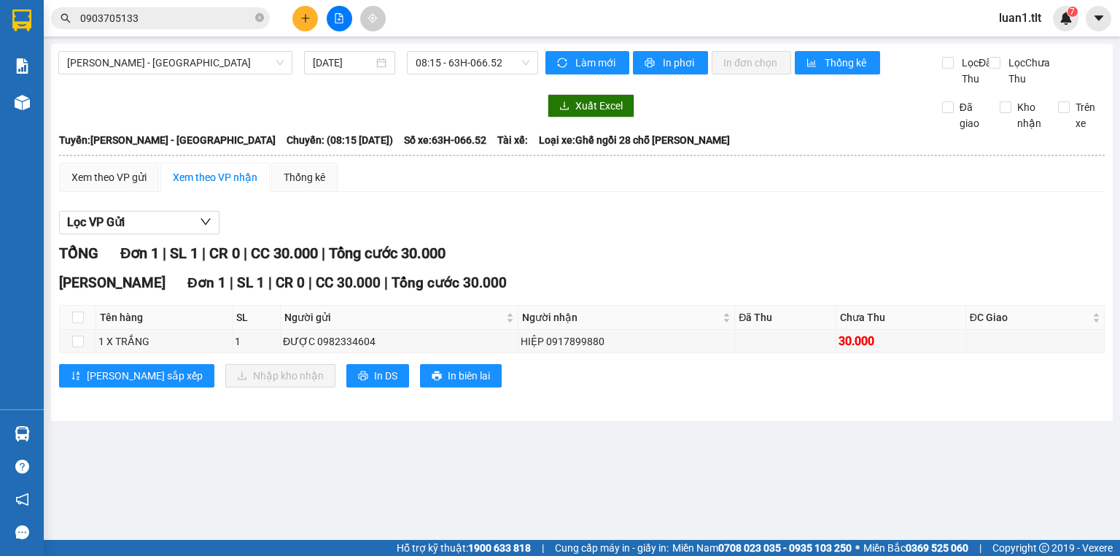
click at [579, 496] on main "Hồ Chí Minh - Mỹ Tho 11/08/2025 08:15 - 63H-066.52 Làm mới In phơi In đơn chọn …" at bounding box center [560, 270] width 1120 height 540
click at [90, 330] on th at bounding box center [78, 318] width 36 height 24
click at [76, 323] on input "checkbox" at bounding box center [78, 317] width 12 height 12
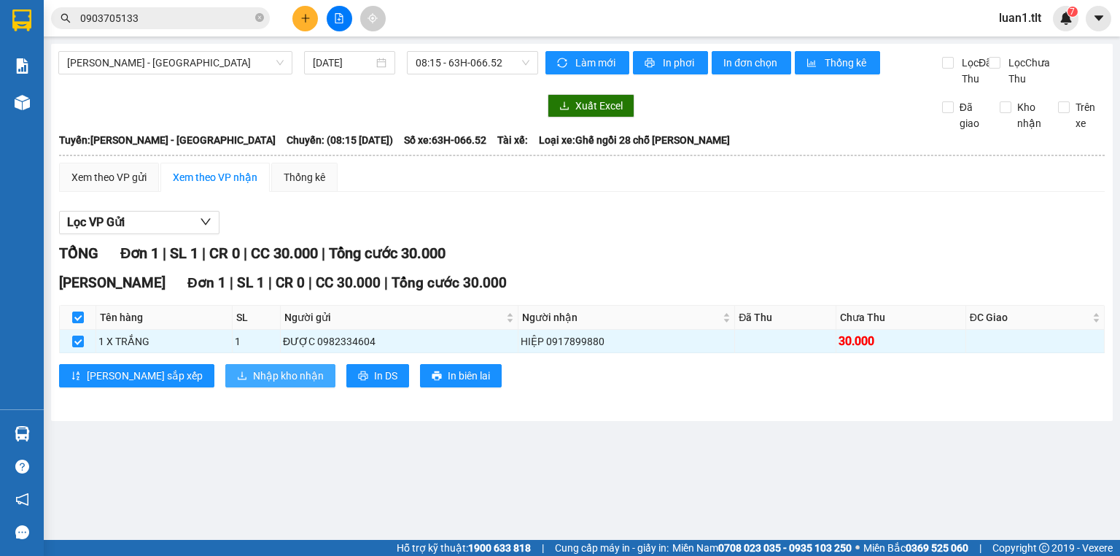
click at [237, 381] on icon "download" at bounding box center [242, 375] width 10 height 10
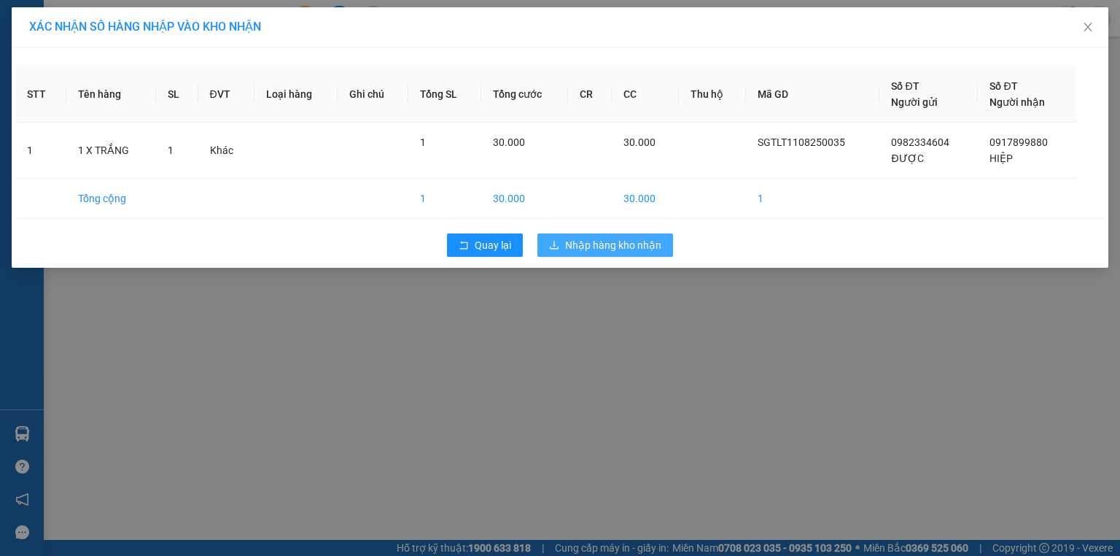
click at [577, 245] on span "Nhập hàng kho nhận" at bounding box center [613, 245] width 96 height 16
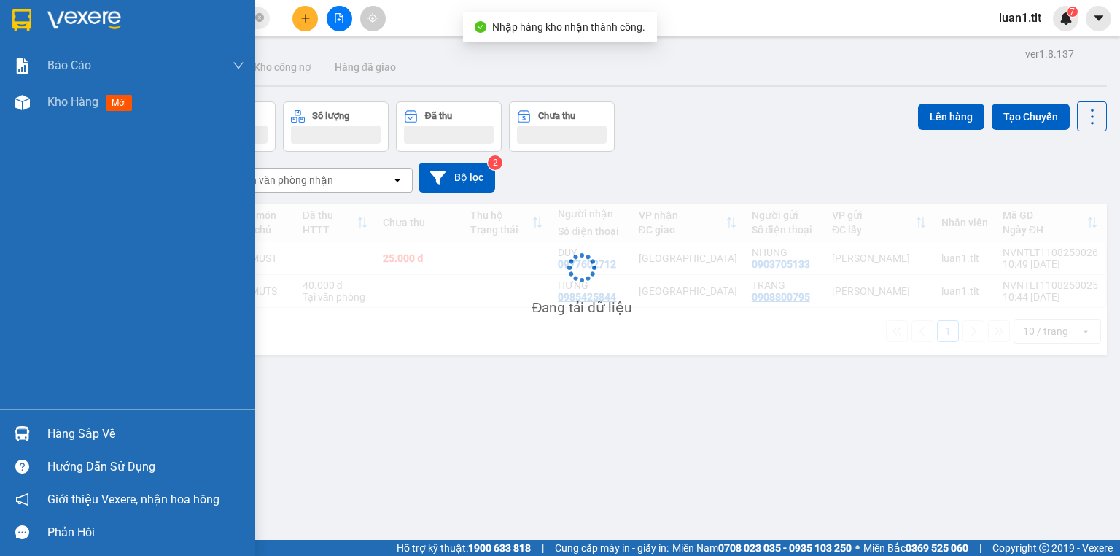
click at [28, 427] on img at bounding box center [22, 433] width 15 height 15
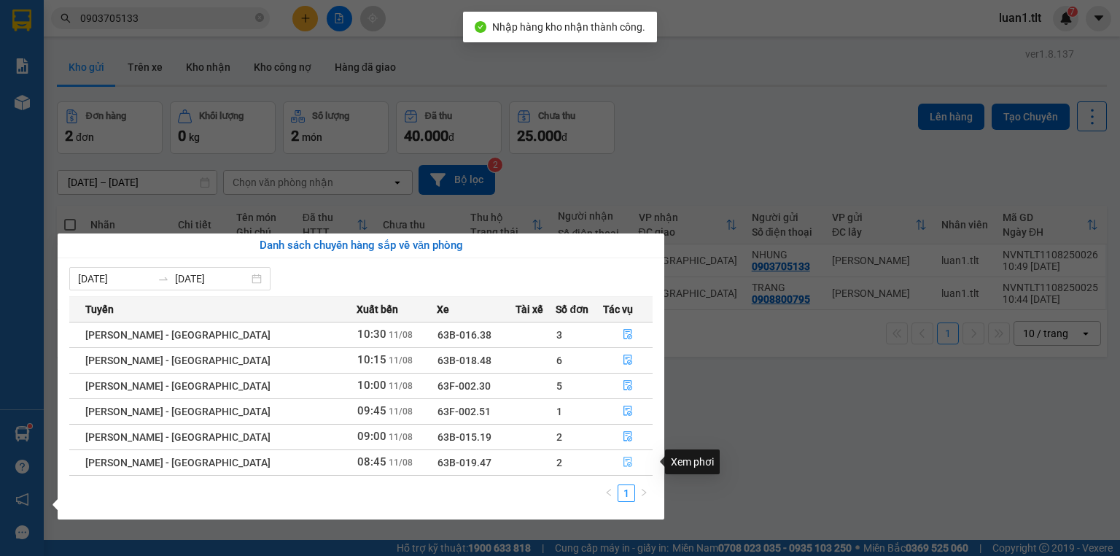
click at [623, 463] on icon "file-done" at bounding box center [628, 462] width 10 height 10
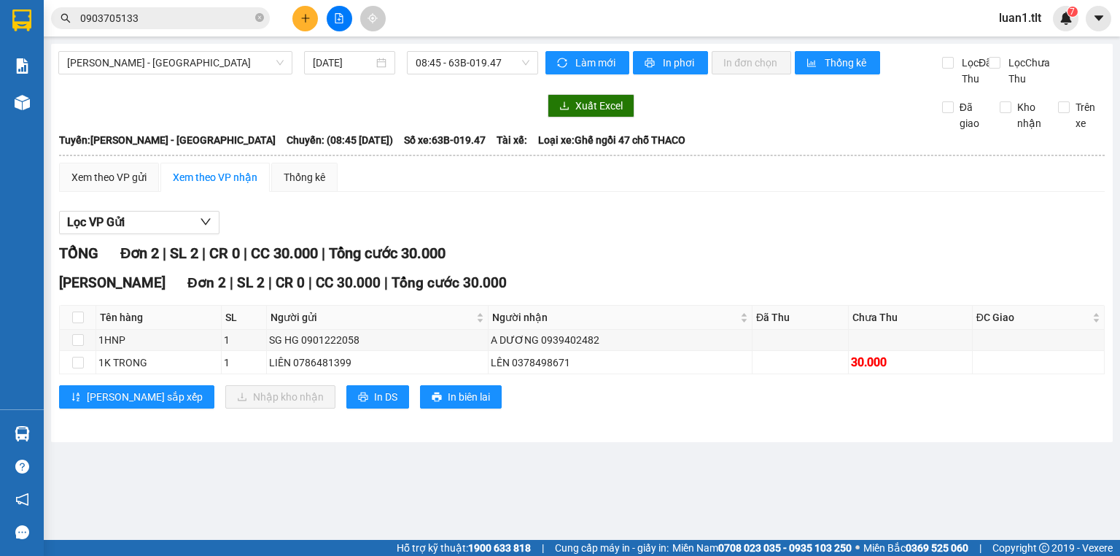
click at [305, 15] on icon "plus" at bounding box center [305, 18] width 10 height 10
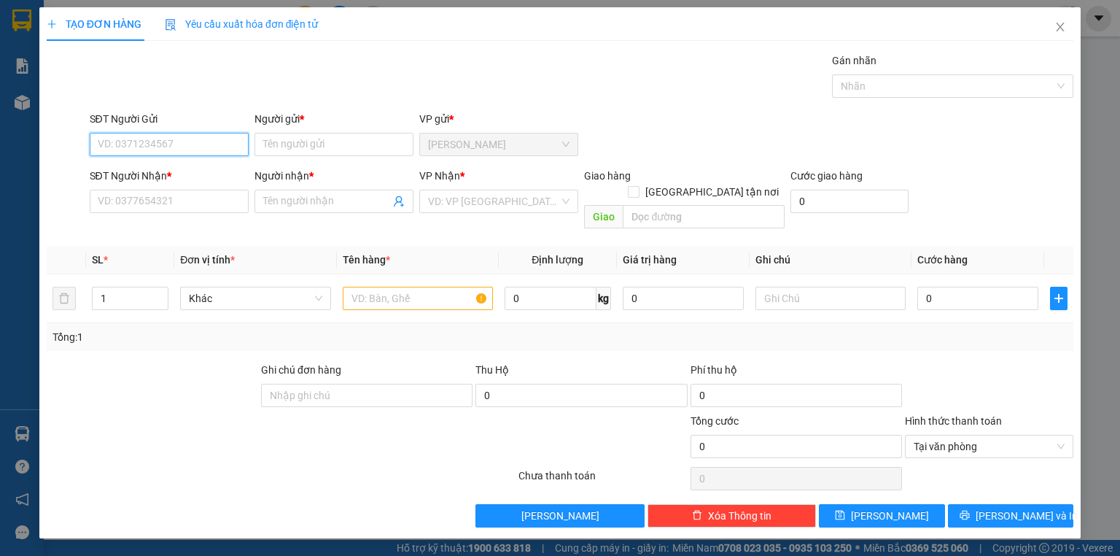
click at [203, 142] on input "SĐT Người Gửi" at bounding box center [169, 144] width 159 height 23
click at [176, 201] on input "SĐT Người Nhận *" at bounding box center [169, 201] width 159 height 23
type input "0376739238"
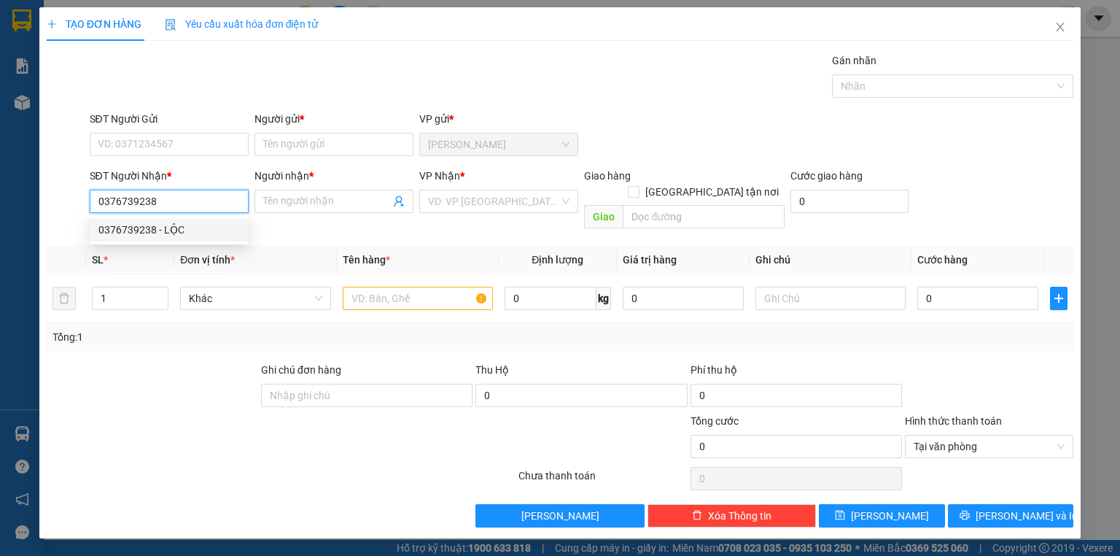
drag, startPoint x: 134, startPoint y: 228, endPoint x: 145, endPoint y: 187, distance: 42.3
click at [135, 233] on div "0376739238 - LỘC" at bounding box center [168, 230] width 141 height 16
type input "LỘC"
type input "0376739238"
click at [169, 133] on input "SĐT Người Gửi" at bounding box center [169, 144] width 159 height 23
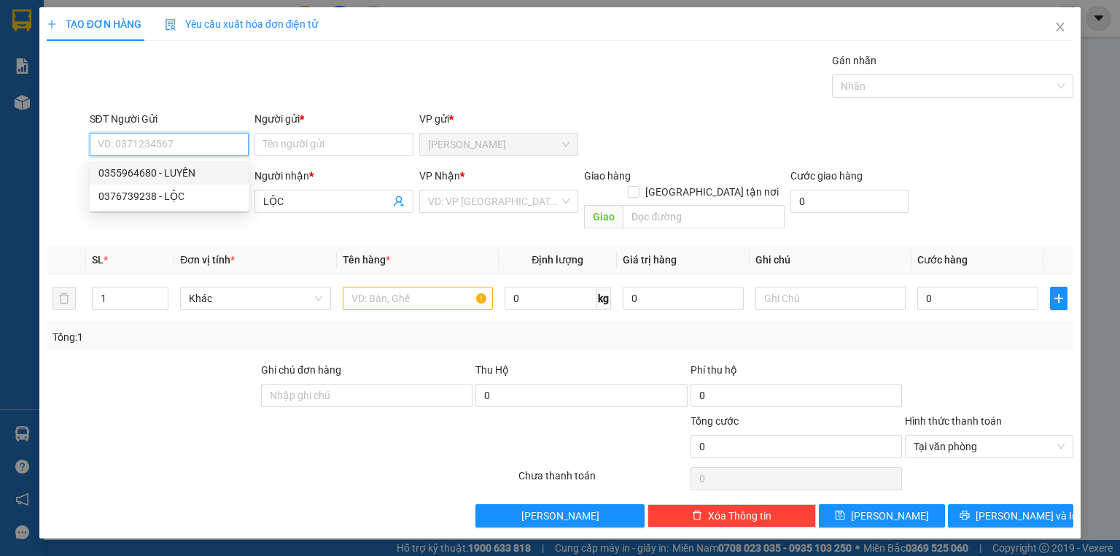
drag, startPoint x: 193, startPoint y: 174, endPoint x: 230, endPoint y: 174, distance: 37.2
click at [195, 174] on div "0355964680 - LUYẾN" at bounding box center [168, 173] width 141 height 16
type input "0355964680"
type input "LUYẾN"
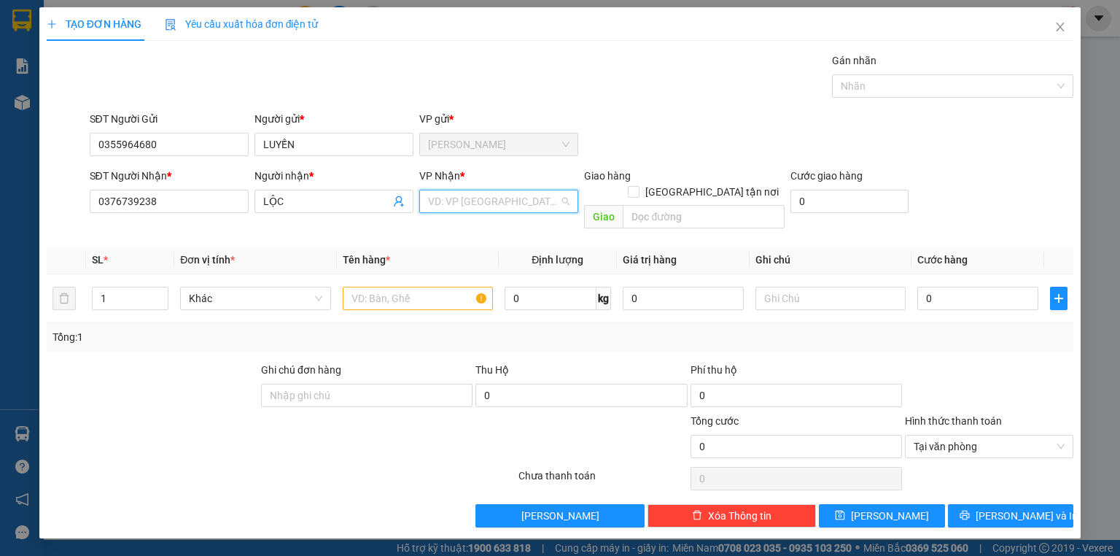
click at [502, 195] on input "search" at bounding box center [493, 201] width 131 height 22
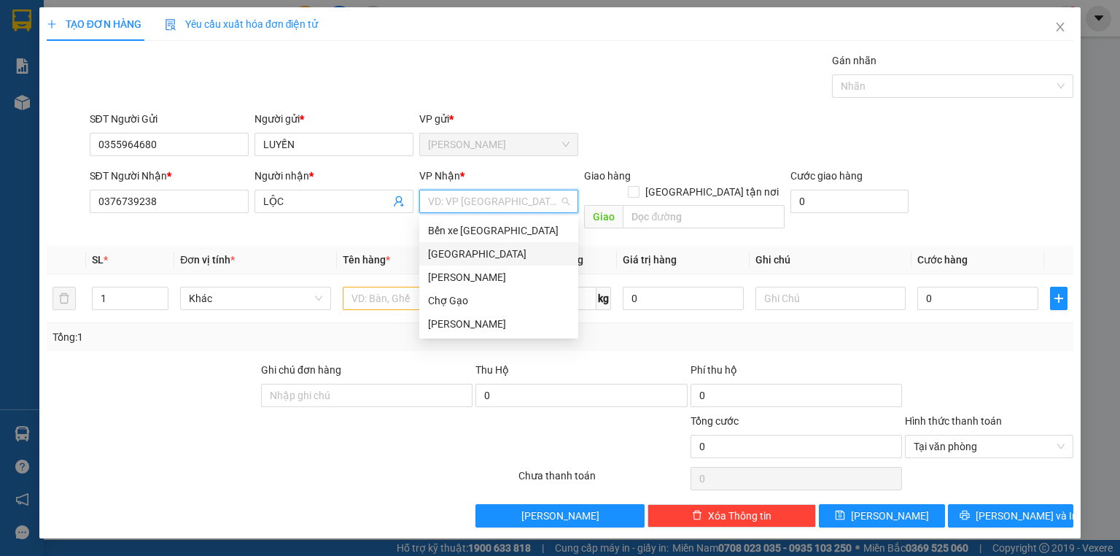
click at [449, 255] on div "[GEOGRAPHIC_DATA]" at bounding box center [498, 254] width 141 height 16
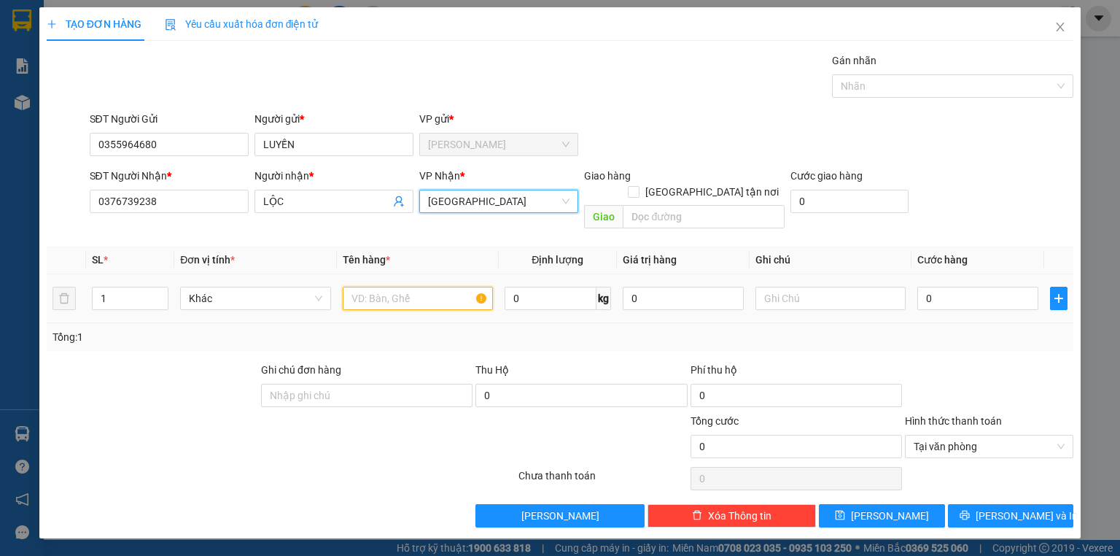
click at [406, 290] on input "text" at bounding box center [418, 298] width 150 height 23
type input "1 SƠ MI"
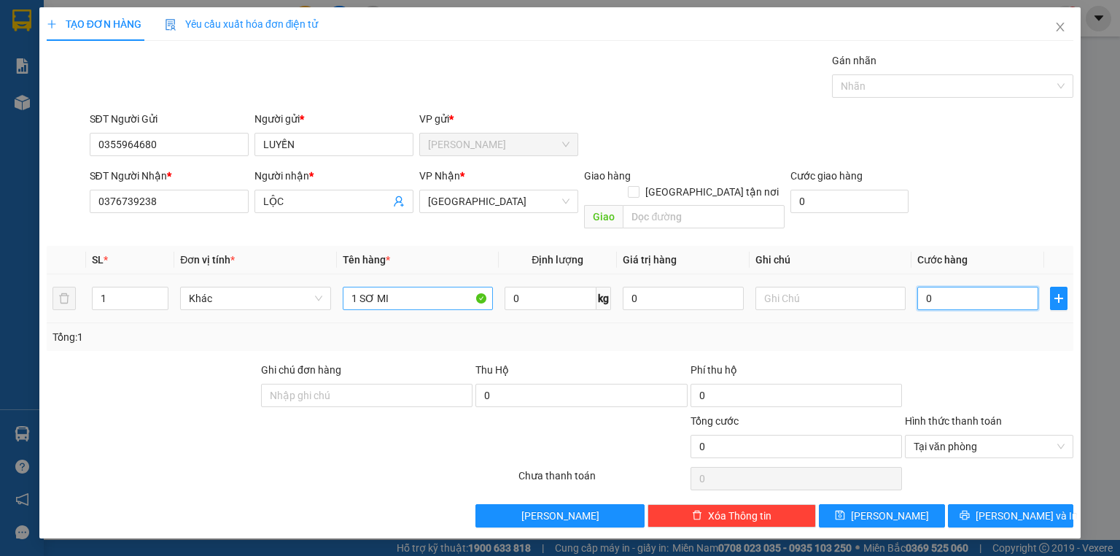
type input "2"
type input "20"
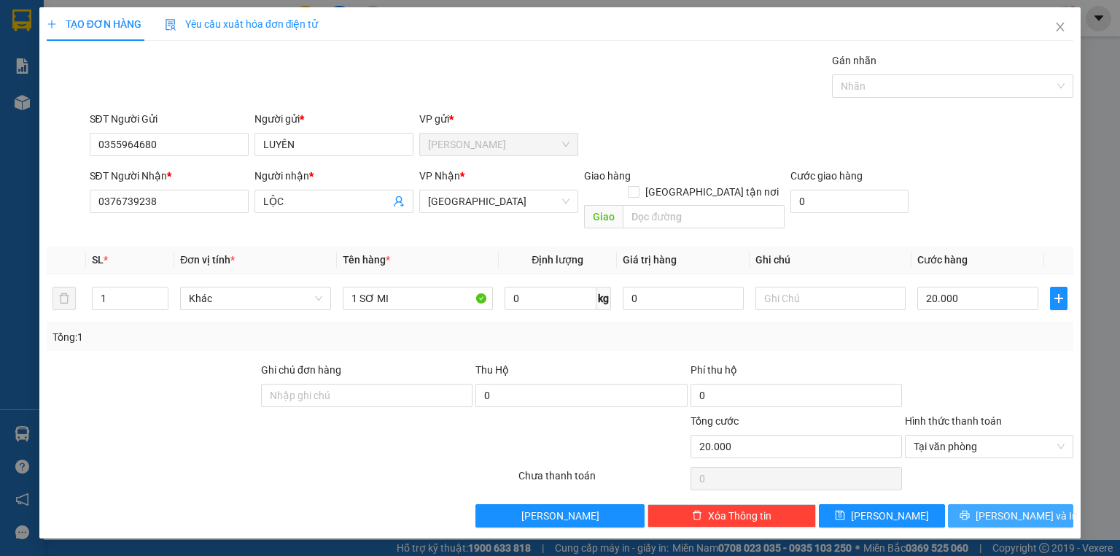
drag, startPoint x: 1022, startPoint y: 499, endPoint x: 804, endPoint y: 239, distance: 339.0
click at [1021, 508] on span "Lưu và In" at bounding box center [1027, 516] width 102 height 16
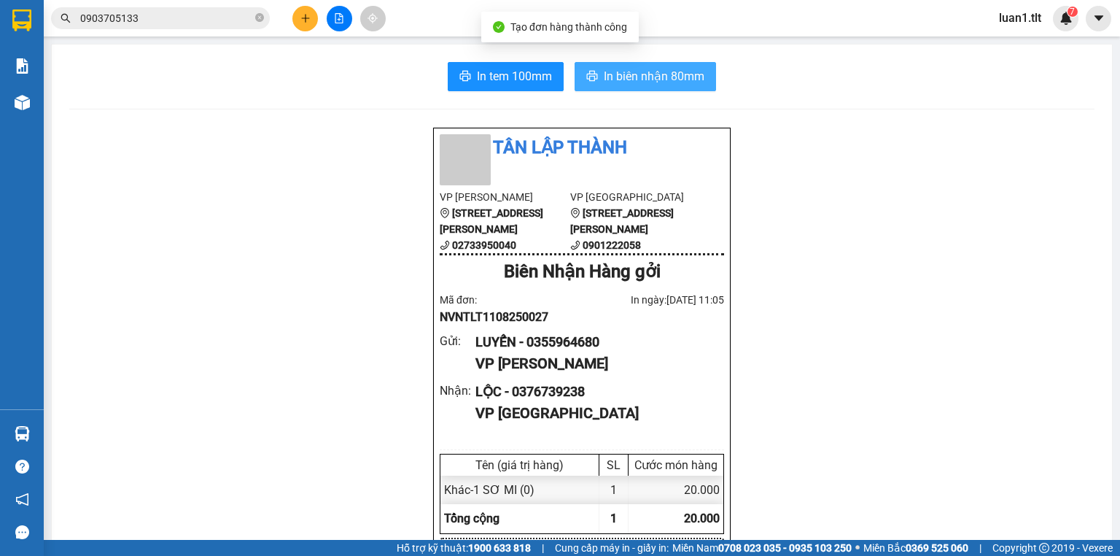
click at [629, 65] on button "In biên nhận 80mm" at bounding box center [645, 76] width 141 height 29
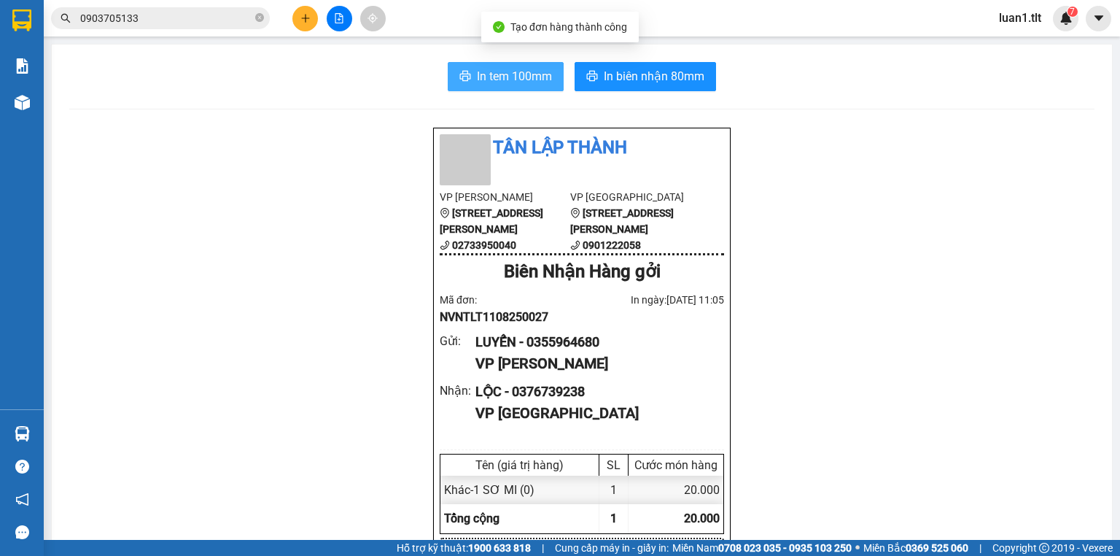
click at [483, 72] on span "In tem 100mm" at bounding box center [514, 76] width 75 height 18
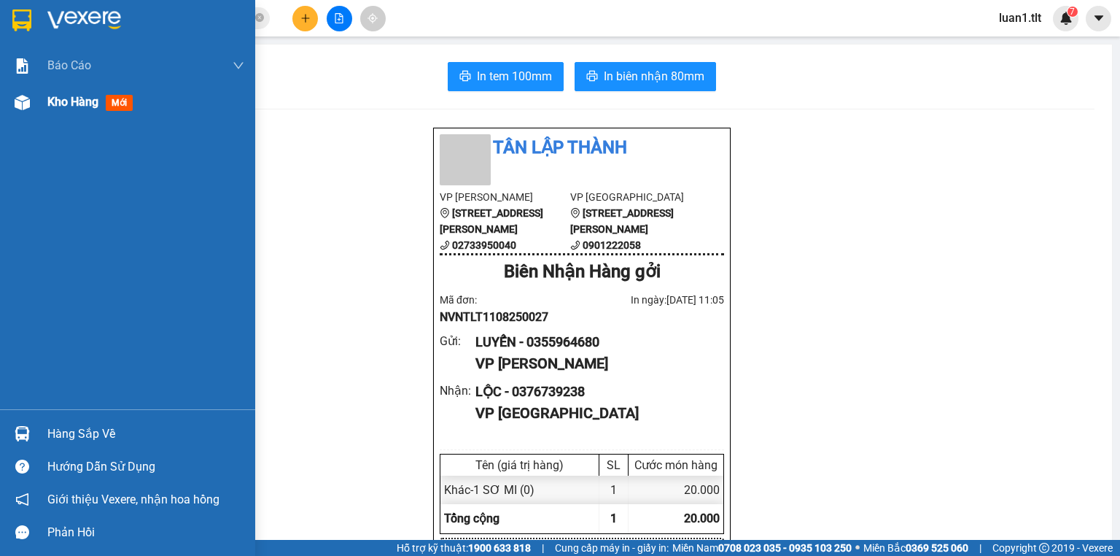
click at [73, 90] on div "Kho hàng mới" at bounding box center [145, 102] width 197 height 36
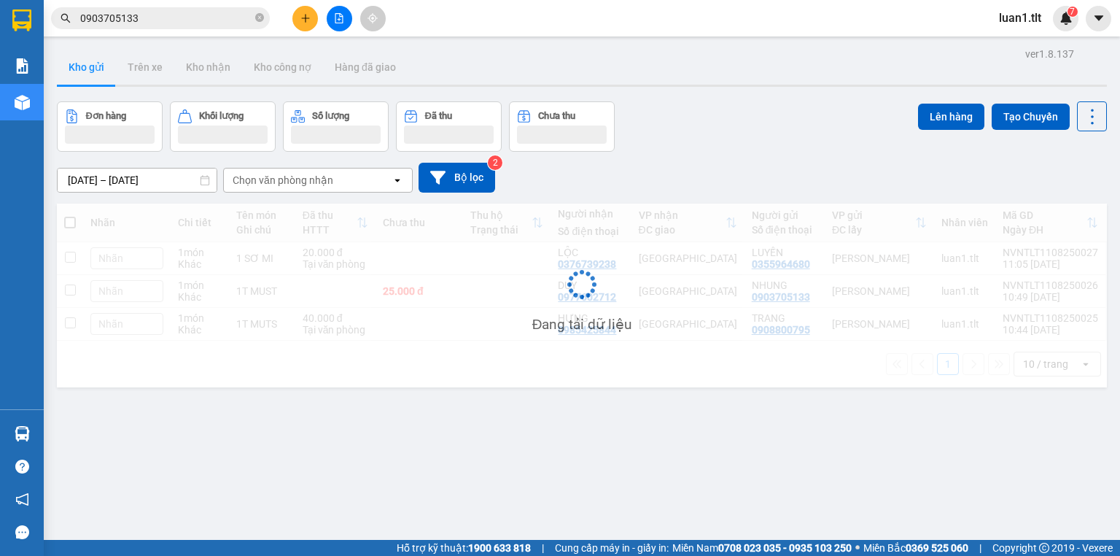
click at [496, 420] on div "ver 1.8.137 Kho gửi Trên xe Kho nhận Kho công nợ Hàng đã giao Đơn hàng Khối lượ…" at bounding box center [582, 322] width 1062 height 556
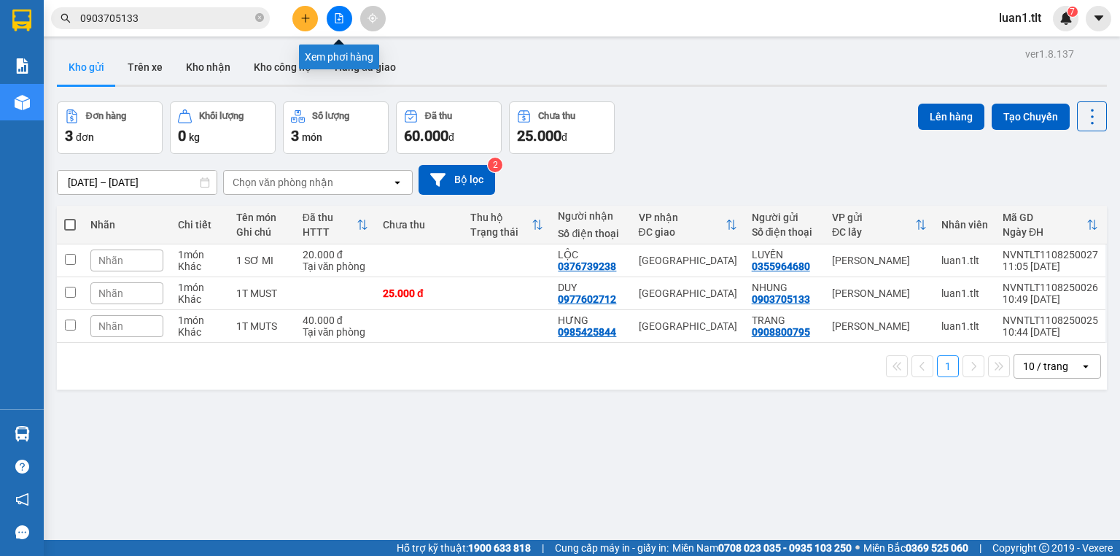
click at [295, 27] on div at bounding box center [338, 19] width 109 height 26
click at [305, 18] on icon "plus" at bounding box center [305, 18] width 1 height 8
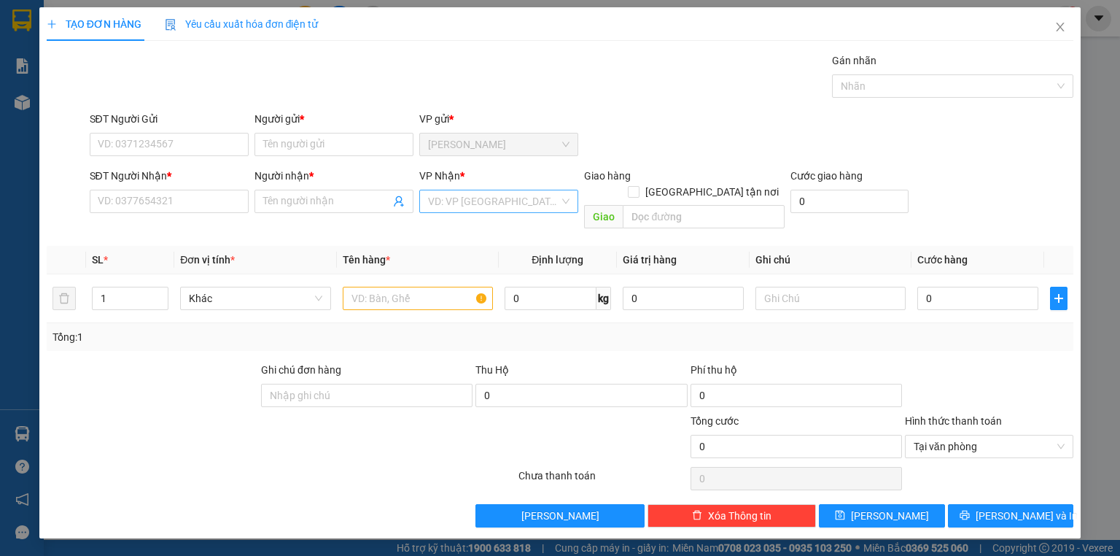
click at [472, 204] on input "search" at bounding box center [493, 201] width 131 height 22
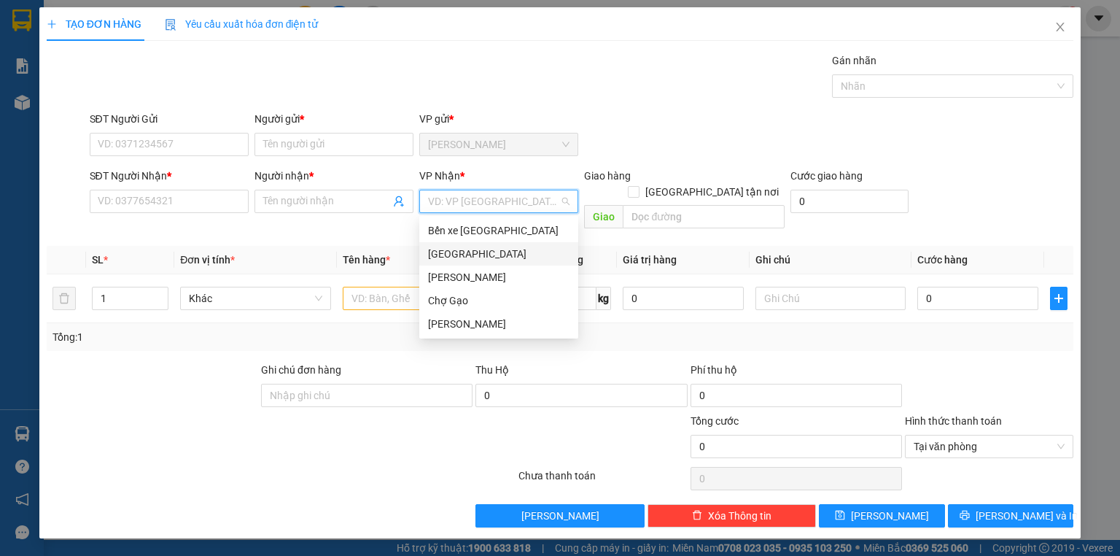
click at [451, 253] on div "[GEOGRAPHIC_DATA]" at bounding box center [498, 254] width 141 height 16
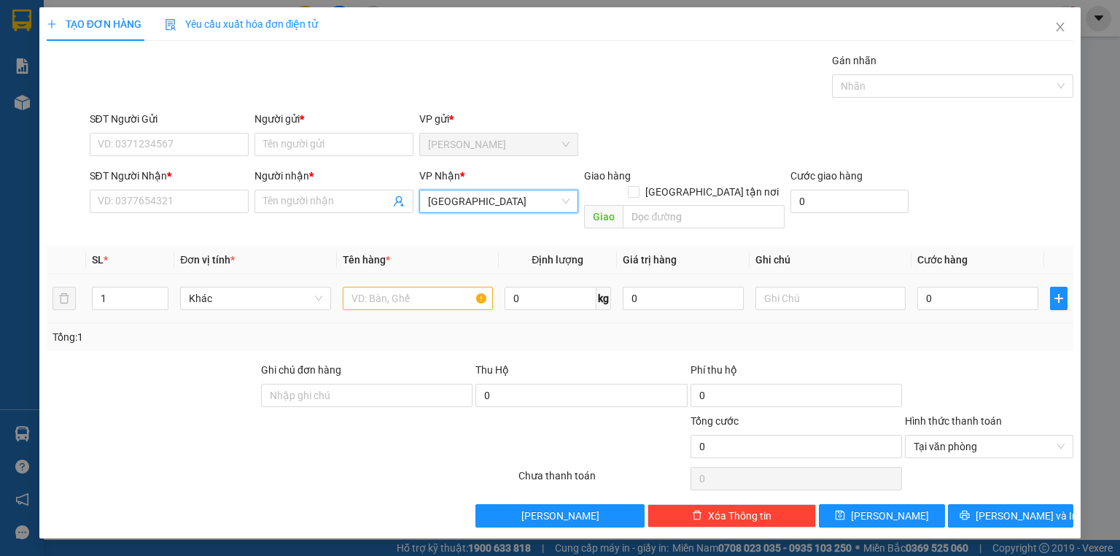
click at [337, 290] on td at bounding box center [418, 298] width 162 height 49
click at [363, 287] on input "text" at bounding box center [418, 298] width 150 height 23
type input "1K TNP"
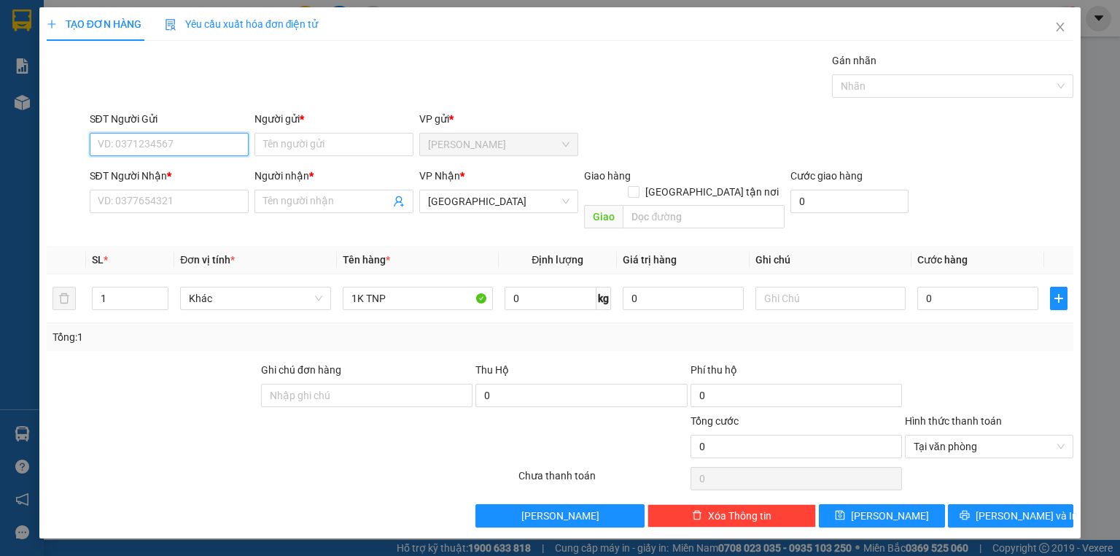
click at [199, 140] on input "SĐT Người Gửi" at bounding box center [169, 144] width 159 height 23
type input "0905150785"
click at [186, 179] on div "0905150785 - THẢO" at bounding box center [168, 173] width 141 height 16
type input "THẢO"
type input "0905150785"
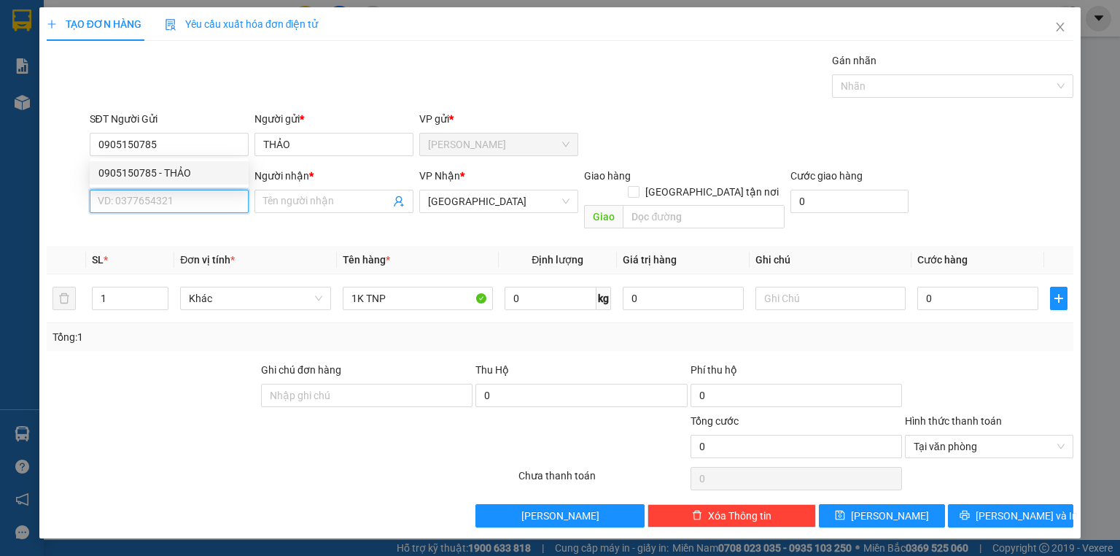
click at [190, 209] on input "SĐT Người Nhận *" at bounding box center [169, 201] width 159 height 23
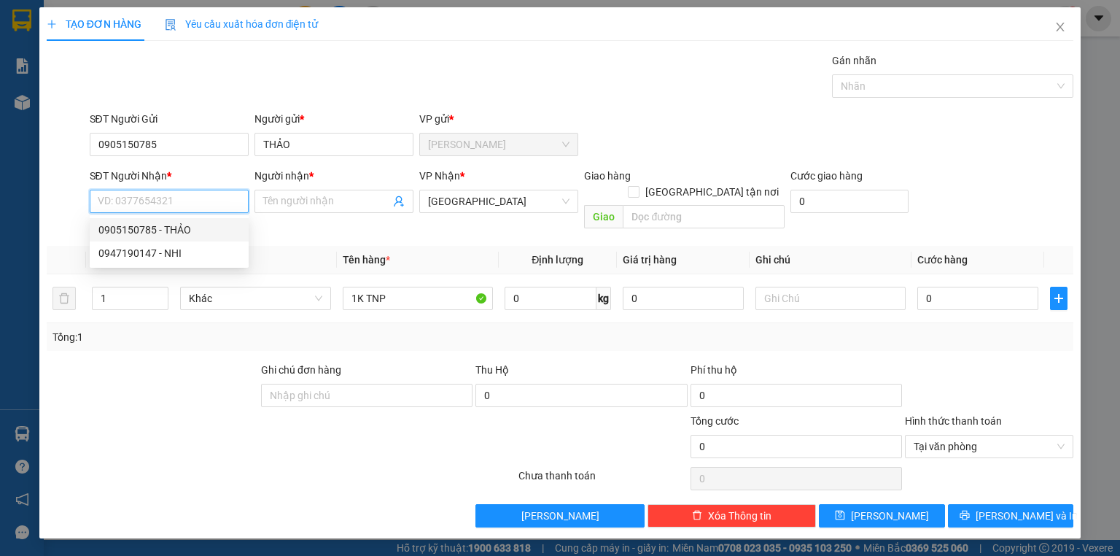
click at [192, 225] on div "0905150785 - THẢO" at bounding box center [168, 230] width 141 height 16
type input "0905150785"
type input "THẢO"
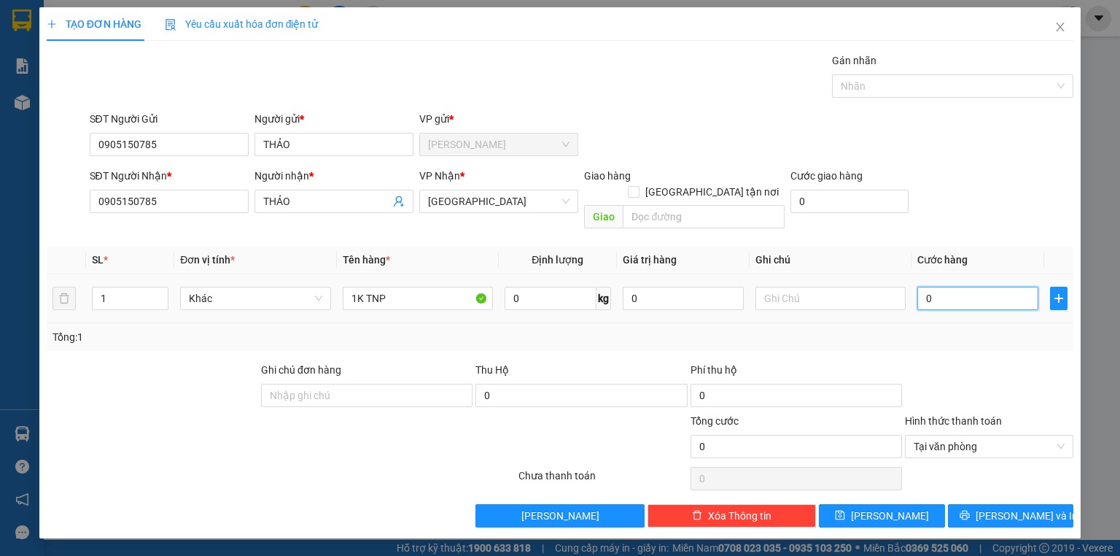
click at [951, 287] on input "0" at bounding box center [977, 298] width 121 height 23
type input "5"
type input "50"
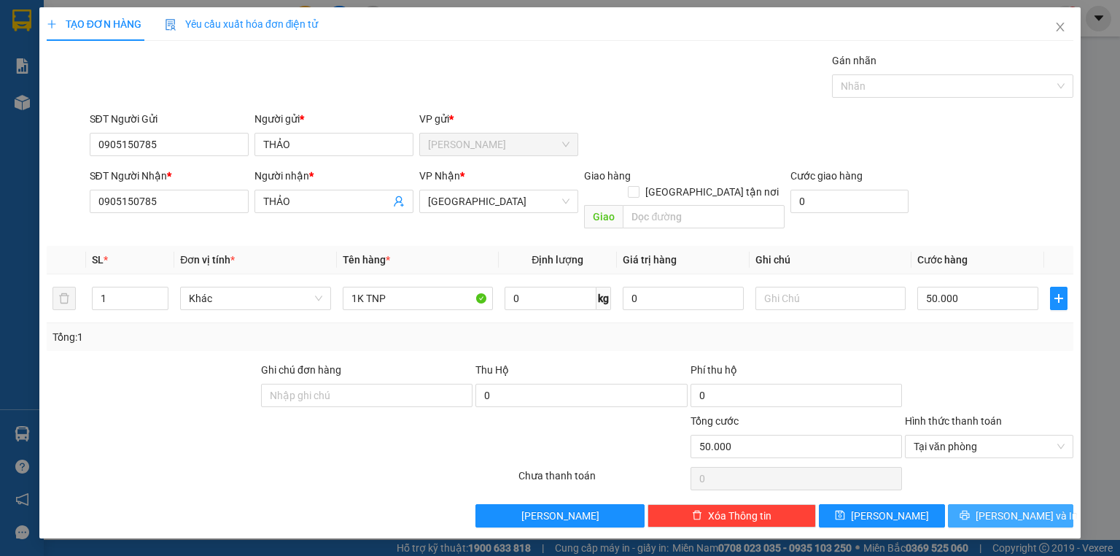
click at [1046, 504] on button "Lưu và In" at bounding box center [1011, 515] width 126 height 23
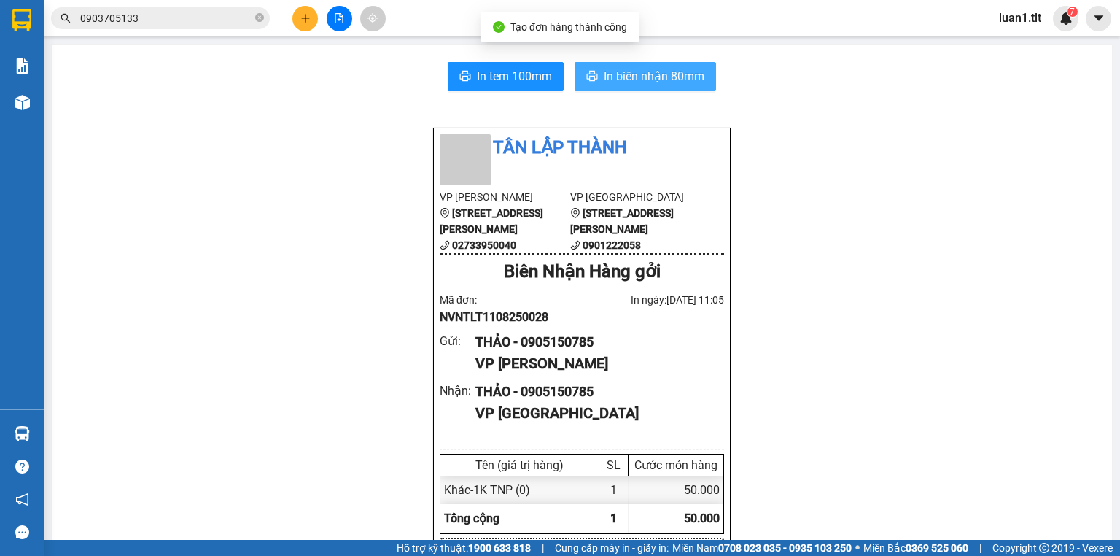
click at [645, 83] on span "In biên nhận 80mm" at bounding box center [654, 76] width 101 height 18
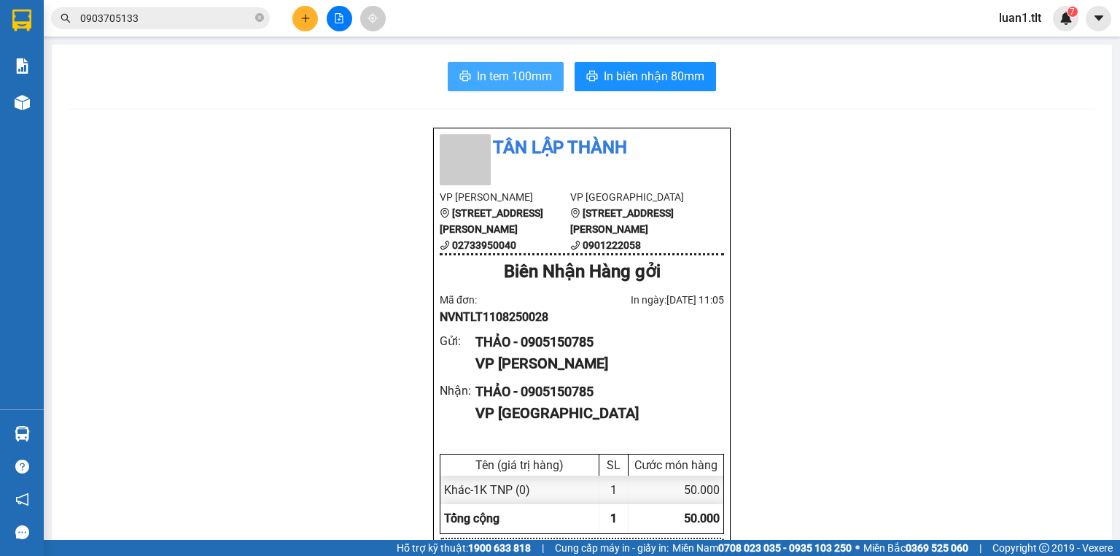
click at [500, 66] on button "In tem 100mm" at bounding box center [506, 76] width 116 height 29
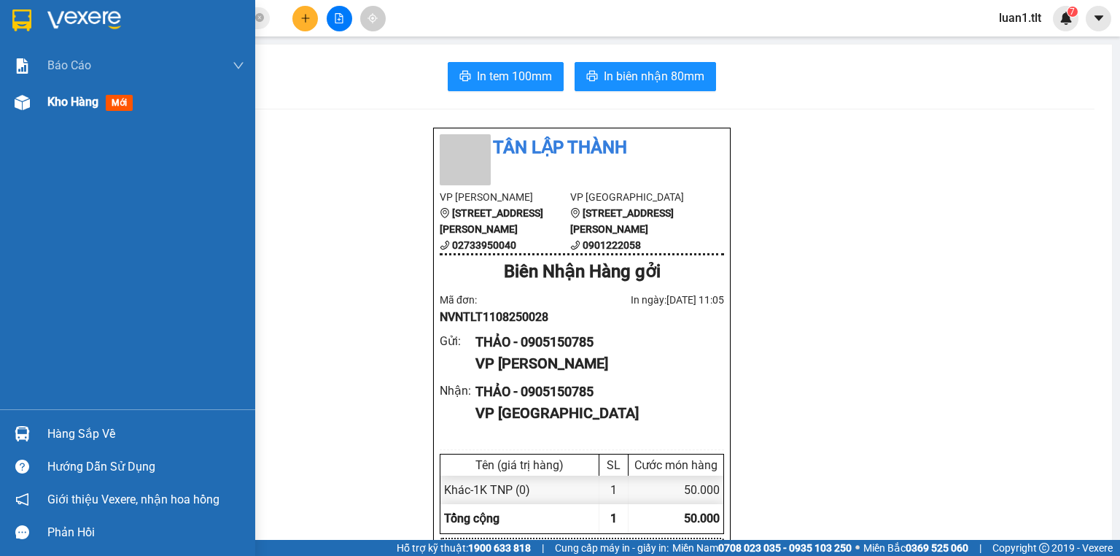
click at [60, 93] on div "Kho hàng mới" at bounding box center [92, 102] width 91 height 18
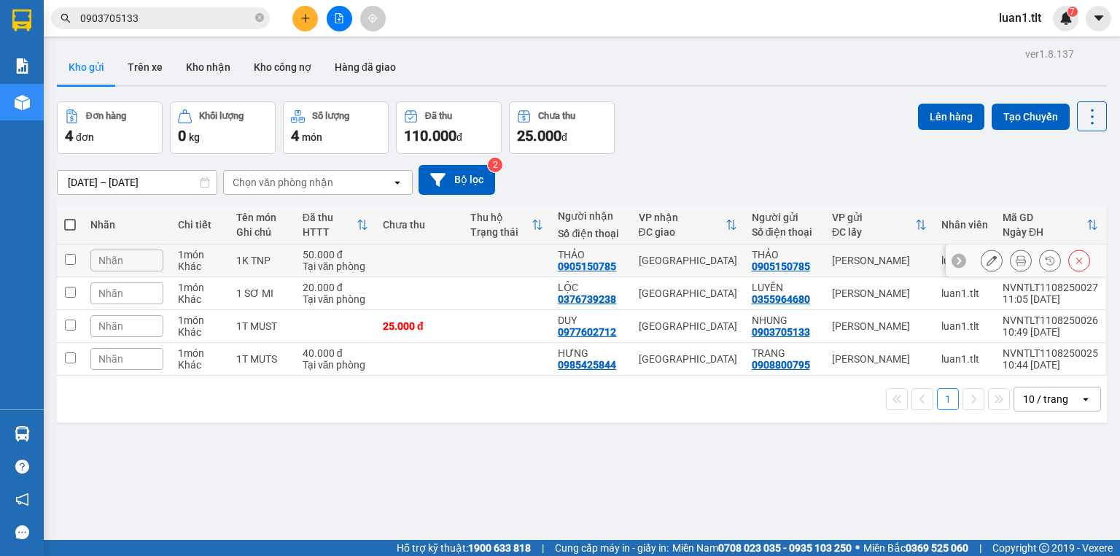
click at [452, 268] on td at bounding box center [420, 260] width 88 height 33
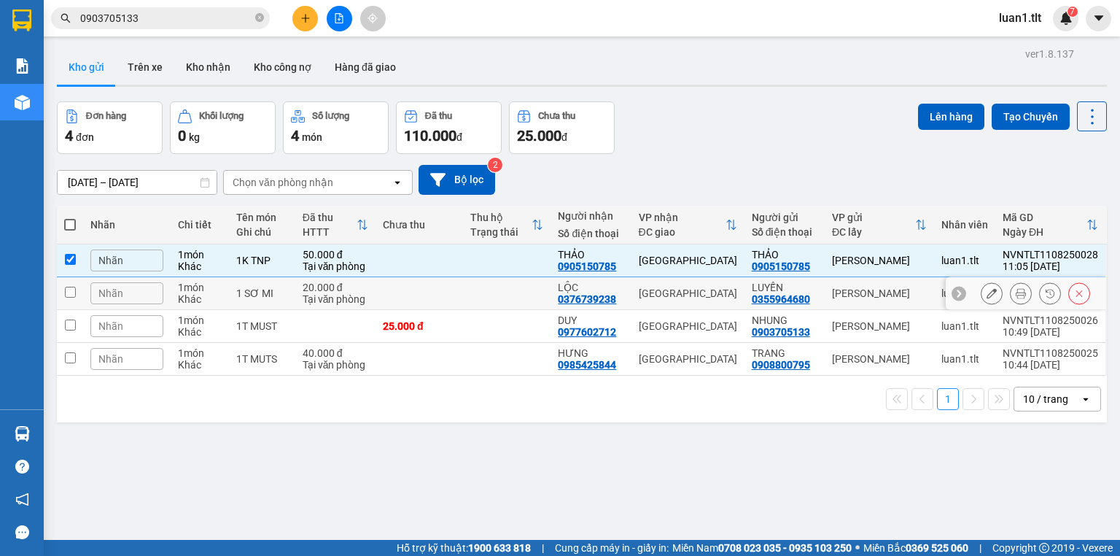
click at [452, 303] on td at bounding box center [420, 293] width 88 height 33
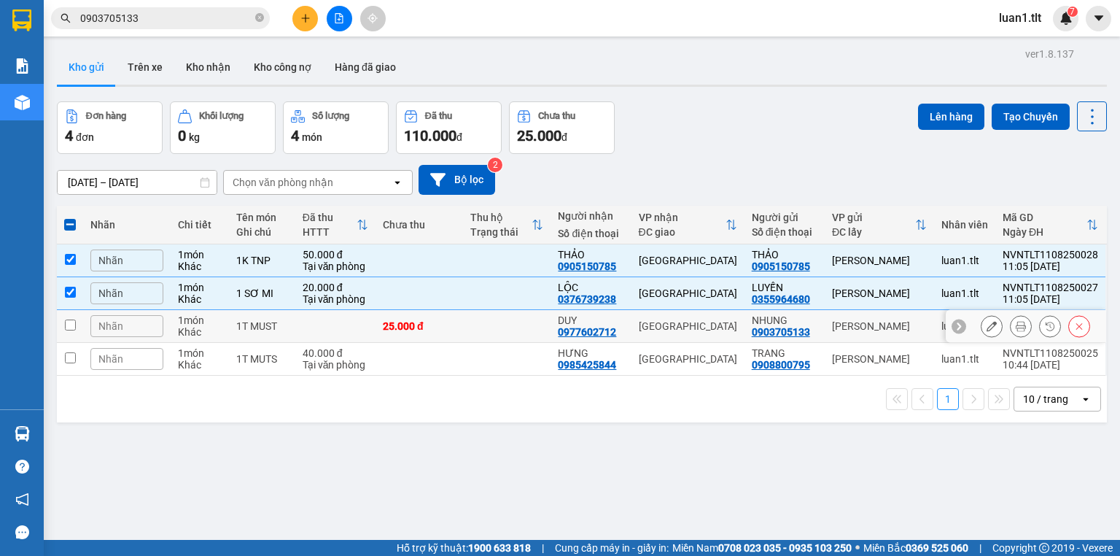
click at [460, 335] on td "25.000 đ" at bounding box center [420, 326] width 88 height 33
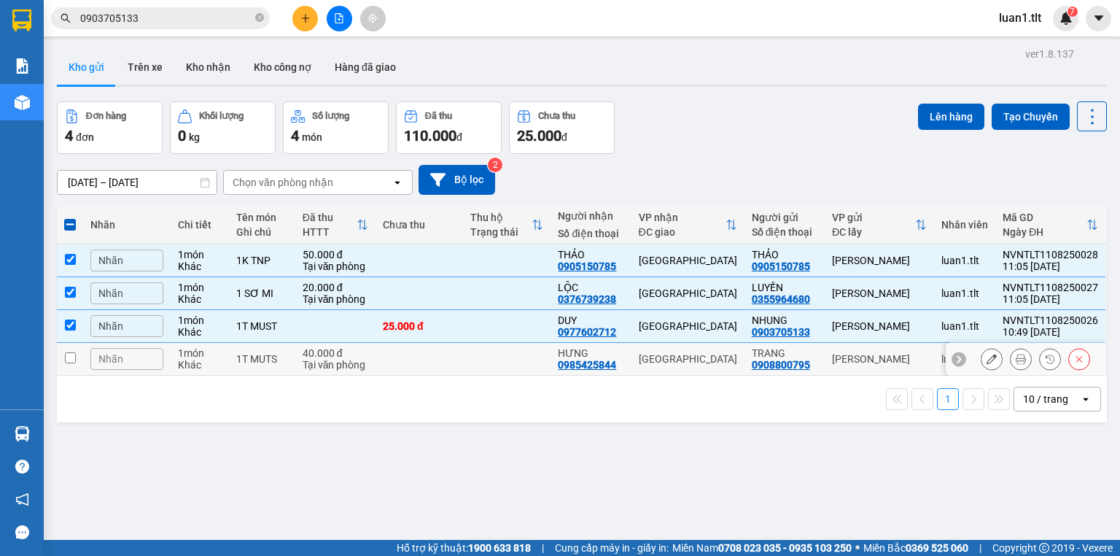
click at [458, 370] on td at bounding box center [420, 359] width 88 height 33
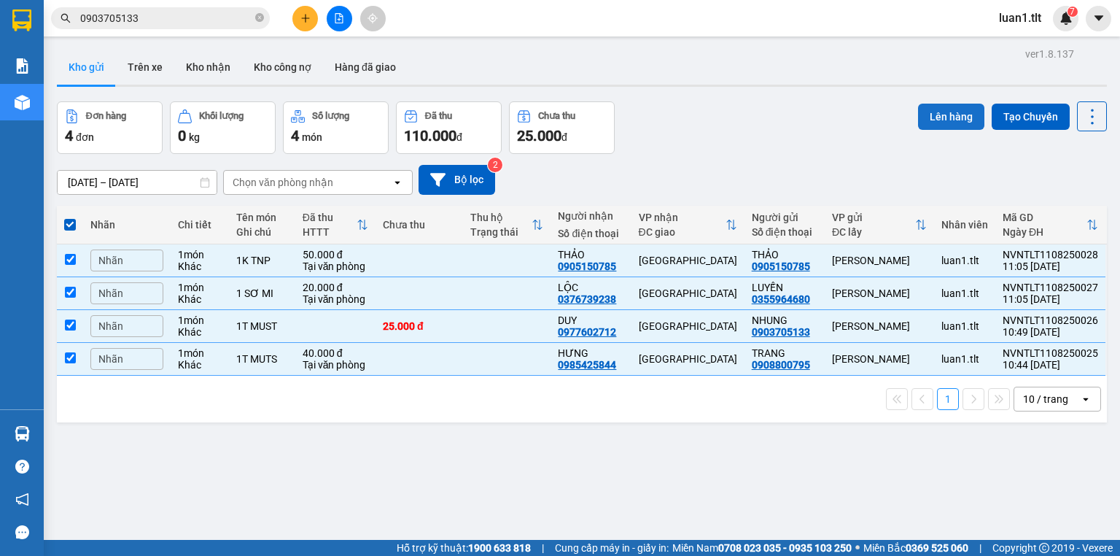
click at [925, 120] on button "Lên hàng" at bounding box center [951, 117] width 66 height 26
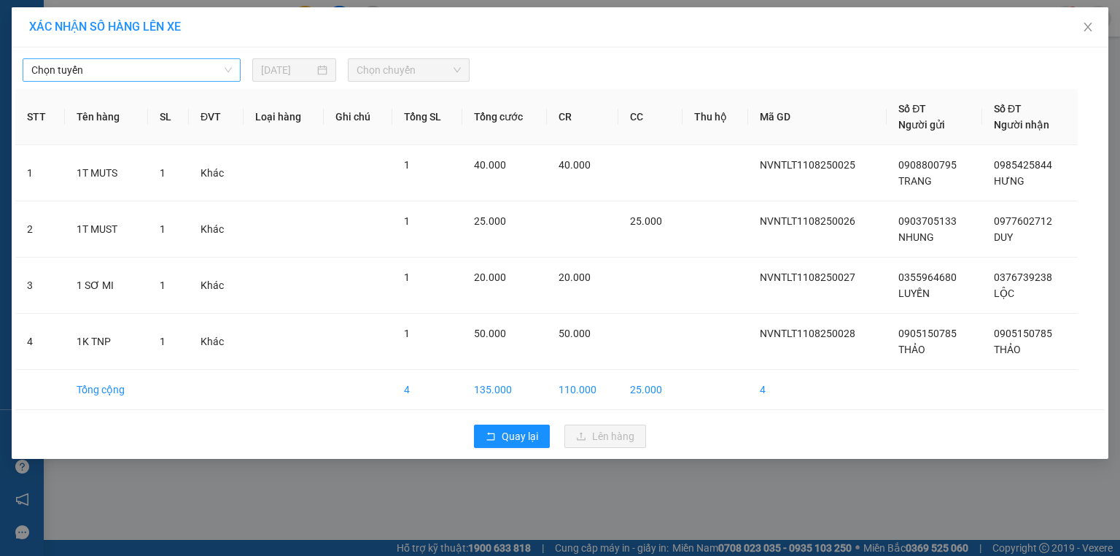
click at [134, 63] on span "Chọn tuyến" at bounding box center [131, 70] width 201 height 22
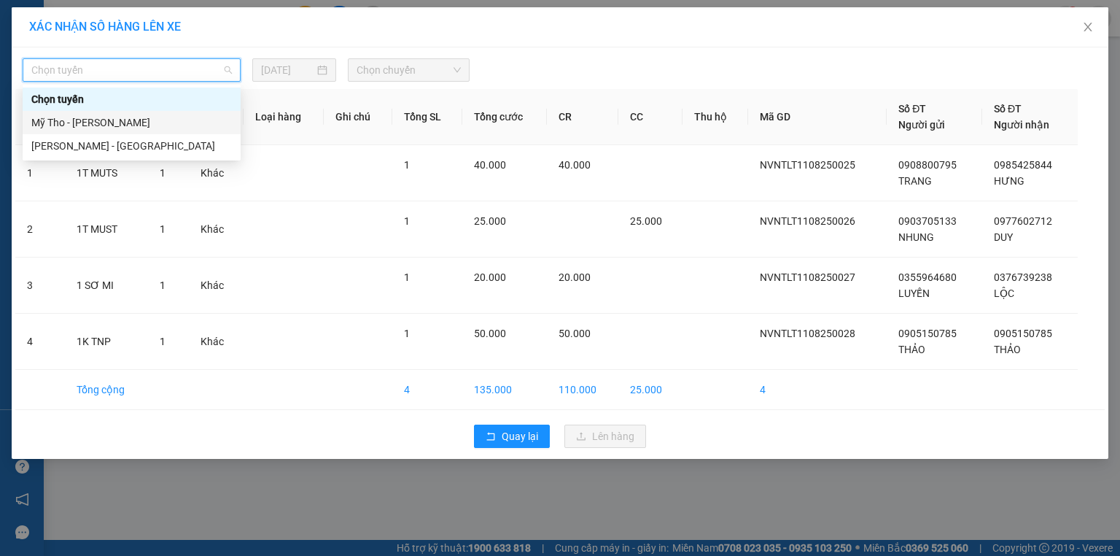
click at [112, 111] on div "Mỹ Tho - [PERSON_NAME]" at bounding box center [132, 122] width 218 height 23
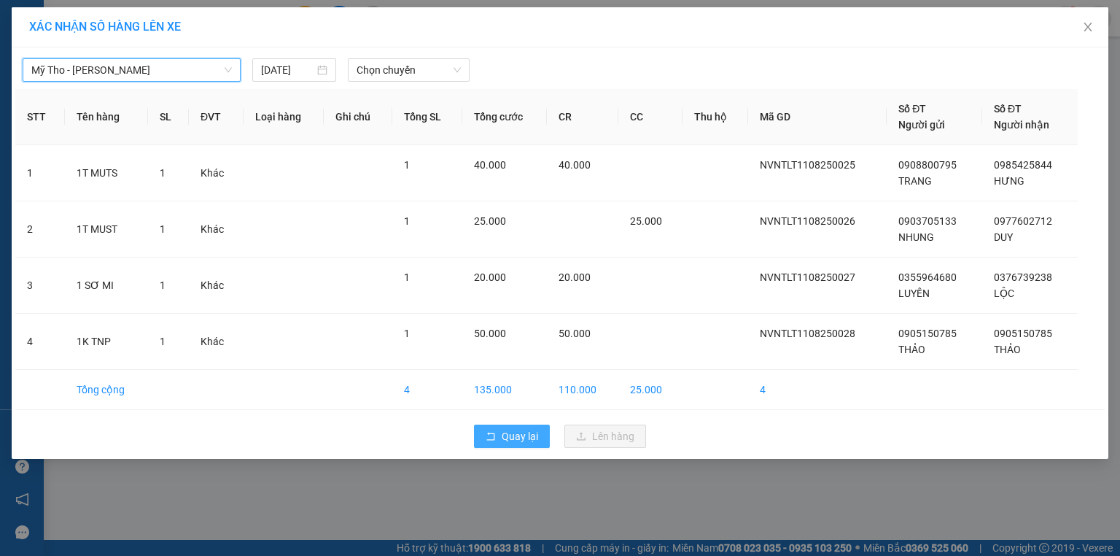
click at [510, 433] on span "Quay lại" at bounding box center [520, 436] width 36 height 16
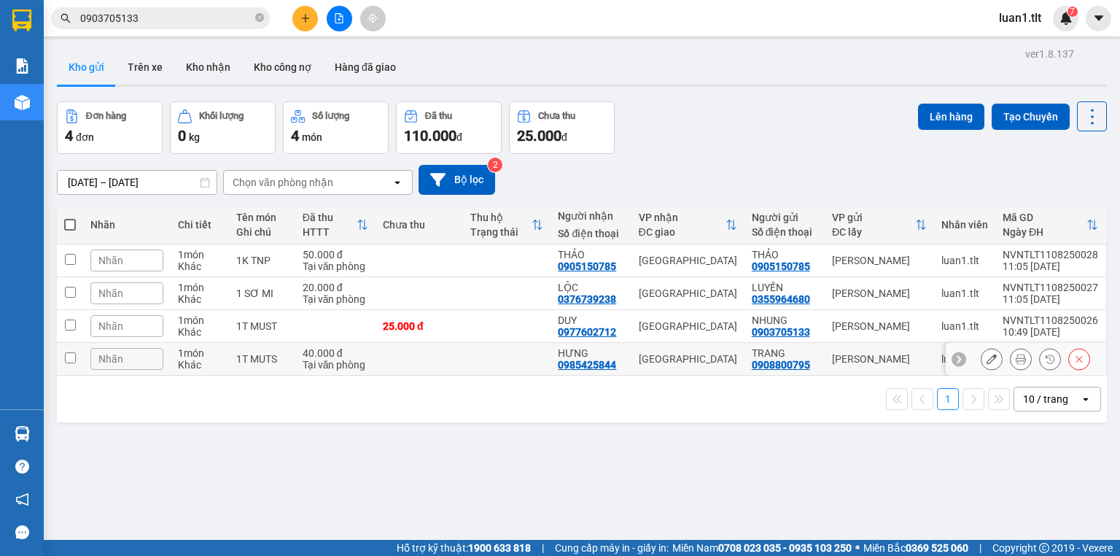
click at [424, 322] on div "25.000 đ" at bounding box center [419, 326] width 73 height 12
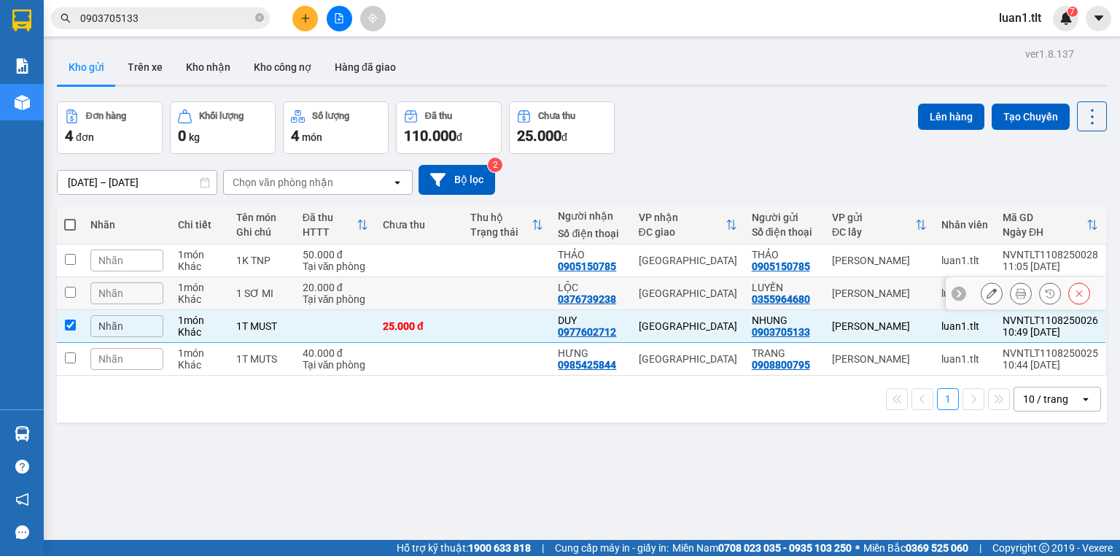
click at [440, 286] on td at bounding box center [420, 293] width 88 height 33
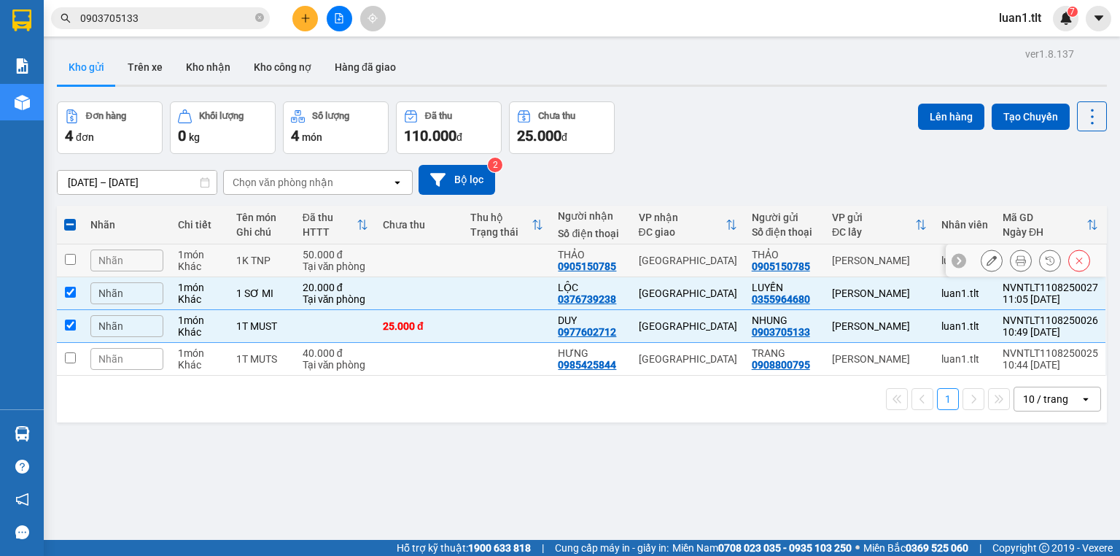
click at [455, 241] on th "Chưa thu" at bounding box center [420, 225] width 88 height 39
click at [497, 252] on td at bounding box center [507, 260] width 88 height 33
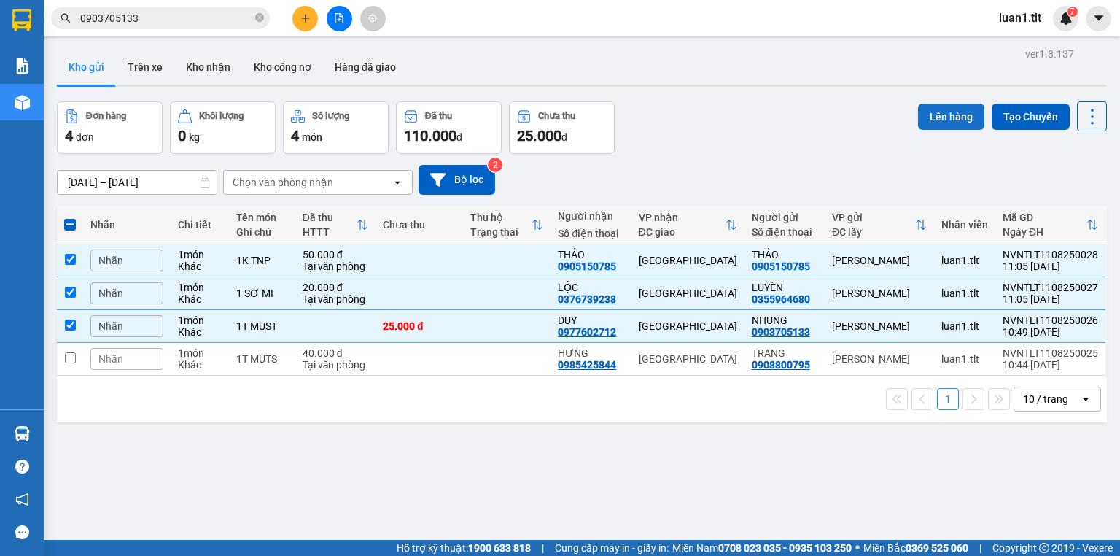
click at [952, 111] on button "Lên hàng" at bounding box center [951, 117] width 66 height 26
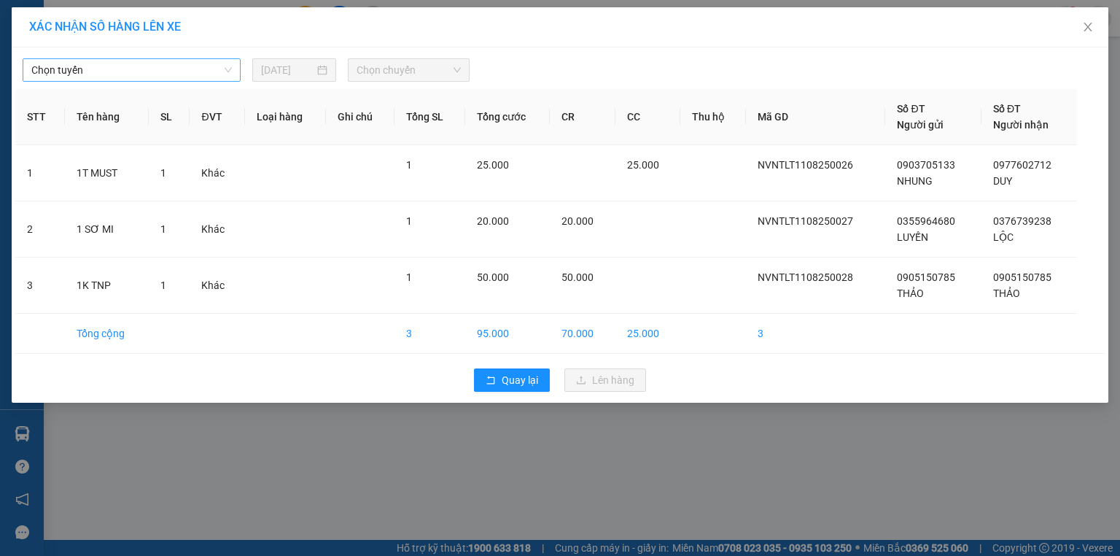
click at [157, 67] on span "Chọn tuyến" at bounding box center [131, 70] width 201 height 22
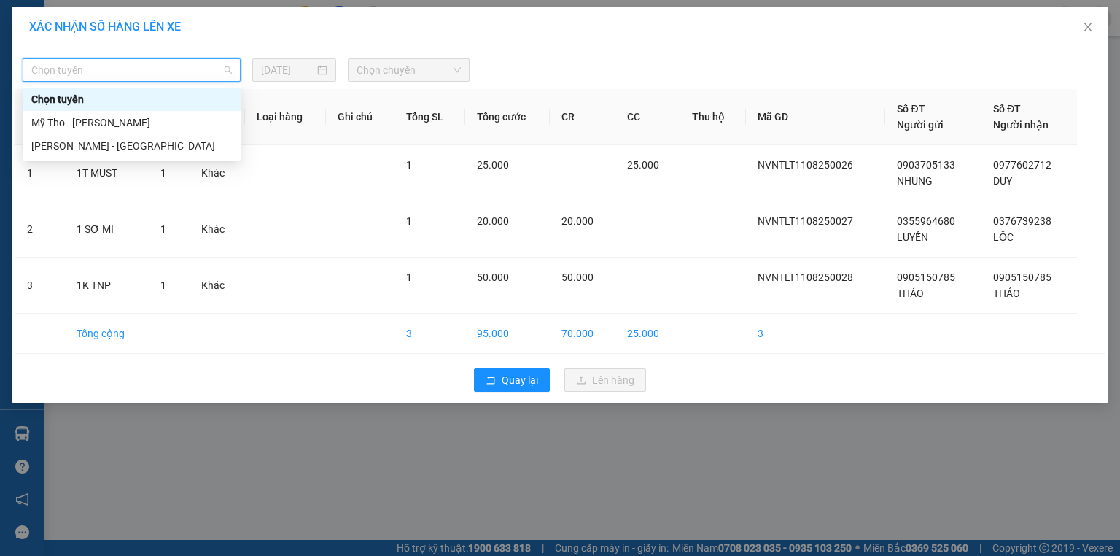
click at [106, 112] on div "Mỹ Tho - [PERSON_NAME]" at bounding box center [132, 122] width 218 height 23
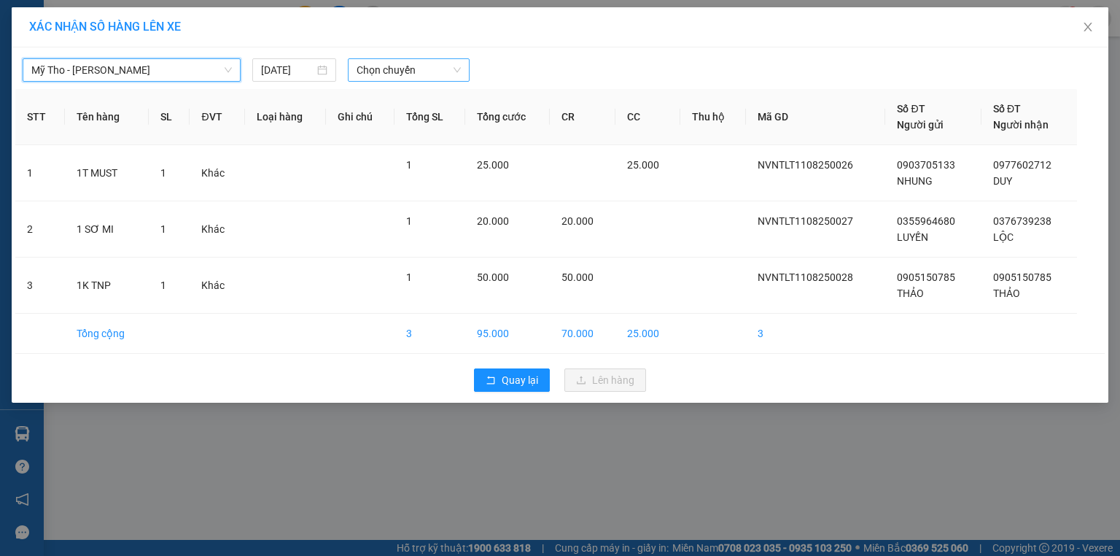
click at [405, 70] on span "Chọn chuyến" at bounding box center [409, 70] width 105 height 22
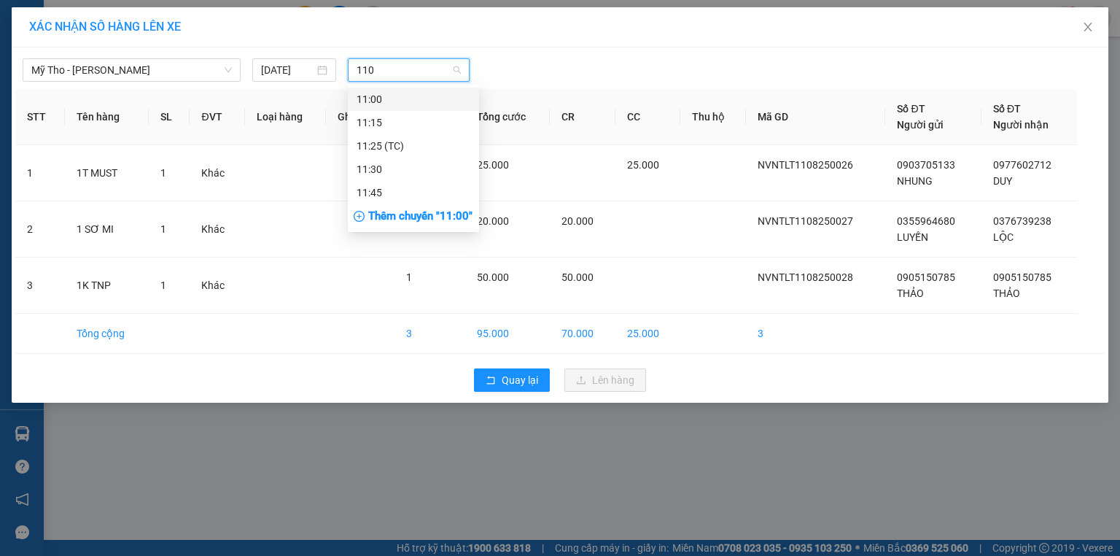
type input "1100"
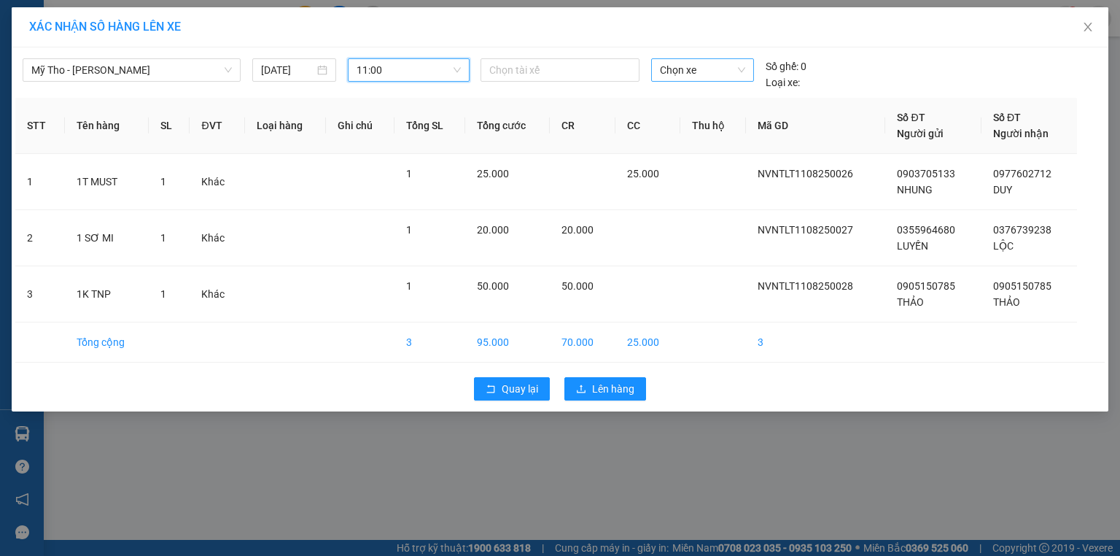
click at [671, 79] on span "Chọn xe" at bounding box center [702, 70] width 85 height 22
type input "246"
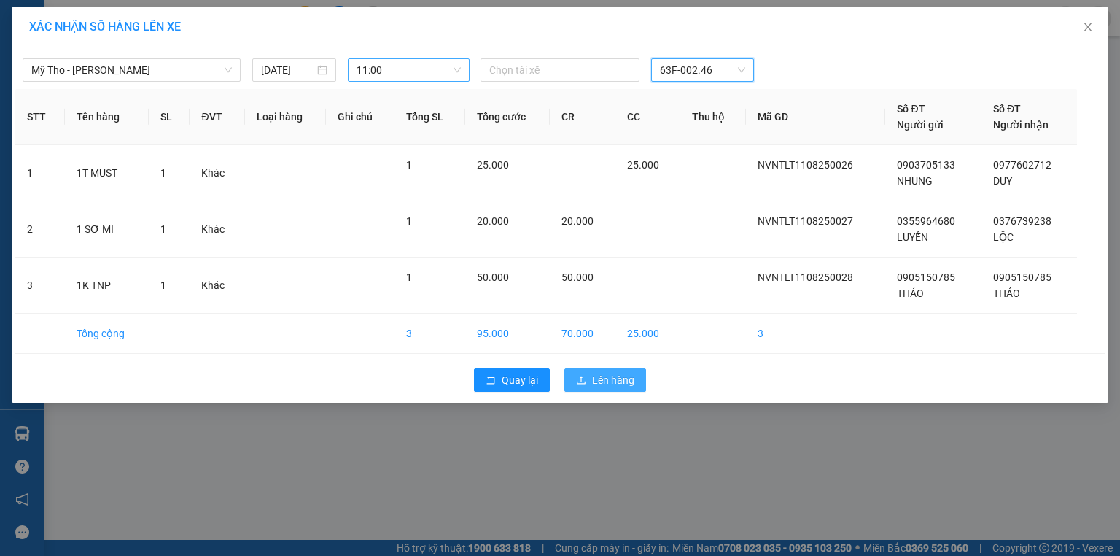
click at [597, 386] on span "Lên hàng" at bounding box center [613, 380] width 42 height 16
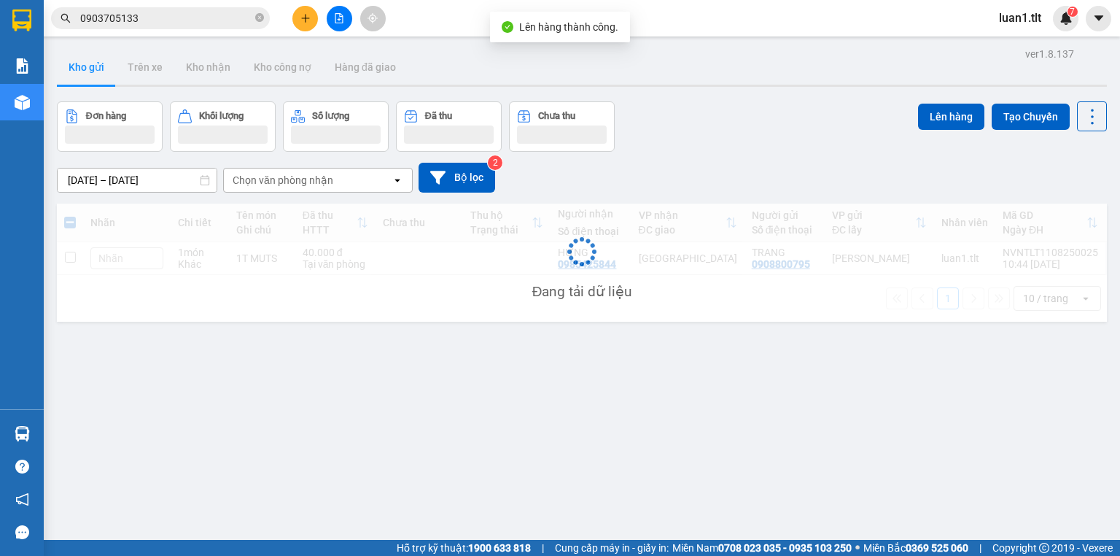
click at [333, 21] on button at bounding box center [340, 19] width 26 height 26
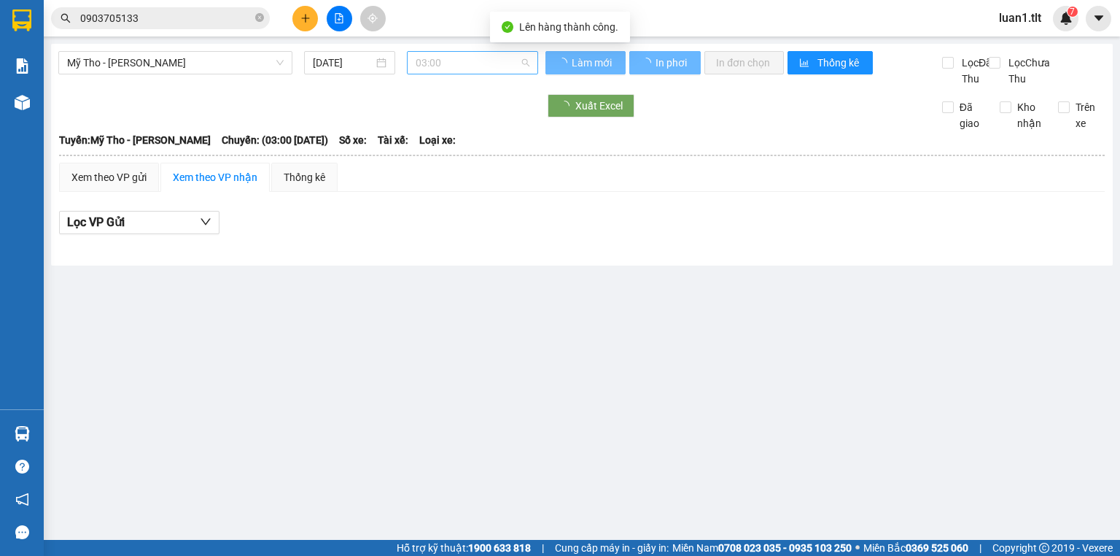
click at [430, 63] on span "03:00" at bounding box center [473, 63] width 114 height 22
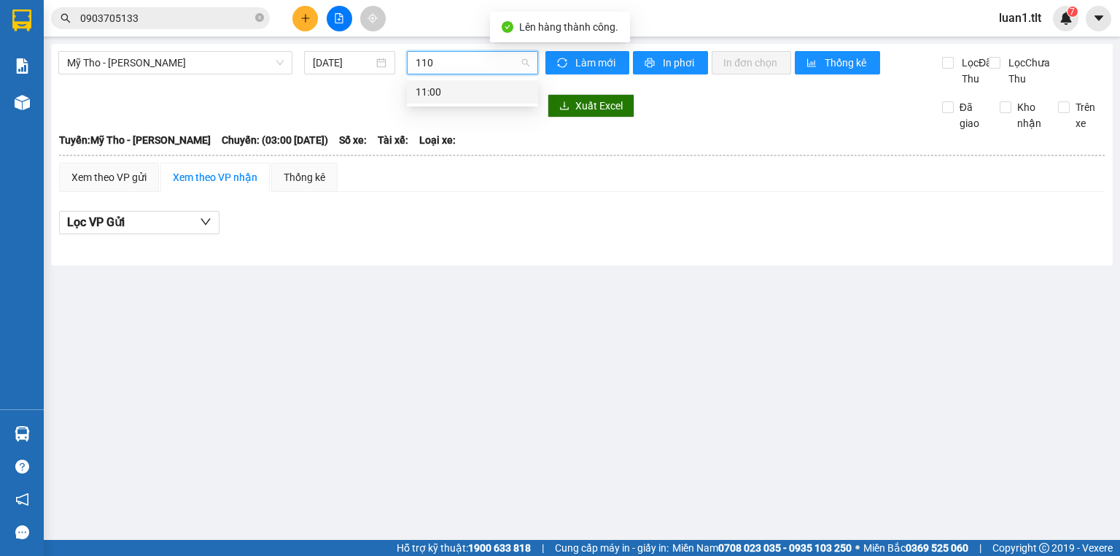
type input "1100"
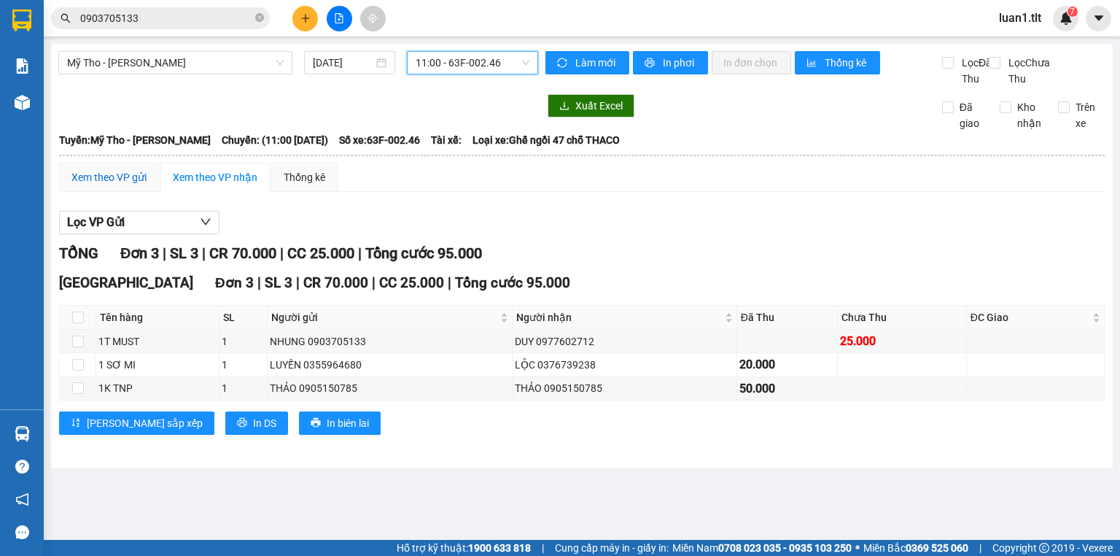
click at [103, 185] on div "Xem theo VP gửi" at bounding box center [108, 177] width 75 height 16
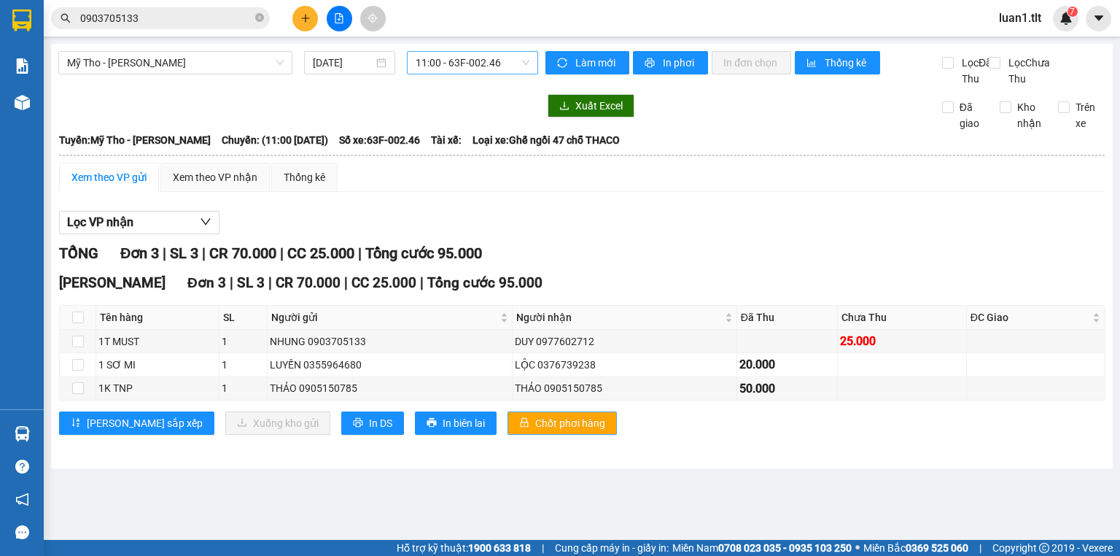
click at [508, 434] on button "Chốt phơi hàng" at bounding box center [562, 422] width 109 height 23
click at [344, 9] on button at bounding box center [340, 19] width 26 height 26
click at [232, 65] on span "Mỹ Tho - [PERSON_NAME]" at bounding box center [175, 63] width 217 height 22
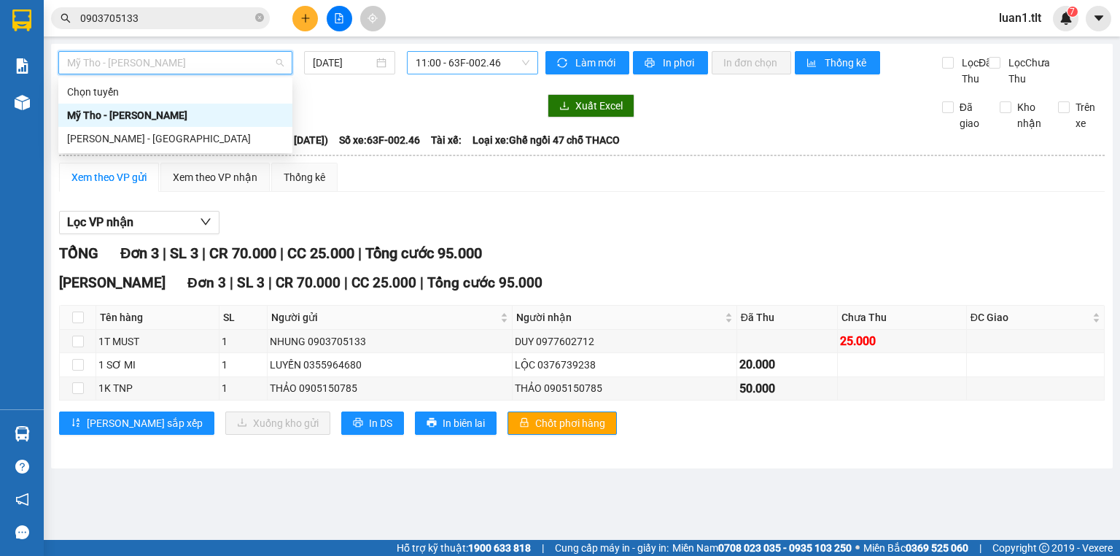
click at [169, 120] on div "Mỹ Tho - [PERSON_NAME]" at bounding box center [175, 115] width 217 height 16
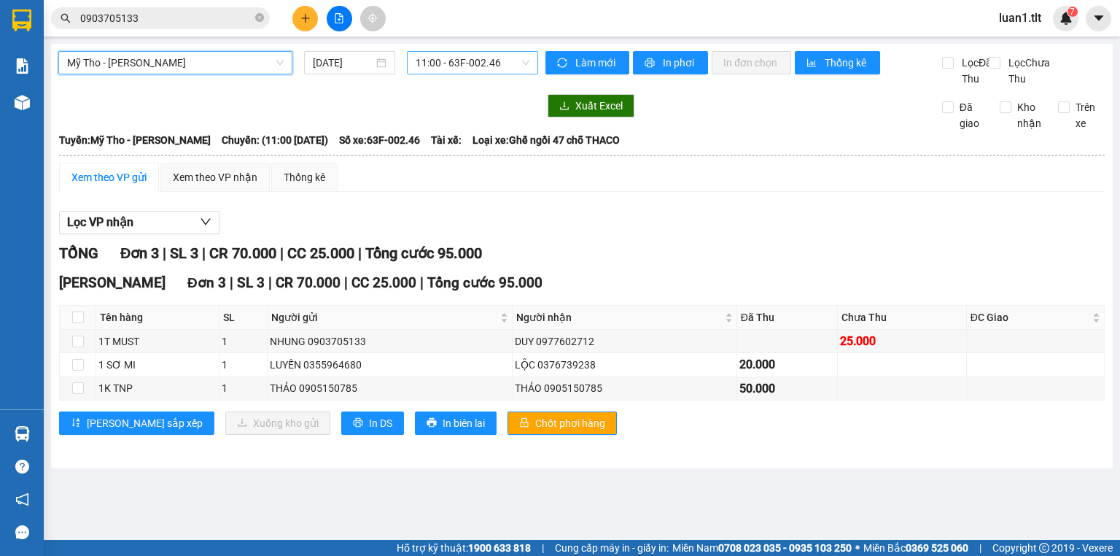
click at [457, 69] on span "11:00 - 63F-002.46" at bounding box center [473, 63] width 114 height 22
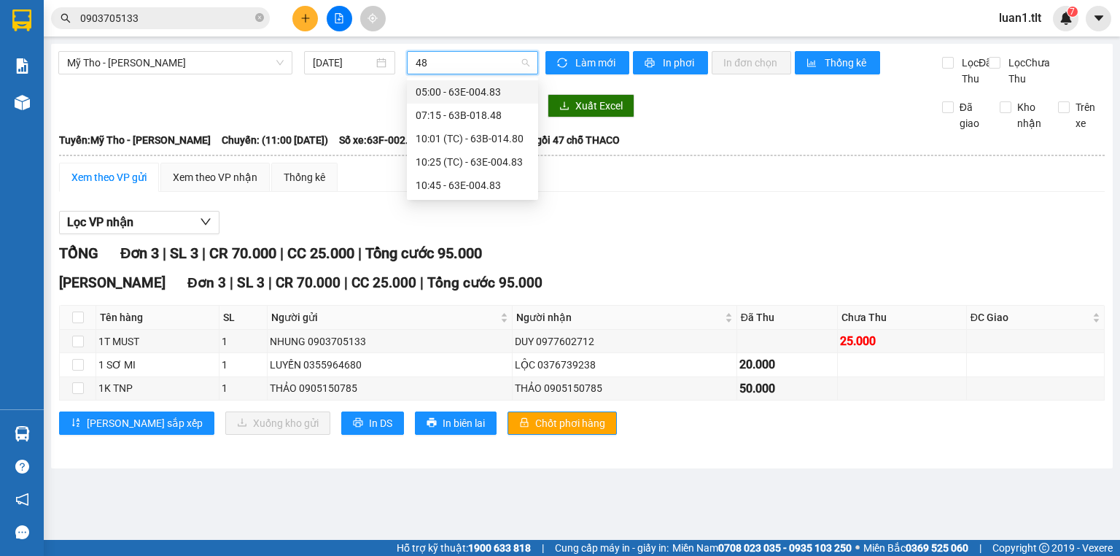
type input "483"
click at [454, 140] on div "10:45 - 63E-004.83" at bounding box center [473, 139] width 114 height 16
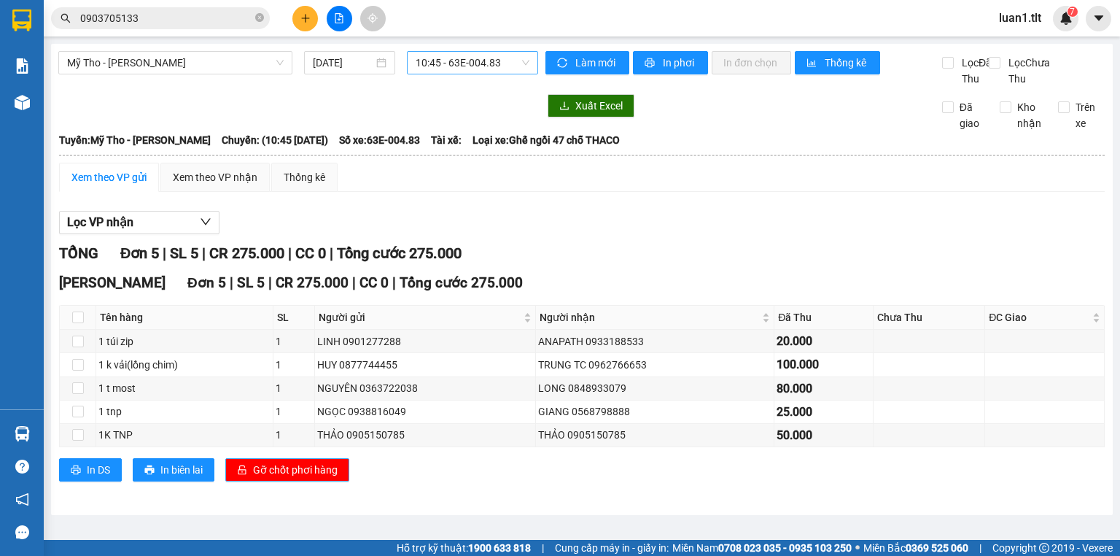
click at [307, 478] on span "Gỡ chốt phơi hàng" at bounding box center [295, 470] width 85 height 16
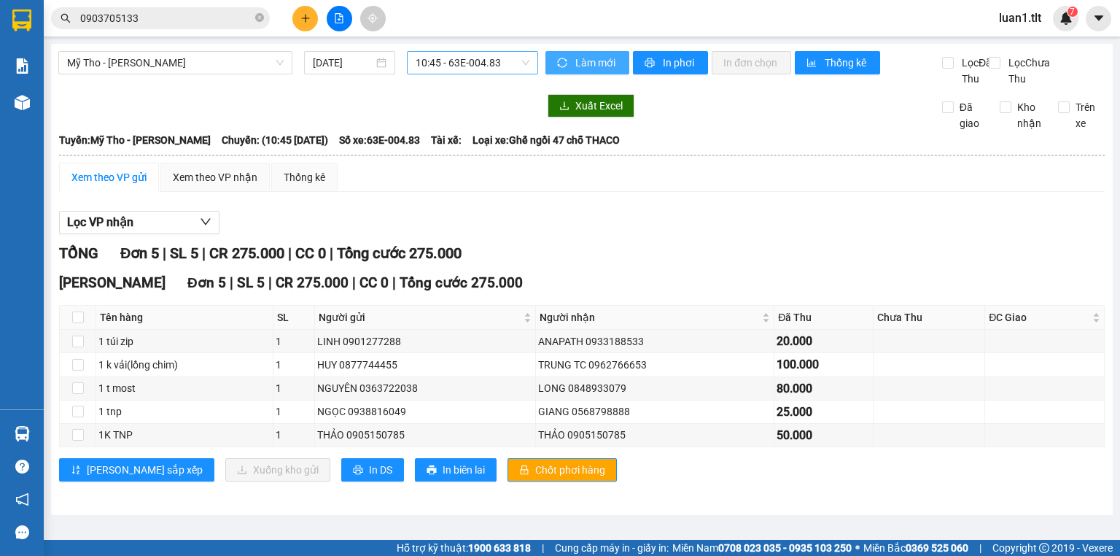
click at [575, 63] on span "Làm mới" at bounding box center [596, 63] width 42 height 16
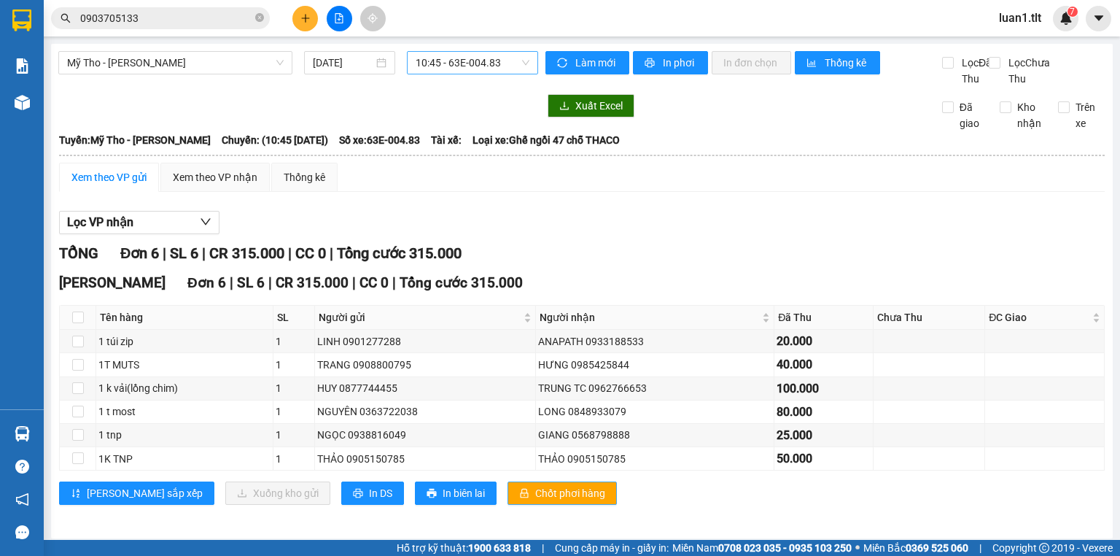
click at [535, 485] on span "Chốt phơi hàng" at bounding box center [570, 493] width 70 height 16
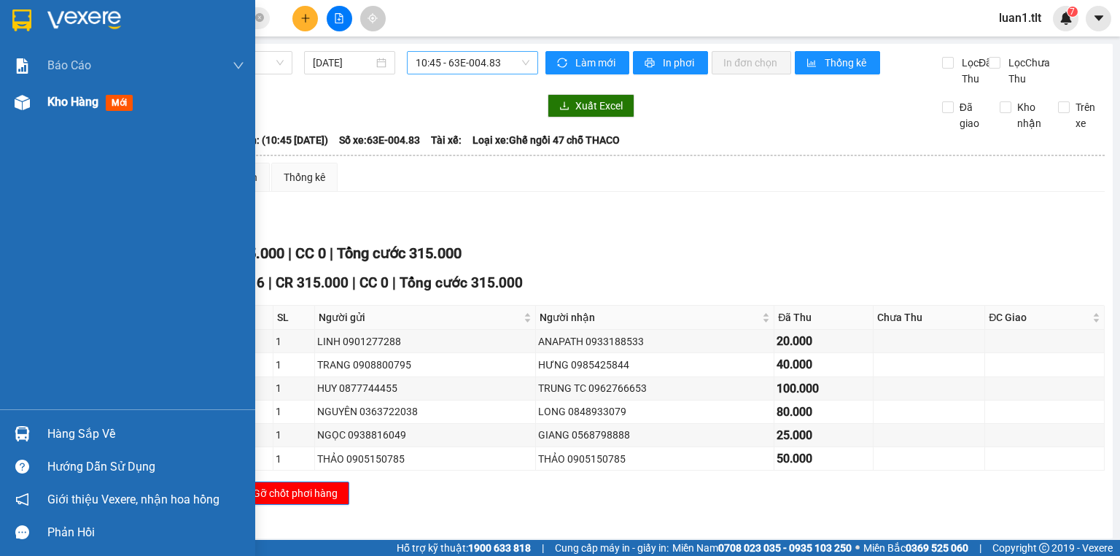
click at [50, 114] on div "Kho hàng mới" at bounding box center [145, 102] width 197 height 36
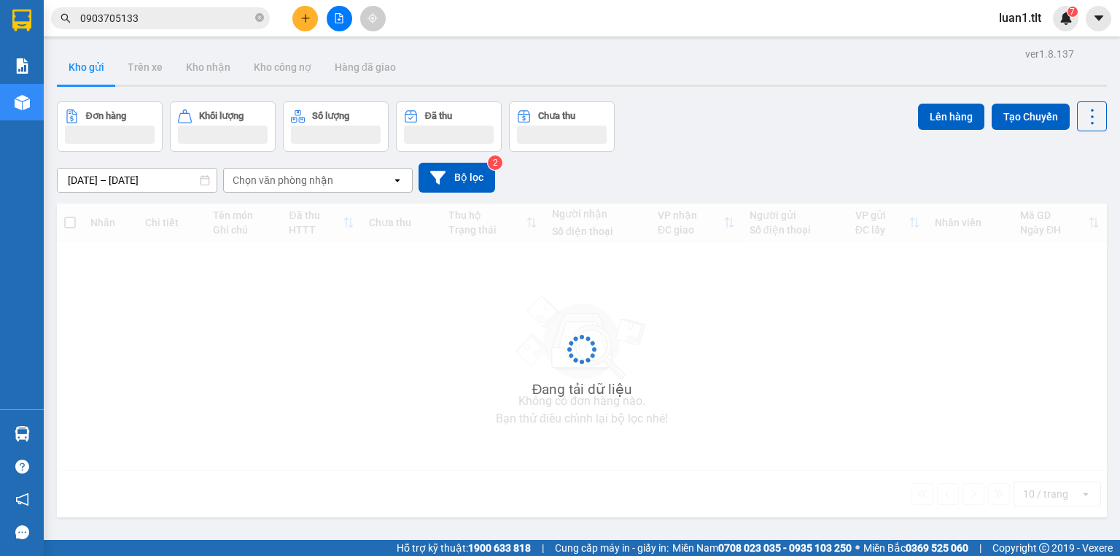
click at [699, 418] on div "Nhãn Chi tiết Tên món Ghi chú Đã thu HTTT Chưa thu Thu hộ Trạng thái Người nhận…" at bounding box center [582, 360] width 1050 height 314
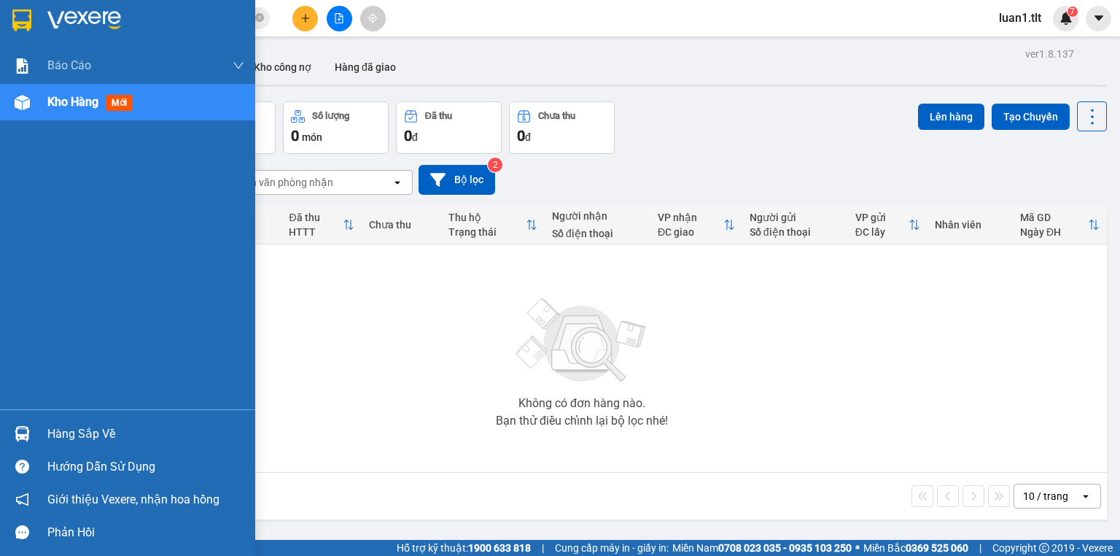
click at [53, 440] on div "Hàng sắp về" at bounding box center [145, 434] width 197 height 22
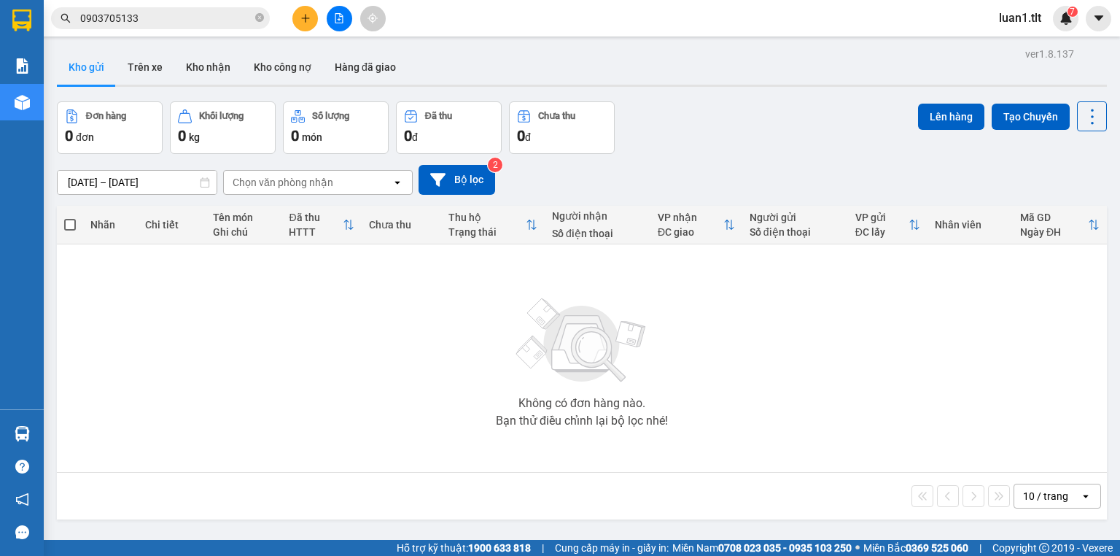
drag, startPoint x: 690, startPoint y: 415, endPoint x: 691, endPoint y: 408, distance: 7.3
click at [691, 411] on section "Kết quả tìm kiếm ( 62 ) Bộ lọc Ngày tạo đơn gần nhất Mã ĐH Trạng thái Món hàng …" at bounding box center [560, 278] width 1120 height 556
click at [298, 18] on button at bounding box center [305, 19] width 26 height 26
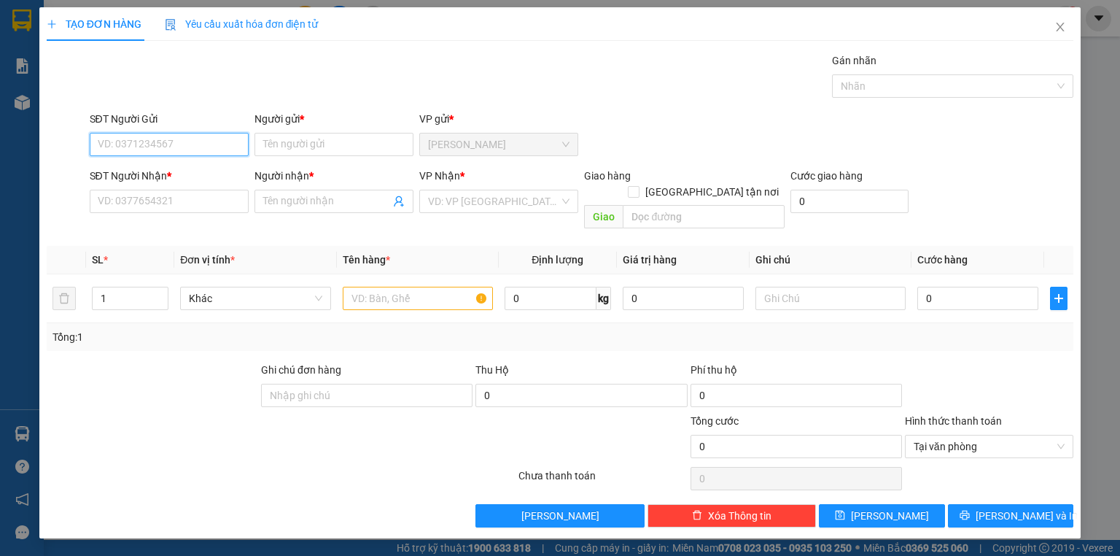
click at [176, 139] on input "SĐT Người Gửi" at bounding box center [169, 144] width 159 height 23
type input "0813273383"
click at [195, 169] on div "0813273383 - QUYÊN" at bounding box center [168, 173] width 141 height 16
type input "QUYÊN"
type input "0813273383"
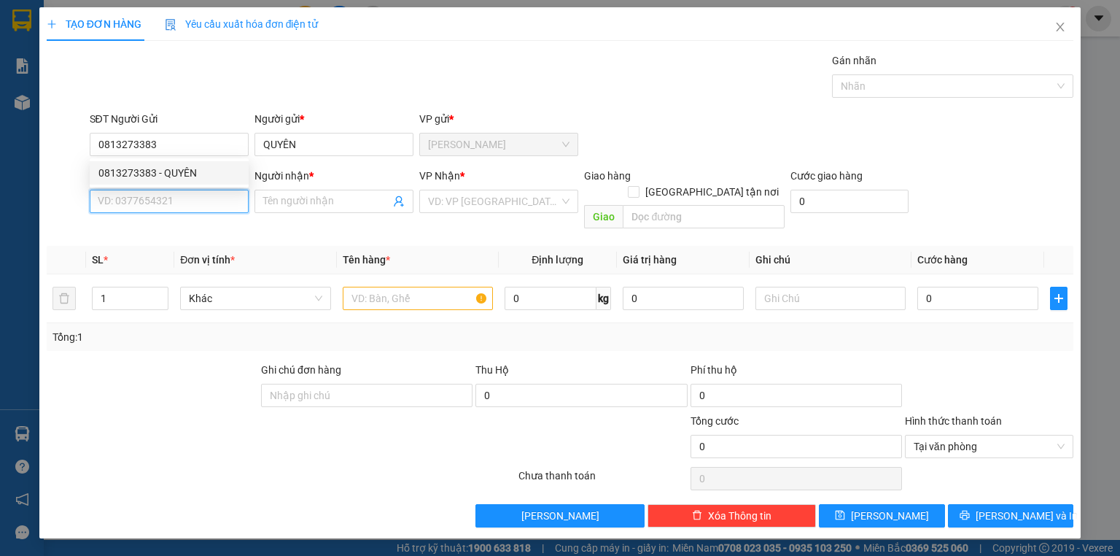
click at [182, 206] on input "SĐT Người Nhận *" at bounding box center [169, 201] width 159 height 23
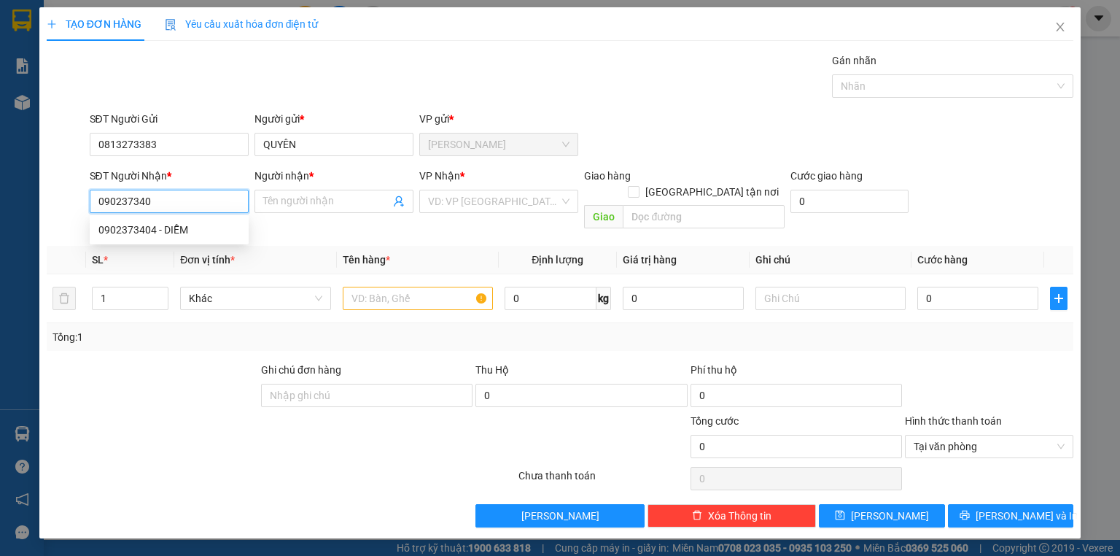
type input "0902373404"
click at [205, 230] on div "0902373404 - DIỄM" at bounding box center [168, 230] width 141 height 16
type input "DIỄM"
type input "0902373404"
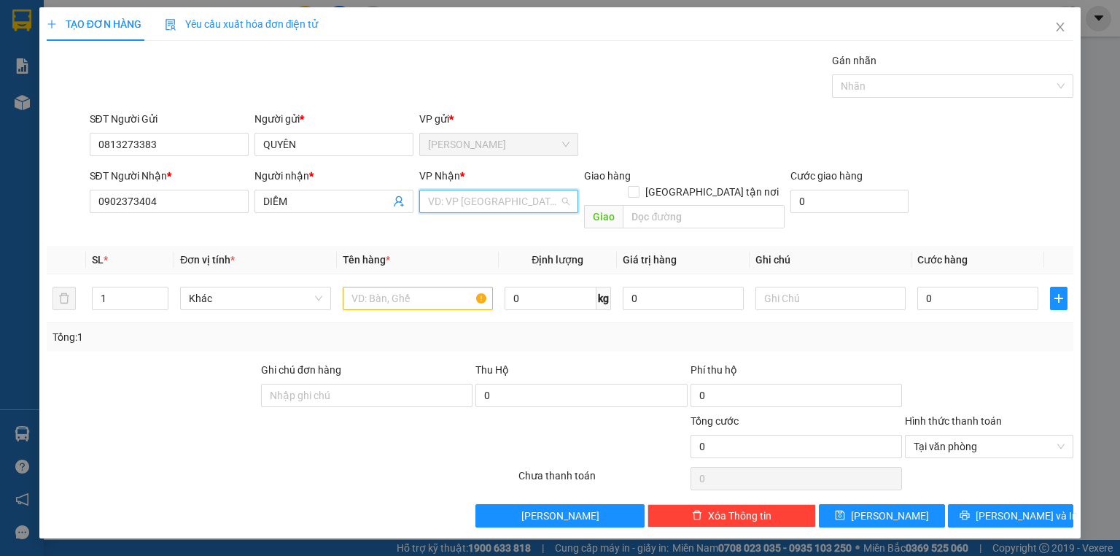
click at [446, 201] on input "search" at bounding box center [493, 201] width 131 height 22
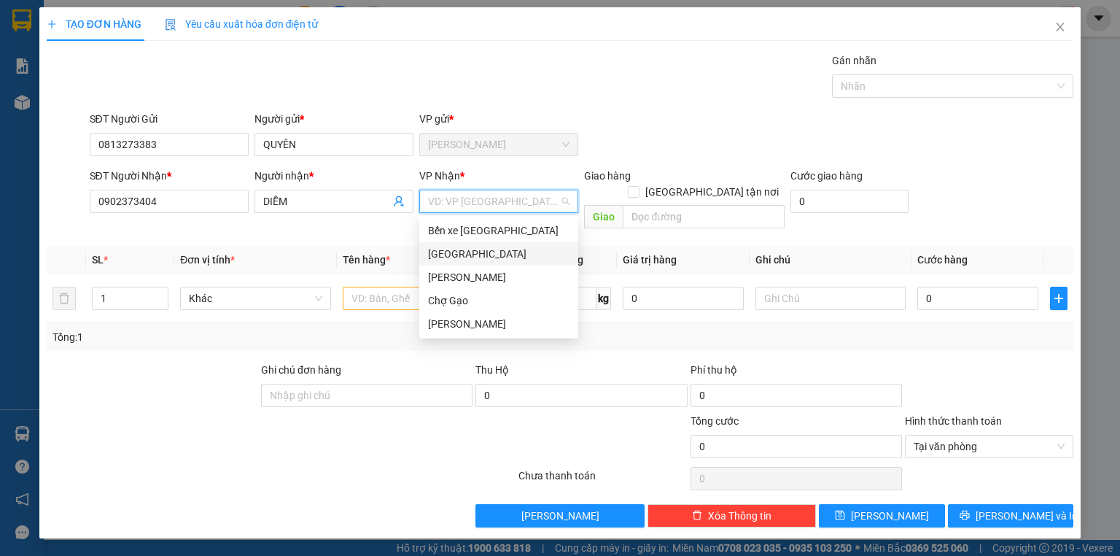
click at [438, 248] on div "[GEOGRAPHIC_DATA]" at bounding box center [498, 254] width 141 height 16
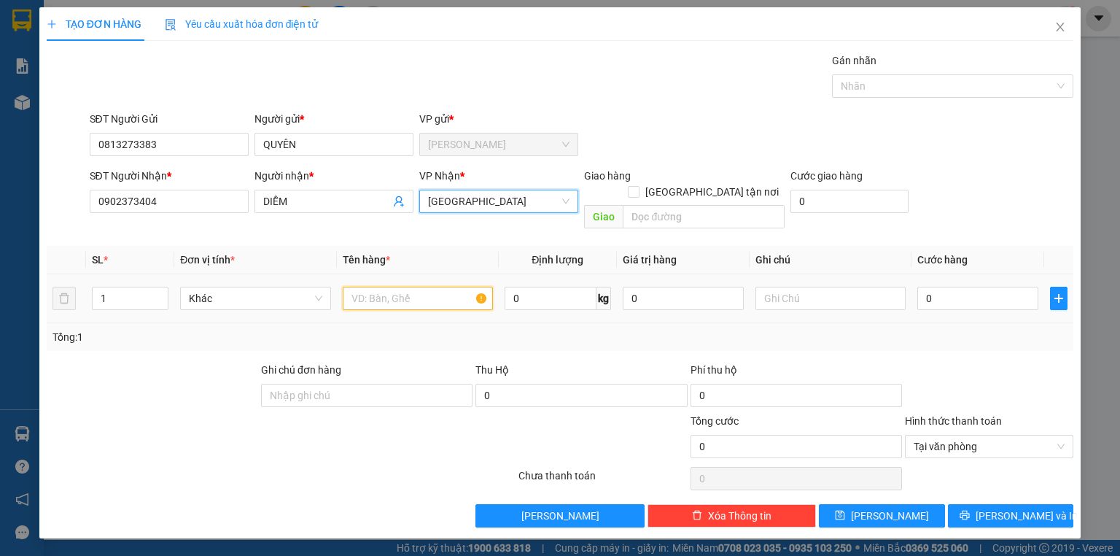
click at [401, 287] on input "text" at bounding box center [418, 298] width 150 height 23
type input "1K TRONG"
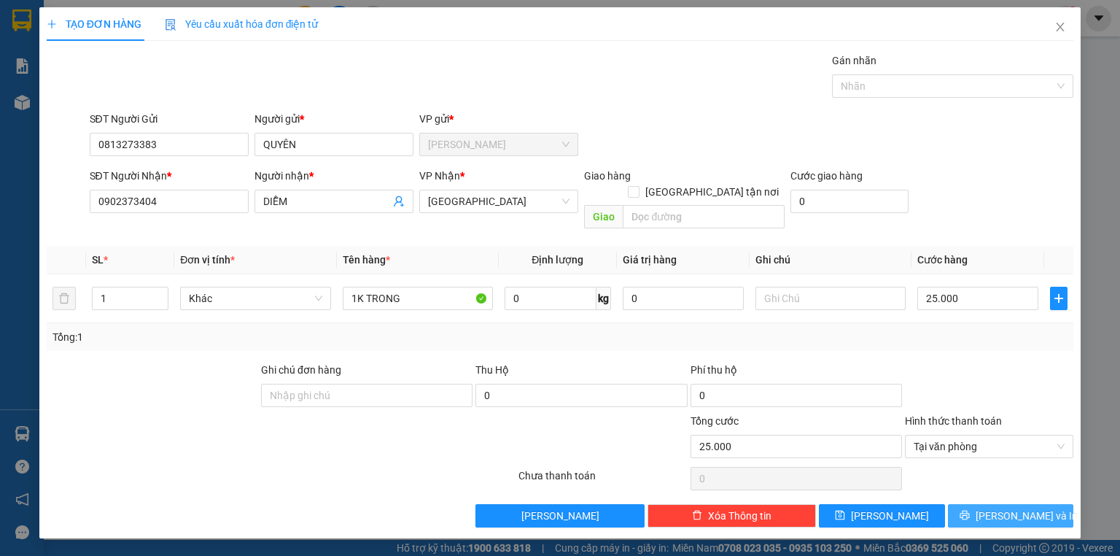
click at [1020, 508] on span "Lưu và In" at bounding box center [1027, 516] width 102 height 16
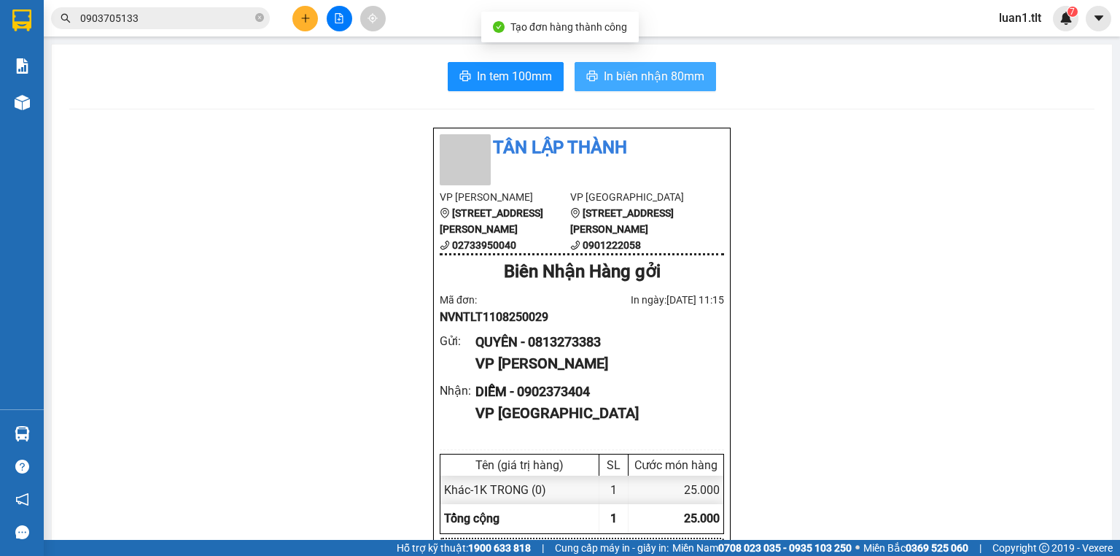
click at [624, 68] on span "In biên nhận 80mm" at bounding box center [654, 76] width 101 height 18
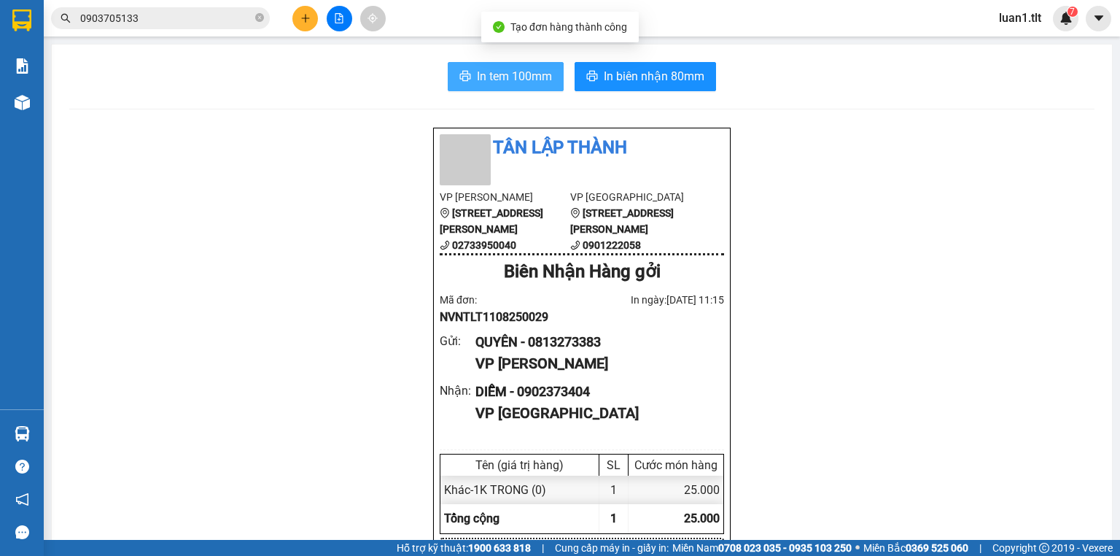
click at [483, 73] on span "In tem 100mm" at bounding box center [514, 76] width 75 height 18
click at [160, 18] on input "0903705133" at bounding box center [166, 18] width 172 height 16
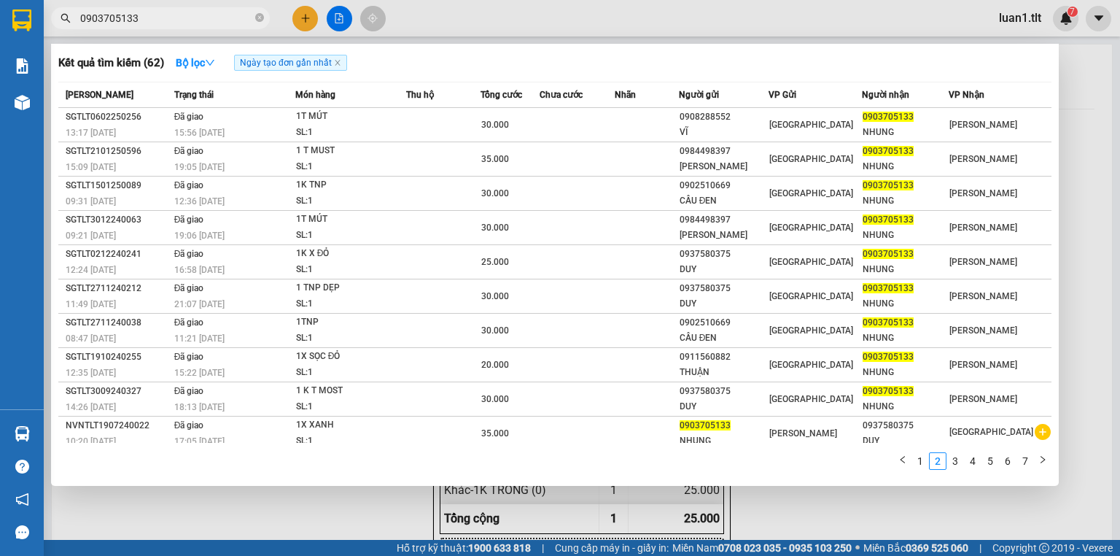
click at [160, 18] on input "0903705133" at bounding box center [166, 18] width 172 height 16
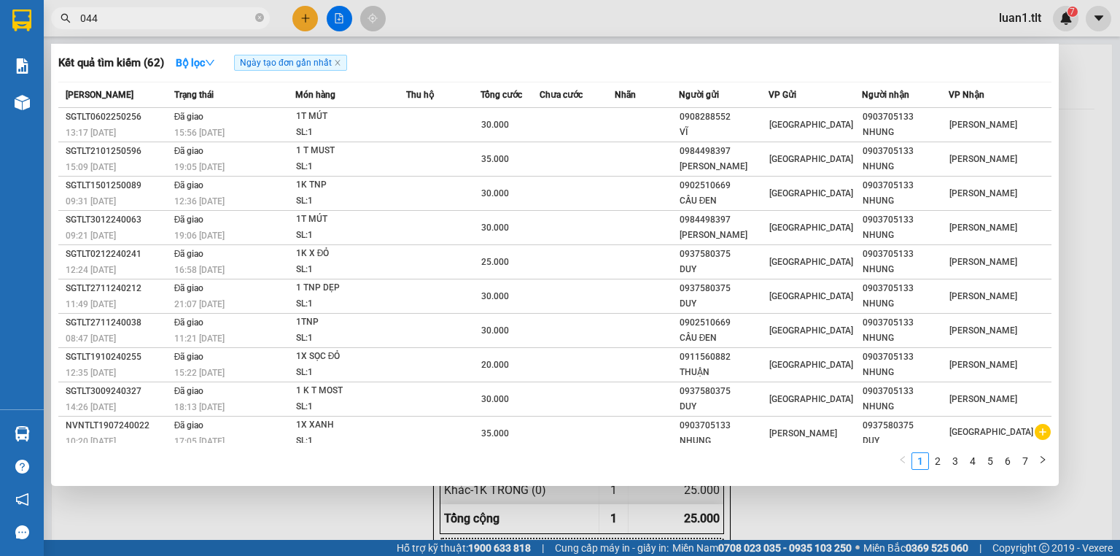
type input "0440"
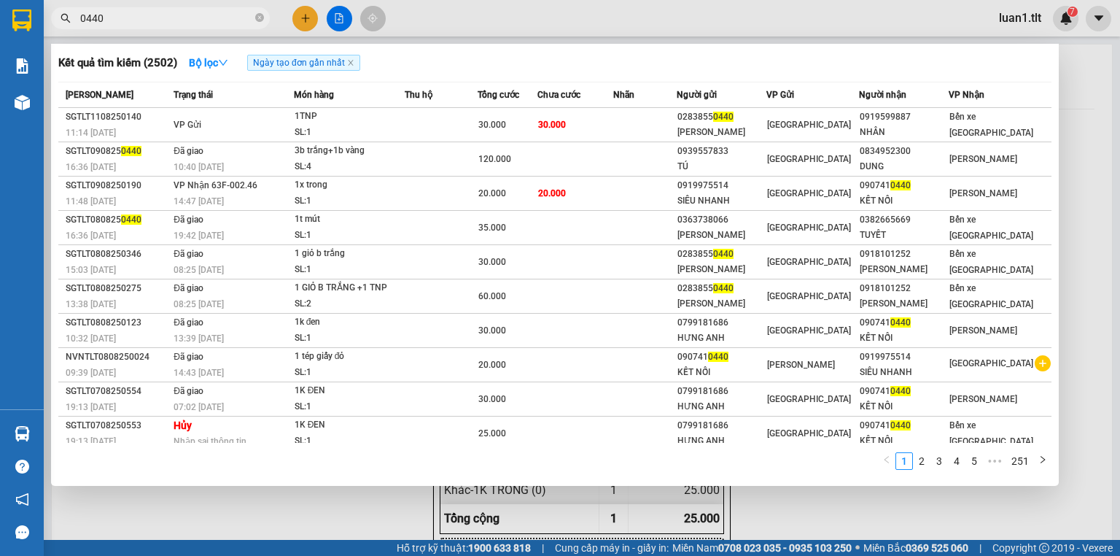
click at [139, 18] on input "0440" at bounding box center [166, 18] width 172 height 16
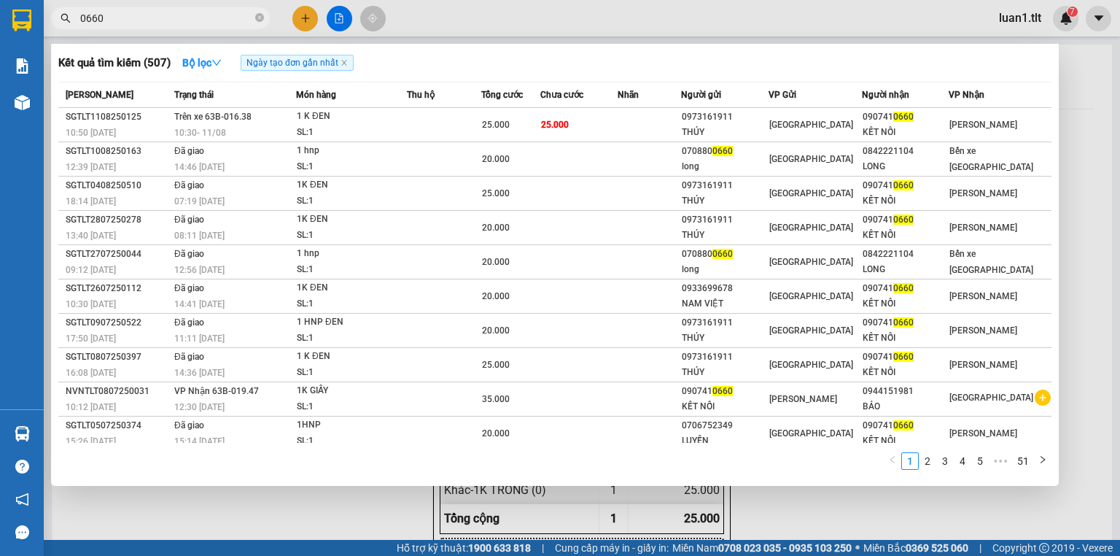
click at [158, 18] on input "0660" at bounding box center [166, 18] width 172 height 16
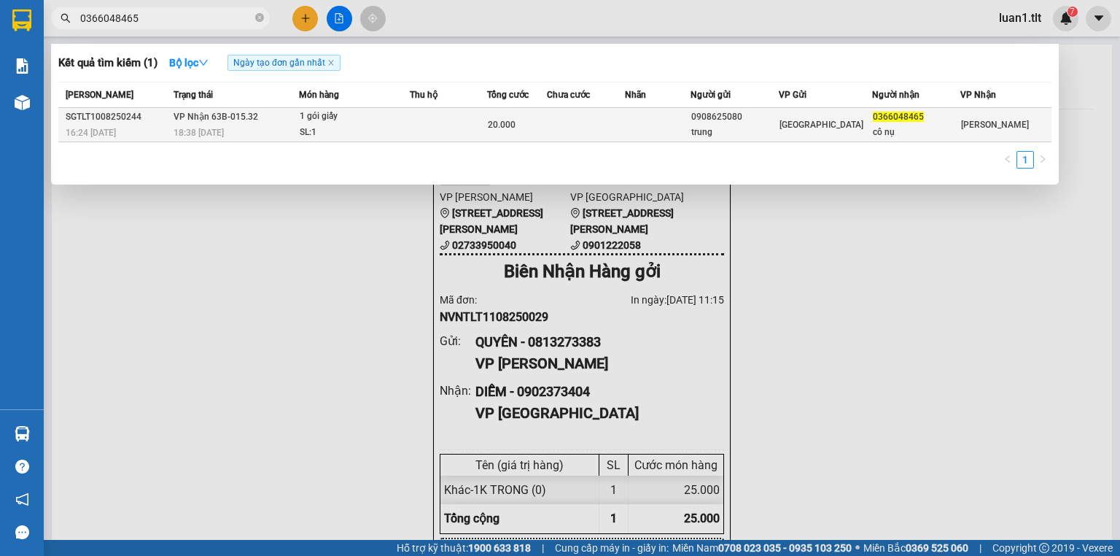
type input "0366048465"
click at [393, 123] on div "1 gói giấy" at bounding box center [354, 117] width 109 height 16
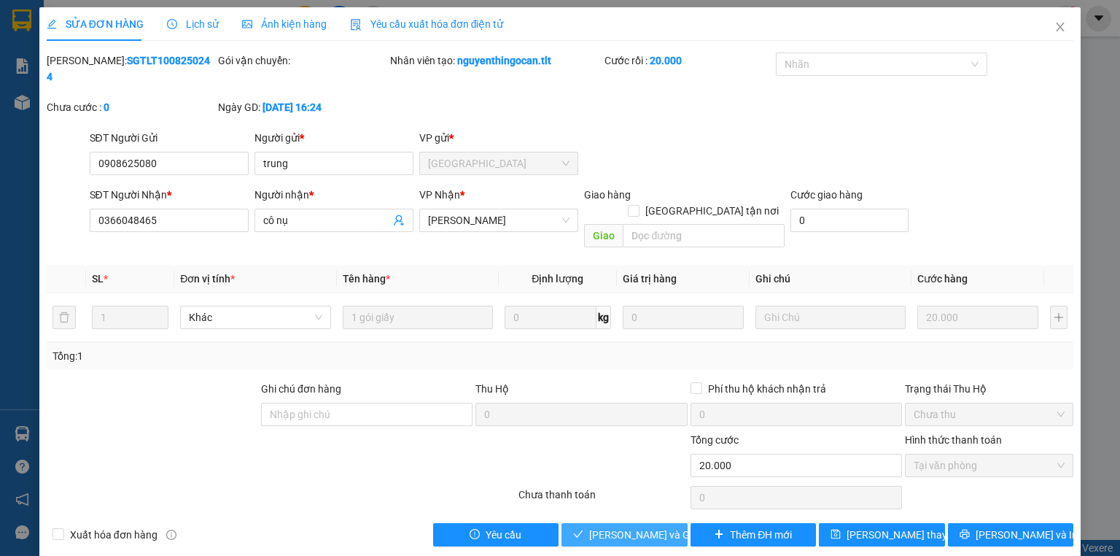
click at [624, 527] on span "Lưu và Giao hàng" at bounding box center [659, 535] width 140 height 16
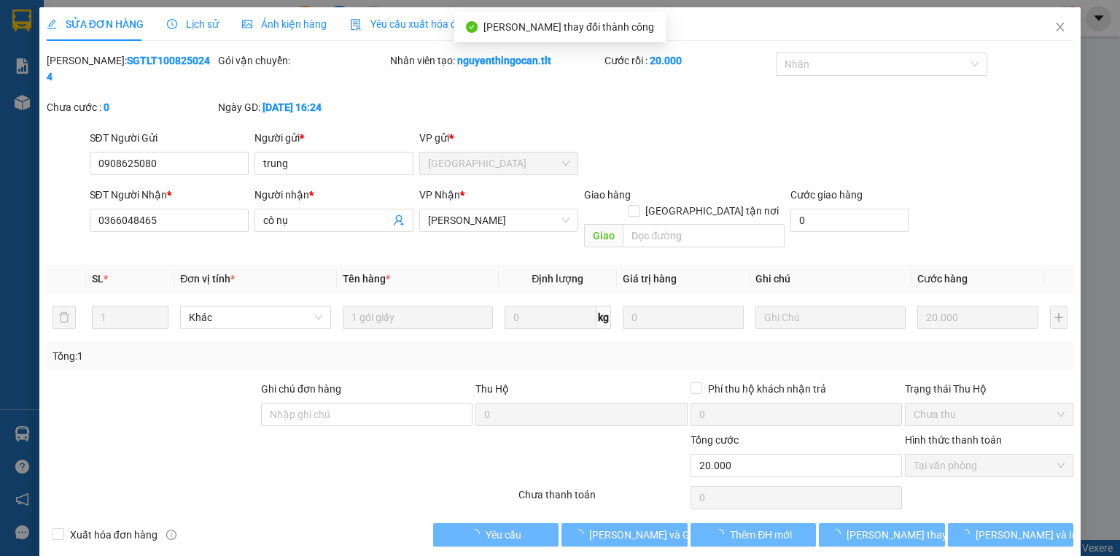
drag, startPoint x: 235, startPoint y: 35, endPoint x: 216, endPoint y: 37, distance: 19.1
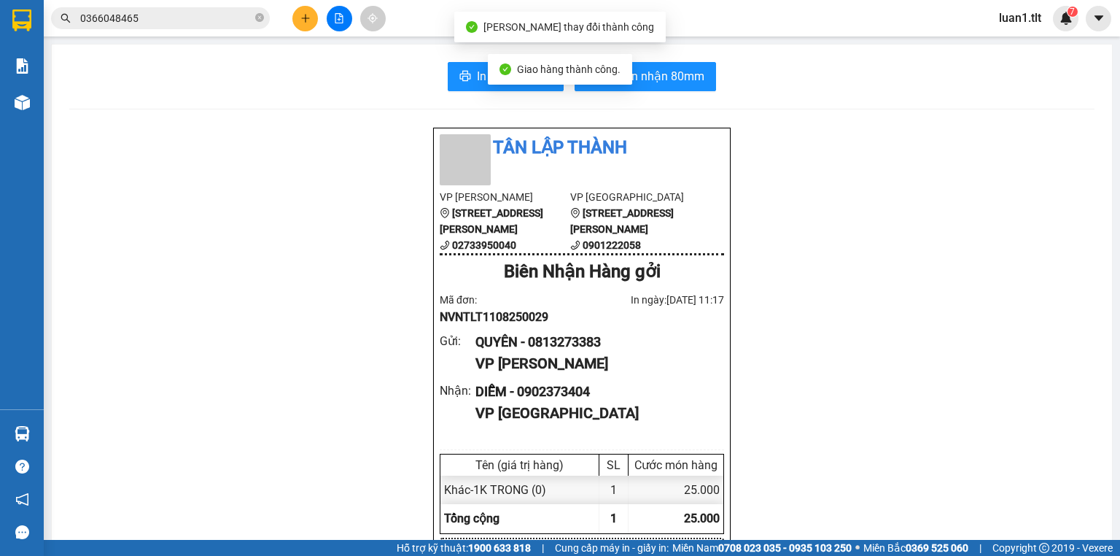
click at [172, 21] on input "0366048465" at bounding box center [166, 18] width 172 height 16
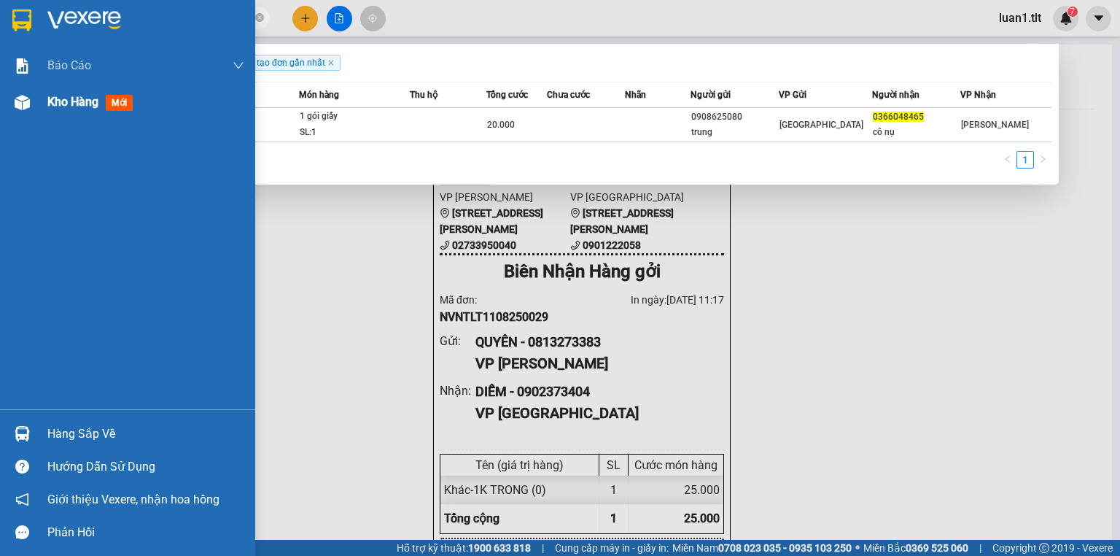
click at [82, 109] on span "Kho hàng" at bounding box center [72, 102] width 51 height 14
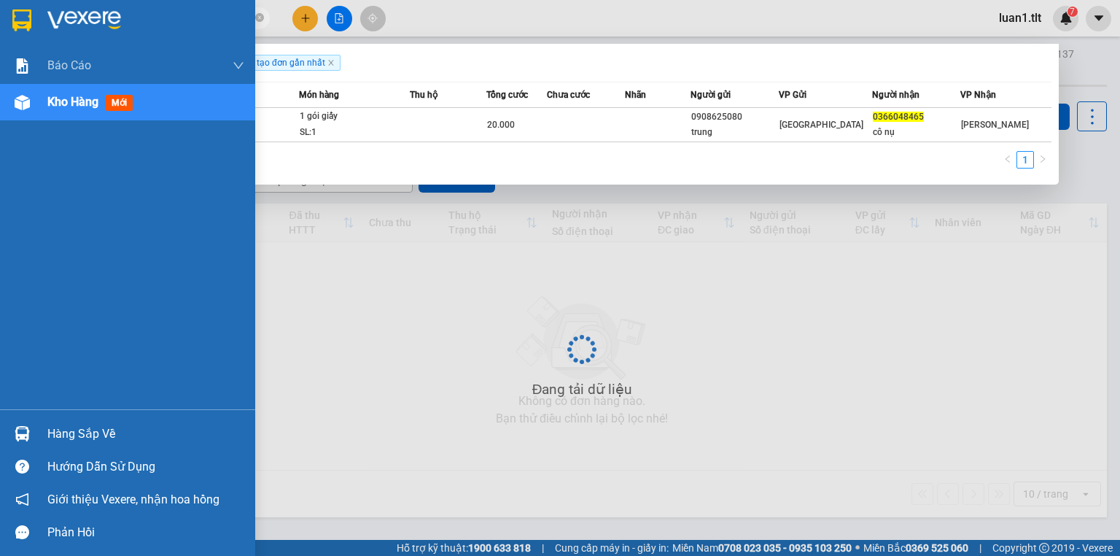
click at [408, 292] on div at bounding box center [560, 278] width 1120 height 556
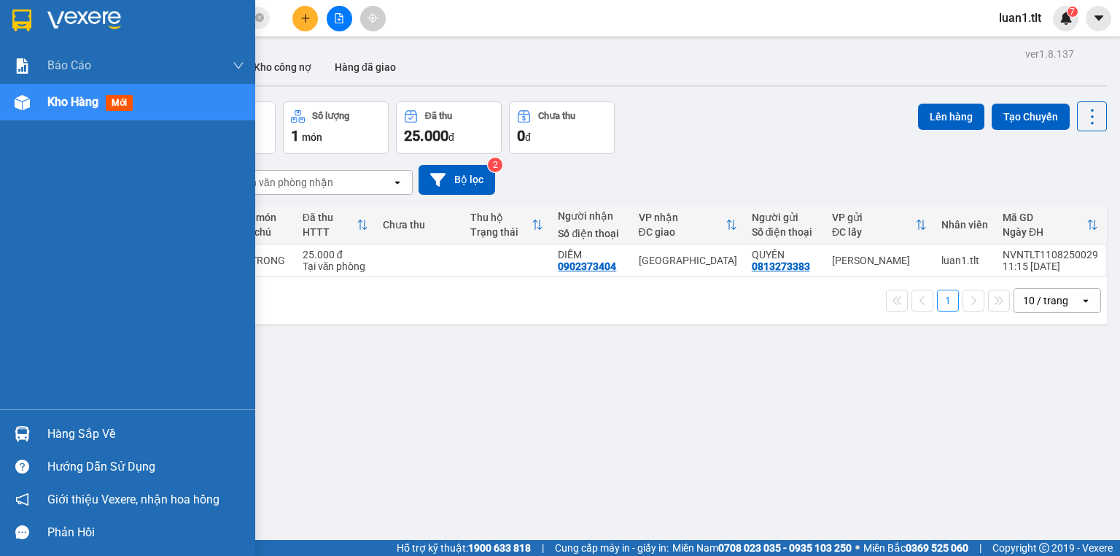
click at [74, 435] on div "Hàng sắp về" at bounding box center [145, 434] width 197 height 22
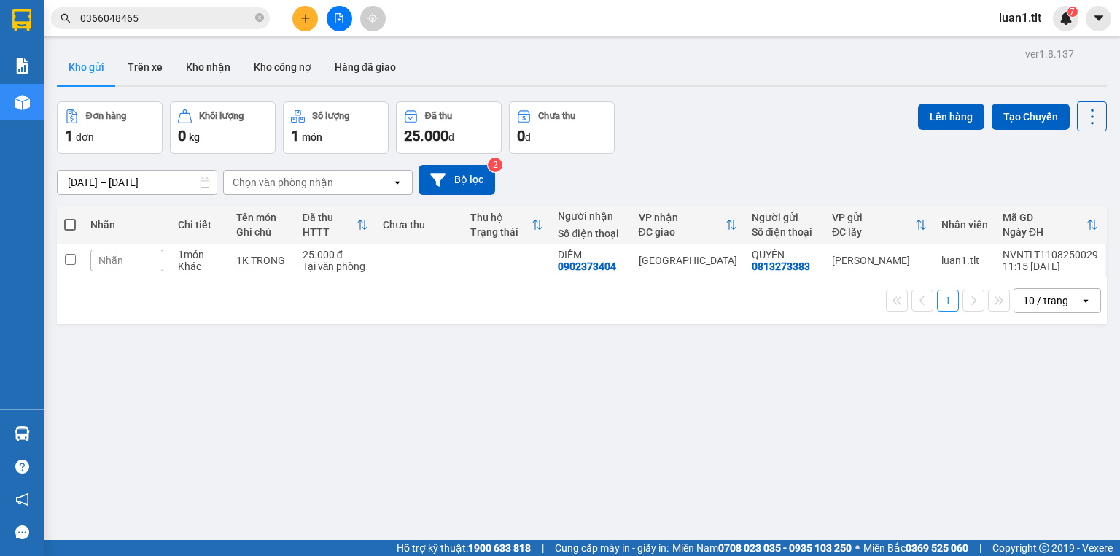
drag, startPoint x: 811, startPoint y: 445, endPoint x: 639, endPoint y: 331, distance: 206.3
click at [807, 443] on section "Kết quả tìm kiếm ( 1 ) Bộ lọc Ngày tạo đơn gần nhất Mã ĐH Trạng thái Món hàng T…" at bounding box center [560, 278] width 1120 height 556
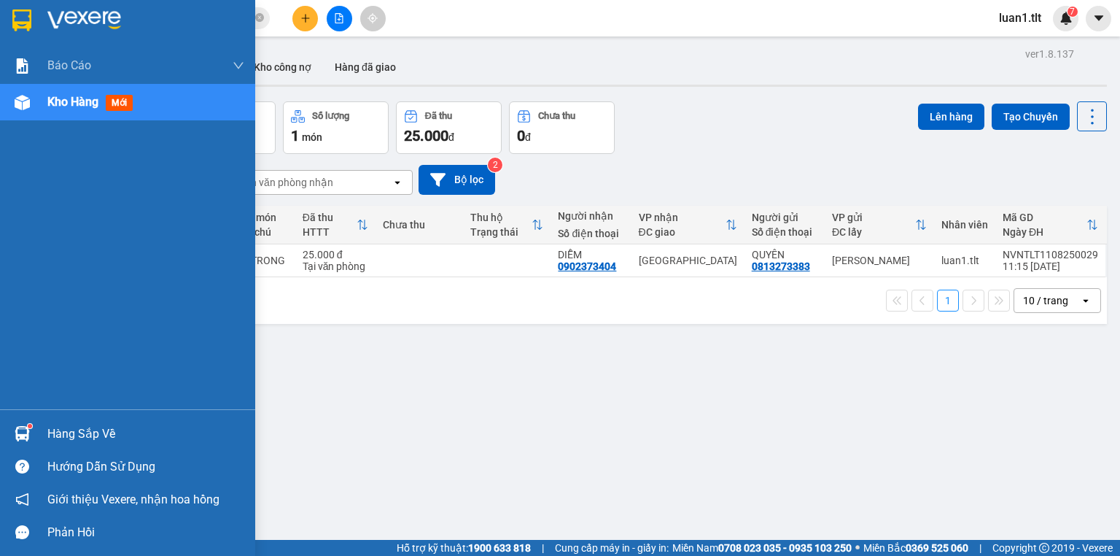
drag, startPoint x: 101, startPoint y: 418, endPoint x: 119, endPoint y: 426, distance: 19.3
click at [101, 419] on div "Hàng sắp về" at bounding box center [127, 433] width 255 height 33
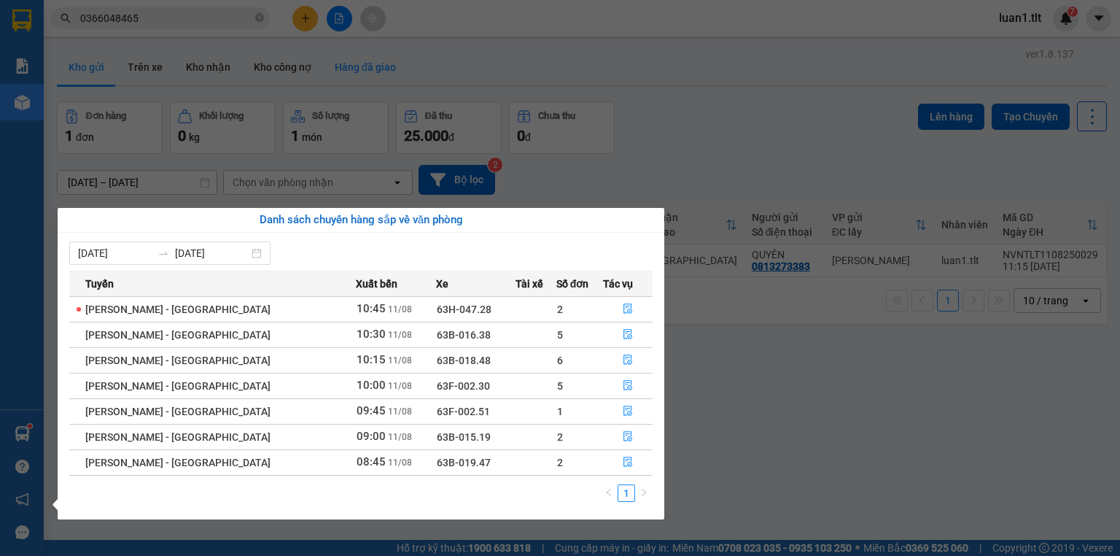
click at [327, 60] on section "Kết quả tìm kiếm ( 1 ) Bộ lọc Ngày tạo đơn gần nhất Mã ĐH Trạng thái Món hàng T…" at bounding box center [560, 278] width 1120 height 556
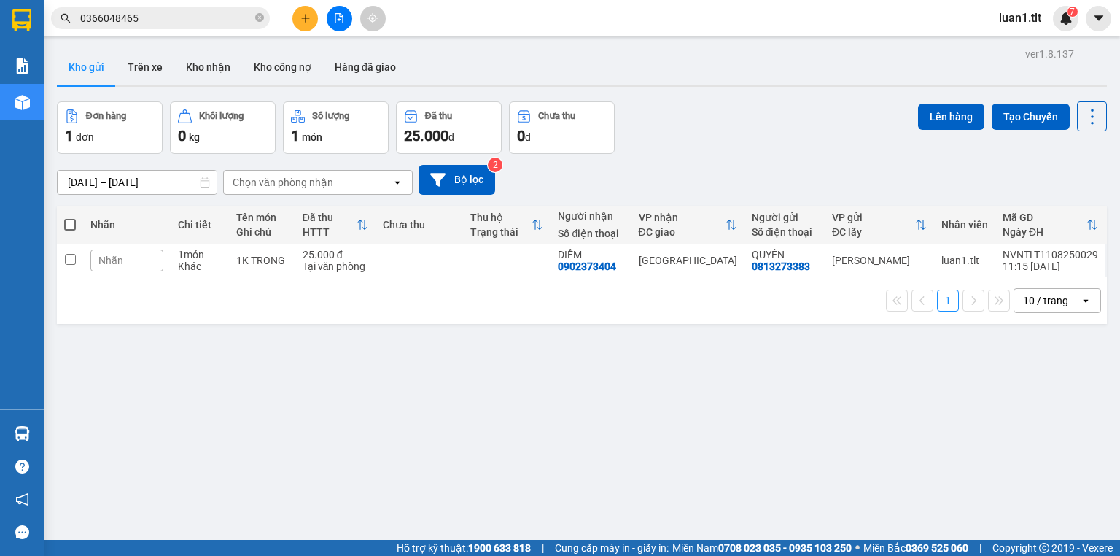
click at [178, 23] on input "0366048465" at bounding box center [166, 18] width 172 height 16
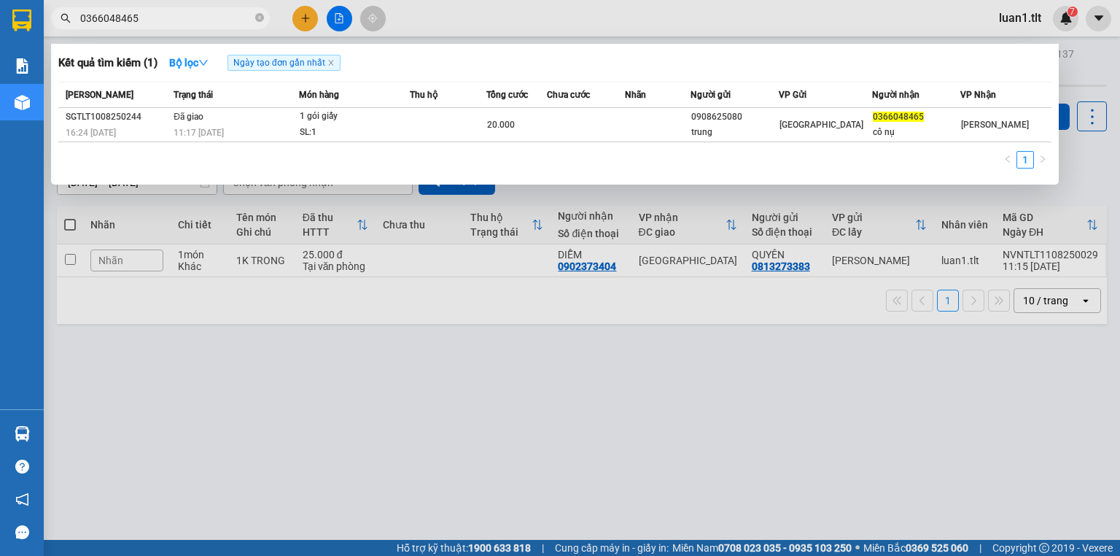
click at [178, 23] on input "0366048465" at bounding box center [166, 18] width 172 height 16
click at [306, 22] on div at bounding box center [560, 278] width 1120 height 556
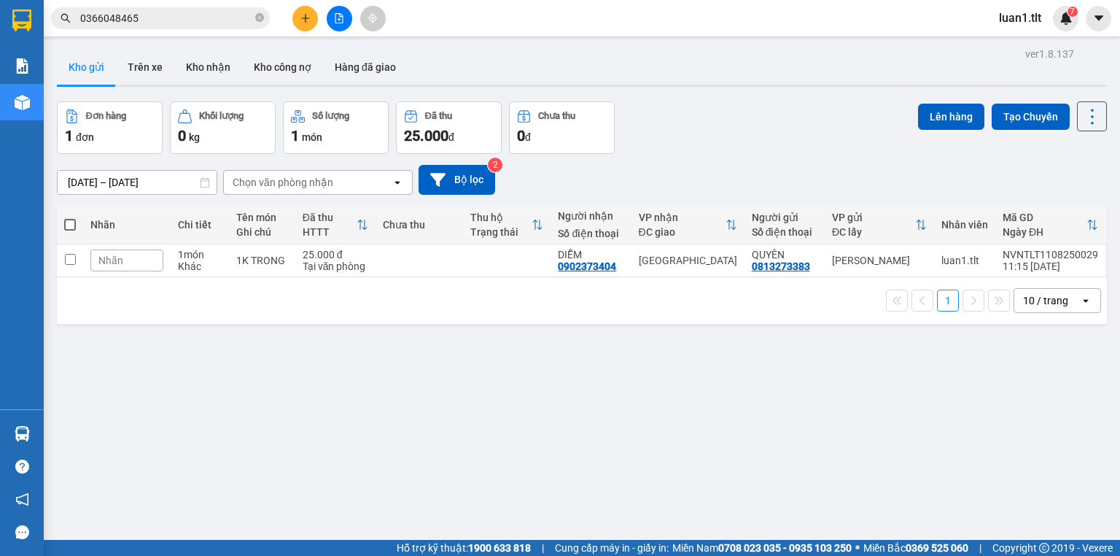
click at [308, 20] on icon "plus" at bounding box center [305, 18] width 10 height 10
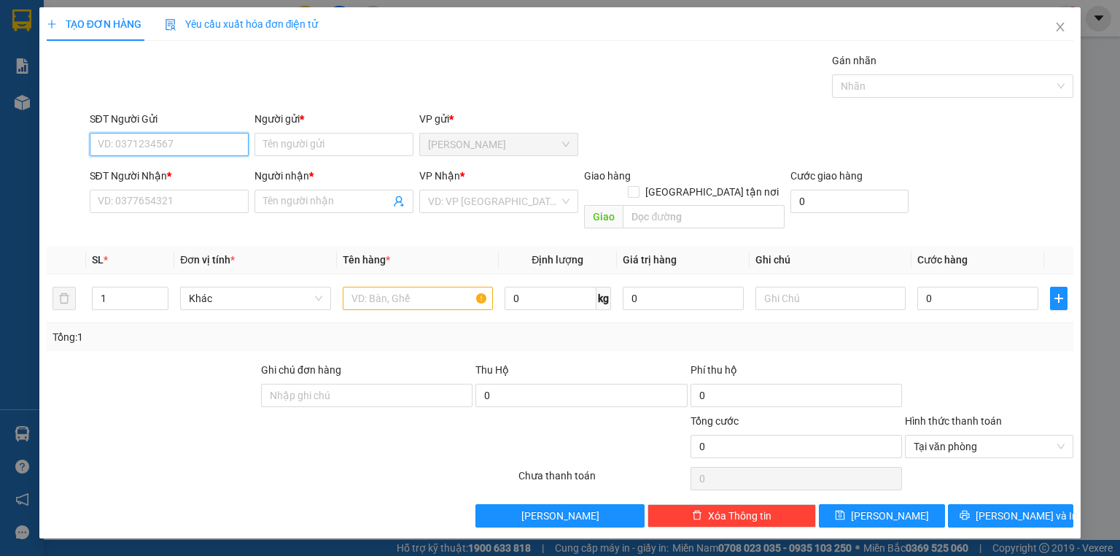
click at [171, 139] on input "SĐT Người Gửi" at bounding box center [169, 144] width 159 height 23
type input "0984626230"
drag, startPoint x: 205, startPoint y: 174, endPoint x: 201, endPoint y: 201, distance: 27.2
click at [205, 176] on div "0984626230 - MINH" at bounding box center [168, 173] width 141 height 16
type input "MINH"
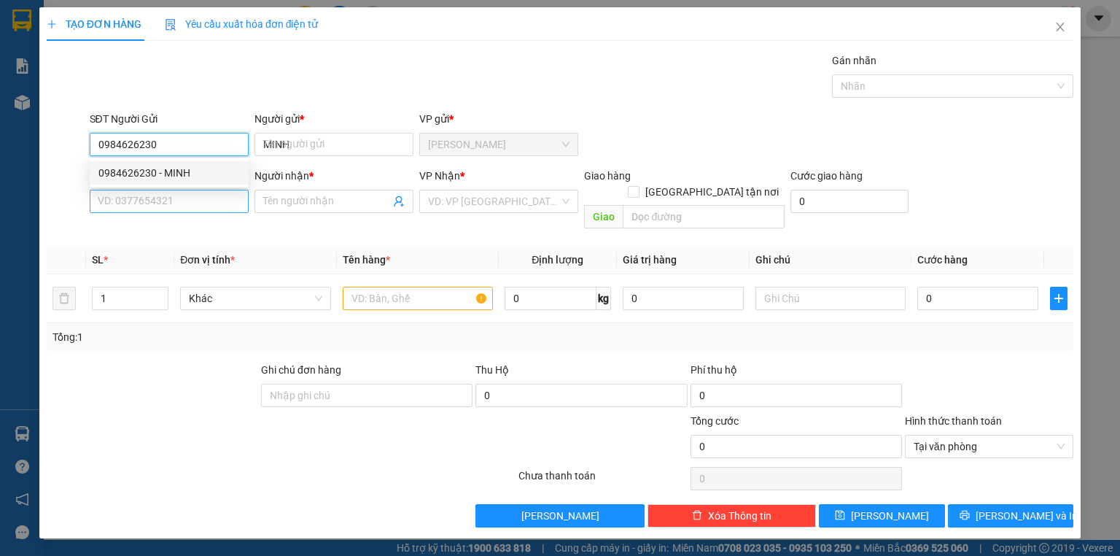
type input "0984626230"
click at [199, 203] on input "SĐT Người Nhận *" at bounding box center [169, 201] width 159 height 23
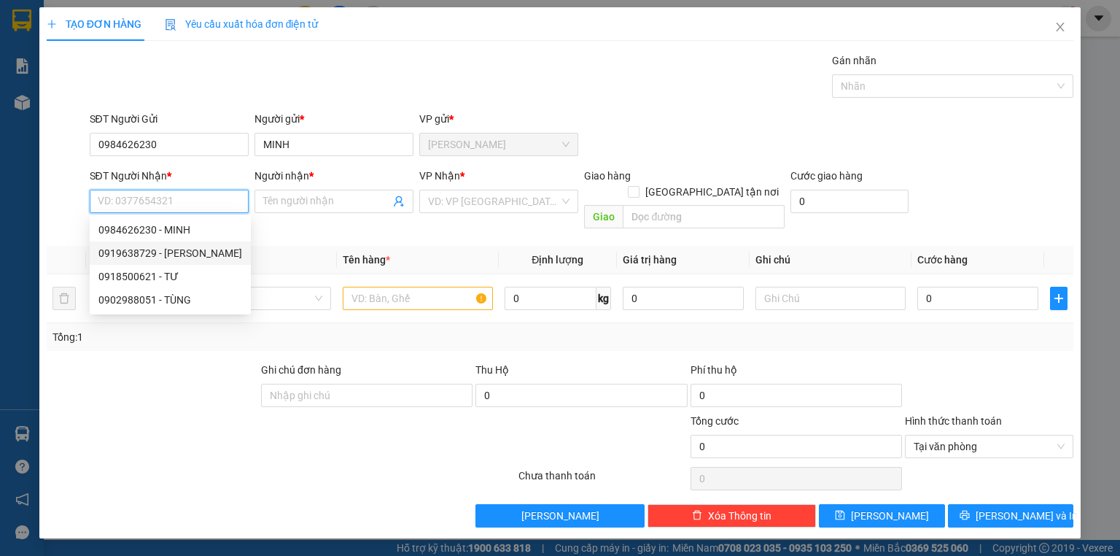
drag, startPoint x: 203, startPoint y: 248, endPoint x: 273, endPoint y: 241, distance: 70.4
click at [203, 248] on div "0919638729 - ANH DUY" at bounding box center [170, 253] width 144 height 16
type input "0919638729"
type input "ANH DUY"
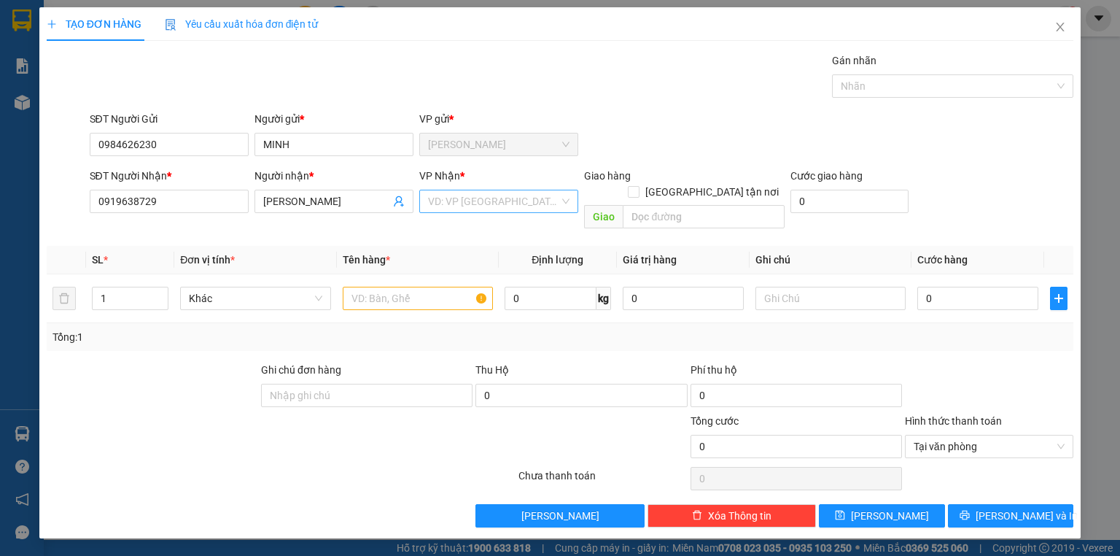
click at [448, 193] on input "search" at bounding box center [493, 201] width 131 height 22
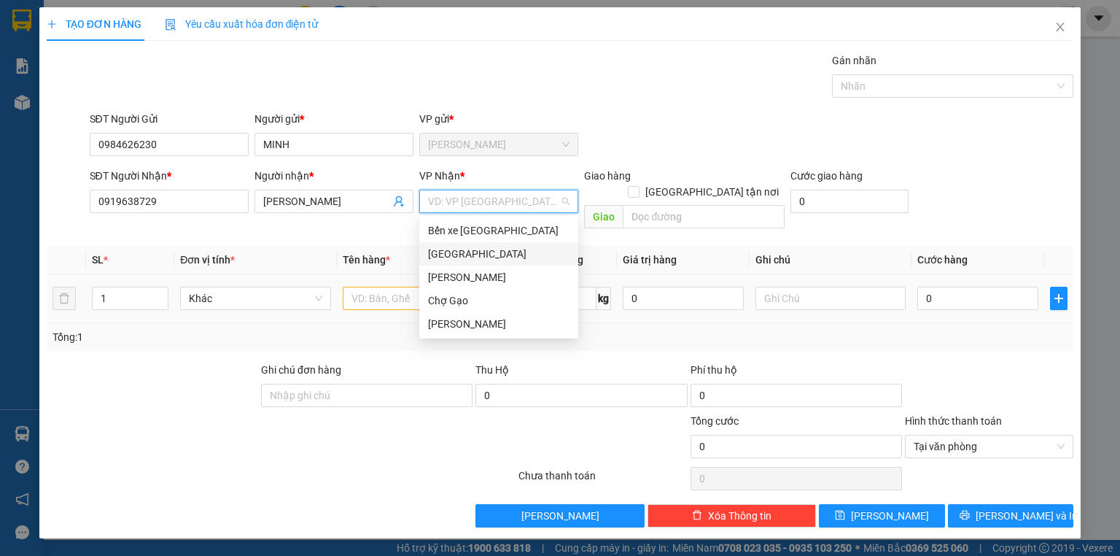
drag, startPoint x: 453, startPoint y: 255, endPoint x: 440, endPoint y: 262, distance: 15.0
click at [455, 257] on div "[GEOGRAPHIC_DATA]" at bounding box center [498, 254] width 141 height 16
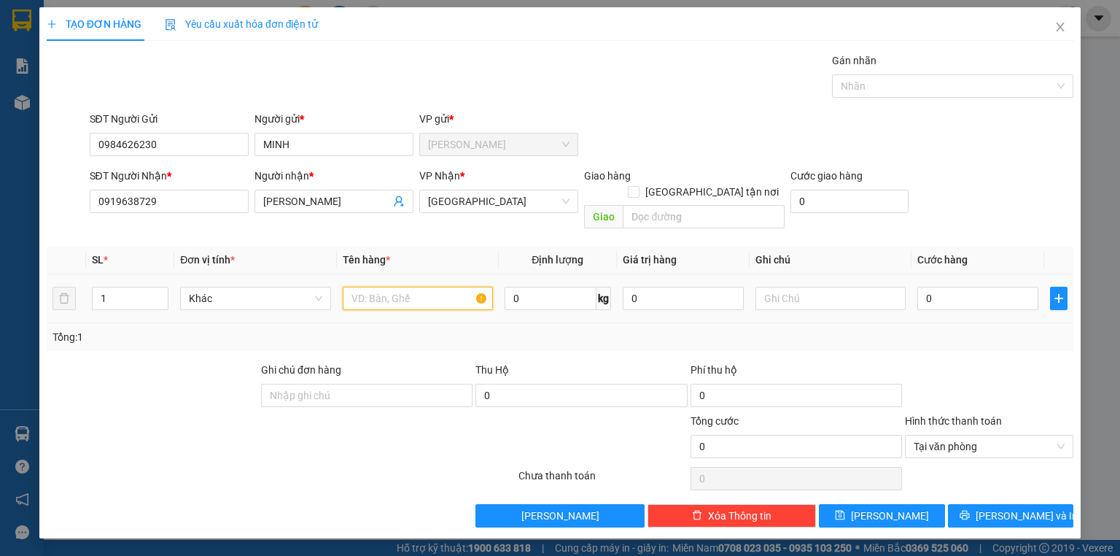
drag, startPoint x: 348, startPoint y: 282, endPoint x: 368, endPoint y: 286, distance: 20.0
click at [348, 287] on input "text" at bounding box center [418, 298] width 150 height 23
type input "1 GIỎ TRẮNG"
type input "2"
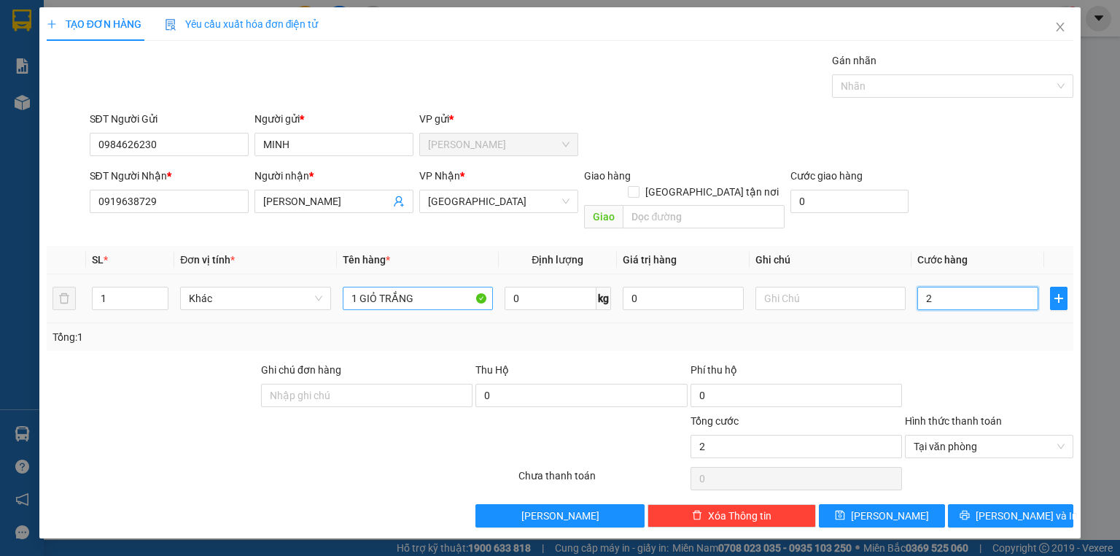
type input "25"
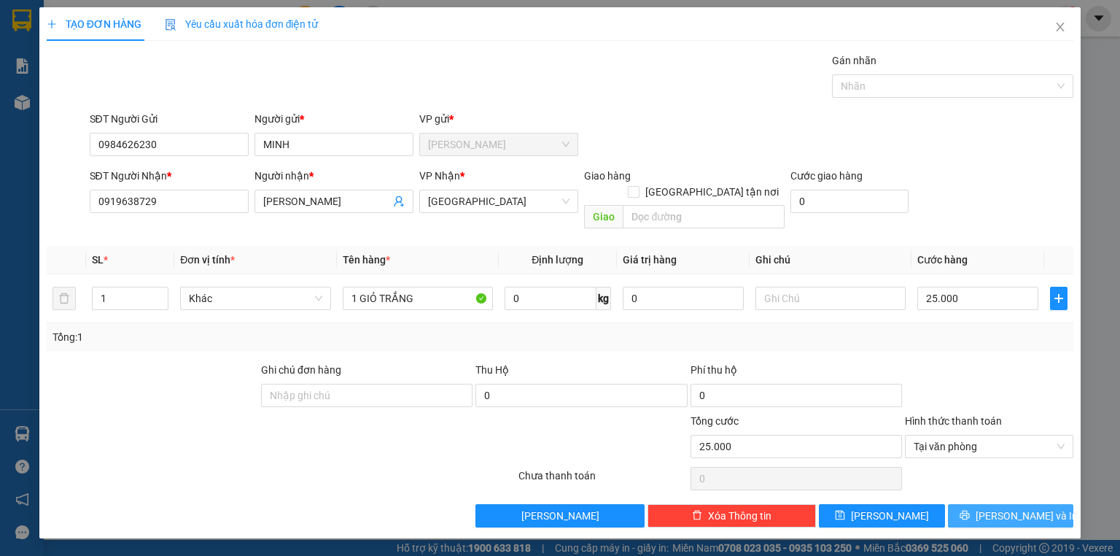
click at [1020, 508] on span "Lưu và In" at bounding box center [1027, 516] width 102 height 16
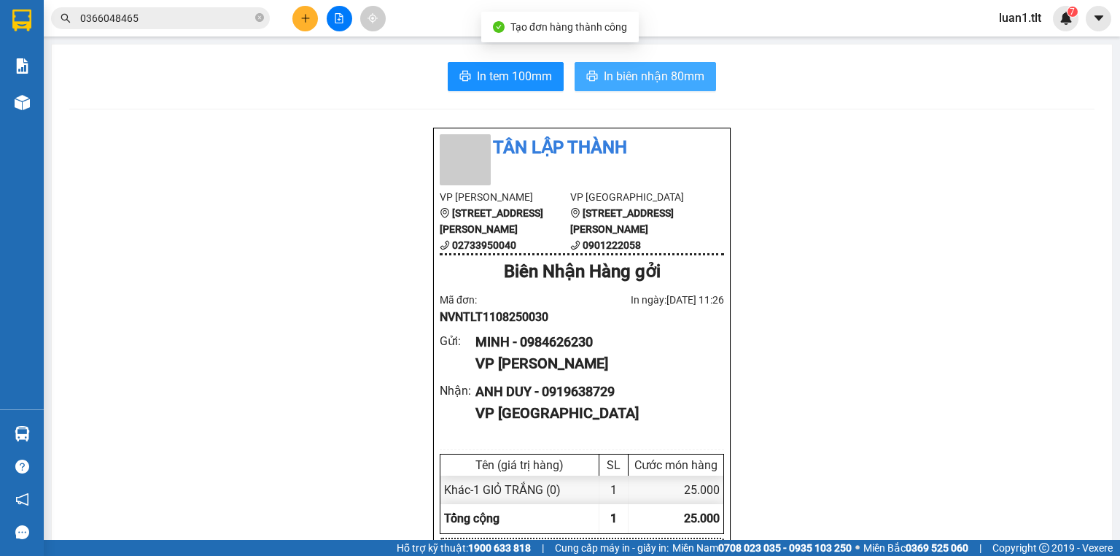
click at [637, 73] on span "In biên nhận 80mm" at bounding box center [654, 76] width 101 height 18
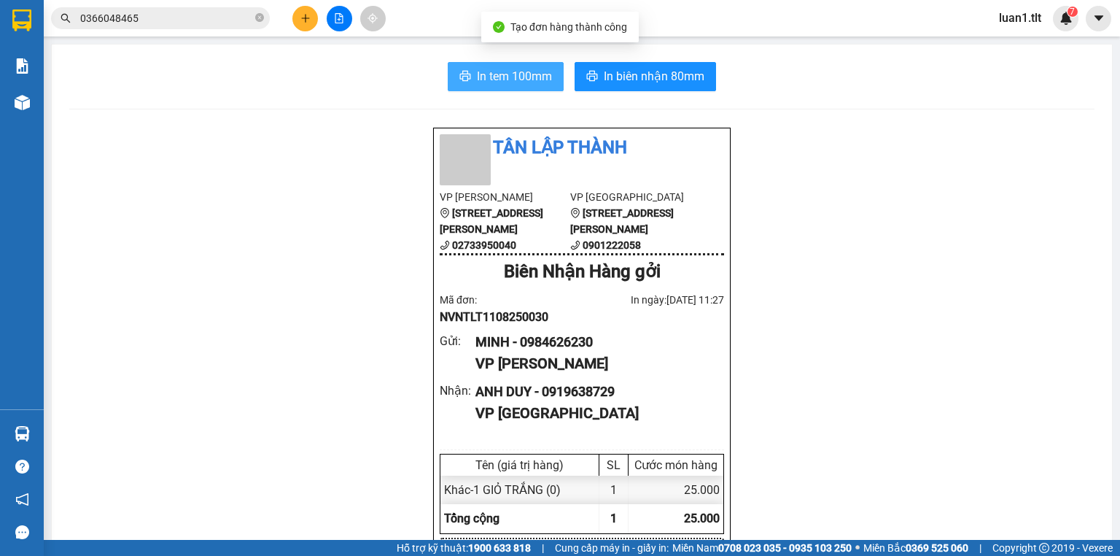
click at [521, 74] on span "In tem 100mm" at bounding box center [514, 76] width 75 height 18
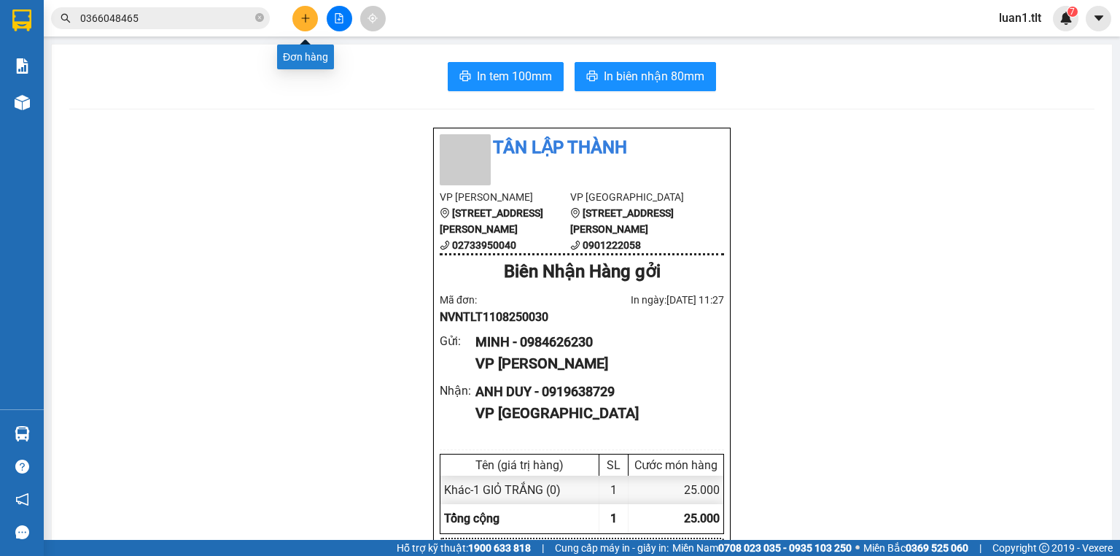
click at [300, 12] on button at bounding box center [305, 19] width 26 height 26
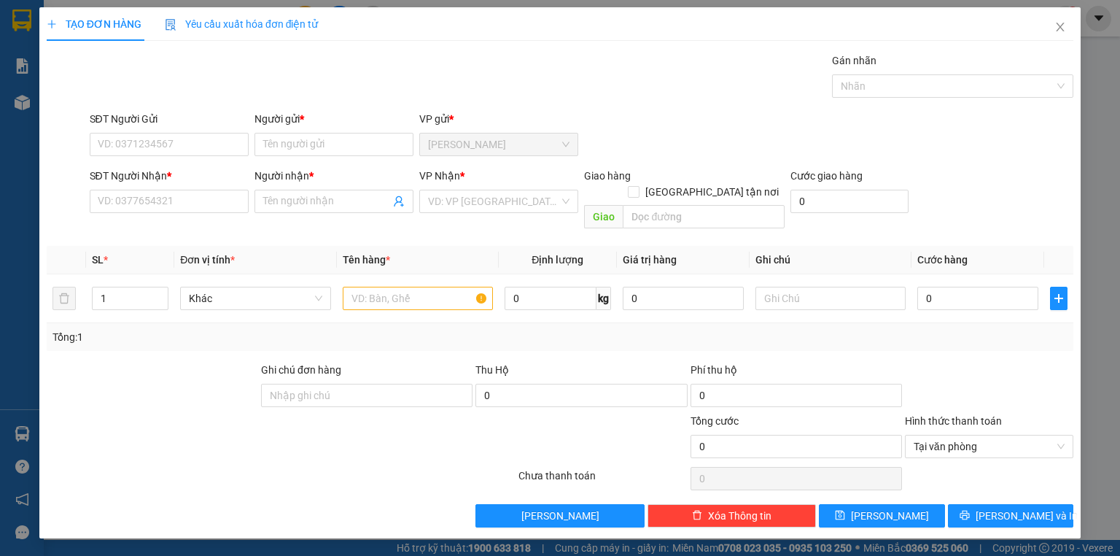
click at [156, 155] on div "SĐT Người Gửi VD: 0371234567" at bounding box center [169, 136] width 159 height 51
click at [158, 134] on input "SĐT Người Gửi" at bounding box center [169, 144] width 159 height 23
type input "0919117334"
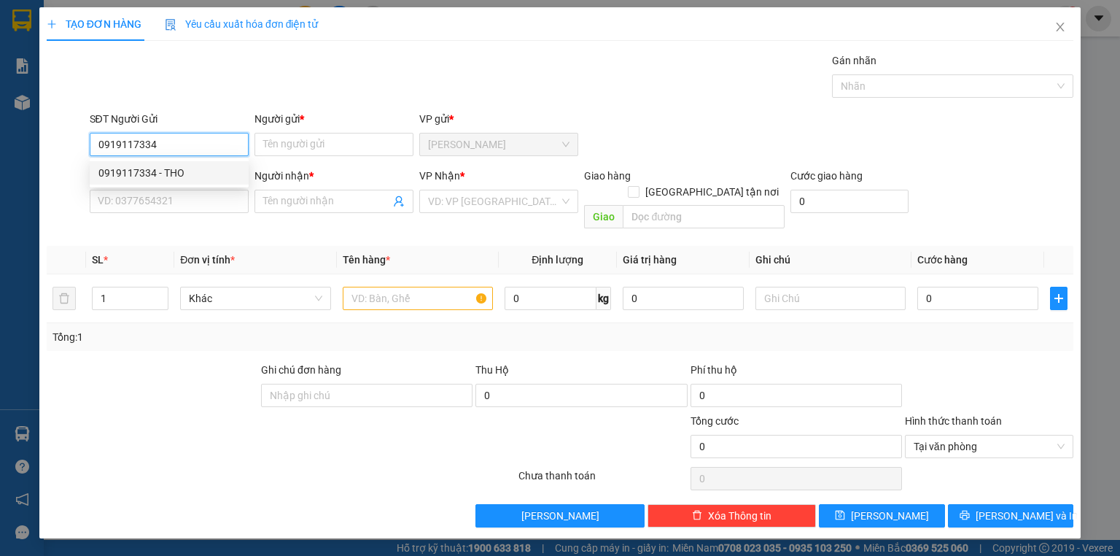
click at [184, 162] on div "0919117334 - THO" at bounding box center [169, 172] width 159 height 23
type input "THO"
type input "0919117334"
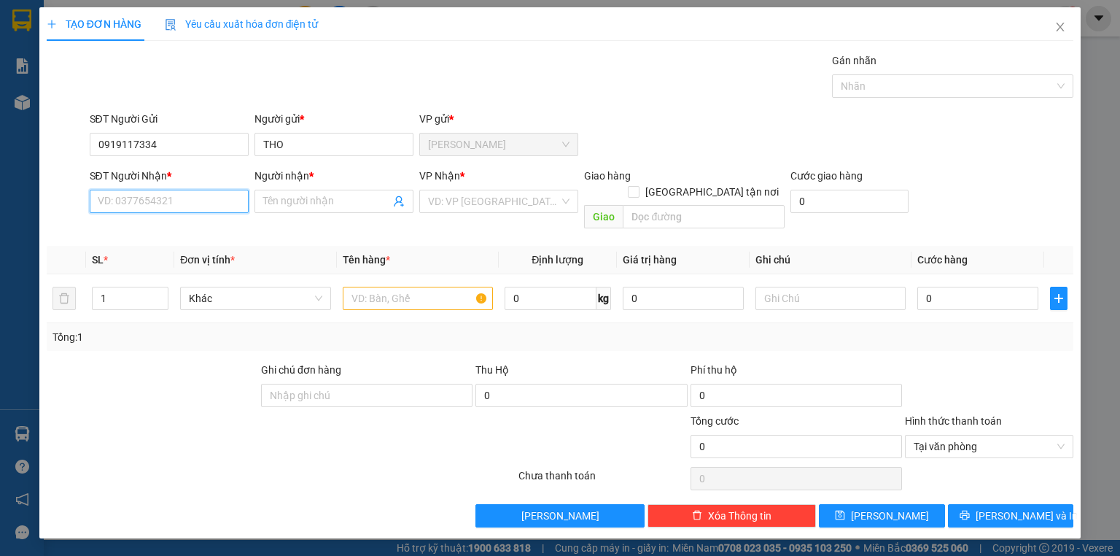
click at [167, 202] on input "SĐT Người Nhận *" at bounding box center [169, 201] width 159 height 23
type input "0909285684"
click at [179, 231] on div "0909285684 - HẢI" at bounding box center [170, 230] width 144 height 16
type input "HẢI"
type input "0909285684"
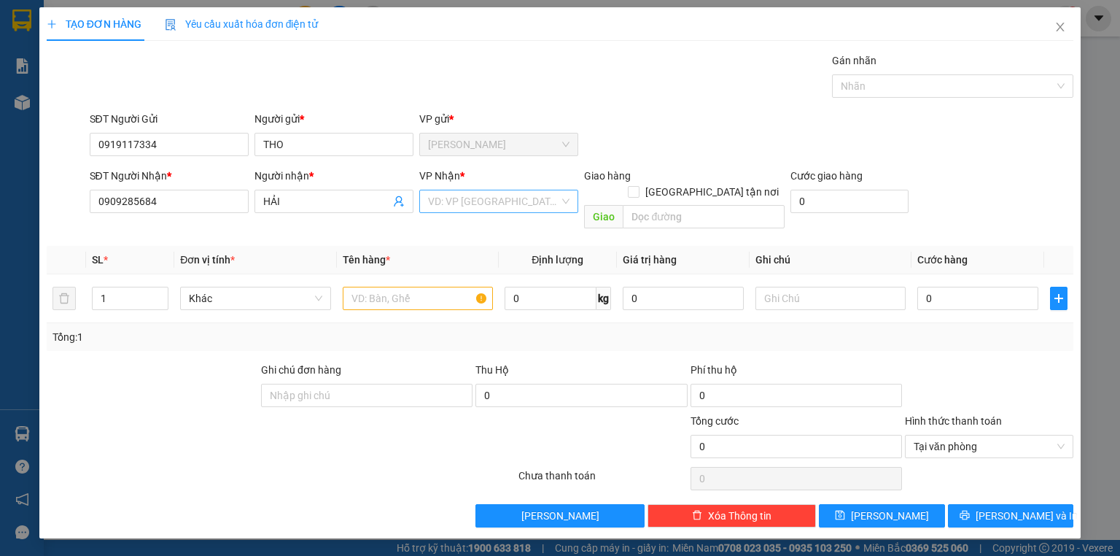
click at [462, 211] on input "search" at bounding box center [493, 201] width 131 height 22
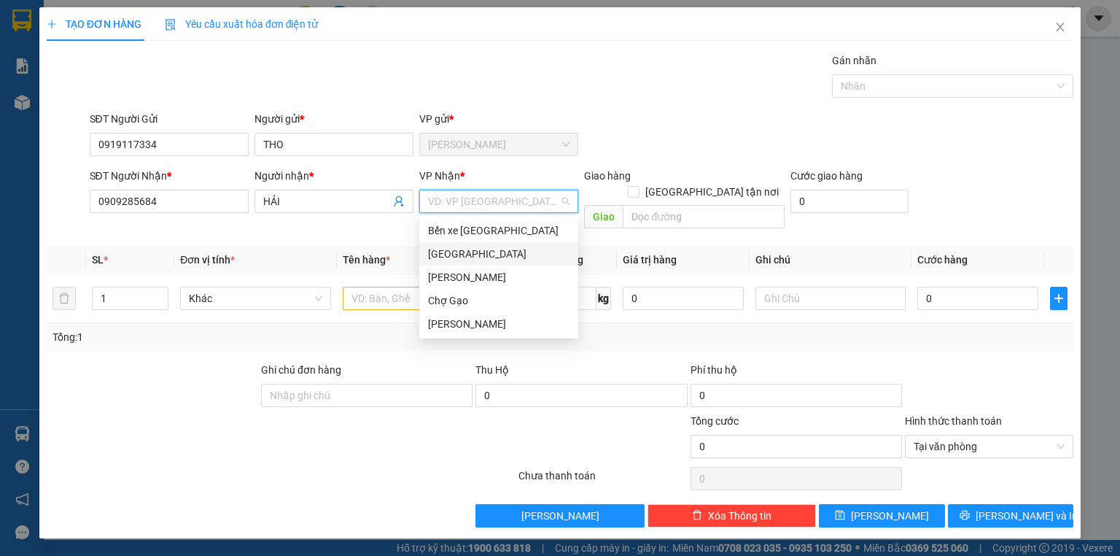
click at [448, 246] on div "[GEOGRAPHIC_DATA]" at bounding box center [498, 253] width 159 height 23
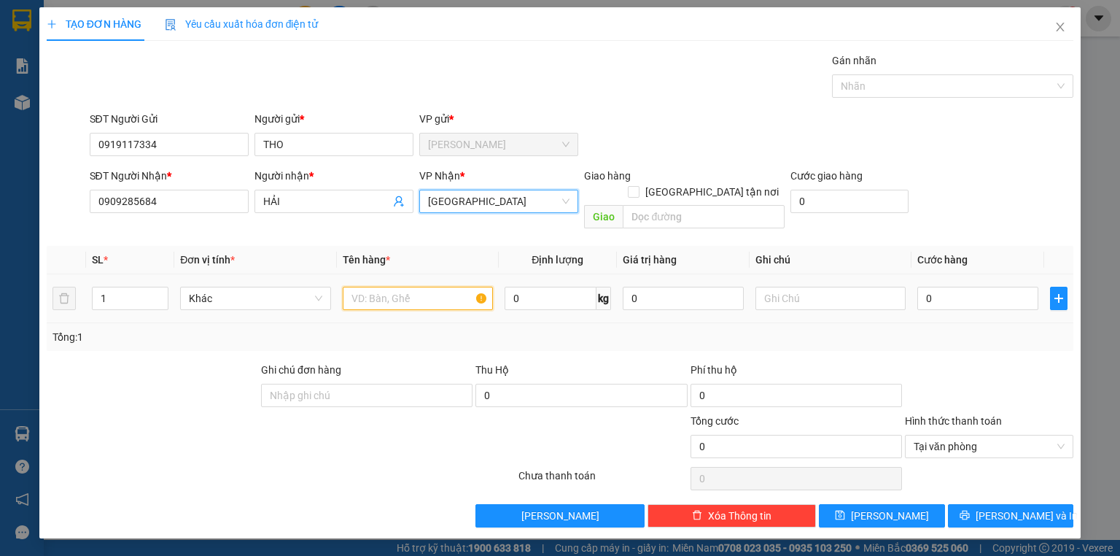
click at [391, 287] on input "text" at bounding box center [418, 298] width 150 height 23
type input "1 SƠ M"
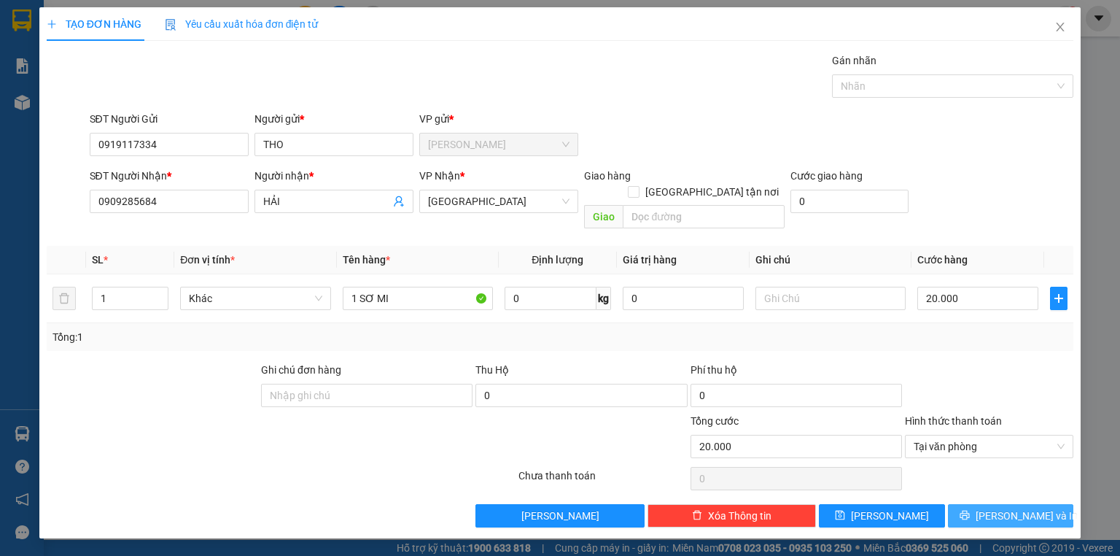
drag, startPoint x: 998, startPoint y: 486, endPoint x: 1003, endPoint y: 495, distance: 10.1
click at [1000, 504] on button "Lưu và In" at bounding box center [1011, 515] width 126 height 23
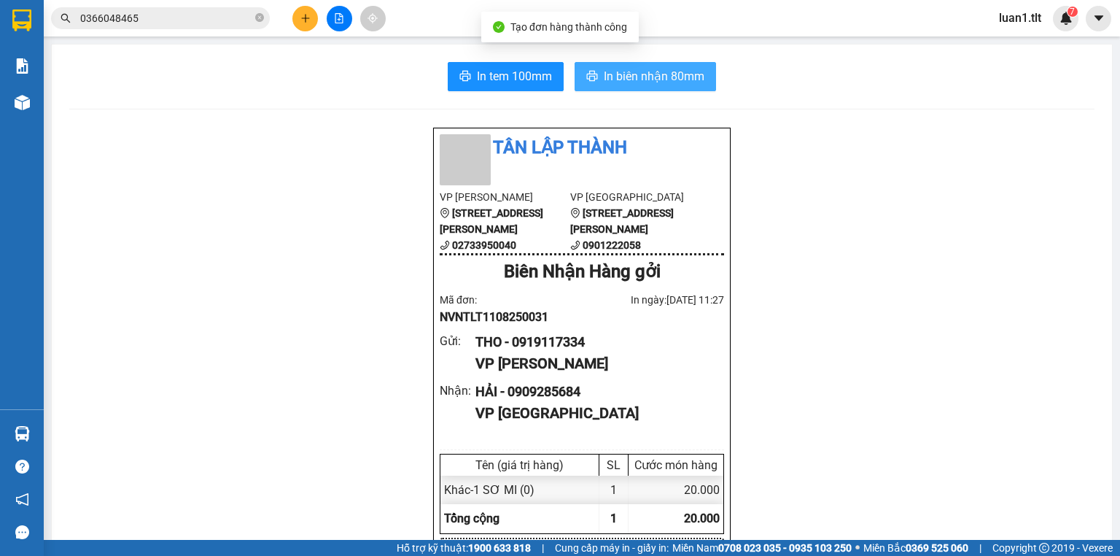
click at [640, 73] on span "In biên nhận 80mm" at bounding box center [654, 76] width 101 height 18
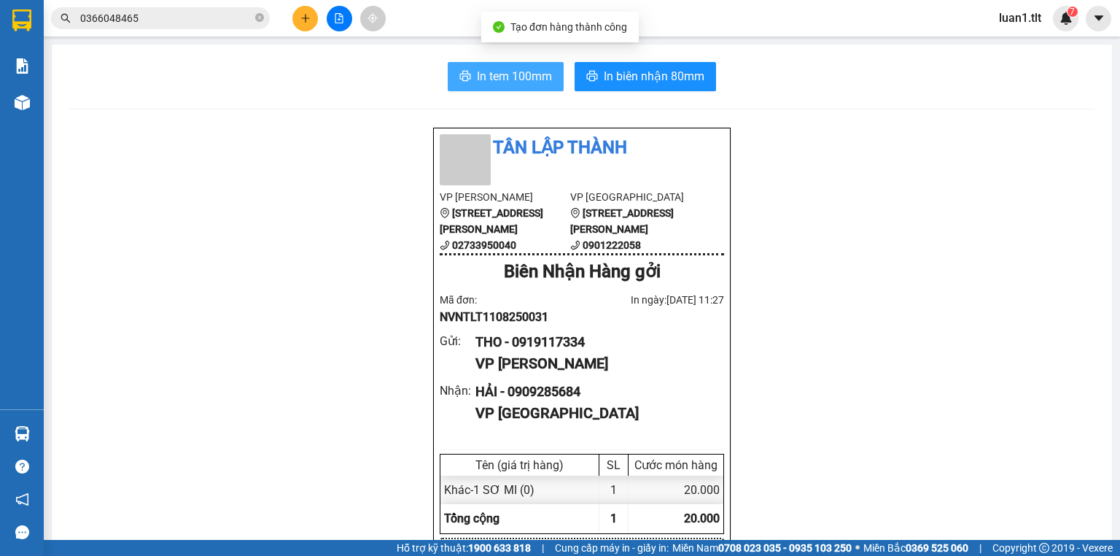
click at [529, 74] on span "In tem 100mm" at bounding box center [514, 76] width 75 height 18
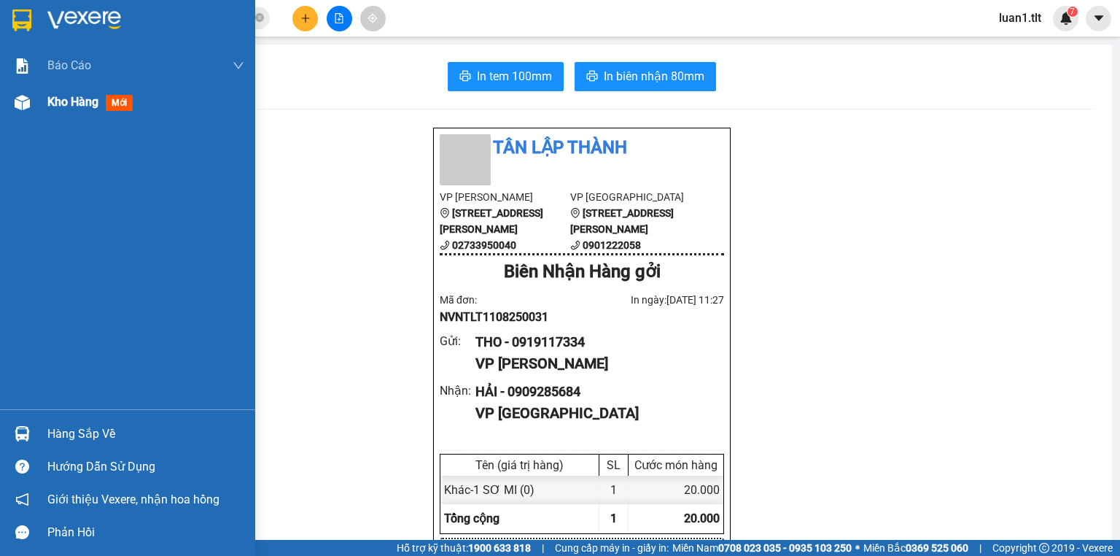
click at [15, 110] on div at bounding box center [22, 103] width 26 height 26
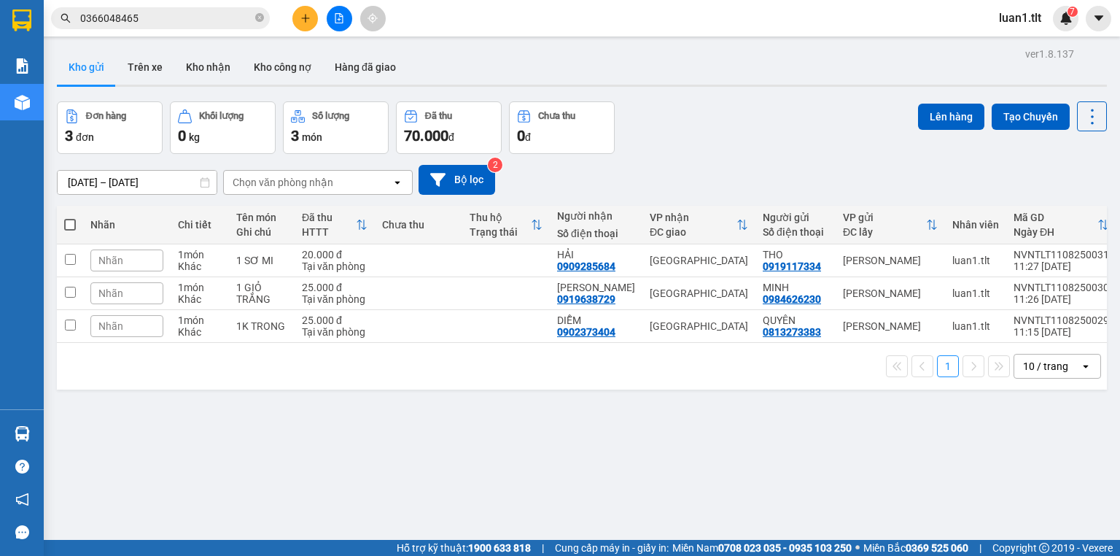
click at [195, 12] on input "0366048465" at bounding box center [166, 18] width 172 height 16
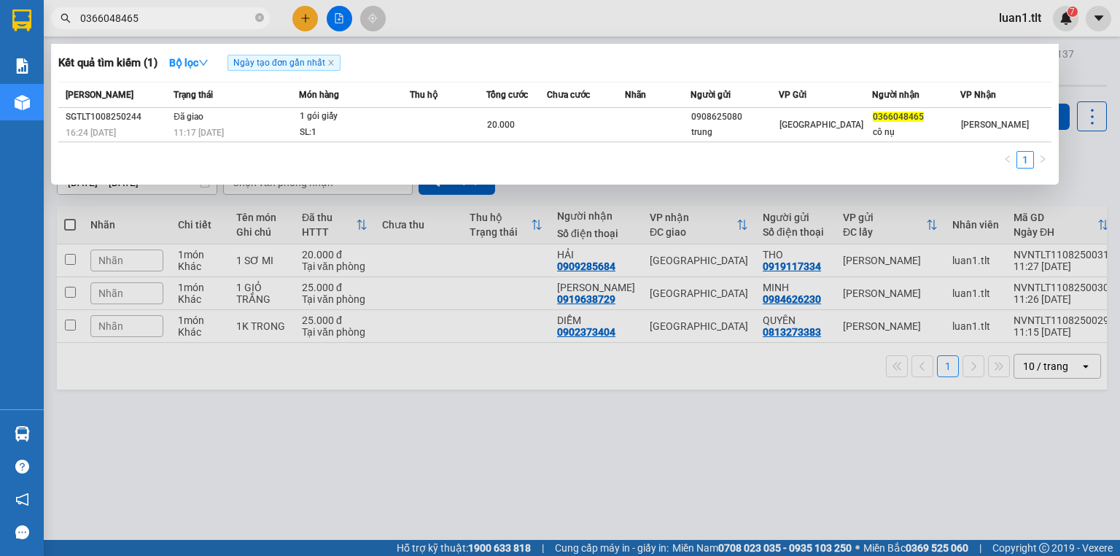
click at [195, 11] on input "0366048465" at bounding box center [166, 18] width 172 height 16
type input "1915"
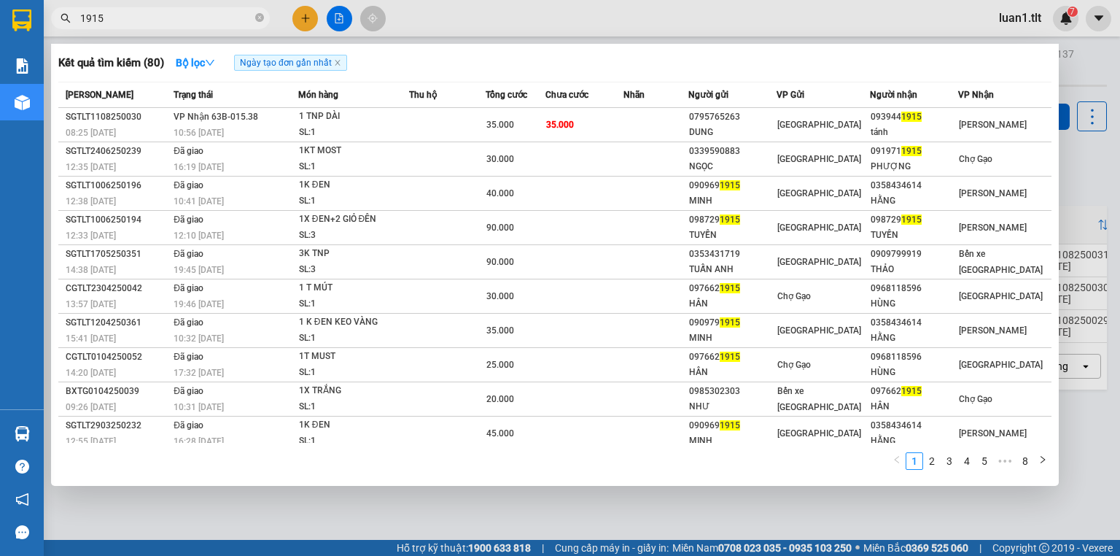
click at [260, 18] on icon "close-circle" at bounding box center [259, 17] width 9 height 9
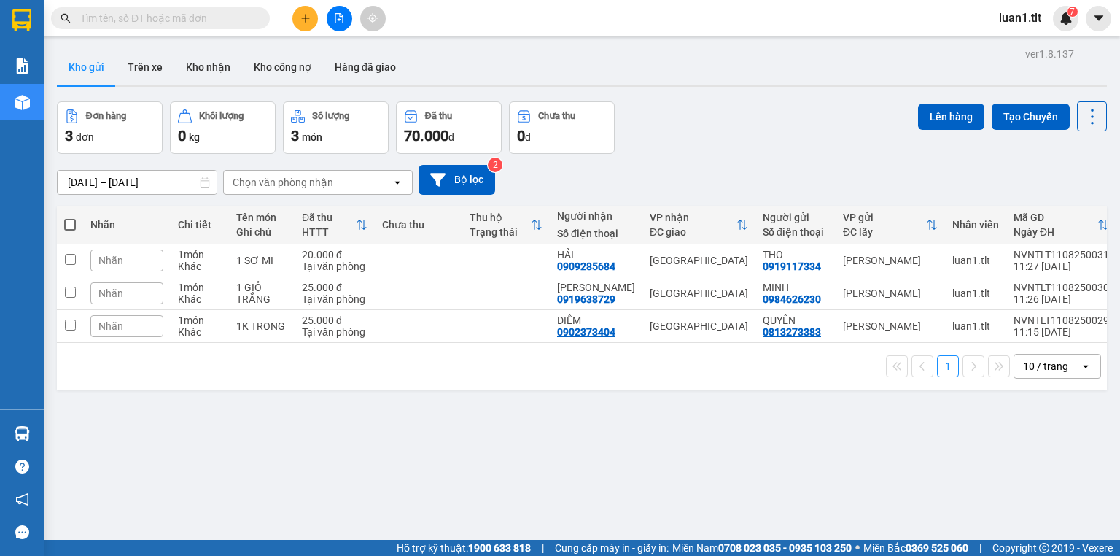
click at [312, 20] on button at bounding box center [305, 19] width 26 height 26
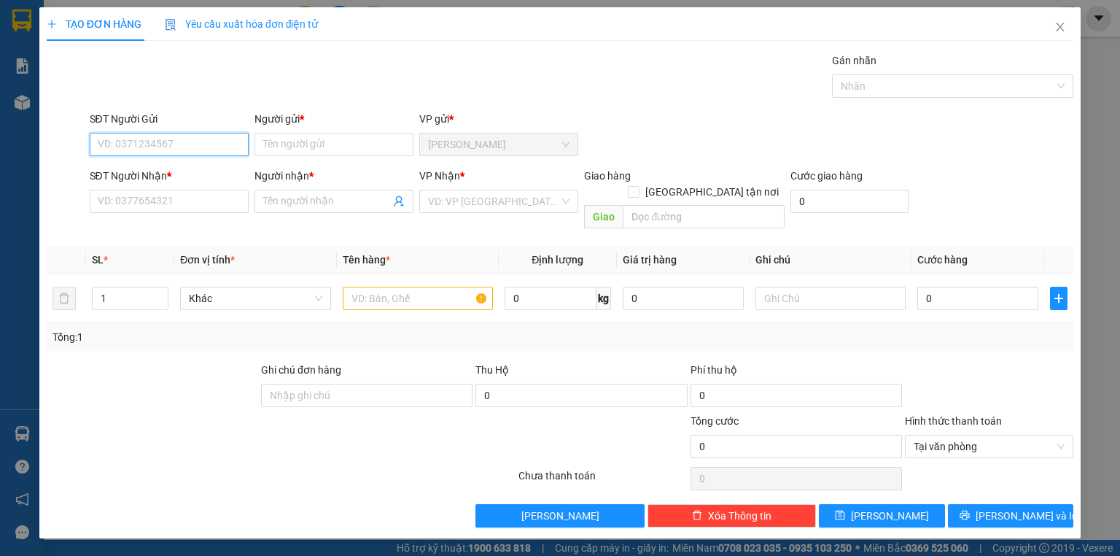
click at [173, 137] on input "SĐT Người Gửi" at bounding box center [169, 144] width 159 height 23
click at [183, 187] on div "0907575300 - LY" at bounding box center [169, 195] width 159 height 23
type input "0907575300"
type input "LY"
type input "0907575300"
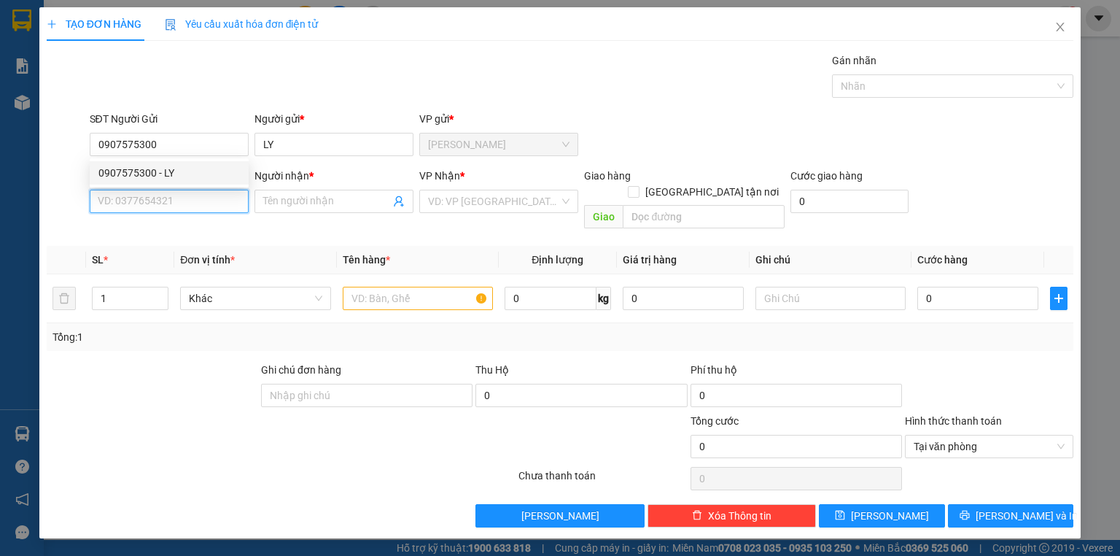
click at [175, 203] on input "SĐT Người Nhận *" at bounding box center [169, 201] width 159 height 23
type input "0939567781"
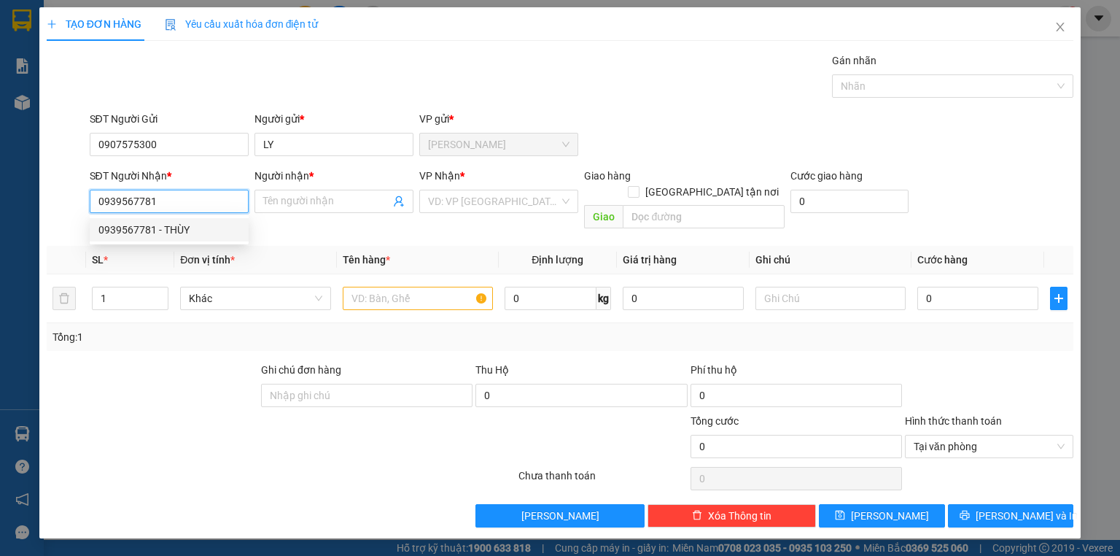
drag, startPoint x: 201, startPoint y: 222, endPoint x: 211, endPoint y: 222, distance: 10.2
click at [202, 222] on div "0939567781 - THÙY" at bounding box center [168, 230] width 141 height 16
type input "THÙY"
type input "0939567781"
drag, startPoint x: 458, startPoint y: 194, endPoint x: 448, endPoint y: 187, distance: 12.5
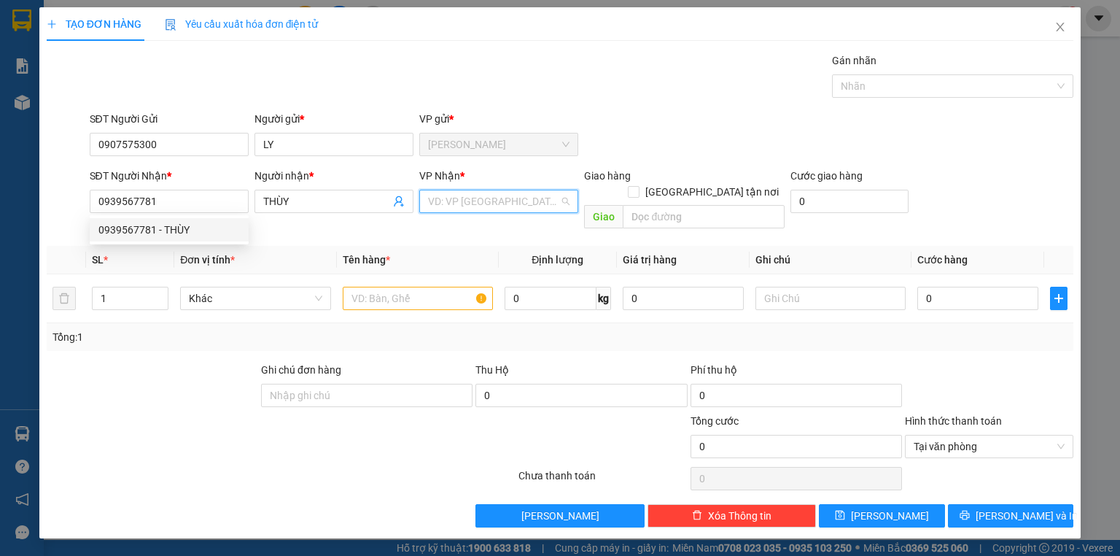
click at [459, 193] on input "search" at bounding box center [493, 201] width 131 height 22
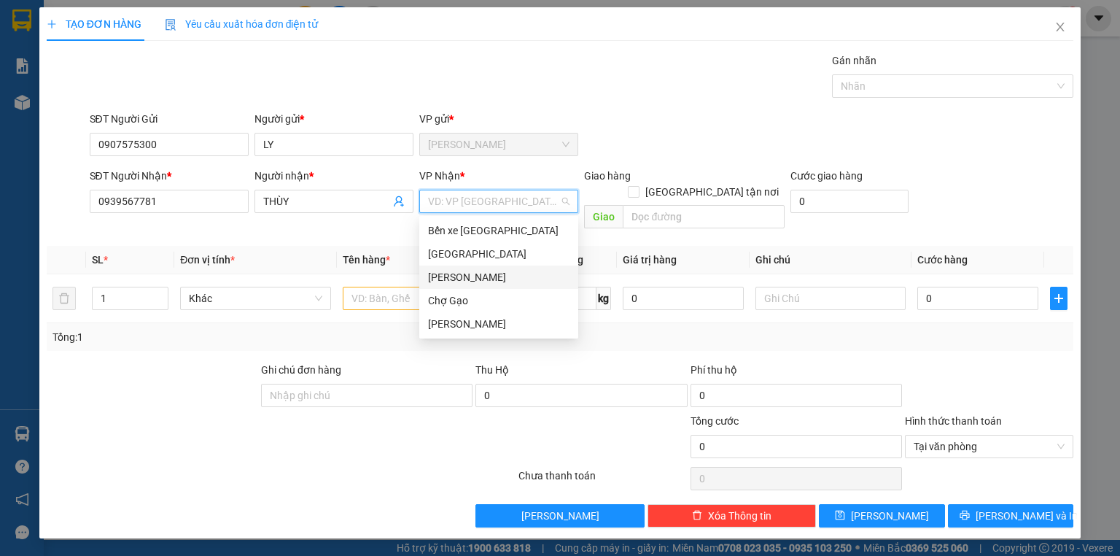
click at [484, 280] on div "Cao Tốc" at bounding box center [498, 277] width 141 height 16
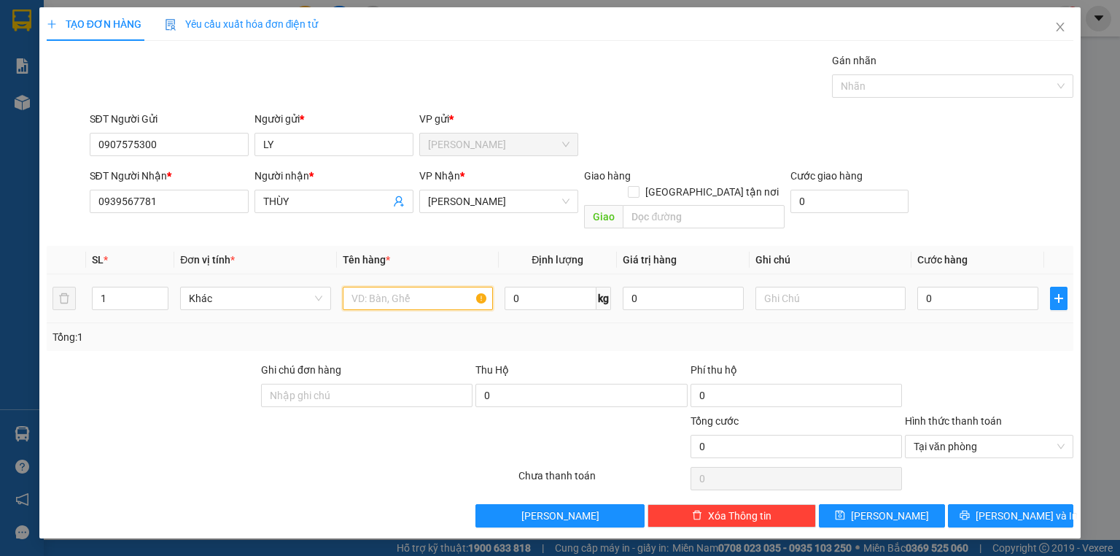
click at [376, 287] on input "text" at bounding box center [418, 298] width 150 height 23
type input "1X XANH"
type input "2"
type input "20"
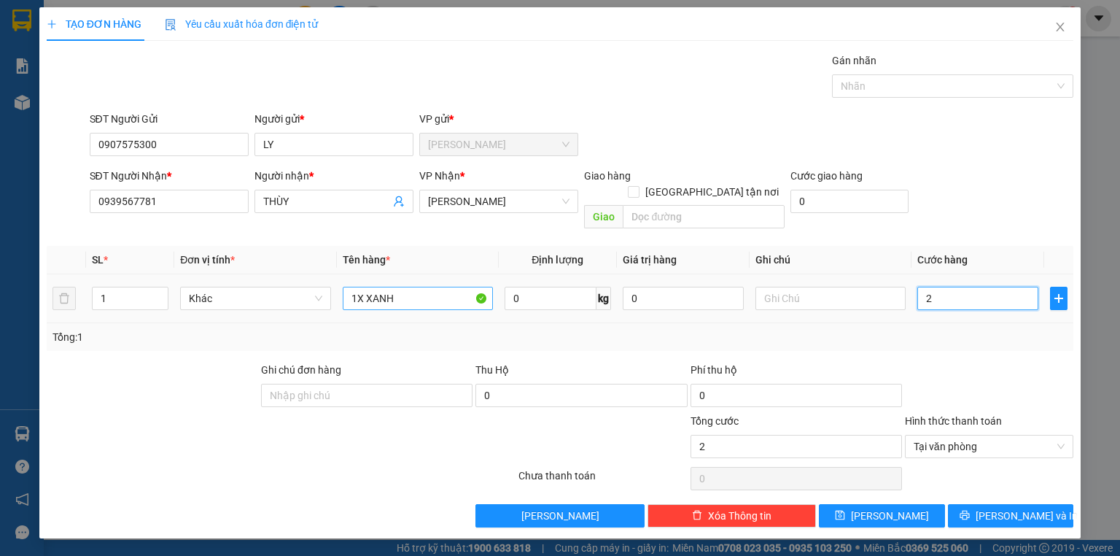
type input "20"
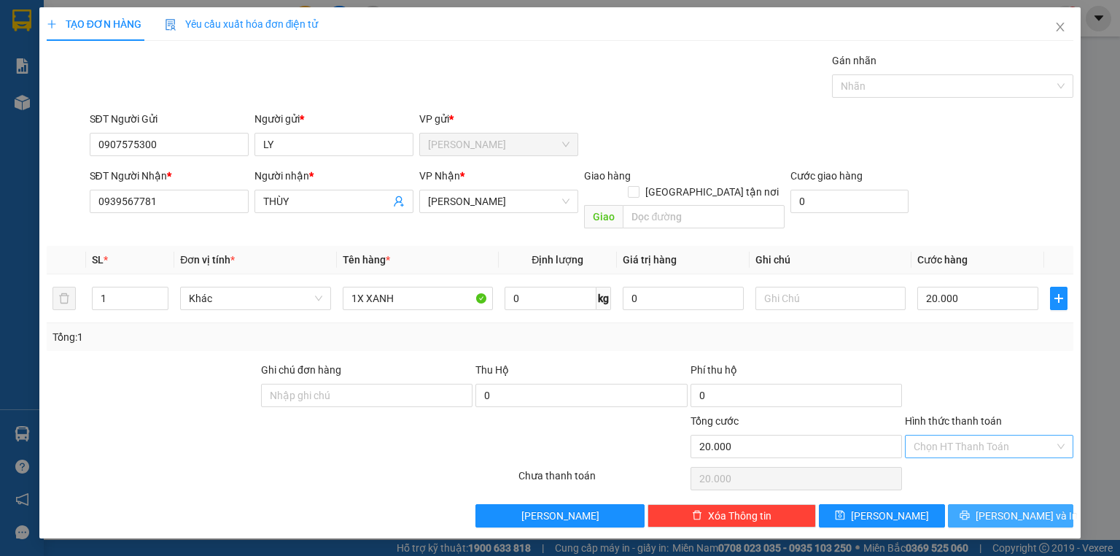
click at [1049, 504] on button "Lưu và In" at bounding box center [1011, 515] width 126 height 23
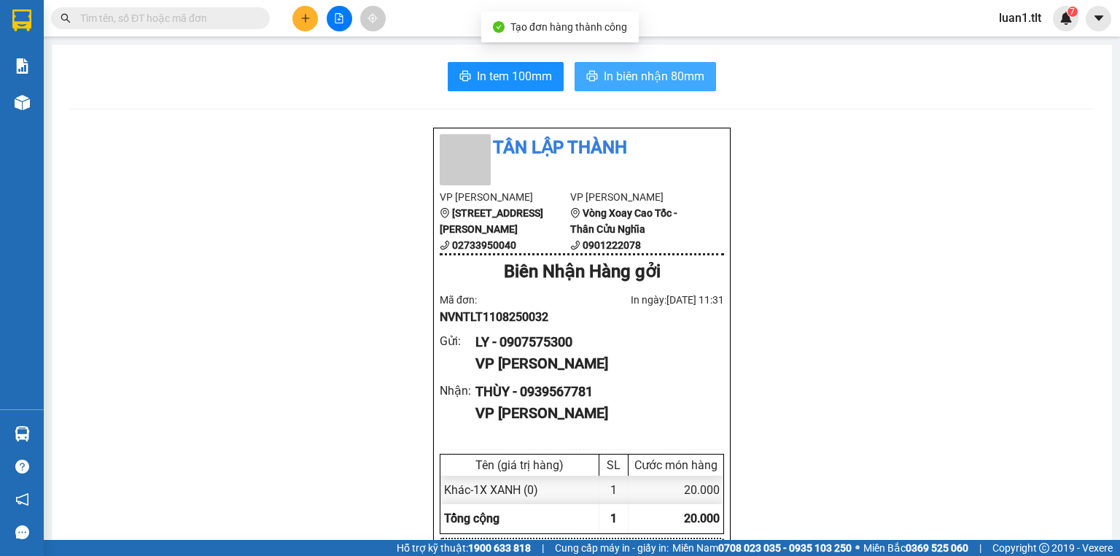
click at [605, 73] on span "In biên nhận 80mm" at bounding box center [654, 76] width 101 height 18
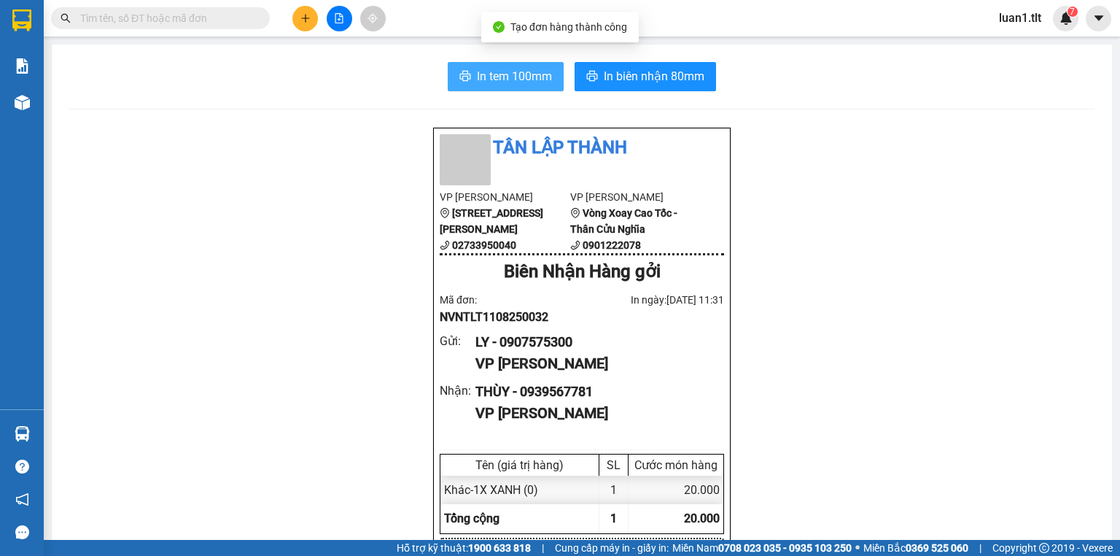
click at [462, 83] on span "printer" at bounding box center [465, 77] width 12 height 14
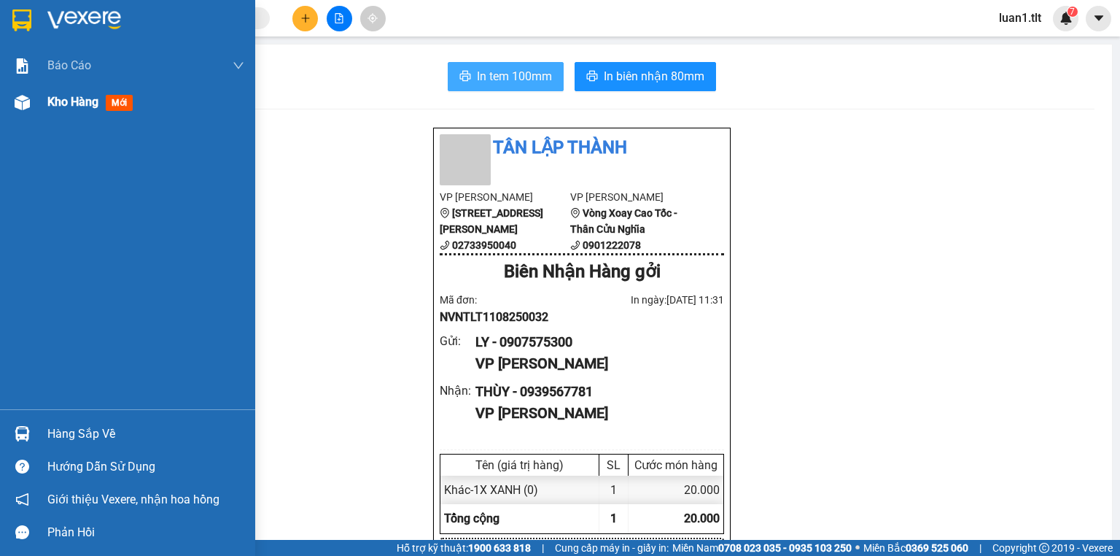
click at [48, 109] on div "Kho hàng mới" at bounding box center [92, 102] width 91 height 18
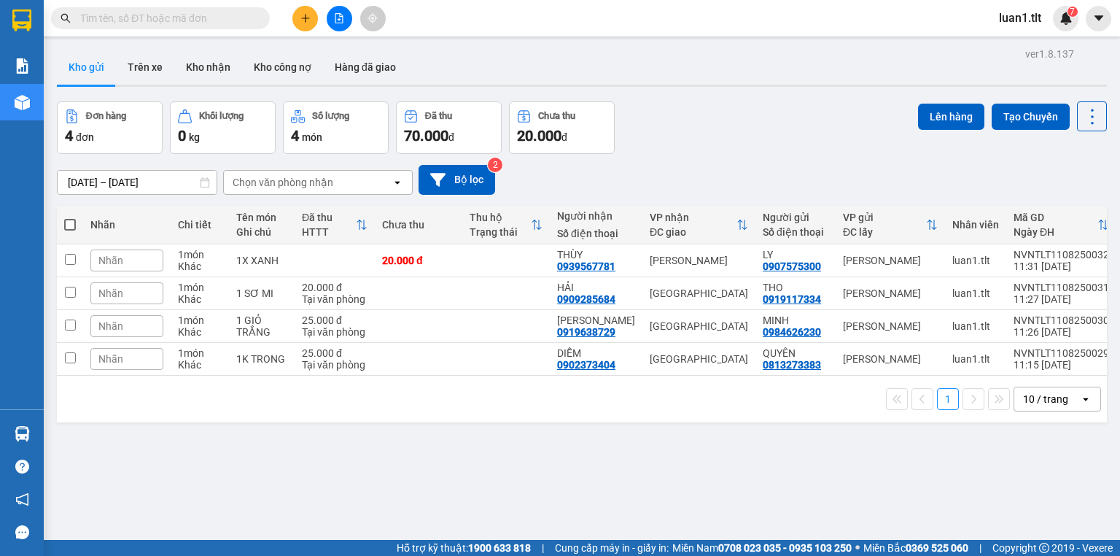
click at [441, 466] on div "ver 1.8.137 Kho gửi Trên xe Kho nhận Kho công nợ Hàng đã giao Đơn hàng 4 đơn Kh…" at bounding box center [582, 322] width 1062 height 556
click at [392, 310] on td at bounding box center [419, 326] width 88 height 33
checkbox input "true"
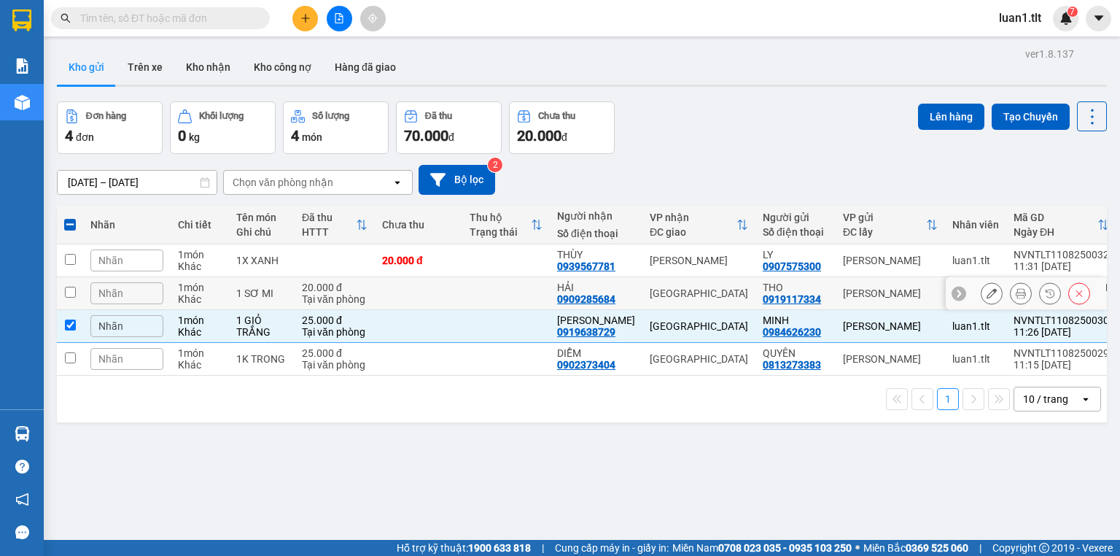
click at [405, 291] on td at bounding box center [419, 293] width 88 height 33
checkbox input "true"
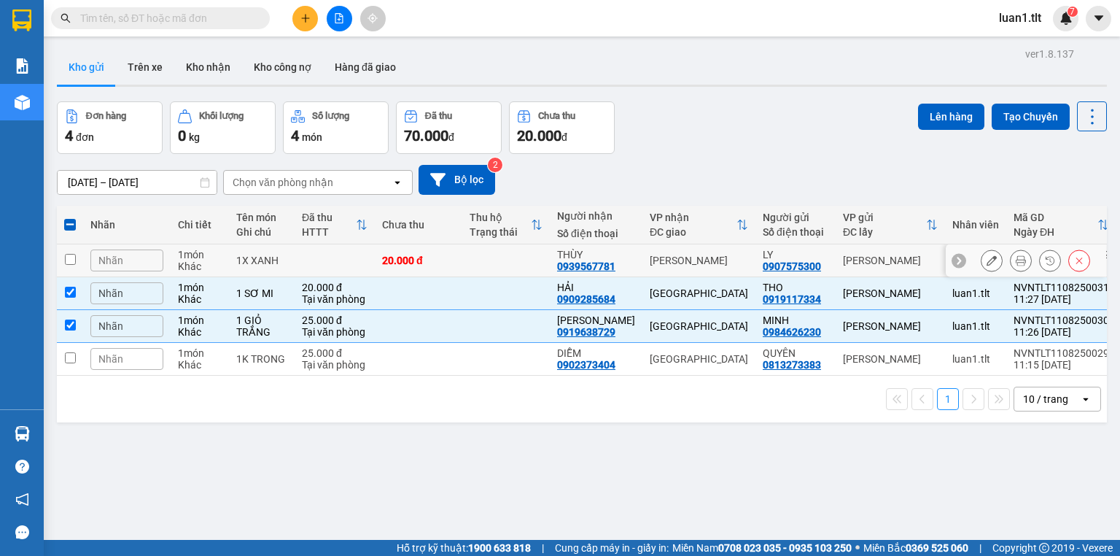
drag, startPoint x: 440, startPoint y: 260, endPoint x: 652, endPoint y: 213, distance: 216.7
click at [440, 260] on div "20.000 đ" at bounding box center [418, 261] width 73 height 12
checkbox input "true"
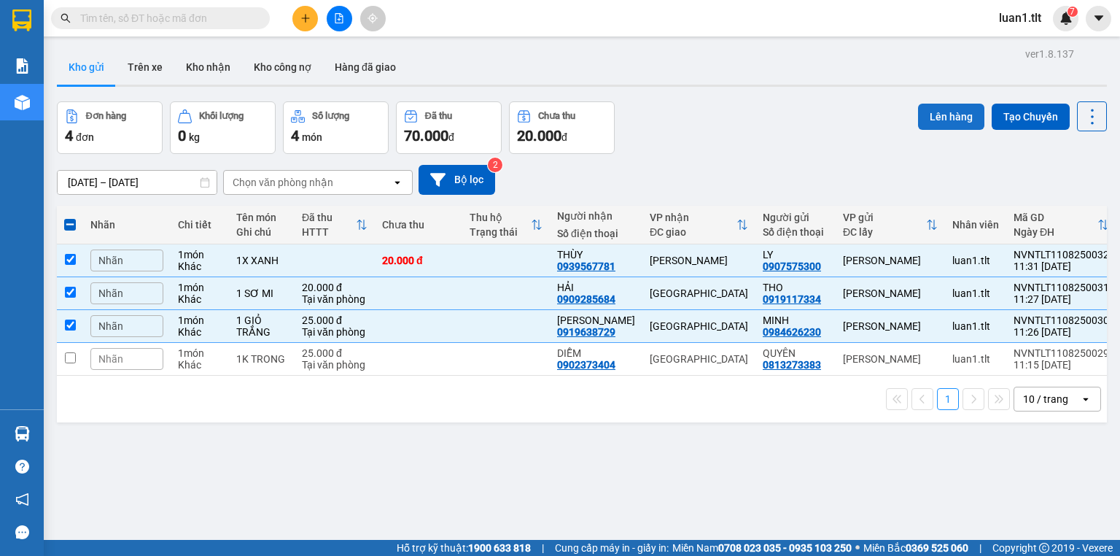
click at [938, 110] on button "Lên hàng" at bounding box center [951, 117] width 66 height 26
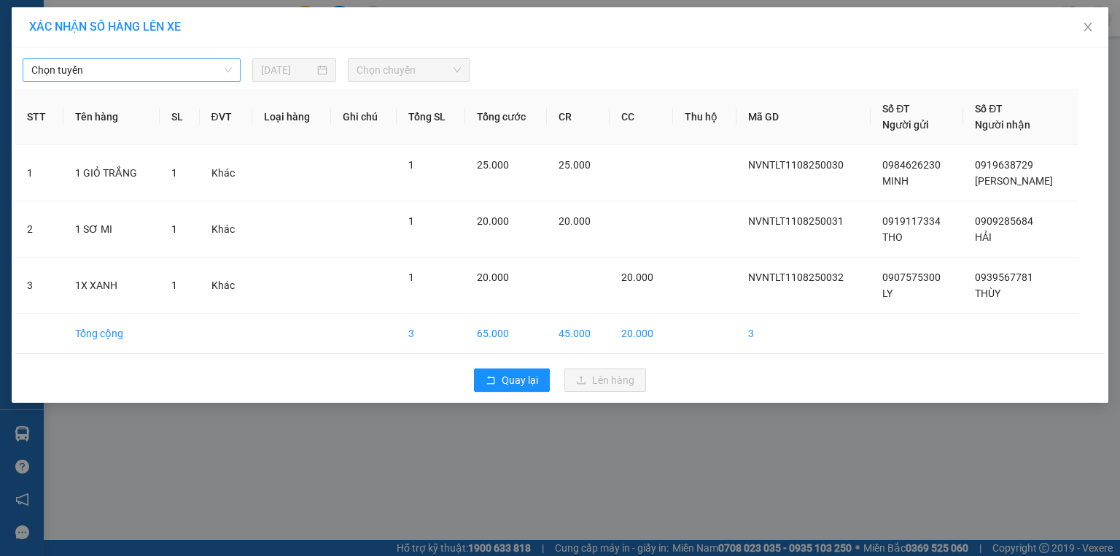
click at [120, 63] on span "Chọn tuyến" at bounding box center [131, 70] width 201 height 22
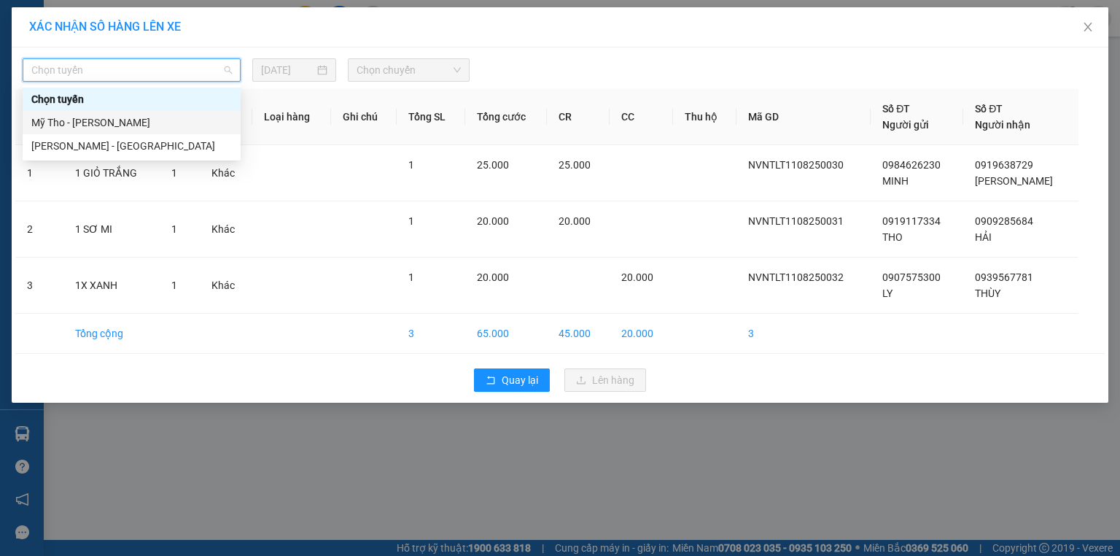
drag, startPoint x: 113, startPoint y: 131, endPoint x: 201, endPoint y: 106, distance: 91.0
click at [113, 130] on div "Mỹ Tho - [PERSON_NAME]" at bounding box center [132, 122] width 218 height 23
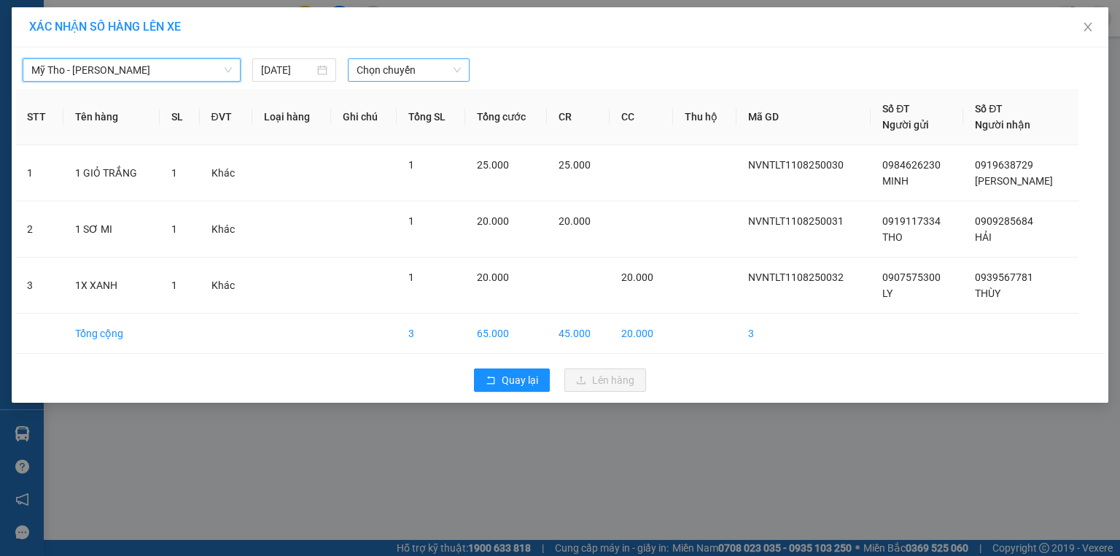
click at [431, 76] on span "Chọn chuyến" at bounding box center [409, 70] width 105 height 22
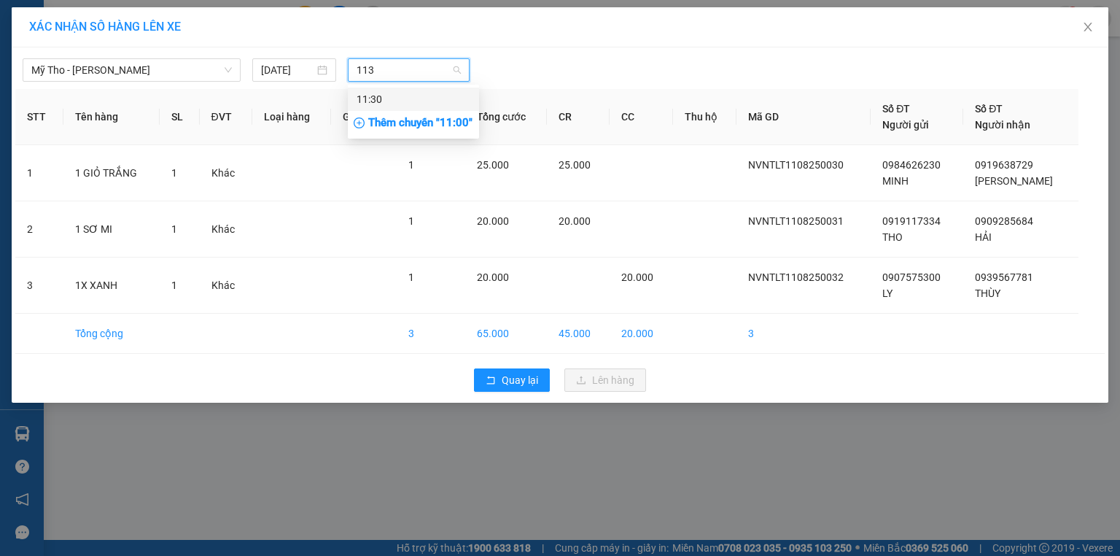
type input "1130"
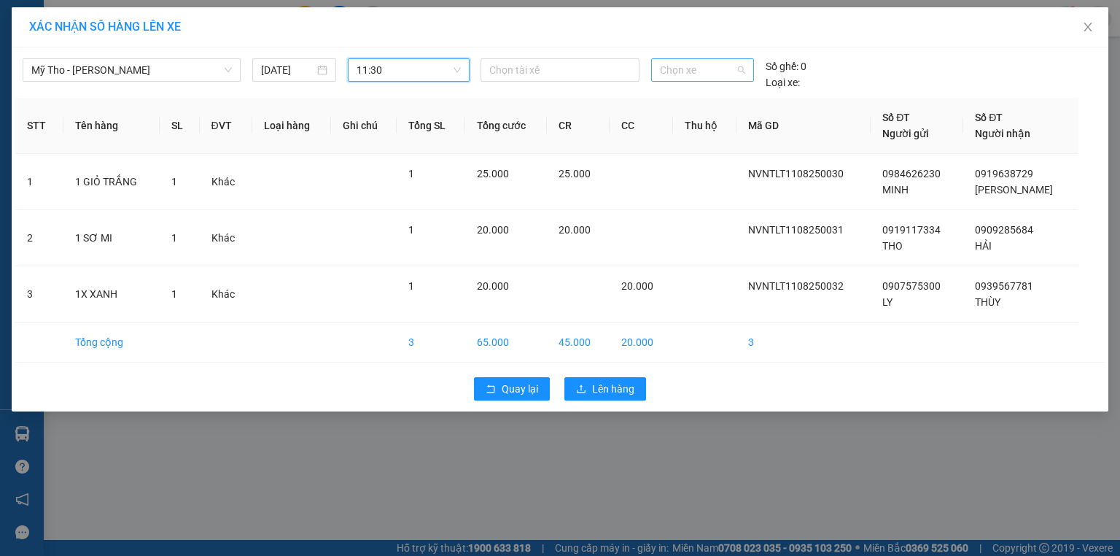
click at [702, 69] on span "Chọn xe" at bounding box center [702, 70] width 85 height 22
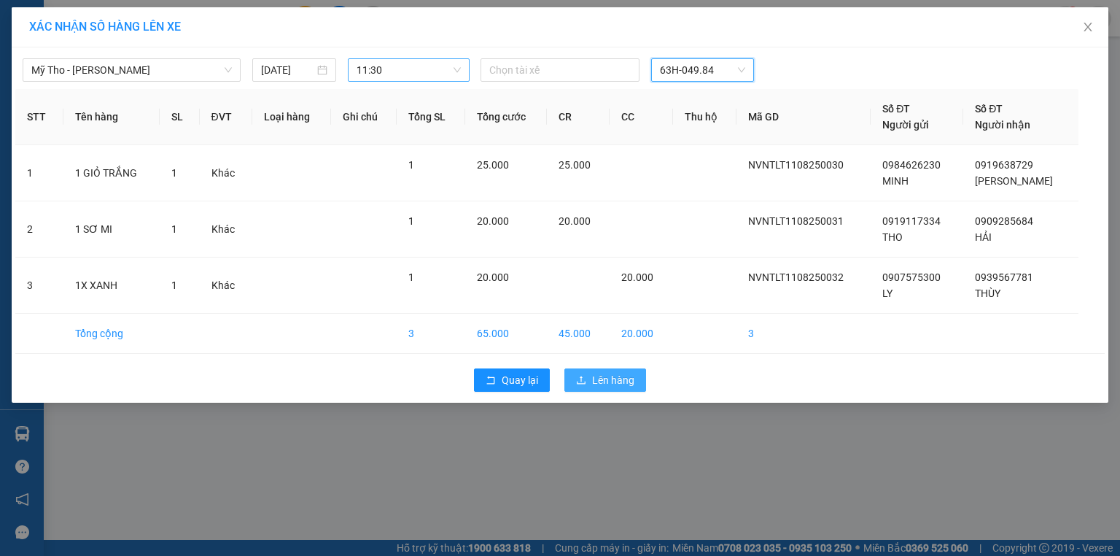
click at [624, 374] on span "Lên hàng" at bounding box center [613, 380] width 42 height 16
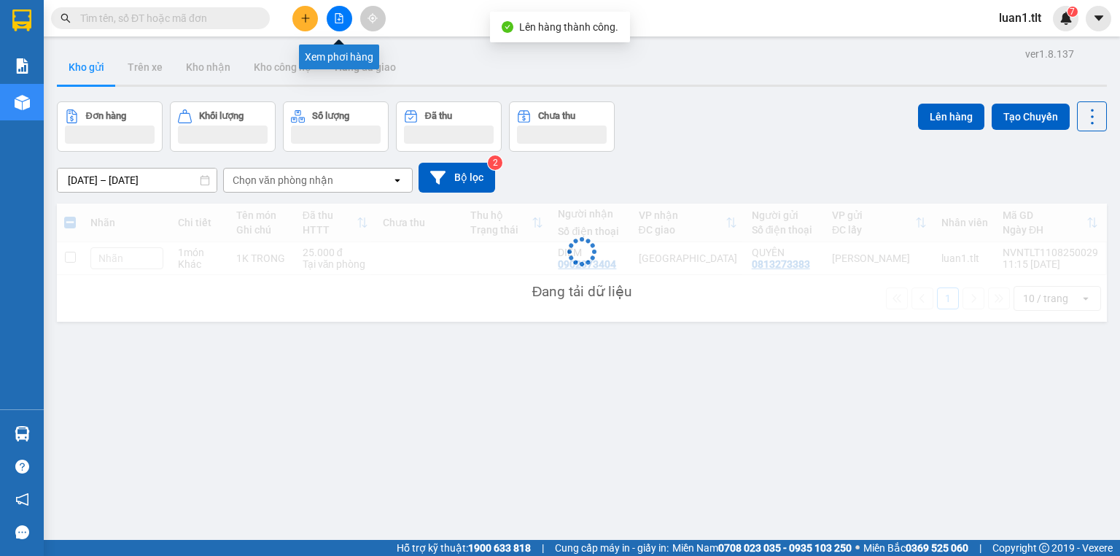
click at [338, 7] on button at bounding box center [340, 19] width 26 height 26
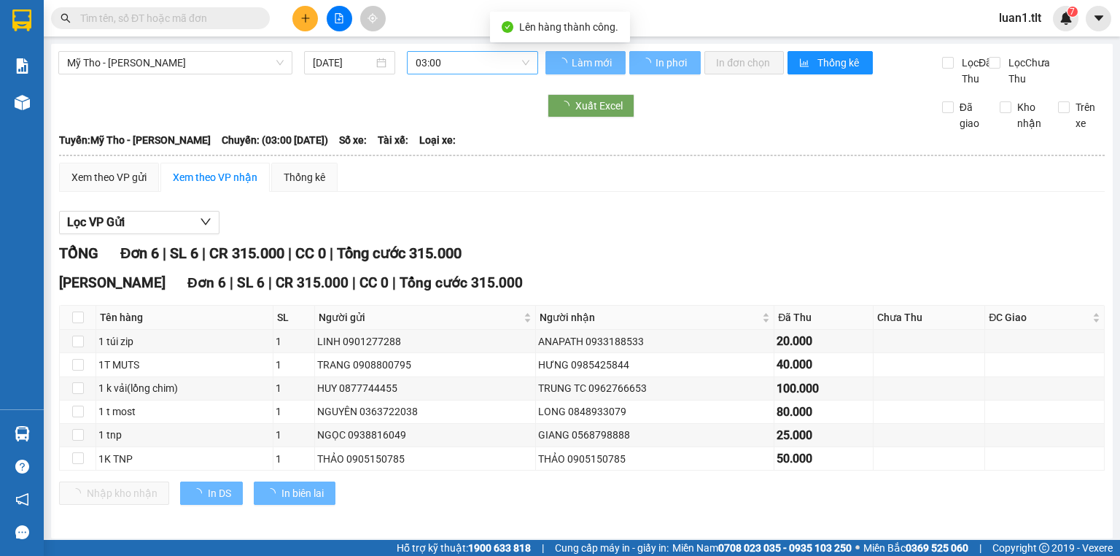
click at [422, 61] on span "03:00" at bounding box center [473, 63] width 114 height 22
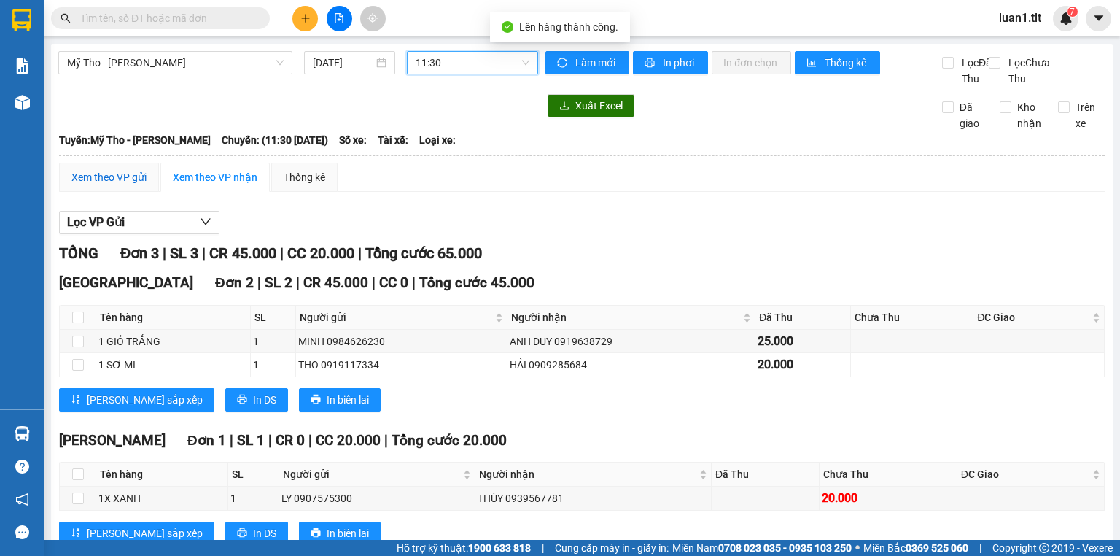
click at [103, 185] on div "Xem theo VP gửi" at bounding box center [108, 177] width 75 height 16
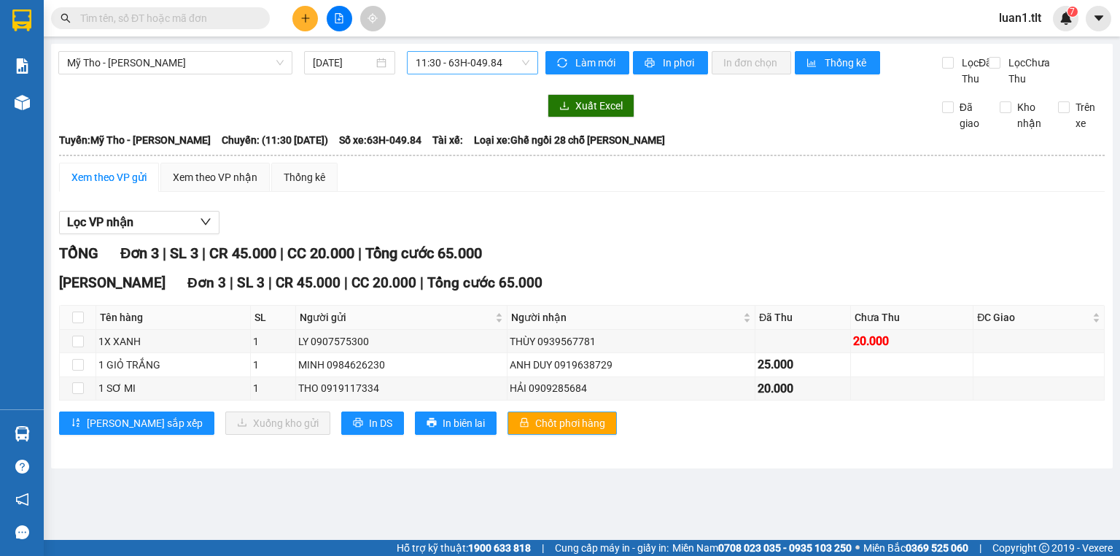
click at [535, 431] on span "Chốt phơi hàng" at bounding box center [570, 423] width 70 height 16
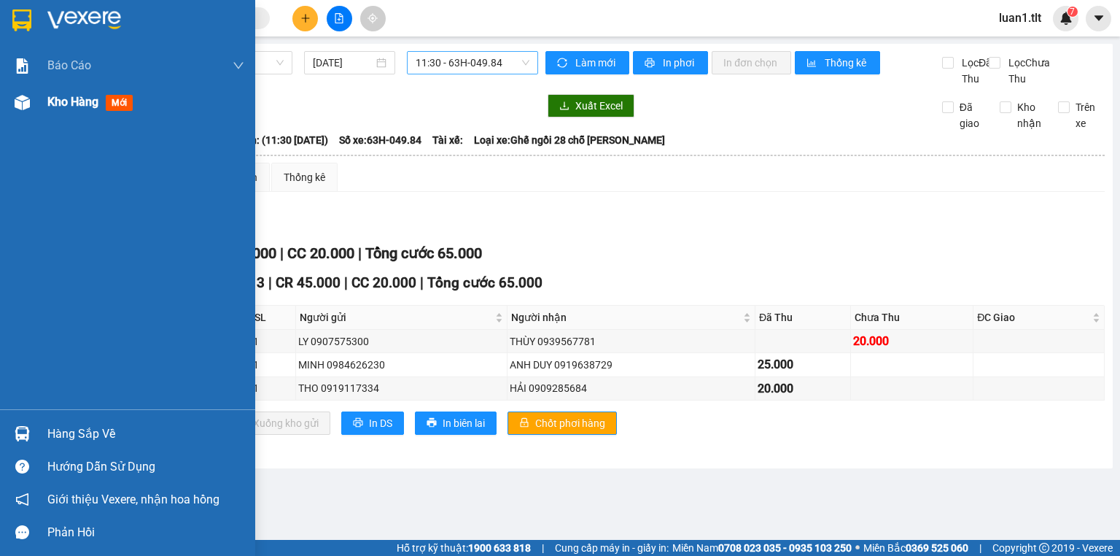
drag, startPoint x: 53, startPoint y: 105, endPoint x: 58, endPoint y: 117, distance: 12.7
click at [53, 106] on span "Kho hàng" at bounding box center [72, 102] width 51 height 14
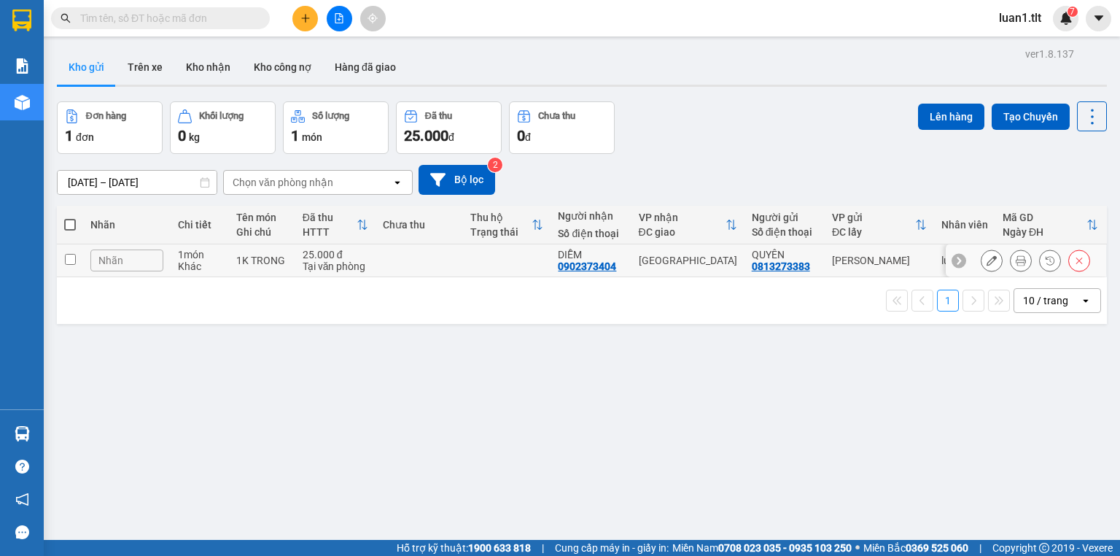
click at [367, 255] on td "25.000 đ Tại văn phòng" at bounding box center [335, 260] width 80 height 33
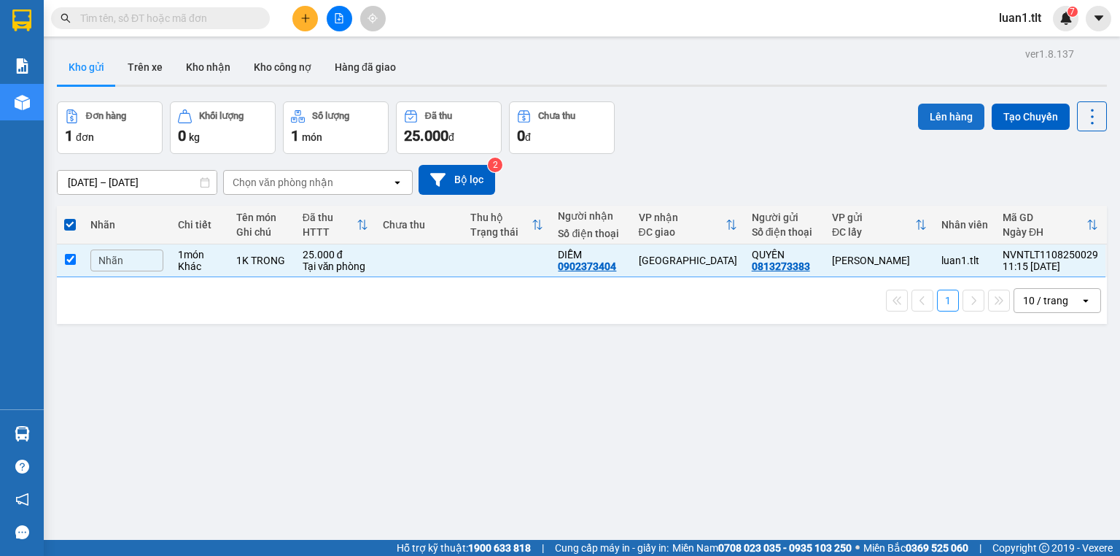
click at [919, 109] on button "Lên hàng" at bounding box center [951, 117] width 66 height 26
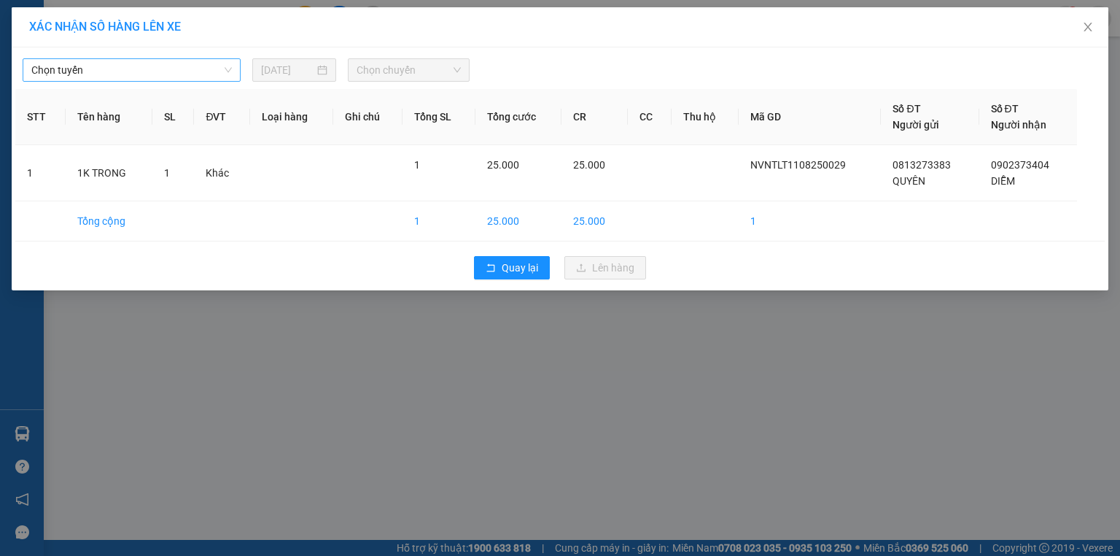
click at [182, 70] on span "Chọn tuyến" at bounding box center [131, 70] width 201 height 22
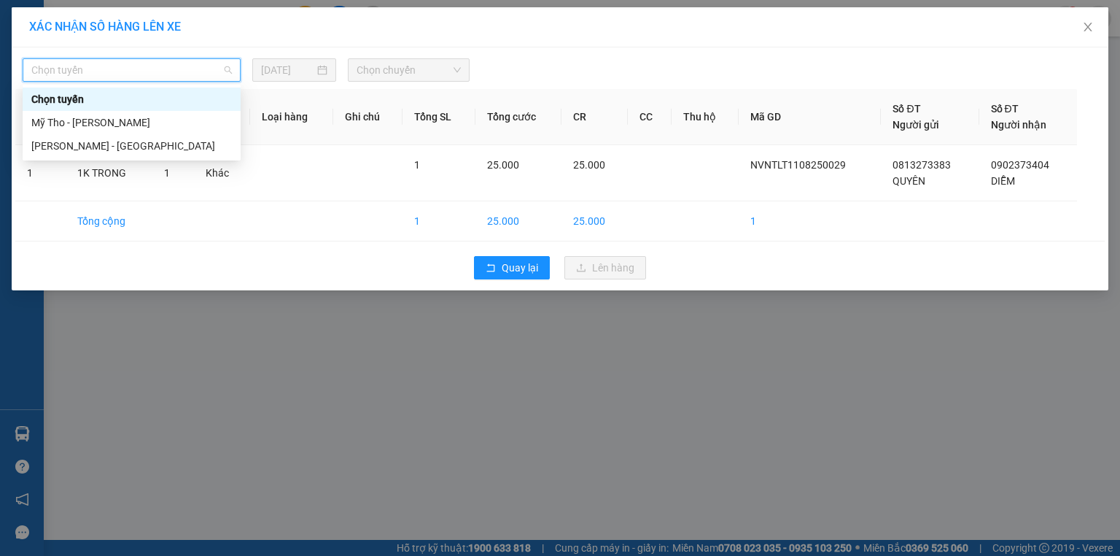
click at [120, 123] on div "Mỹ Tho - [PERSON_NAME]" at bounding box center [131, 122] width 201 height 16
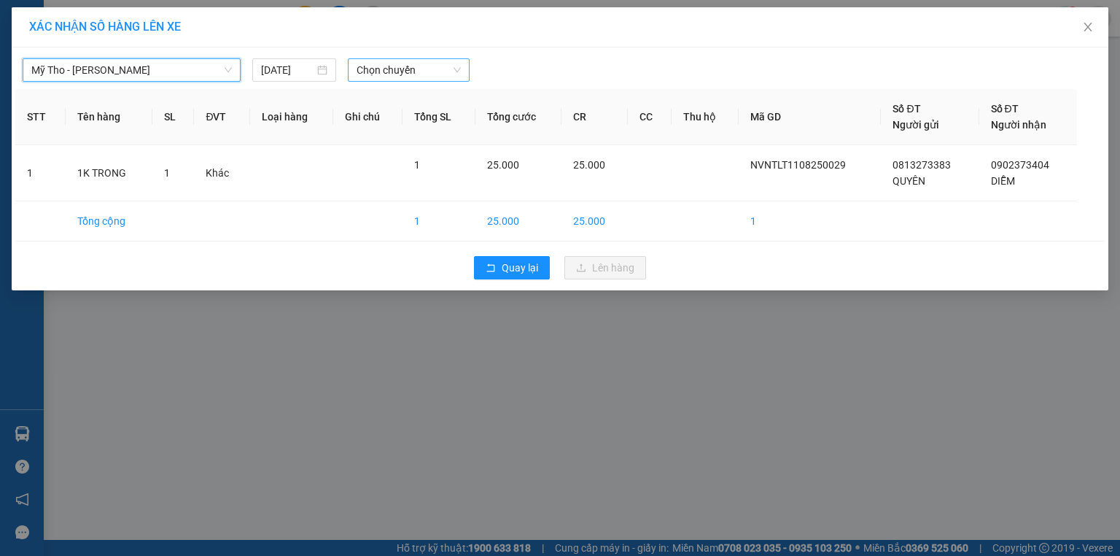
click at [455, 66] on span "Chọn chuyến" at bounding box center [409, 70] width 105 height 22
type input "9"
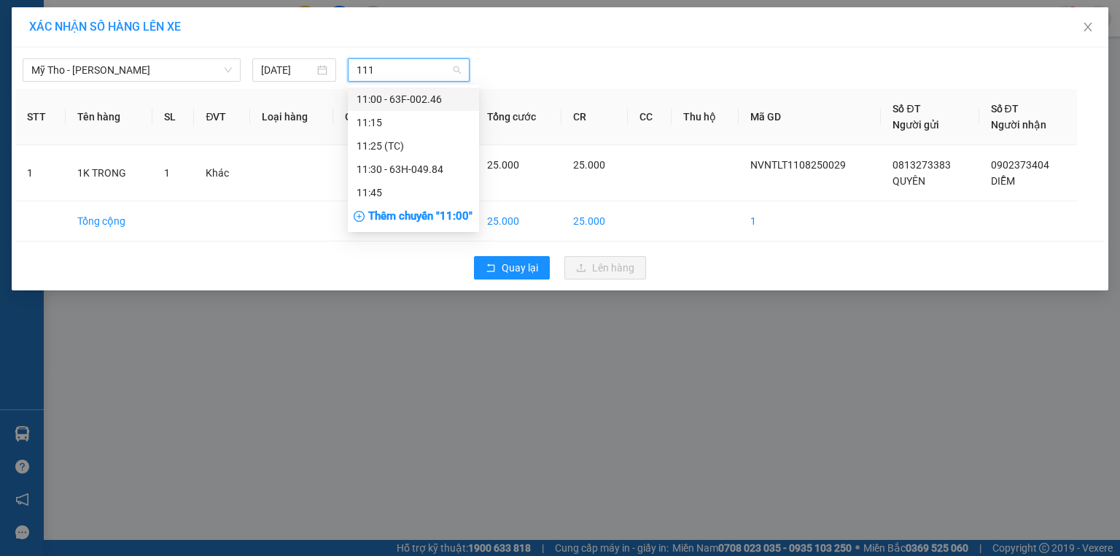
type input "1115"
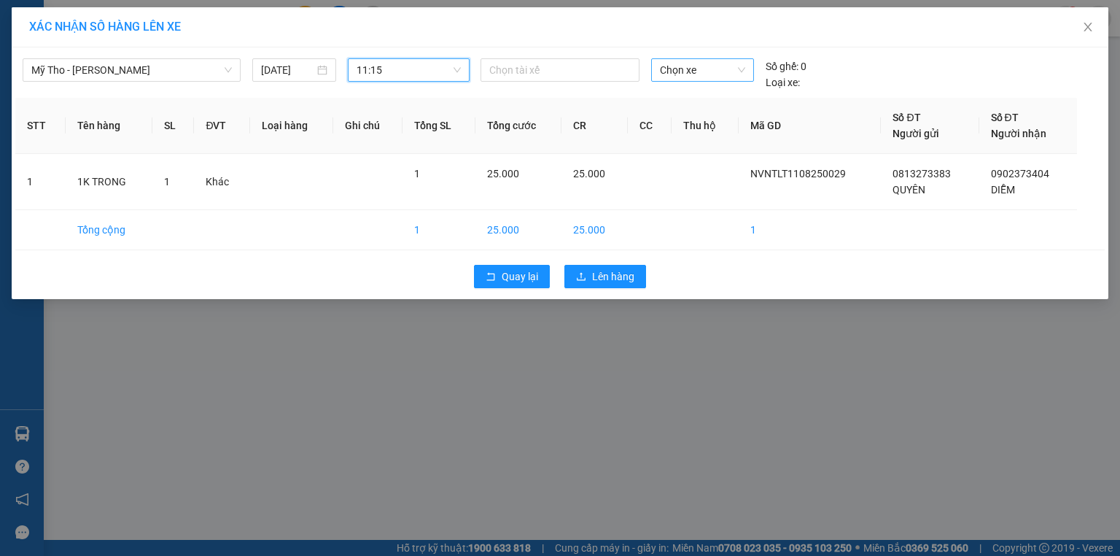
drag, startPoint x: 694, startPoint y: 79, endPoint x: 669, endPoint y: 71, distance: 25.8
click at [684, 79] on span "Chọn xe" at bounding box center [702, 70] width 85 height 22
type input "998"
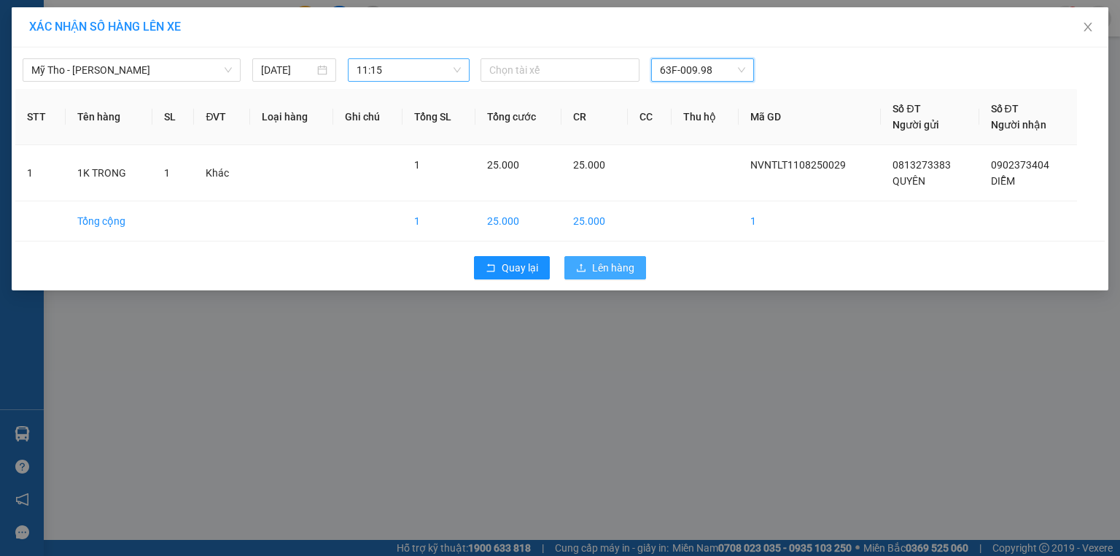
click at [614, 265] on span "Lên hàng" at bounding box center [613, 268] width 42 height 16
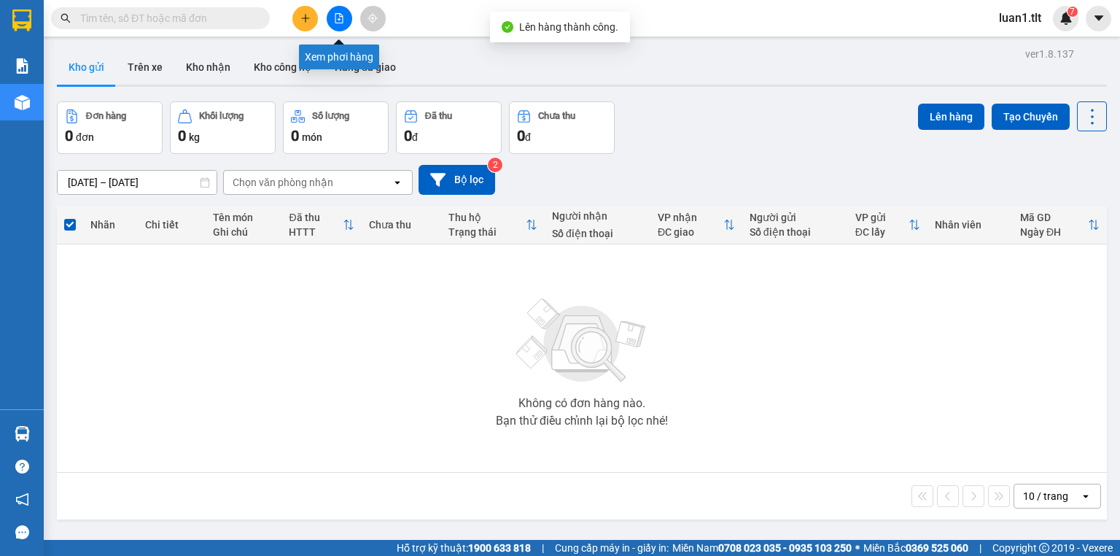
drag, startPoint x: 338, startPoint y: 15, endPoint x: 384, endPoint y: 39, distance: 52.5
click at [338, 15] on icon "file-add" at bounding box center [339, 18] width 10 height 10
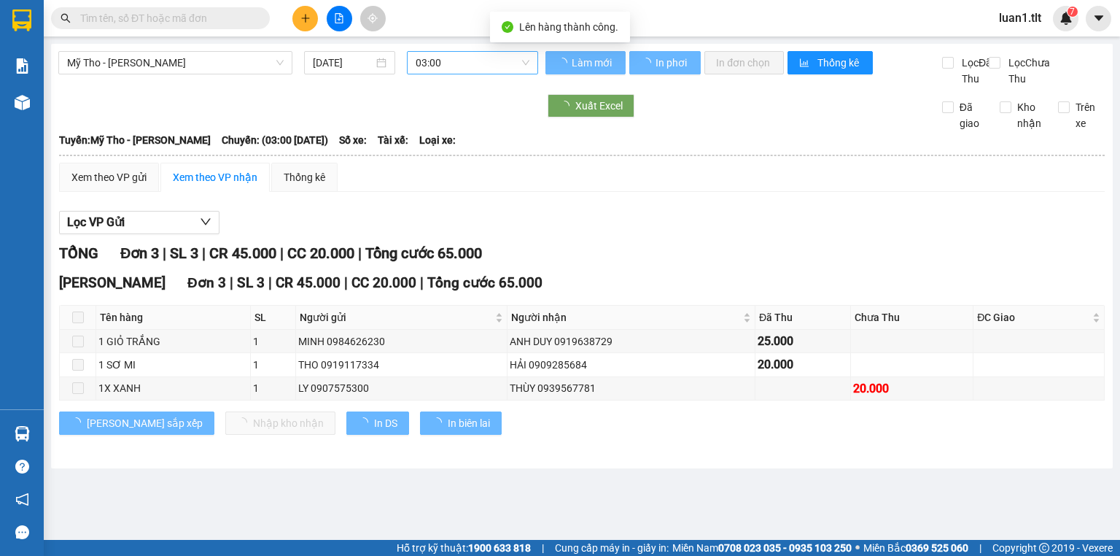
click at [464, 72] on span "03:00" at bounding box center [473, 63] width 114 height 22
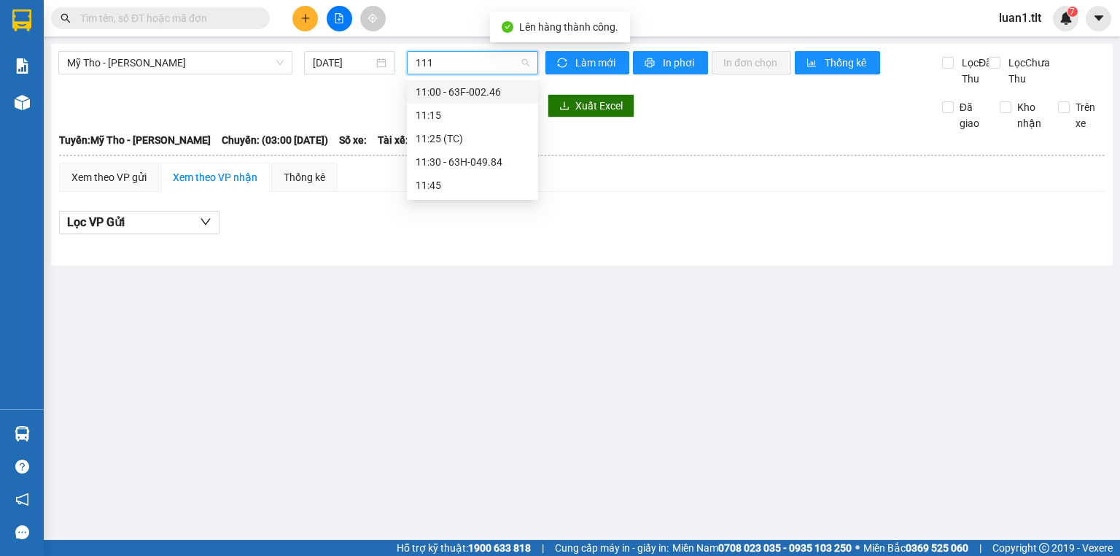
type input "1115"
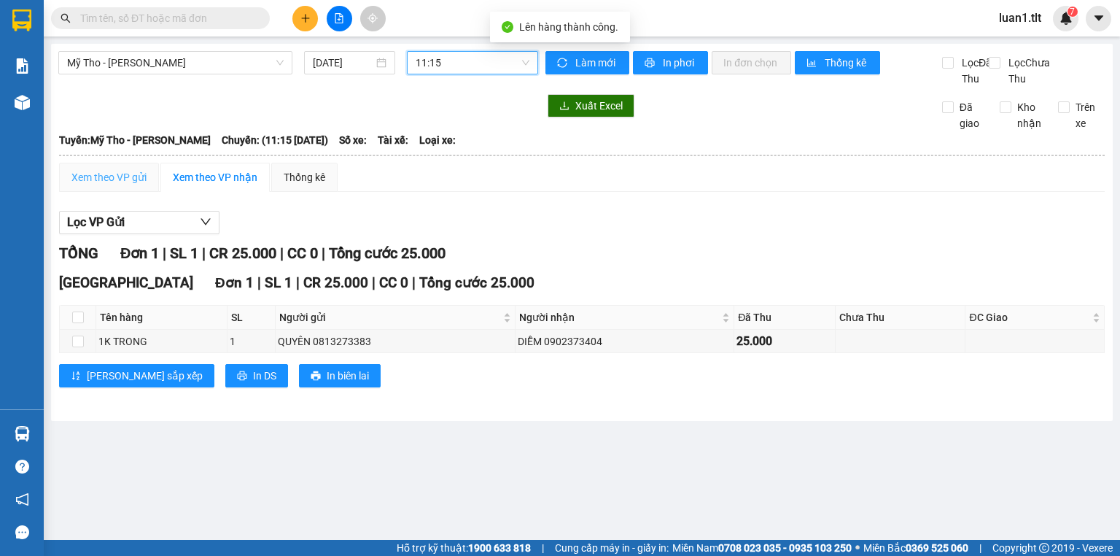
click at [123, 192] on div "Xem theo VP gửi" at bounding box center [109, 177] width 100 height 29
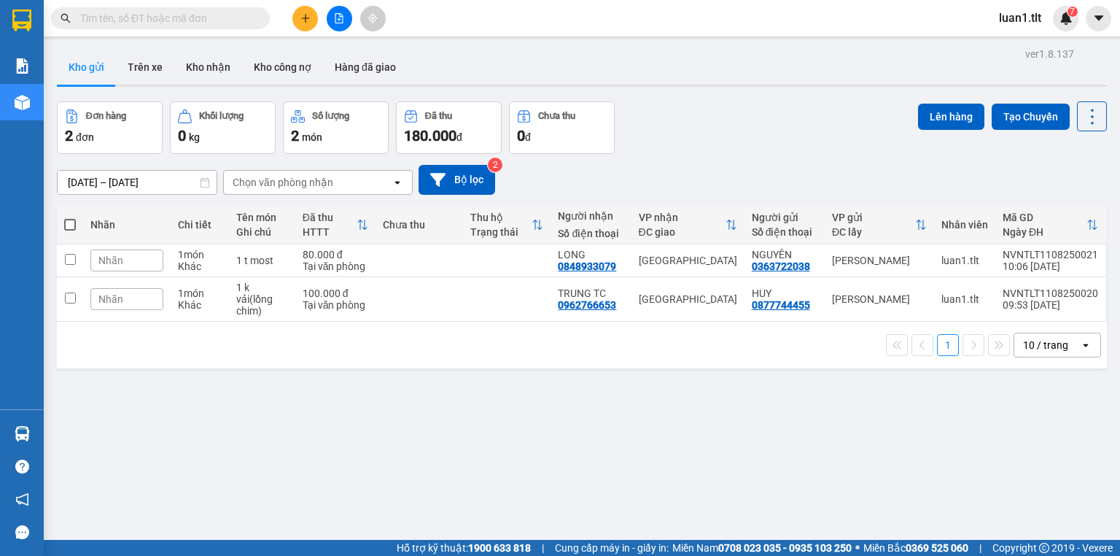
click at [208, 15] on input "text" at bounding box center [166, 18] width 172 height 16
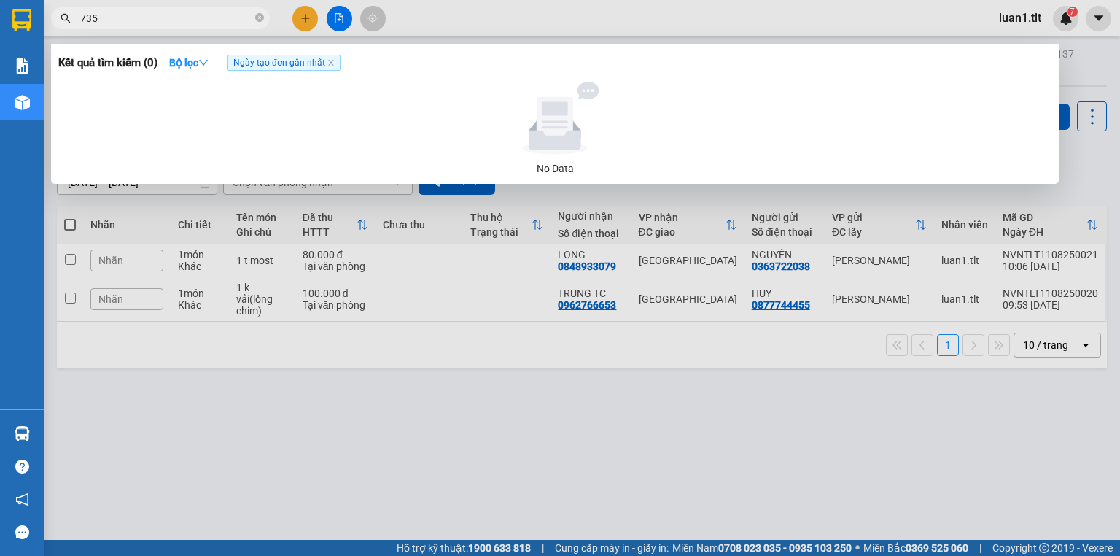
type input "735"
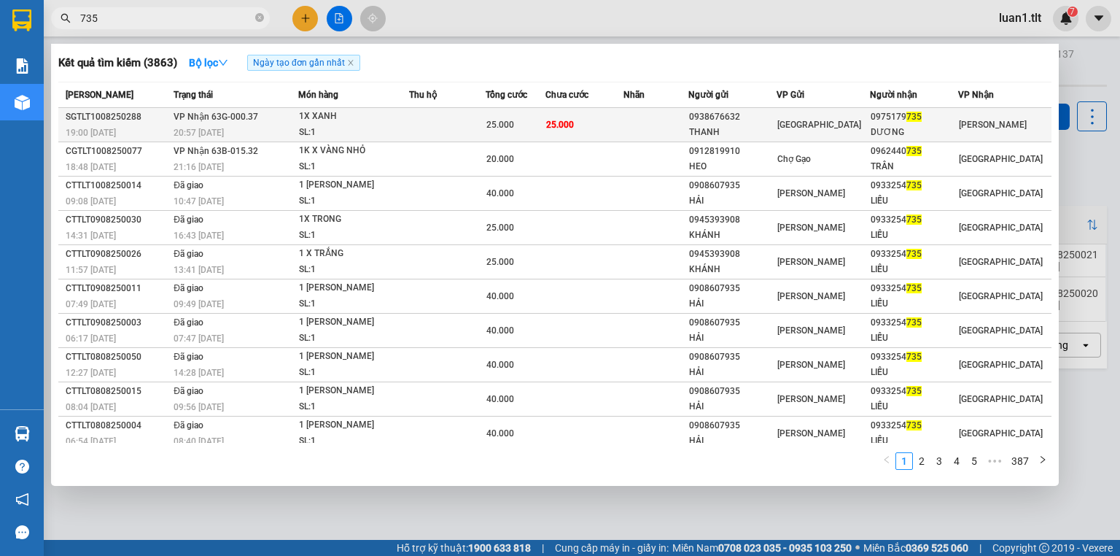
click at [613, 119] on td "25.000" at bounding box center [584, 125] width 79 height 34
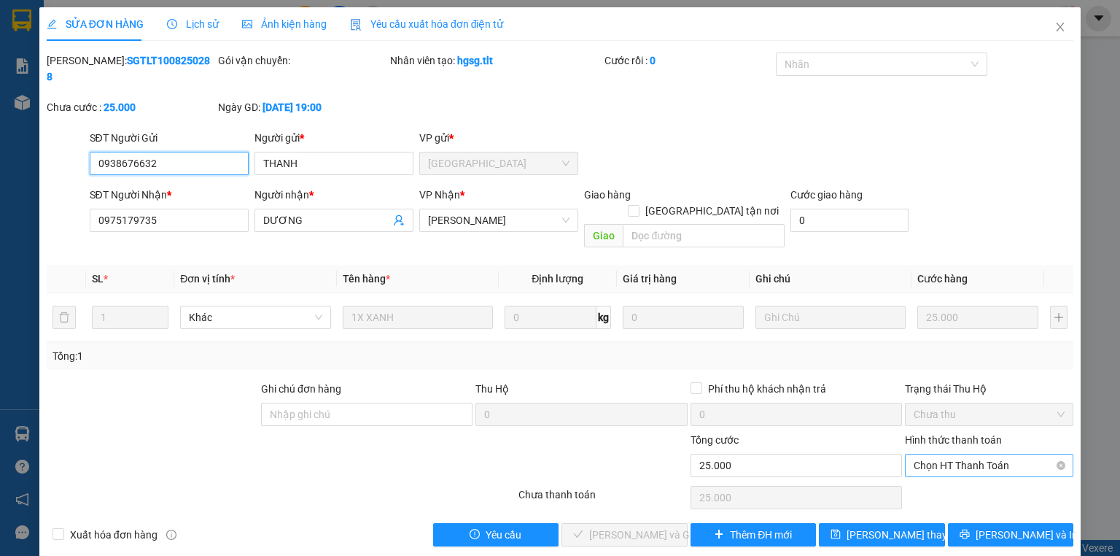
drag, startPoint x: 971, startPoint y: 432, endPoint x: 957, endPoint y: 443, distance: 17.7
click at [966, 454] on span "Chọn HT Thanh Toán" at bounding box center [989, 465] width 151 height 22
drag, startPoint x: 941, startPoint y: 457, endPoint x: 931, endPoint y: 457, distance: 10.2
click at [938, 457] on div "Tại văn phòng" at bounding box center [989, 462] width 151 height 16
type input "0"
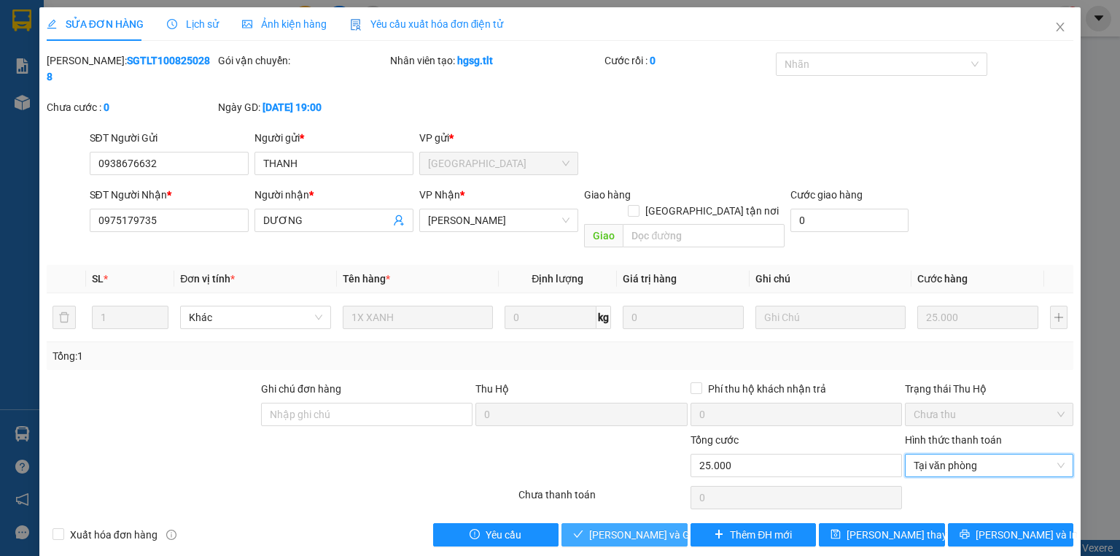
click at [600, 523] on button "[PERSON_NAME] và Giao hàng" at bounding box center [625, 534] width 126 height 23
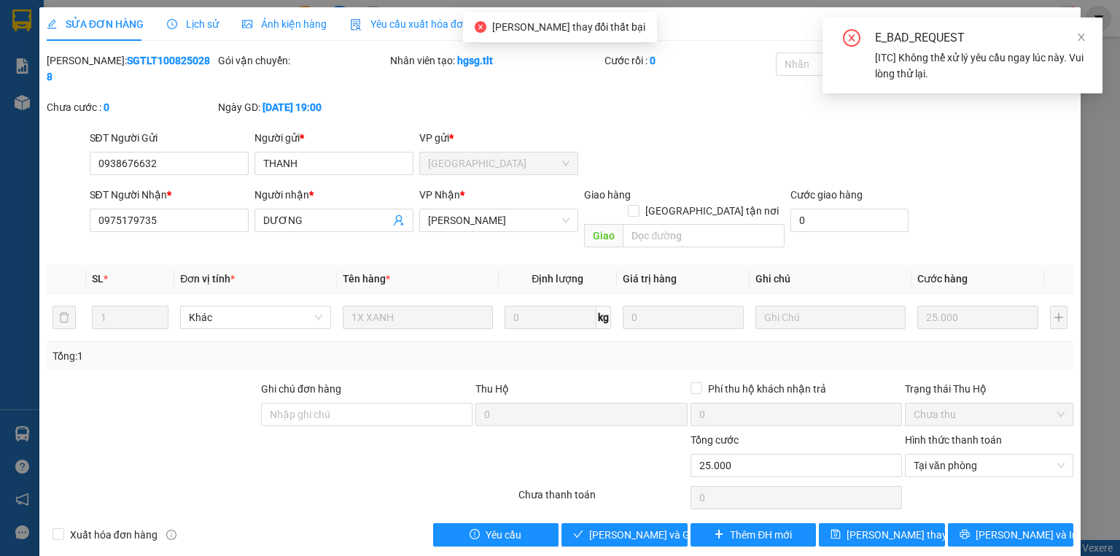
click at [1079, 33] on icon "close" at bounding box center [1081, 37] width 10 height 10
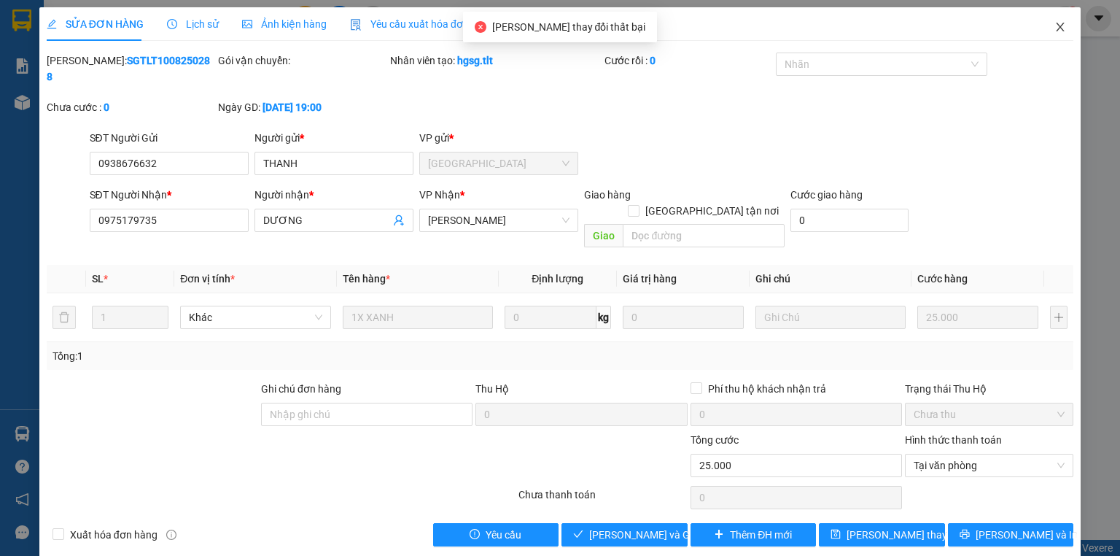
click at [1066, 23] on span "Close" at bounding box center [1060, 27] width 41 height 41
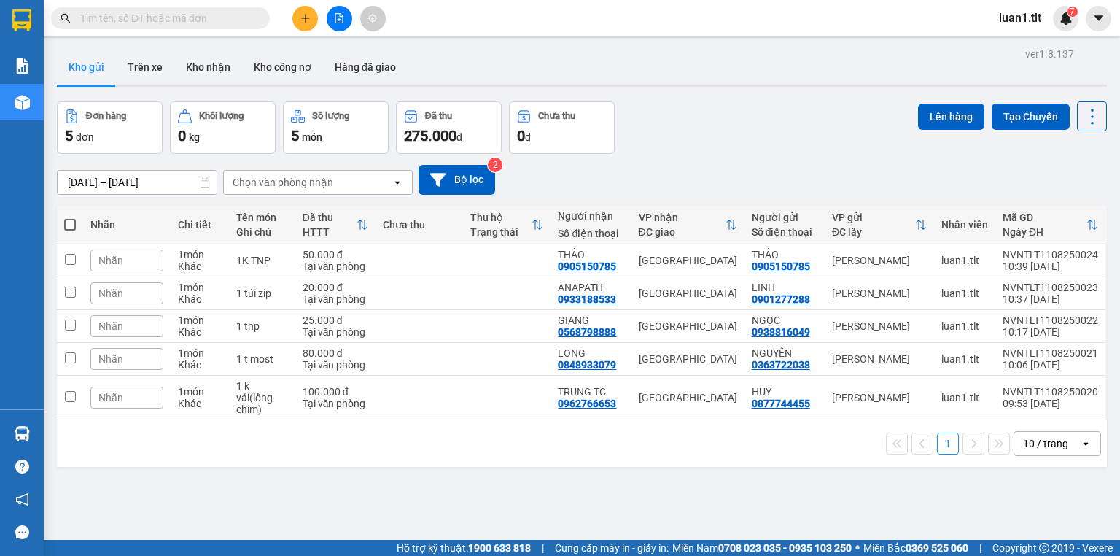
click at [292, 15] on div at bounding box center [338, 19] width 109 height 26
click at [309, 13] on icon "plus" at bounding box center [305, 18] width 10 height 10
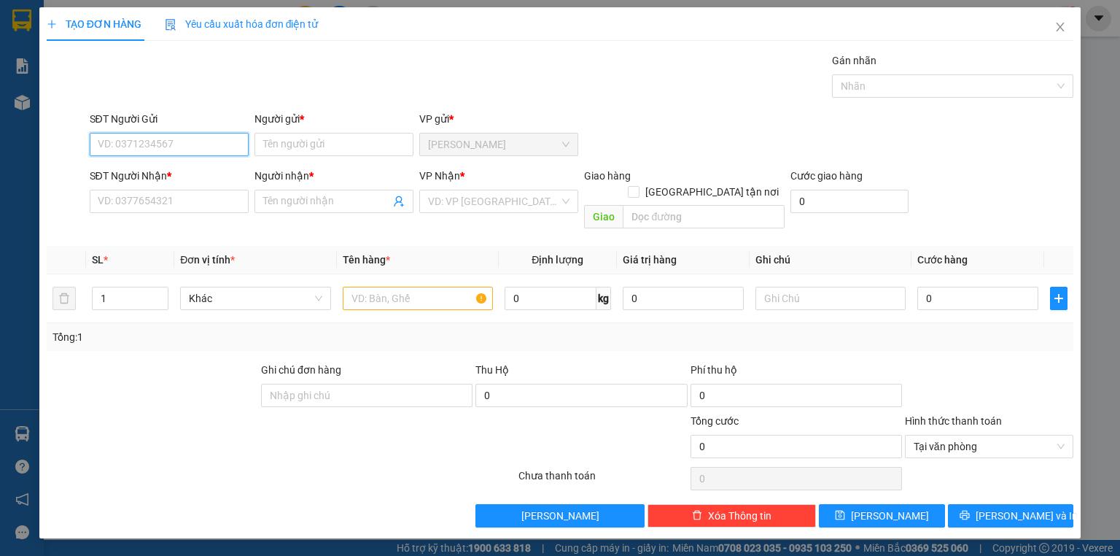
click at [193, 152] on input "SĐT Người Gửi" at bounding box center [169, 144] width 159 height 23
type input "0903705133"
type input "NHUNG"
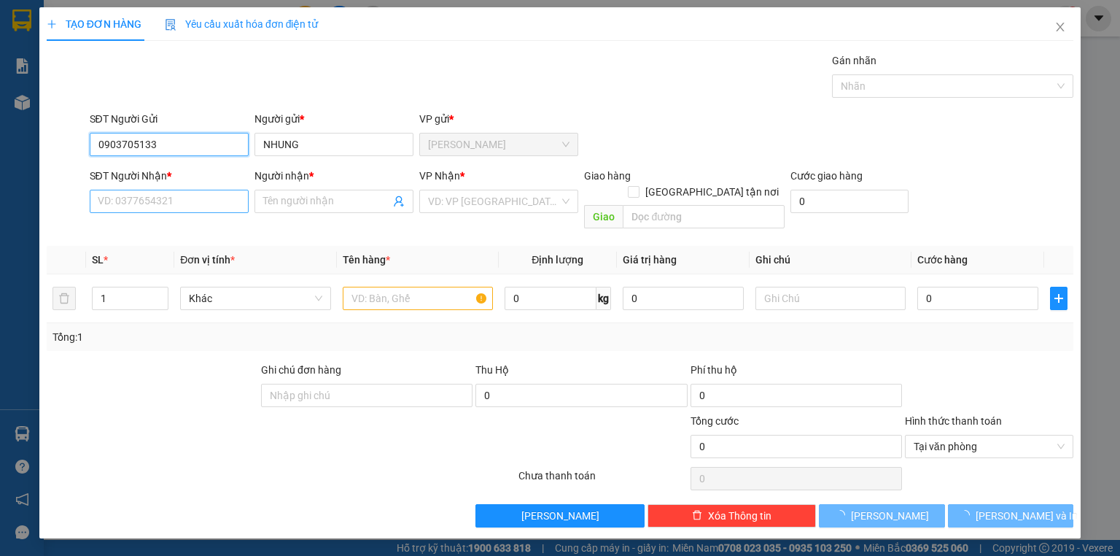
type input "0903705133"
click at [179, 203] on input "SĐT Người Nhận *" at bounding box center [169, 201] width 159 height 23
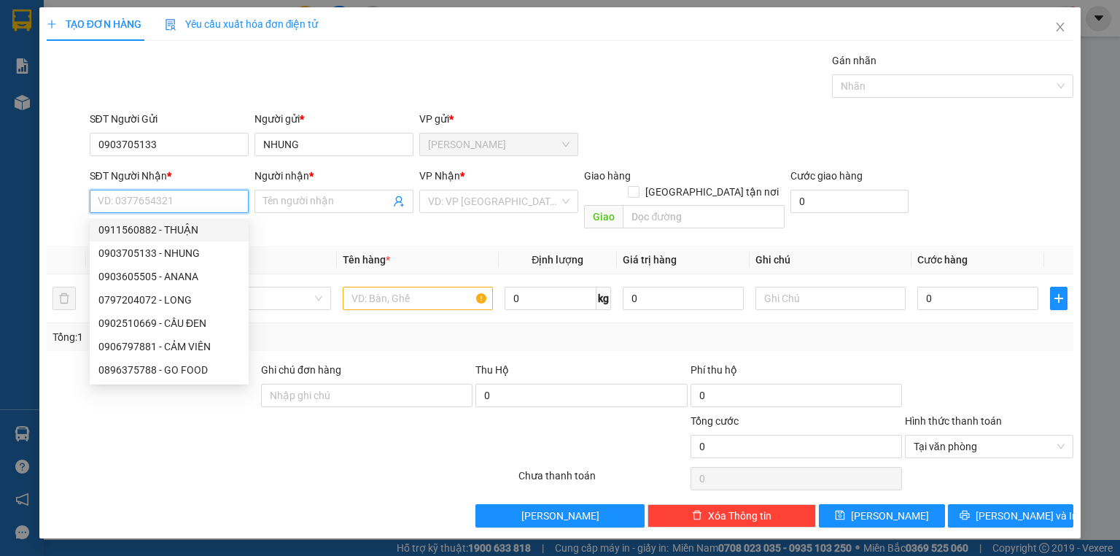
click at [171, 200] on input "SĐT Người Nhận *" at bounding box center [169, 201] width 159 height 23
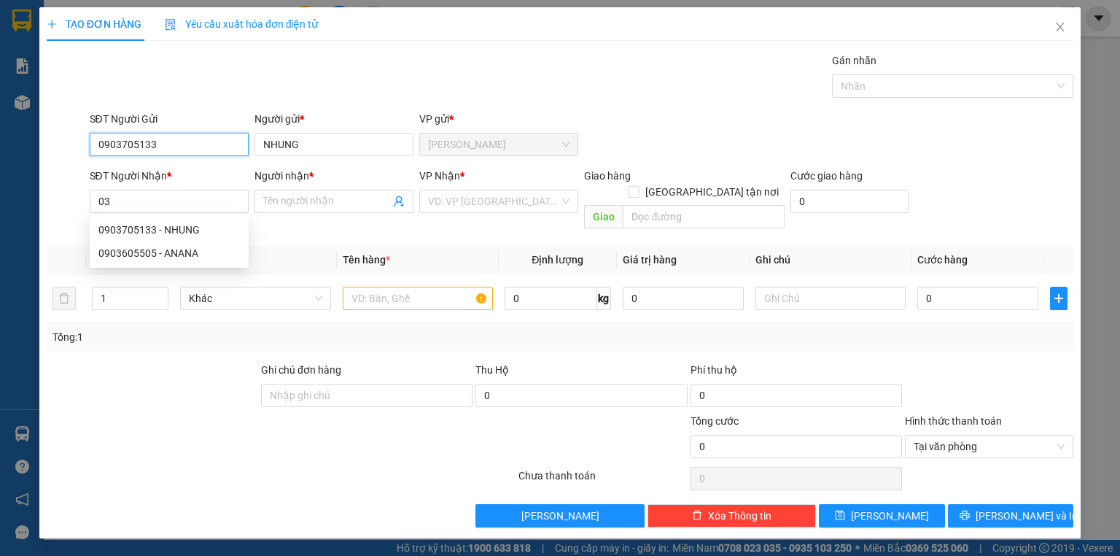
click at [171, 140] on input "0903705133" at bounding box center [169, 144] width 159 height 23
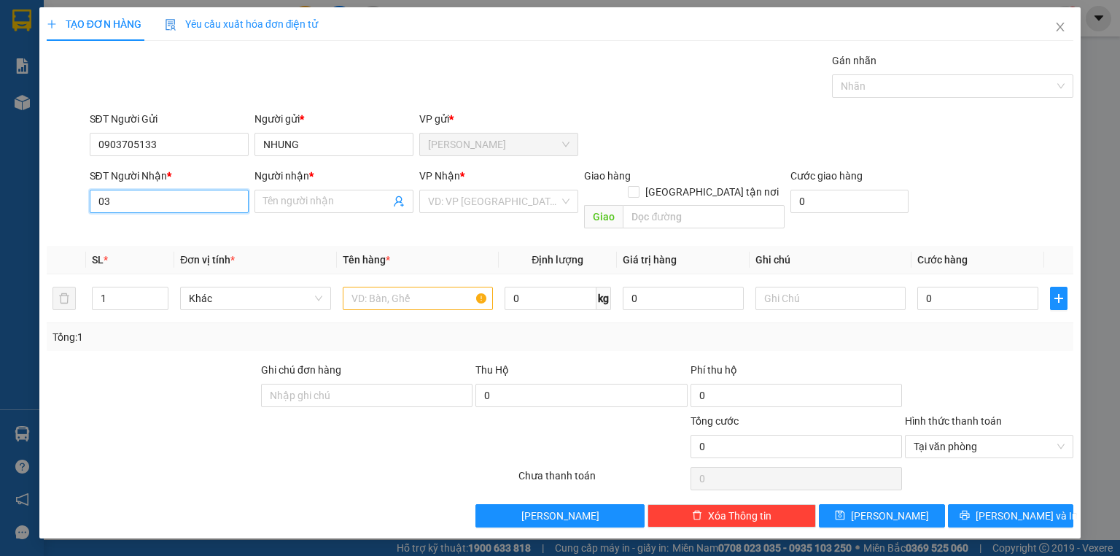
click at [196, 204] on input "03" at bounding box center [169, 201] width 159 height 23
type input "0977602712"
type input "DUY"
type input "0977602712"
click at [453, 208] on input "search" at bounding box center [493, 201] width 131 height 22
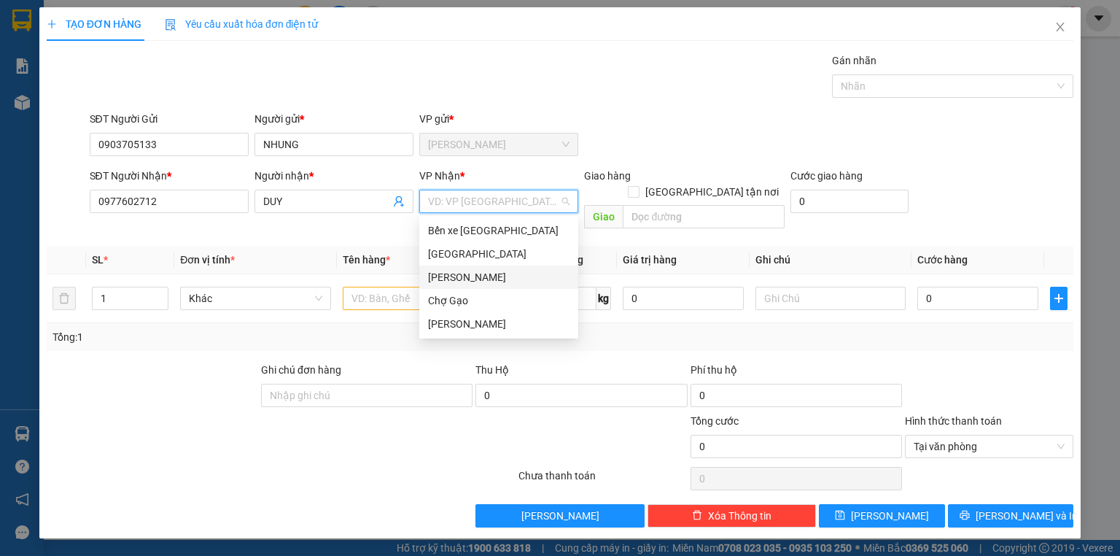
click at [450, 256] on div "[GEOGRAPHIC_DATA]" at bounding box center [498, 254] width 141 height 16
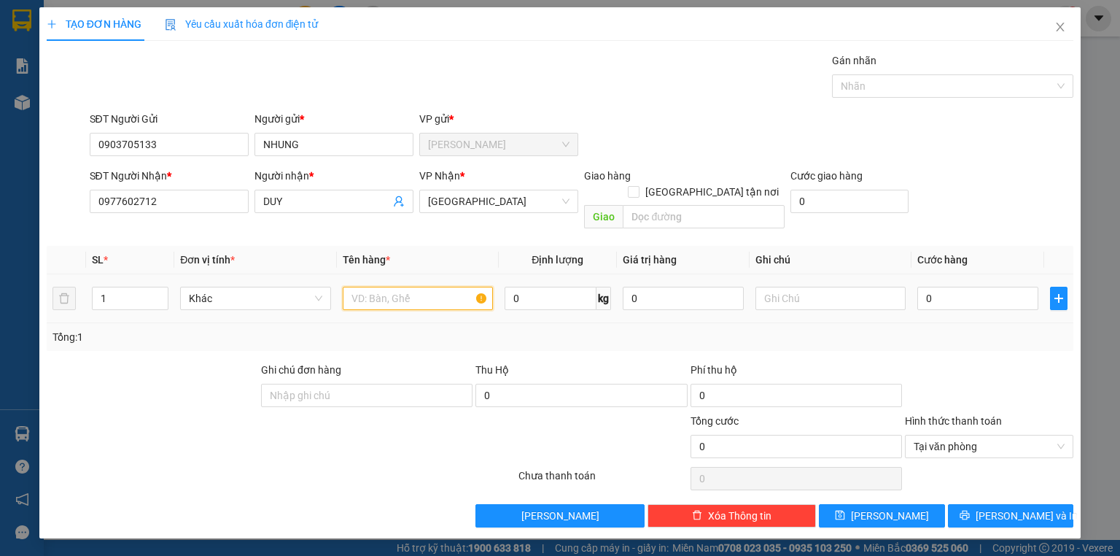
click at [423, 287] on input "text" at bounding box center [418, 298] width 150 height 23
type input "1T MUST"
type input "2"
type input "25"
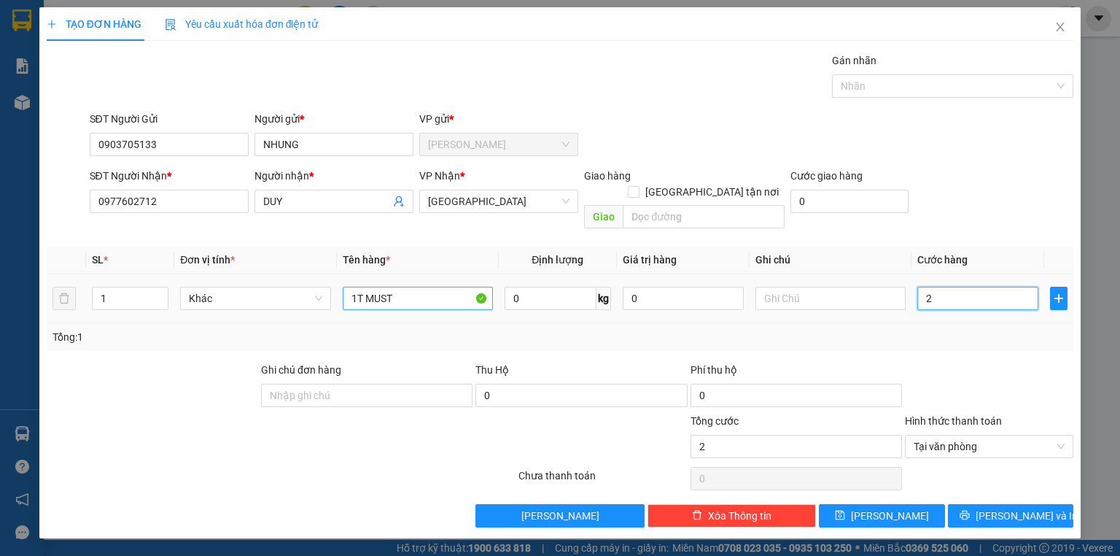
type input "25"
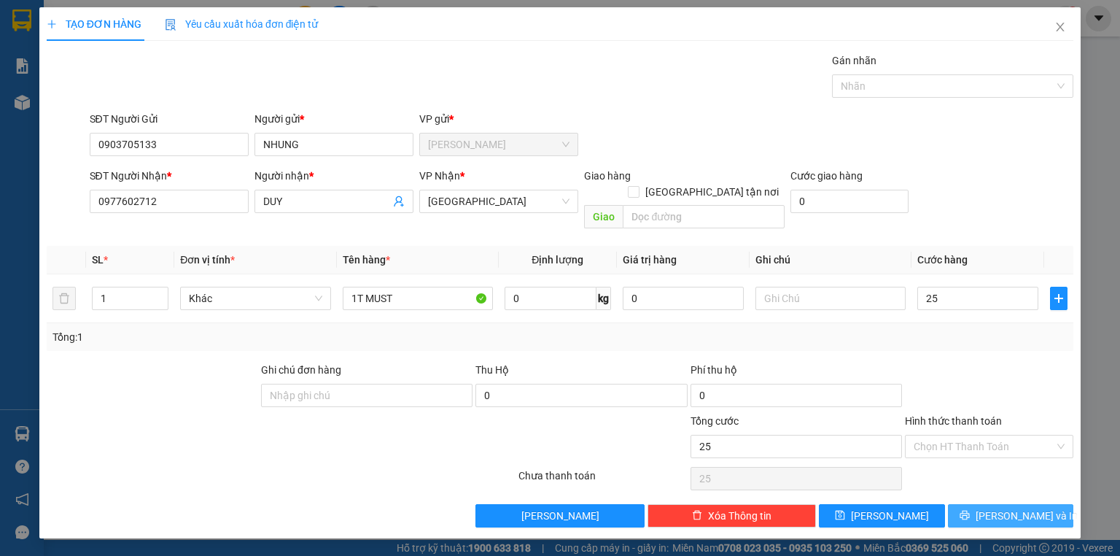
type input "25.000"
click at [1053, 504] on button "Lưu và In" at bounding box center [1011, 515] width 126 height 23
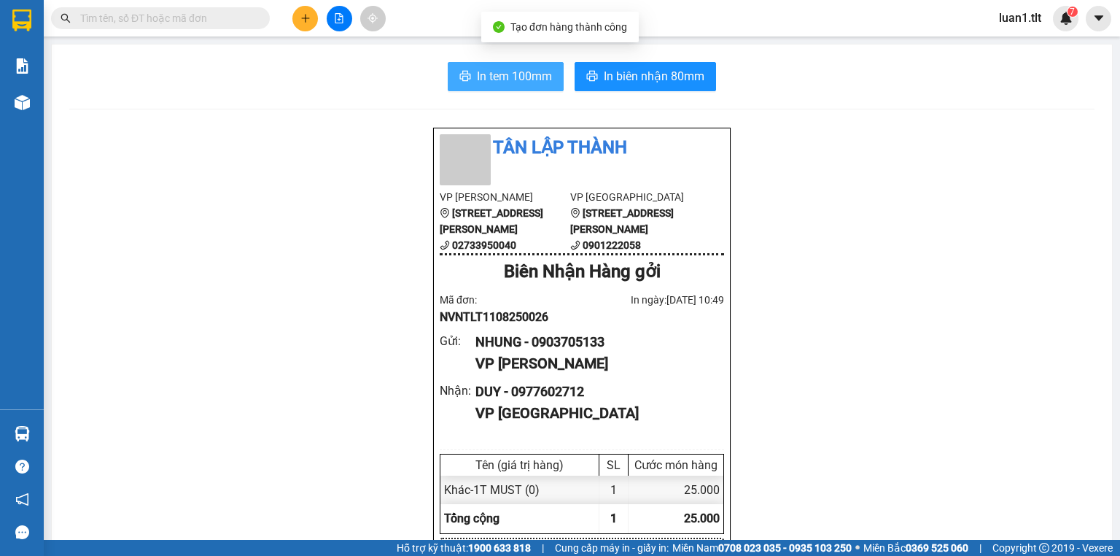
click at [514, 81] on span "In tem 100mm" at bounding box center [514, 76] width 75 height 18
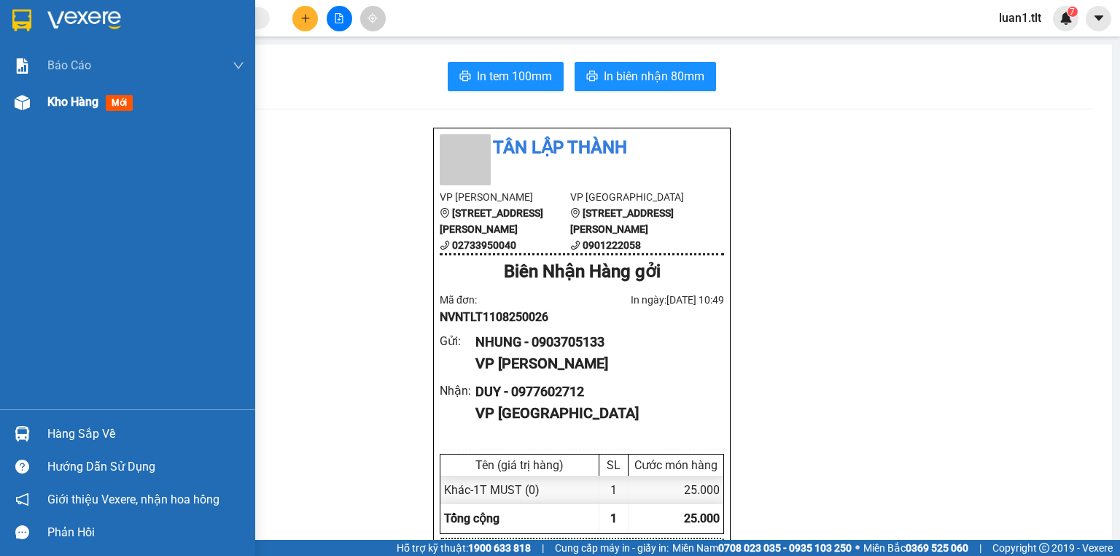
click at [49, 114] on div "Kho hàng mới" at bounding box center [145, 102] width 197 height 36
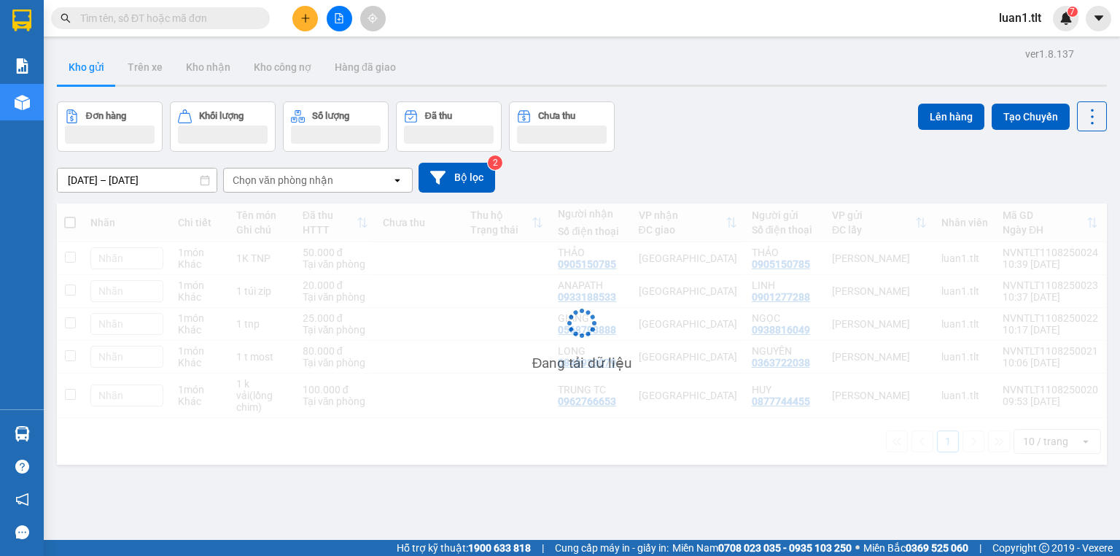
click at [464, 412] on div "Đang tải dữ liệu" at bounding box center [582, 333] width 1050 height 261
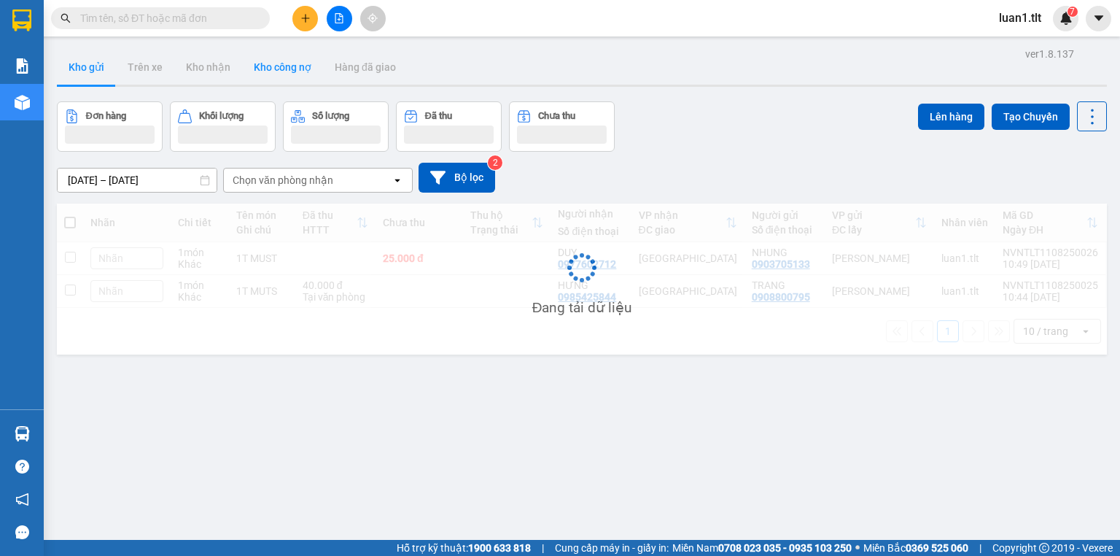
click at [242, 64] on button "Kho công nợ" at bounding box center [282, 67] width 81 height 35
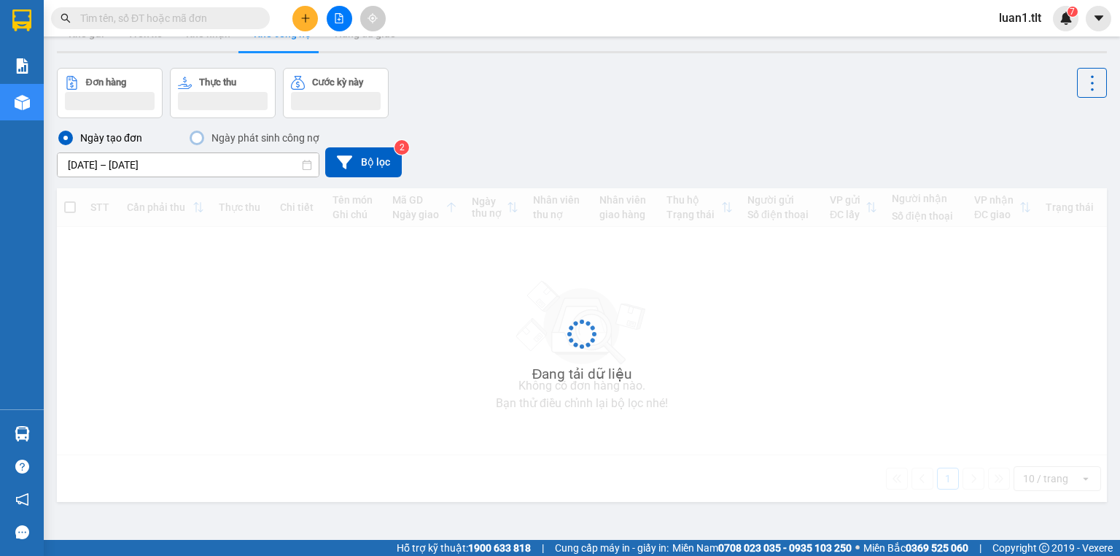
scroll to position [67, 0]
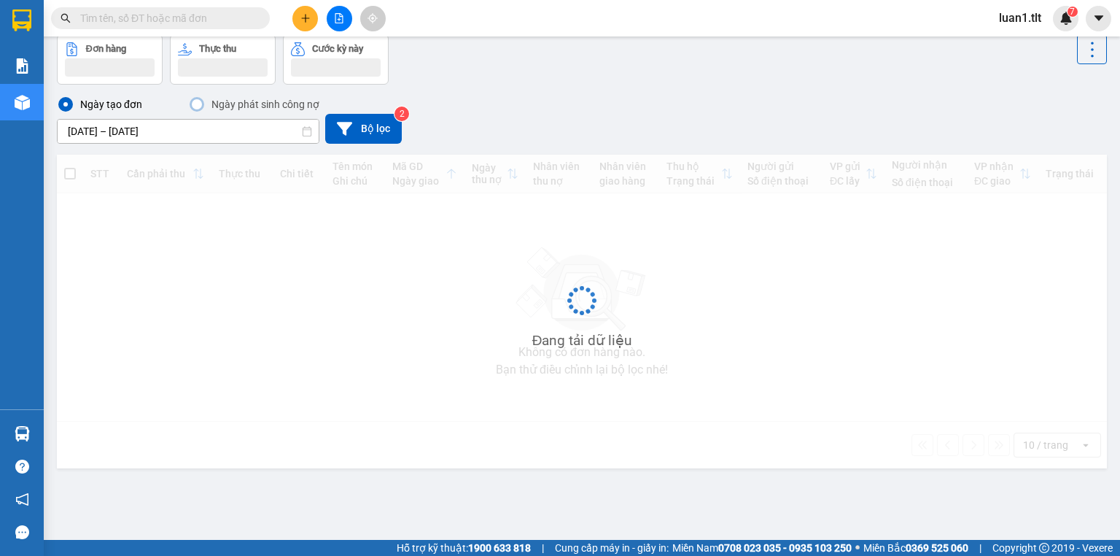
click at [140, 129] on input "08/08/2025 – 11/08/2025" at bounding box center [188, 131] width 261 height 23
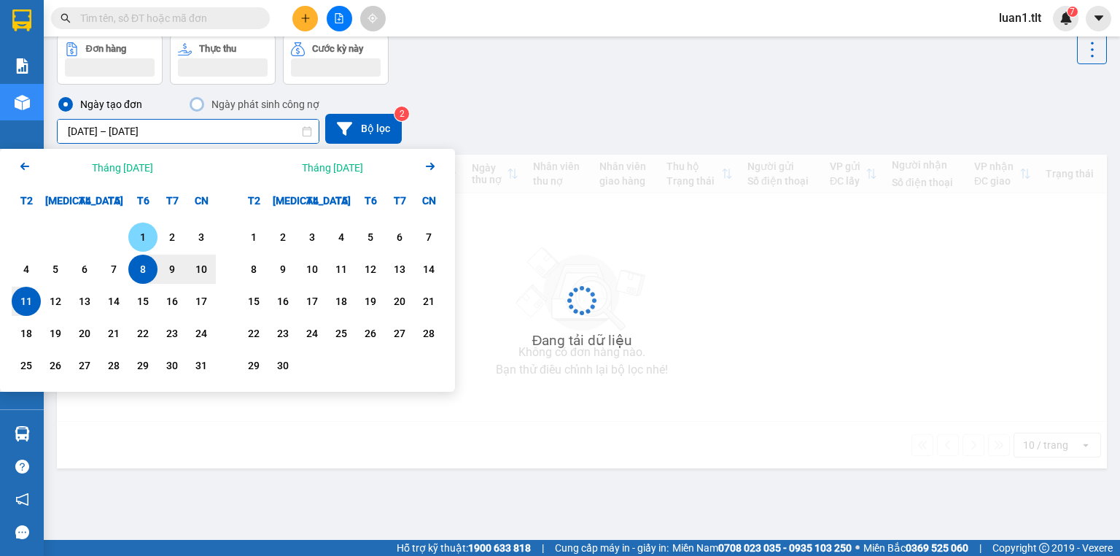
click at [148, 234] on div "1" at bounding box center [143, 237] width 20 height 18
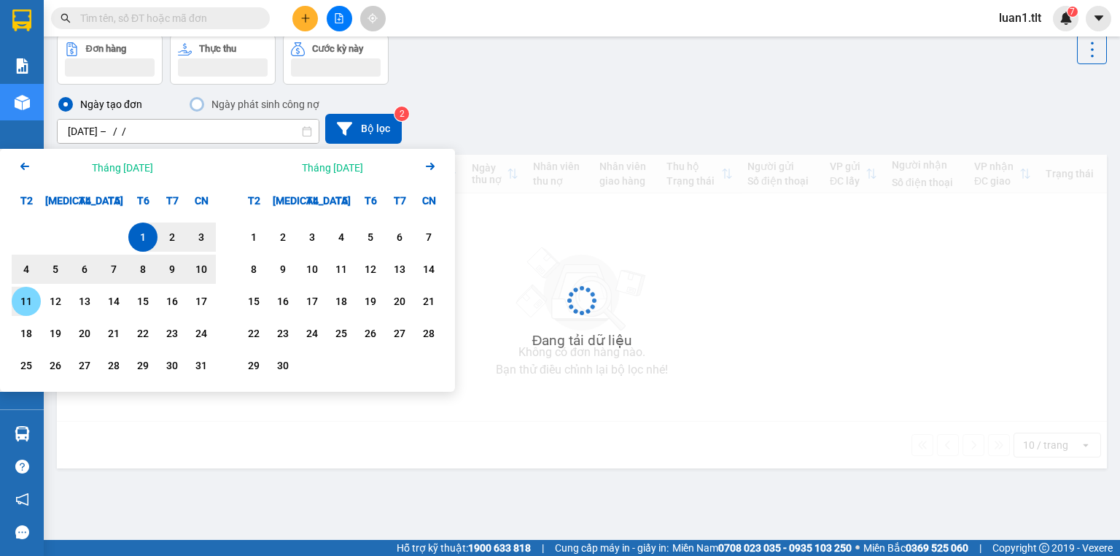
click at [23, 303] on div "11" at bounding box center [26, 301] width 20 height 18
type input "01/08/2025 – 11/08/2025"
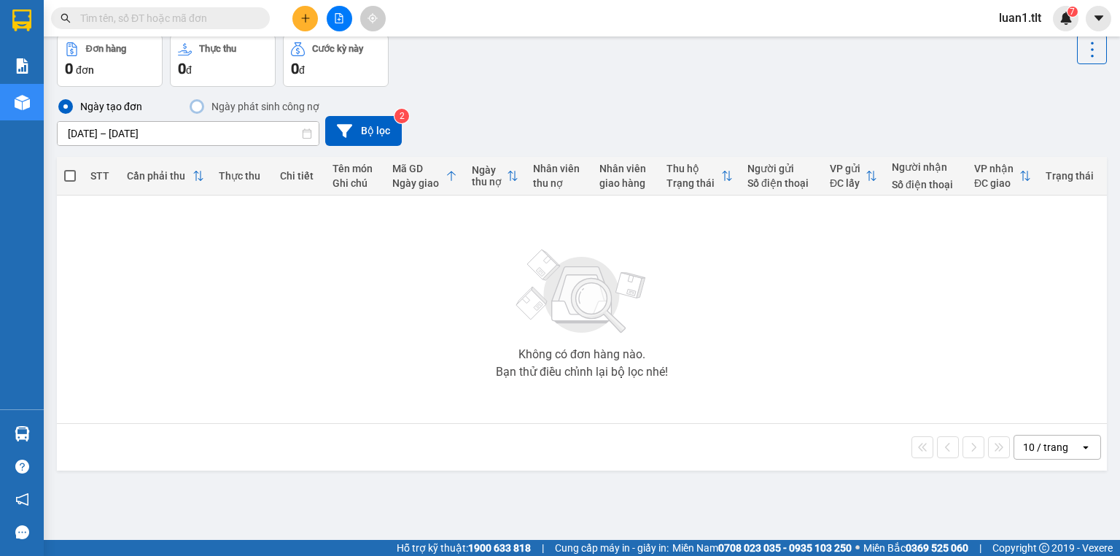
click at [121, 20] on input "text" at bounding box center [166, 18] width 172 height 16
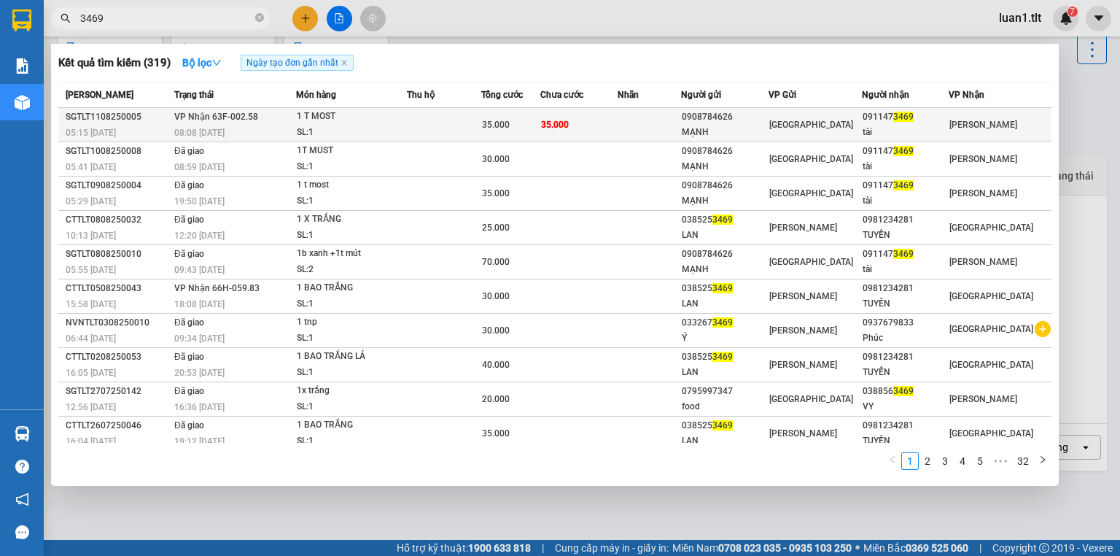
type input "3469"
click at [475, 125] on td at bounding box center [444, 125] width 74 height 34
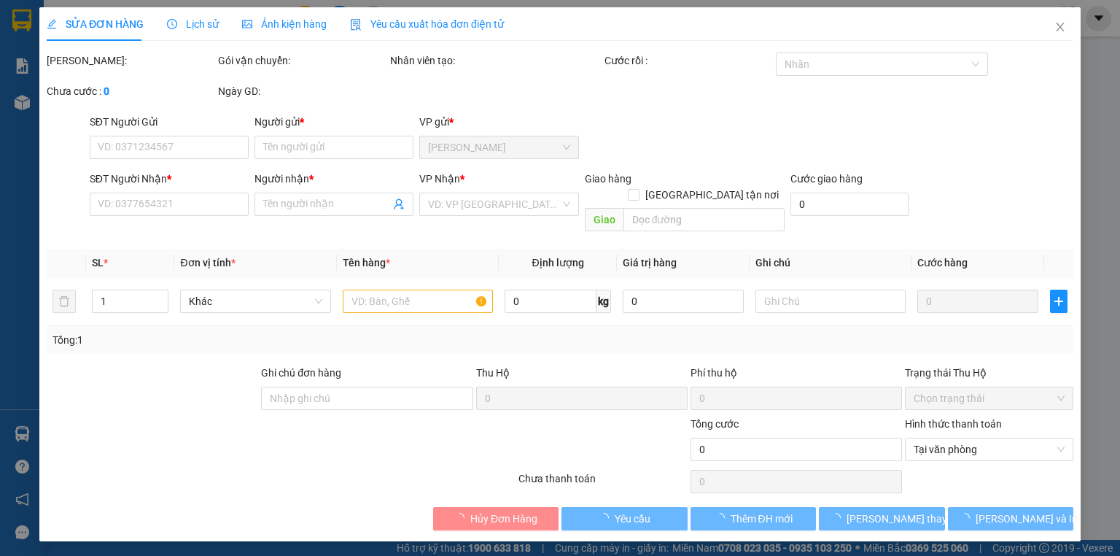
type input "0908784626"
type input "MẠNH"
type input "0911473469"
type input "tài"
type input "35.000"
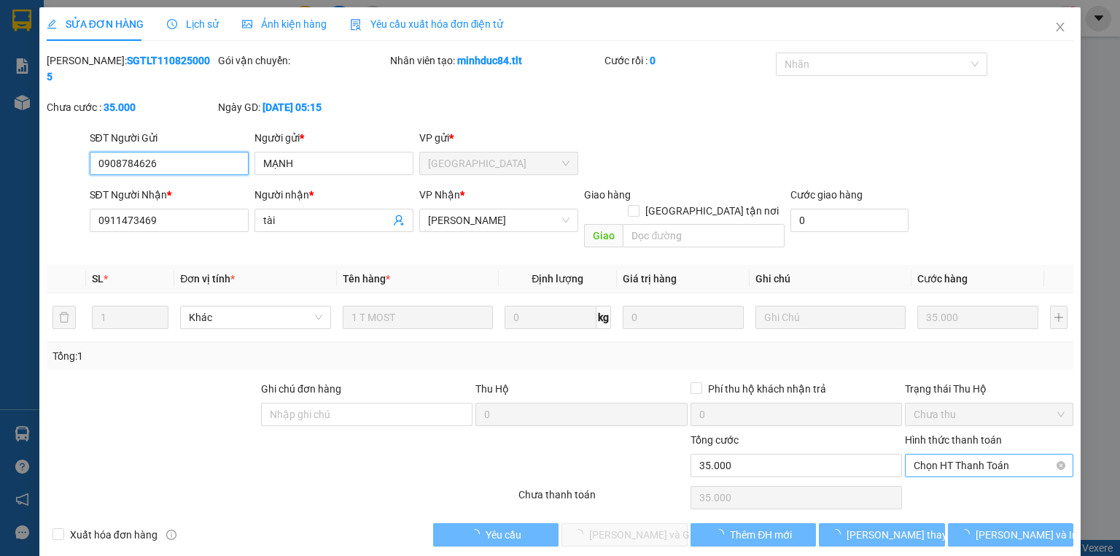
click at [948, 454] on span "Chọn HT Thanh Toán" at bounding box center [989, 465] width 151 height 22
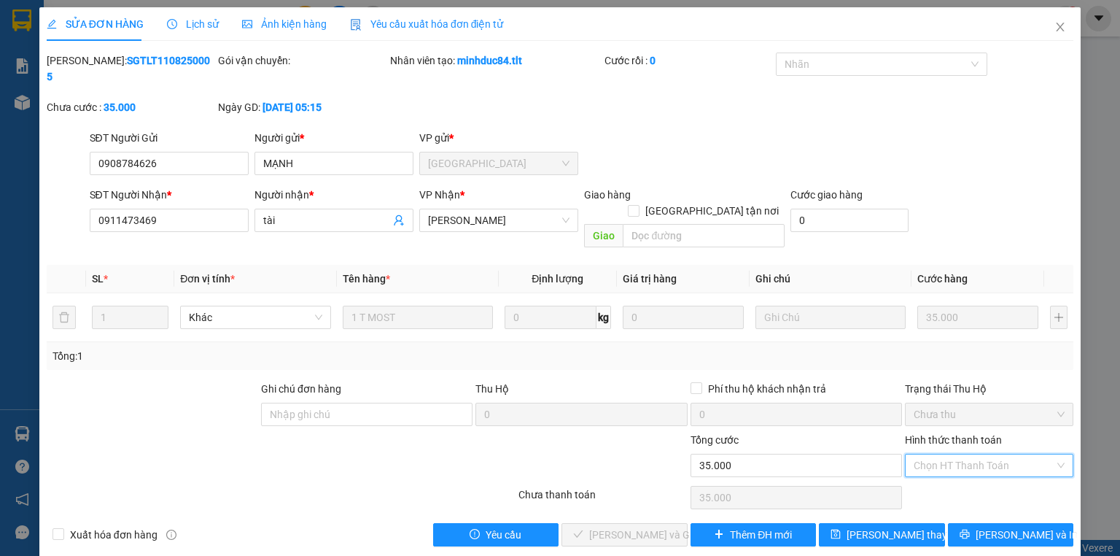
type input "0"
click at [639, 527] on span "Lưu và Giao hàng" at bounding box center [659, 535] width 140 height 16
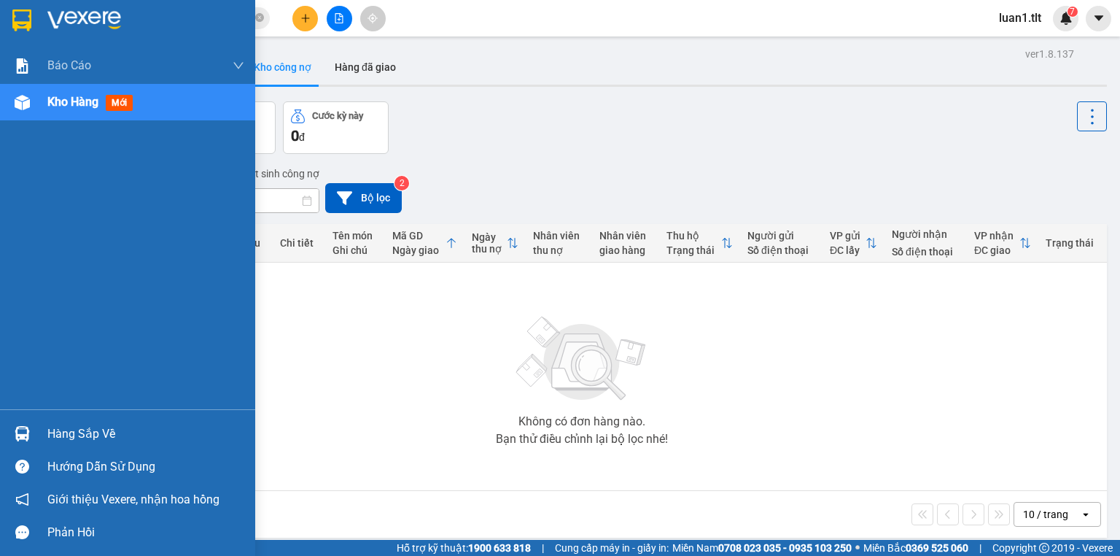
click at [29, 426] on div at bounding box center [22, 434] width 26 height 26
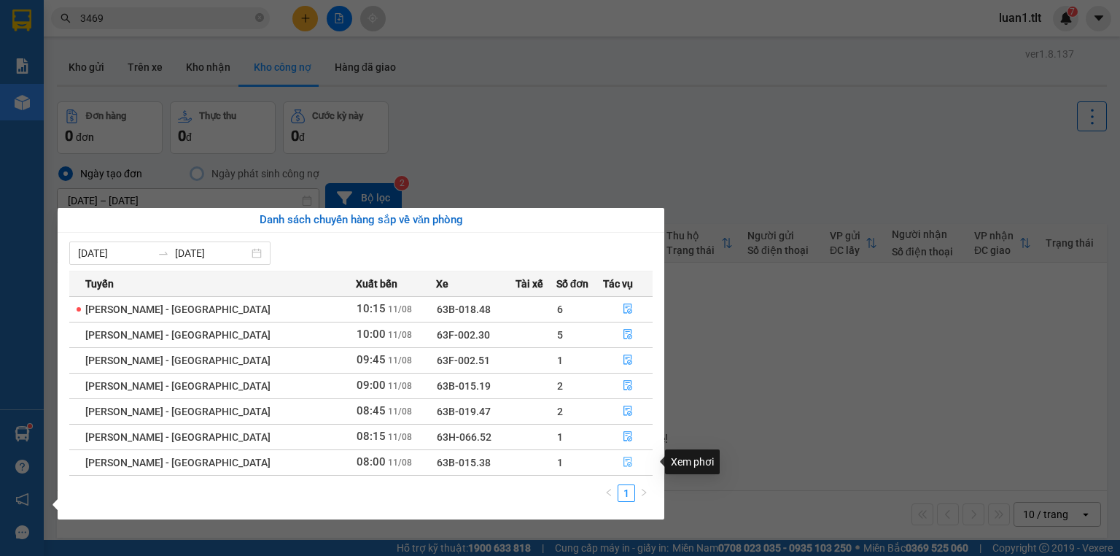
click at [623, 462] on icon "file-done" at bounding box center [628, 462] width 10 height 10
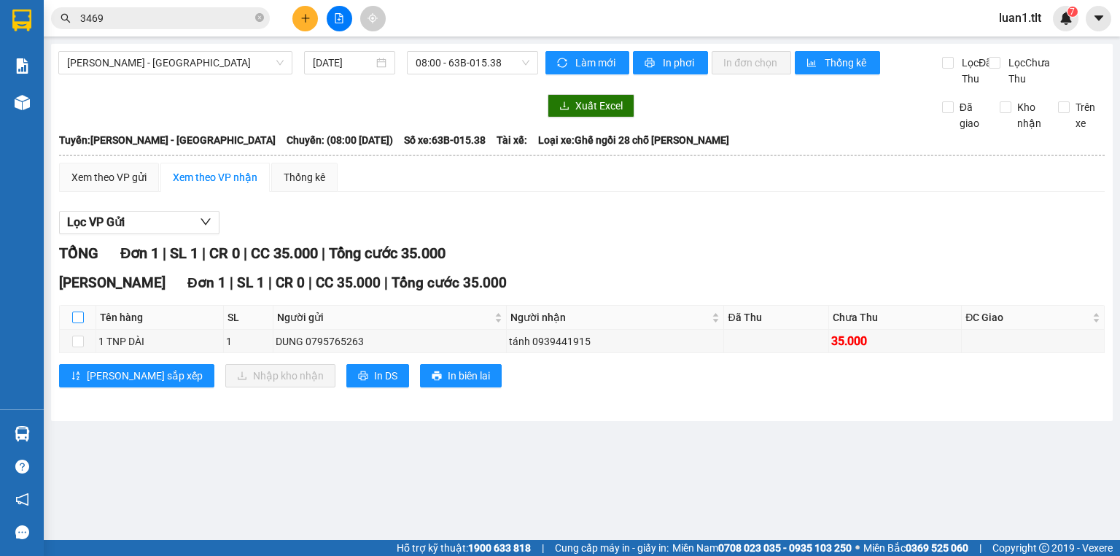
click at [76, 323] on input "checkbox" at bounding box center [78, 317] width 12 height 12
checkbox input "true"
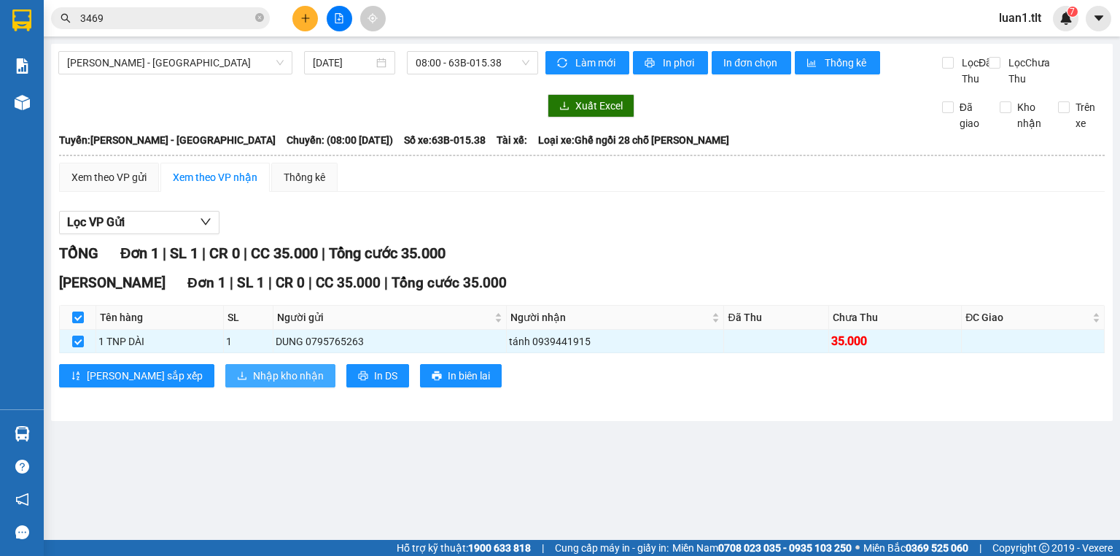
click at [253, 384] on span "Nhập kho nhận" at bounding box center [288, 376] width 71 height 16
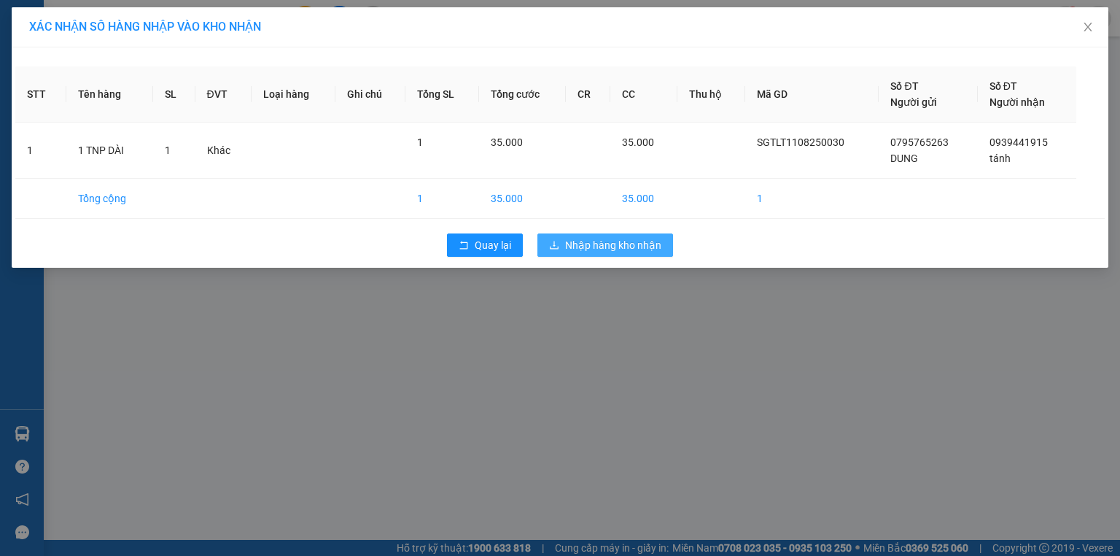
click at [600, 246] on span "Nhập hàng kho nhận" at bounding box center [613, 245] width 96 height 16
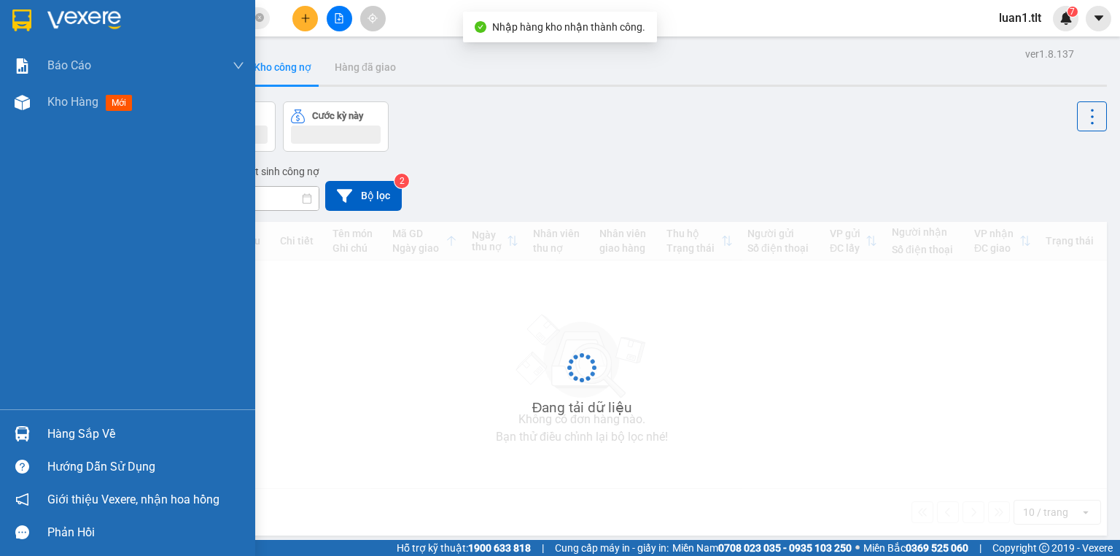
click at [69, 440] on div "Hàng sắp về" at bounding box center [145, 434] width 197 height 22
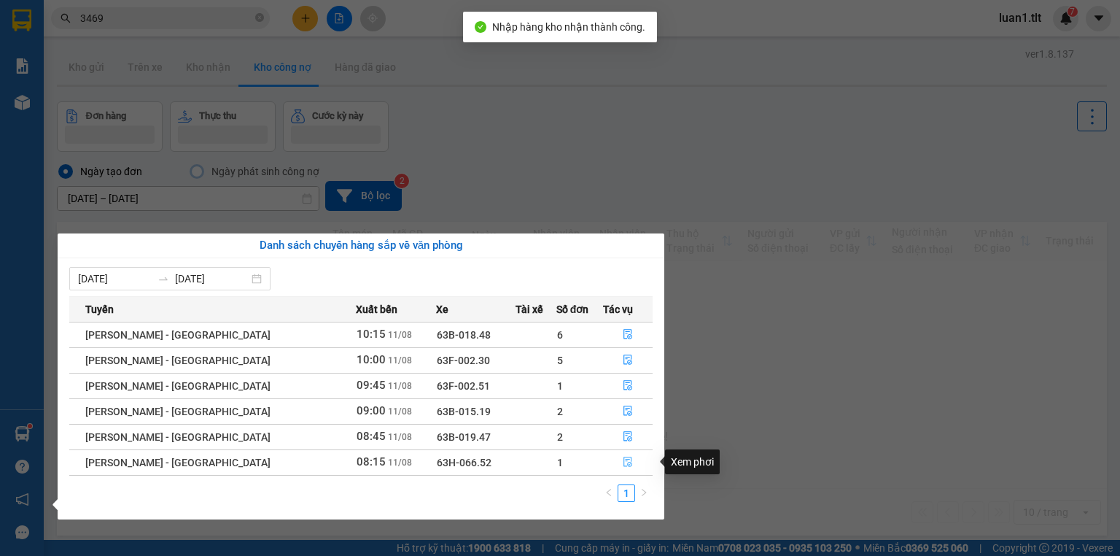
click at [618, 470] on button "button" at bounding box center [628, 462] width 48 height 23
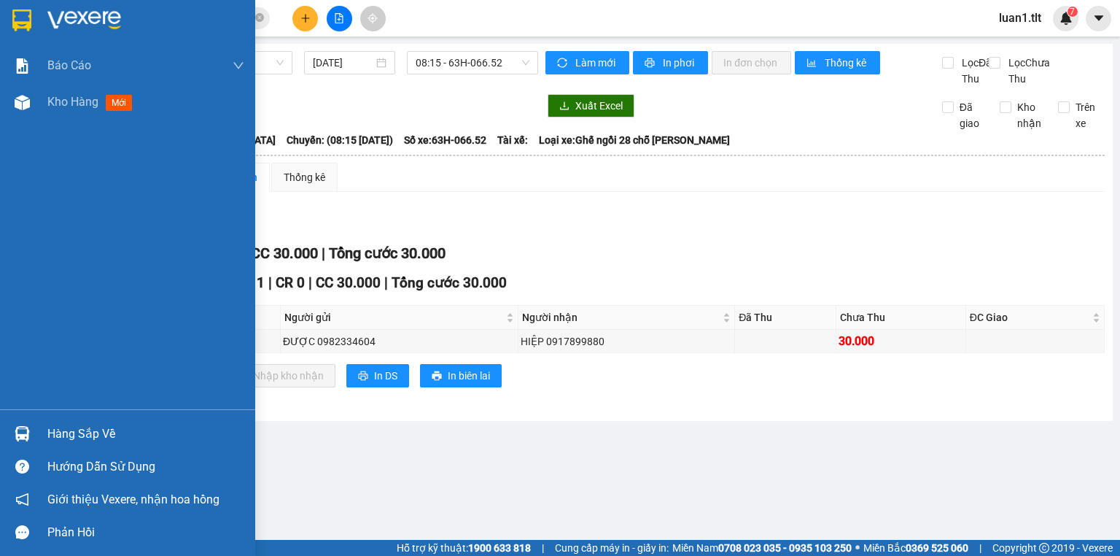
click at [71, 435] on div "Hàng sắp về" at bounding box center [145, 434] width 197 height 22
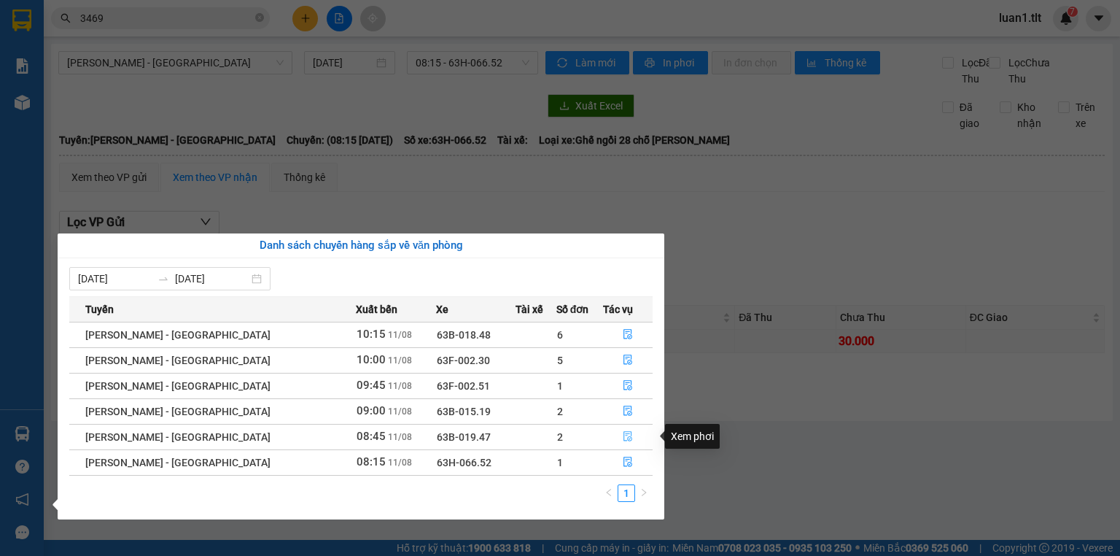
click at [623, 442] on span "file-done" at bounding box center [628, 437] width 10 height 12
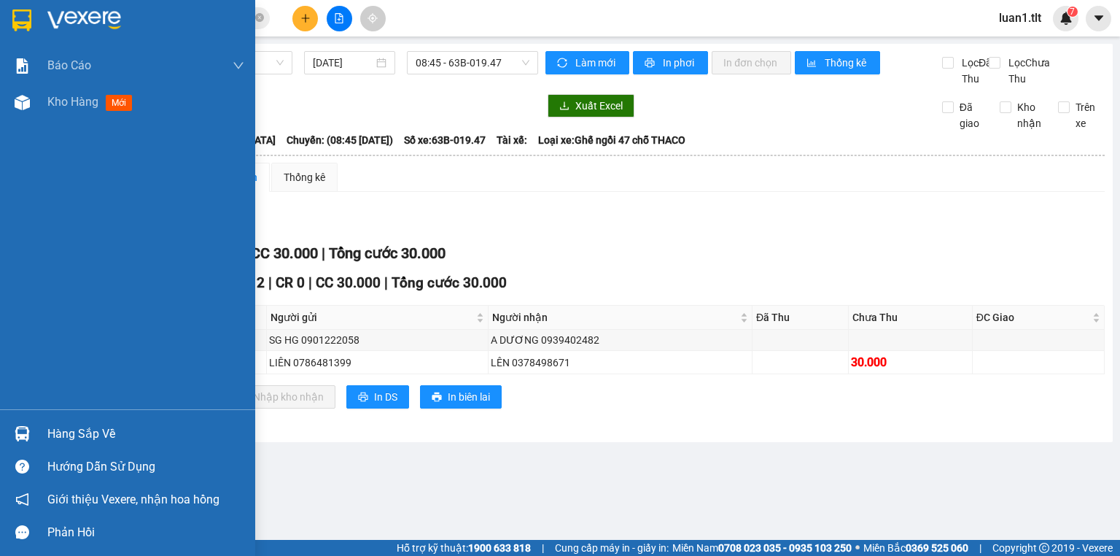
click at [42, 435] on div "Hàng sắp về" at bounding box center [127, 433] width 255 height 33
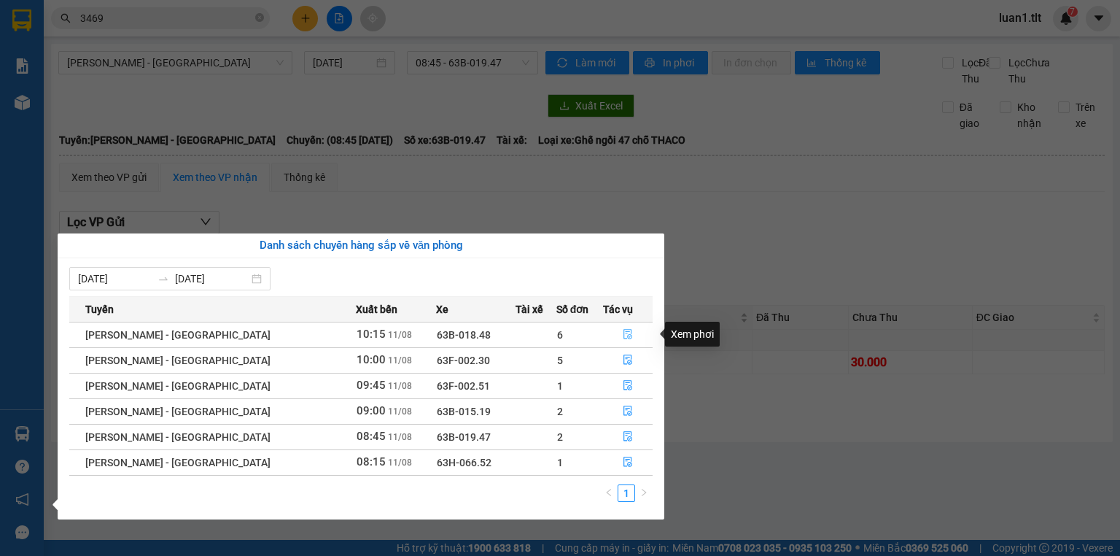
click at [627, 330] on button "button" at bounding box center [628, 334] width 48 height 23
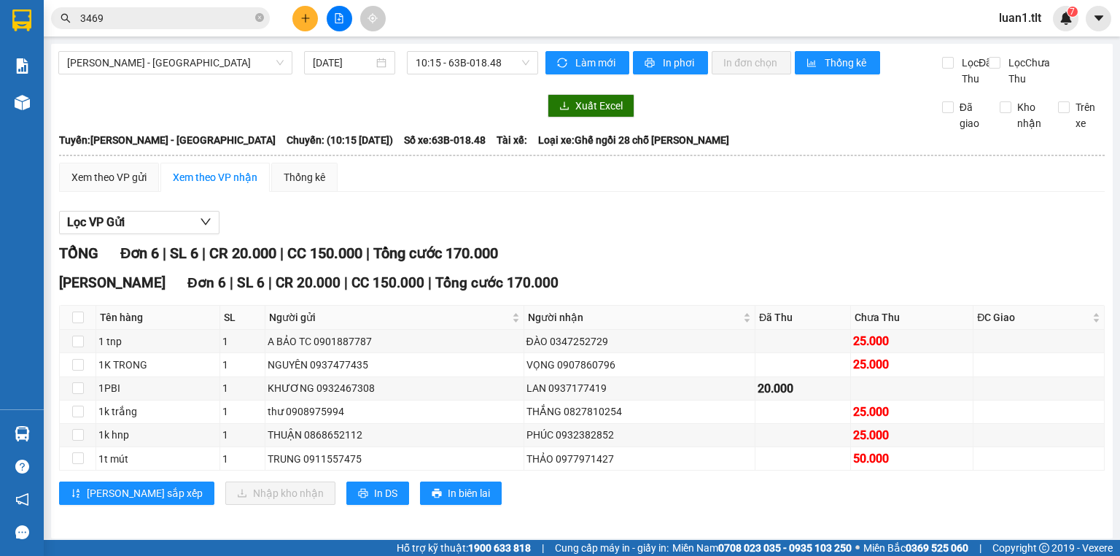
click at [738, 294] on div "Nguyễn Văn Nguyễn Đơn 6 | SL 6 | CR 20.000 | CC 150.000 | Tổng cước 170.000" at bounding box center [582, 283] width 1046 height 22
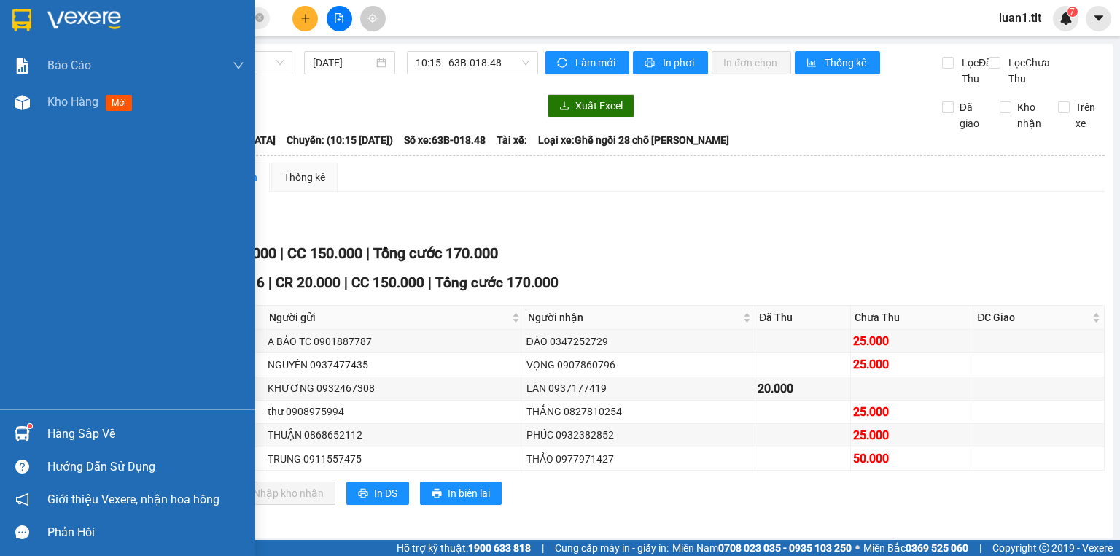
click at [47, 429] on div "Hàng sắp về" at bounding box center [145, 434] width 197 height 22
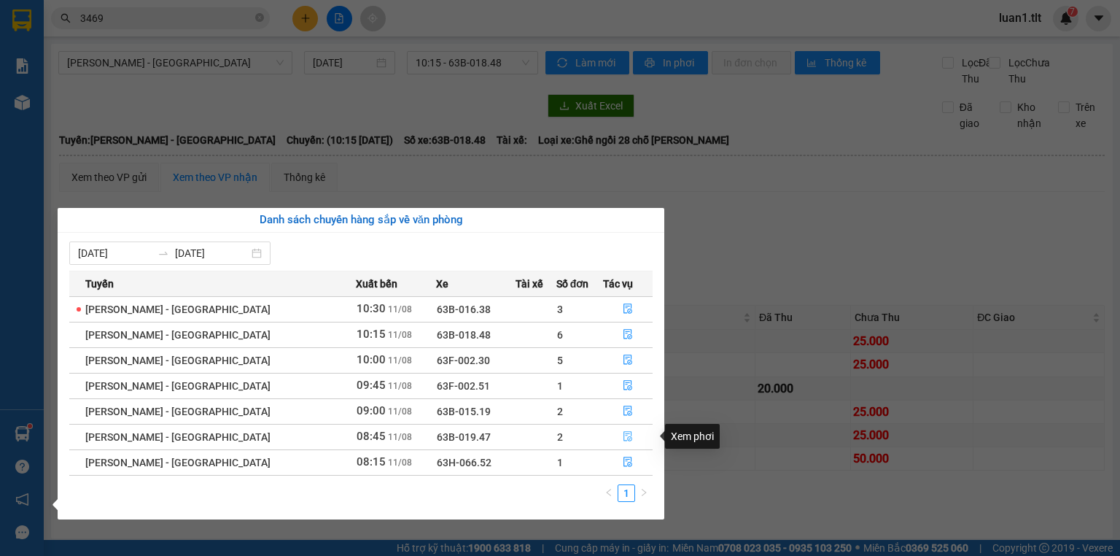
click at [623, 438] on icon "file-done" at bounding box center [628, 436] width 10 height 10
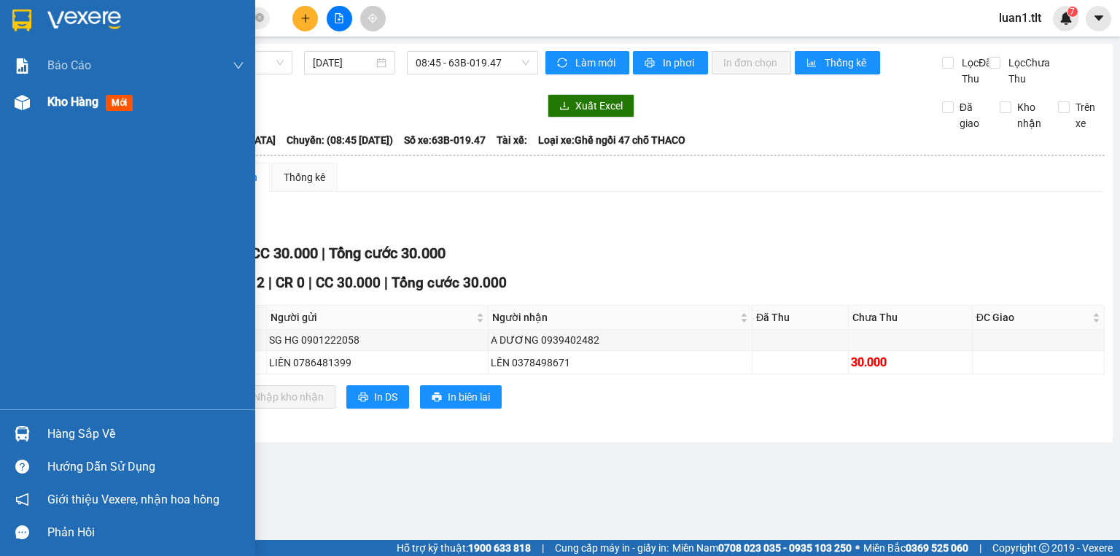
click at [116, 101] on span "mới" at bounding box center [119, 103] width 27 height 16
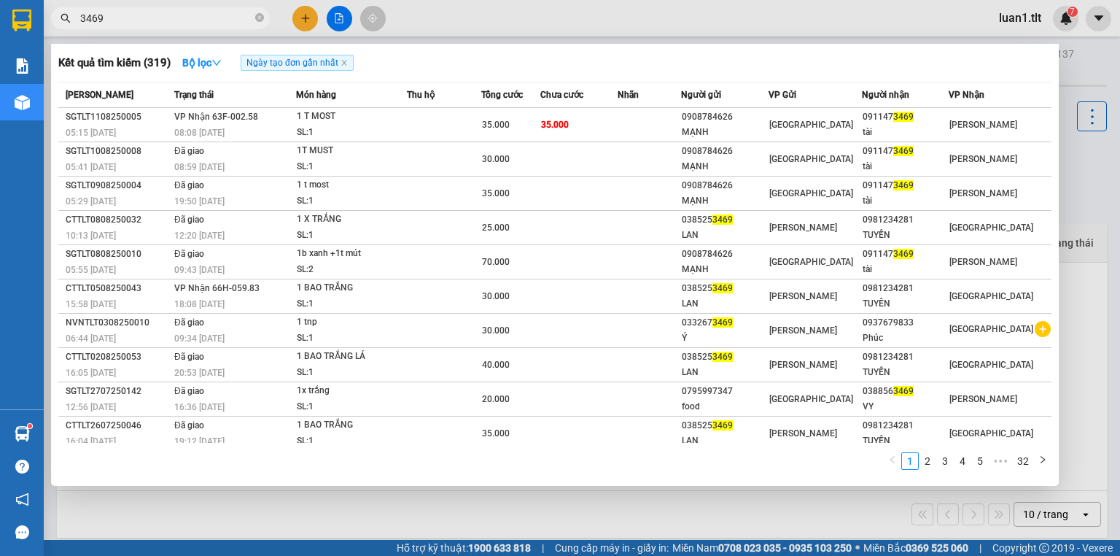
click at [159, 12] on input "3469" at bounding box center [166, 18] width 172 height 16
click at [158, 13] on input "3469" at bounding box center [166, 18] width 172 height 16
paste input "0939631233"
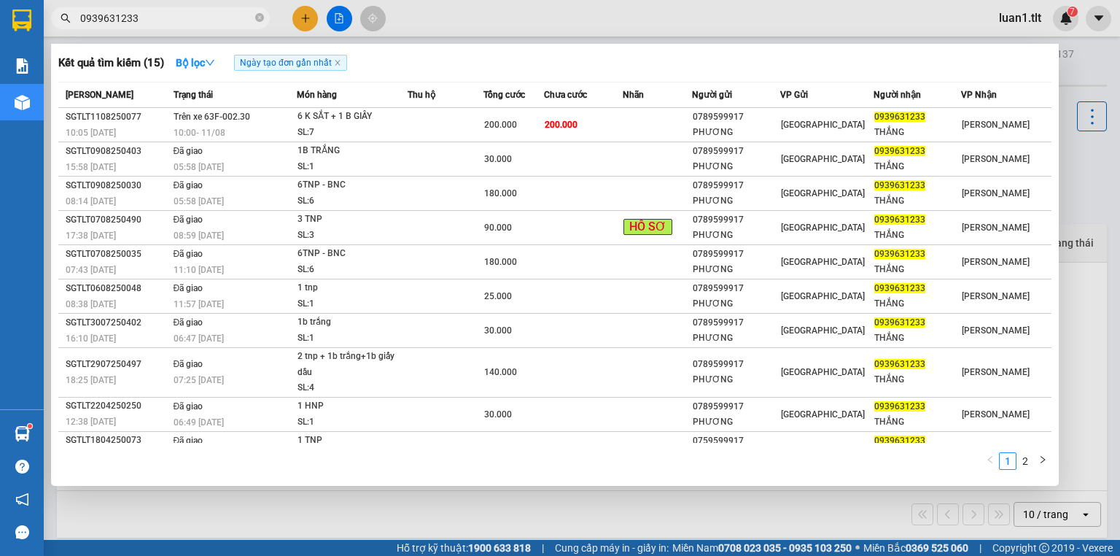
click at [166, 12] on input "0939631233" at bounding box center [166, 18] width 172 height 16
click at [166, 11] on input "0939631233" at bounding box center [166, 18] width 172 height 16
paste input "389008369"
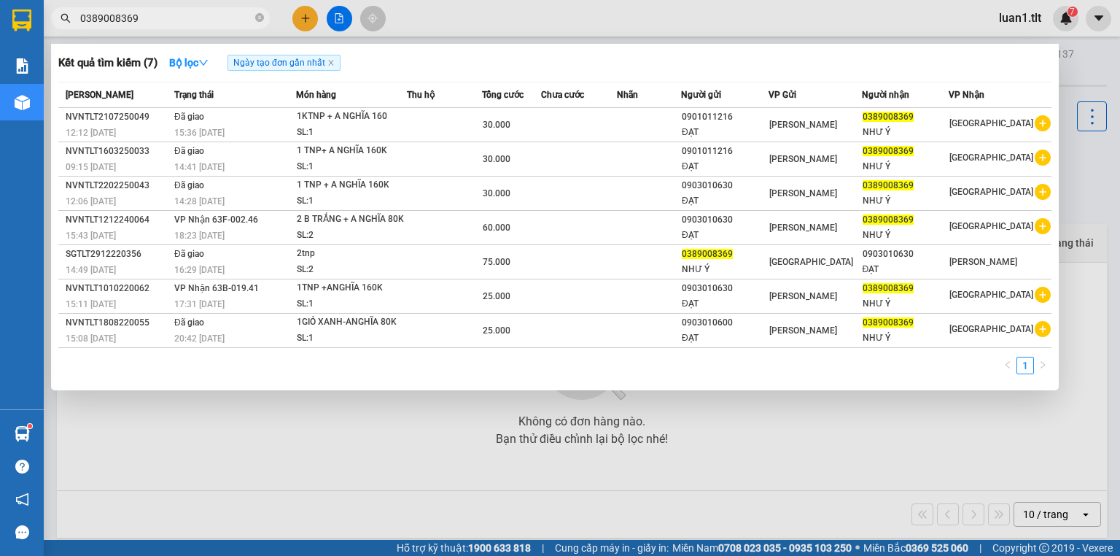
click at [173, 15] on input "0389008369" at bounding box center [166, 18] width 172 height 16
paste input "978132286"
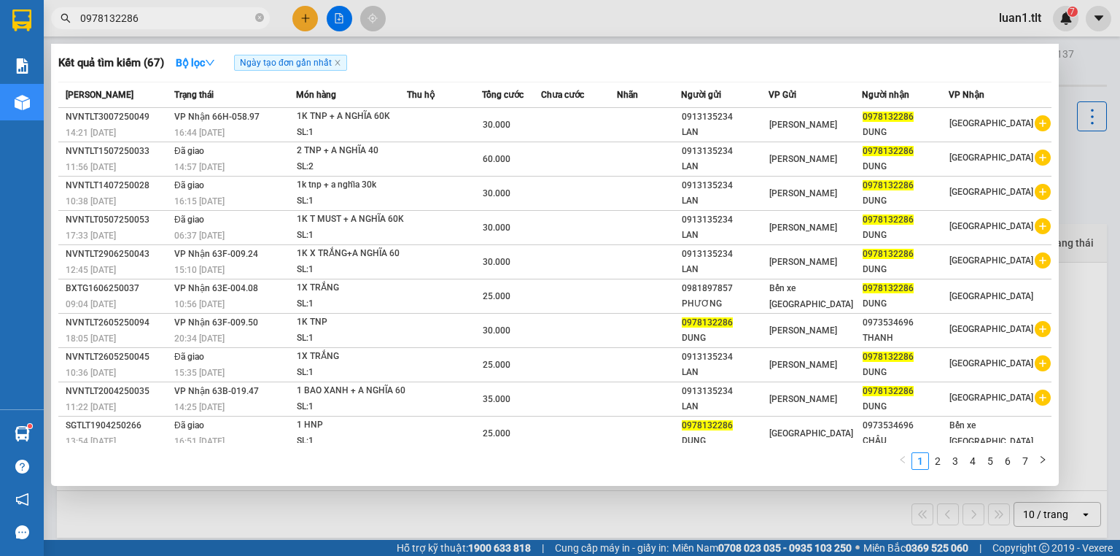
type input "0978132286"
click at [334, 15] on div at bounding box center [560, 278] width 1120 height 556
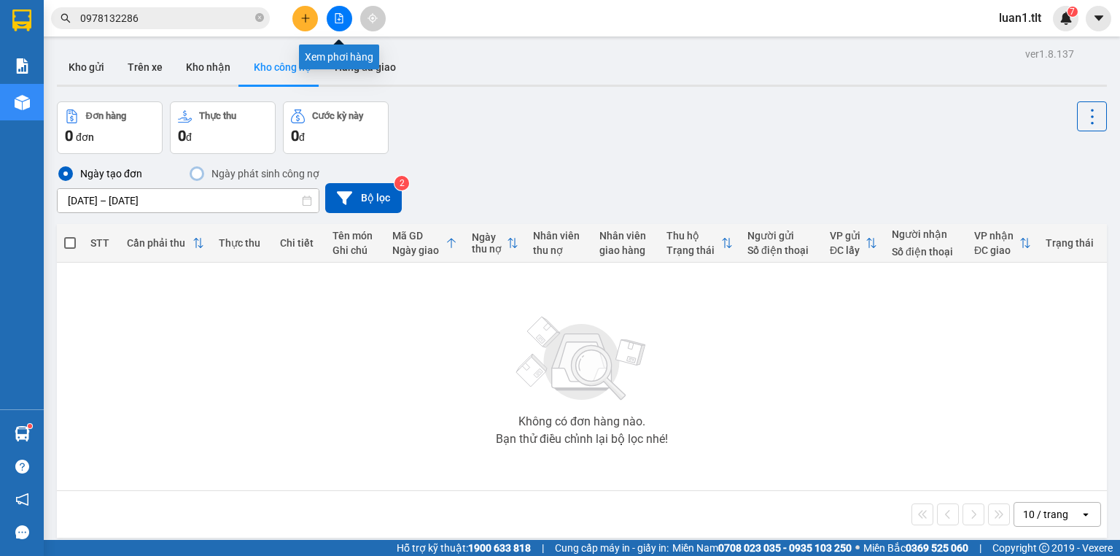
click at [338, 13] on icon "file-add" at bounding box center [339, 18] width 10 height 10
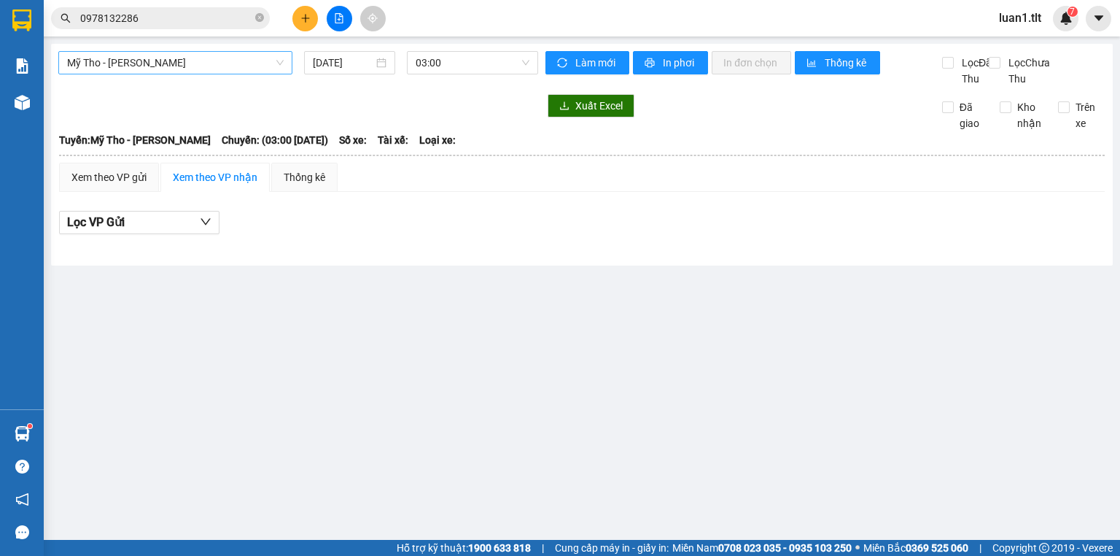
click at [213, 58] on span "Mỹ Tho - [PERSON_NAME]" at bounding box center [175, 63] width 217 height 22
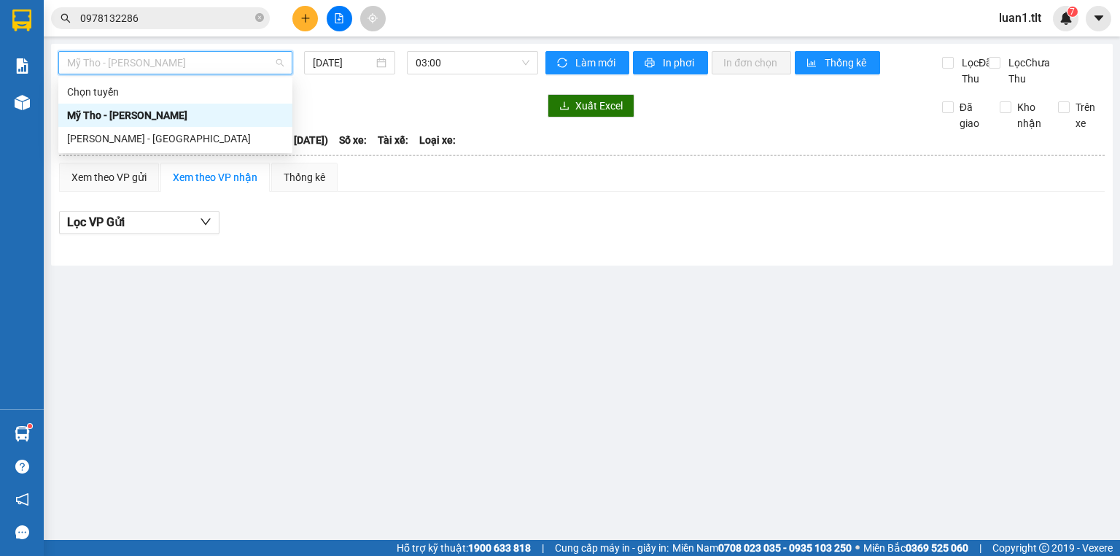
click at [172, 112] on div "Mỹ Tho - [PERSON_NAME]" at bounding box center [175, 115] width 217 height 16
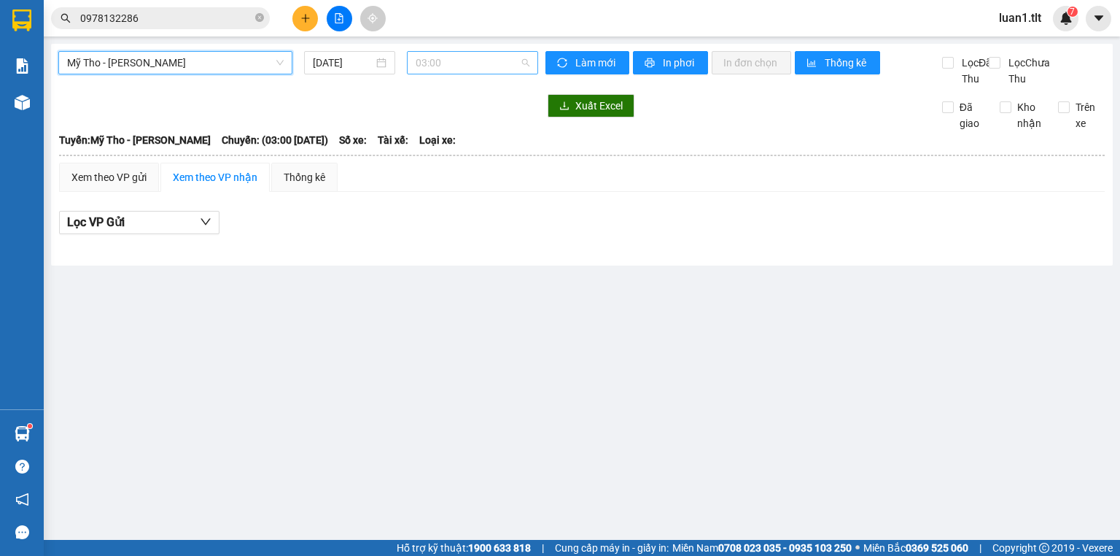
click at [456, 66] on span "03:00" at bounding box center [473, 63] width 114 height 22
type input "652"
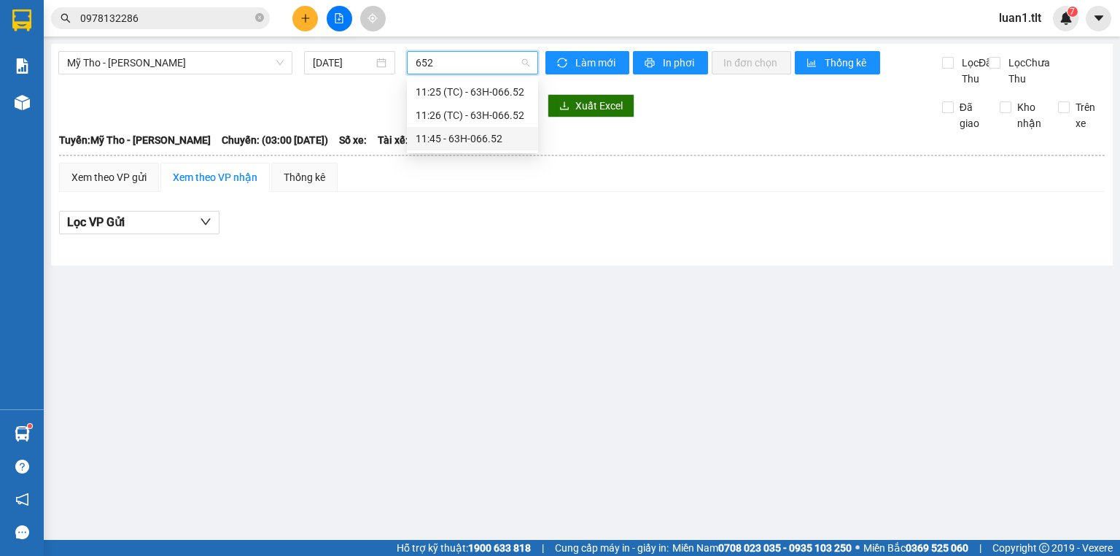
click at [465, 144] on div "11:45 - 63H-066.52" at bounding box center [473, 139] width 114 height 16
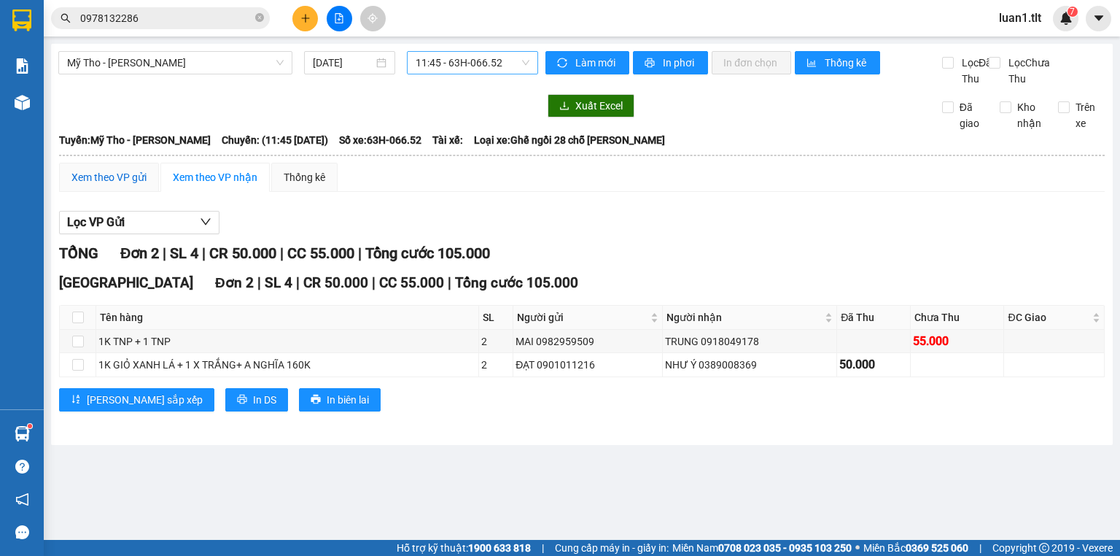
click at [125, 185] on div "Xem theo VP gửi" at bounding box center [108, 177] width 75 height 16
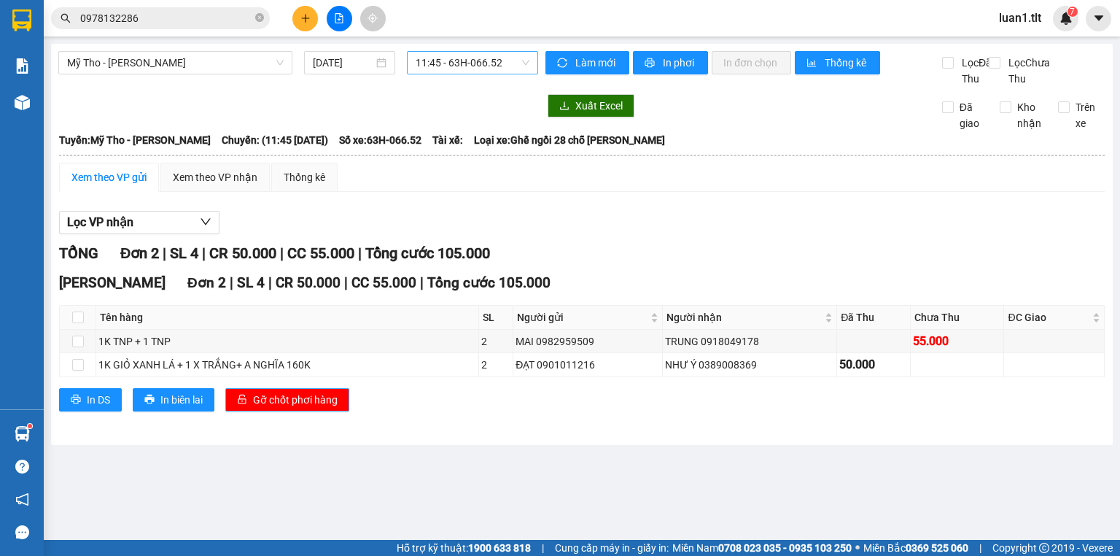
click at [310, 408] on span "Gỡ chốt phơi hàng" at bounding box center [295, 400] width 85 height 16
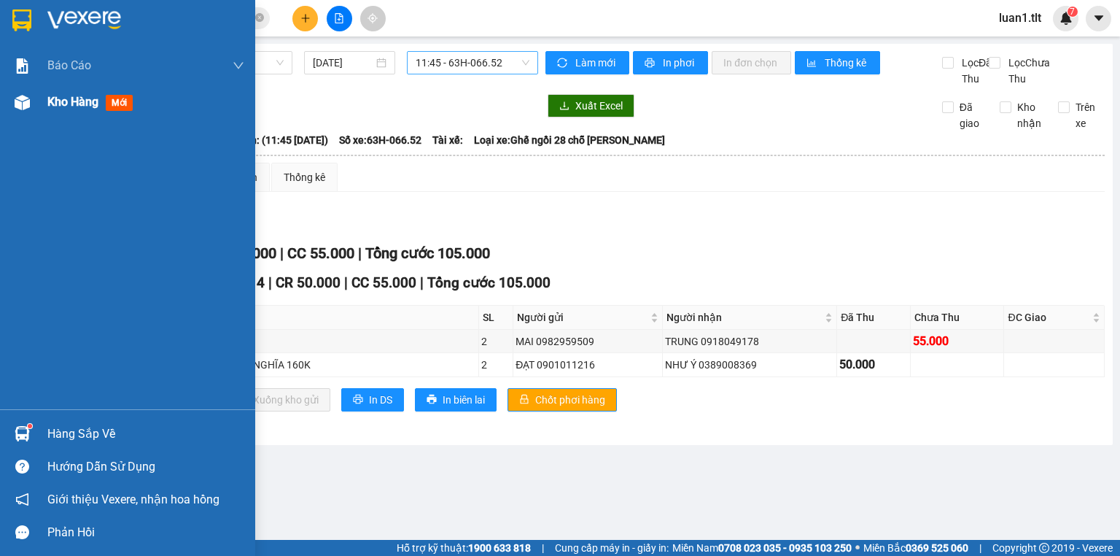
drag, startPoint x: 64, startPoint y: 102, endPoint x: 102, endPoint y: 115, distance: 40.1
click at [64, 101] on span "Kho hàng" at bounding box center [72, 102] width 51 height 14
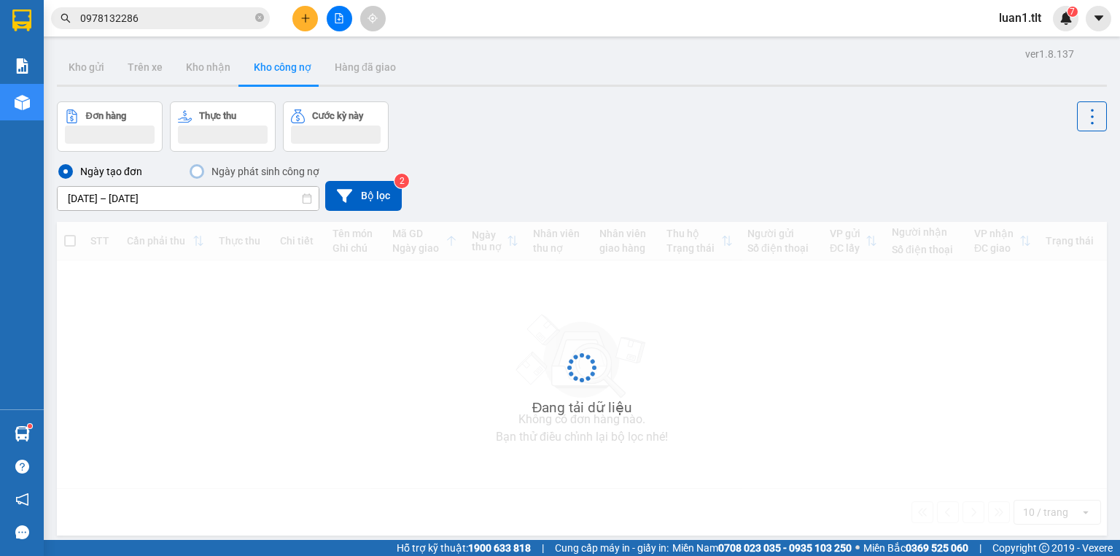
click at [411, 291] on div "Đang tải dữ liệu" at bounding box center [582, 379] width 1050 height 314
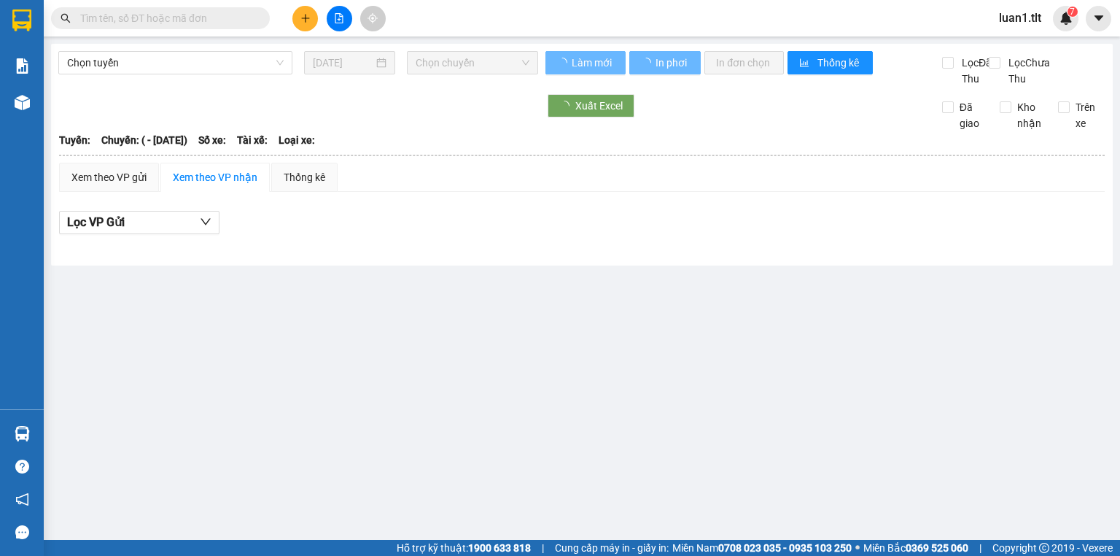
type input "[DATE]"
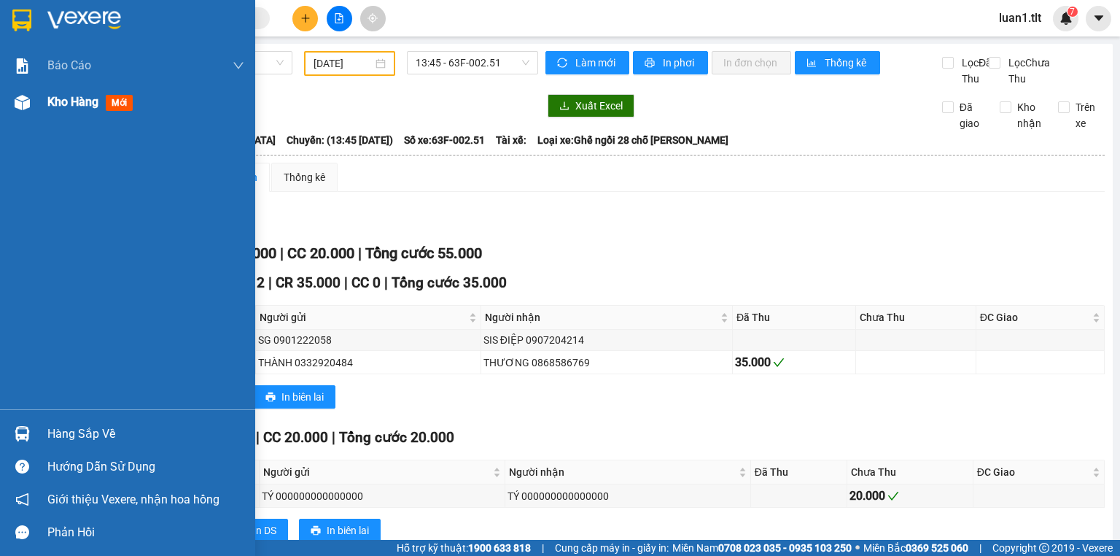
click at [63, 98] on span "Kho hàng" at bounding box center [72, 102] width 51 height 14
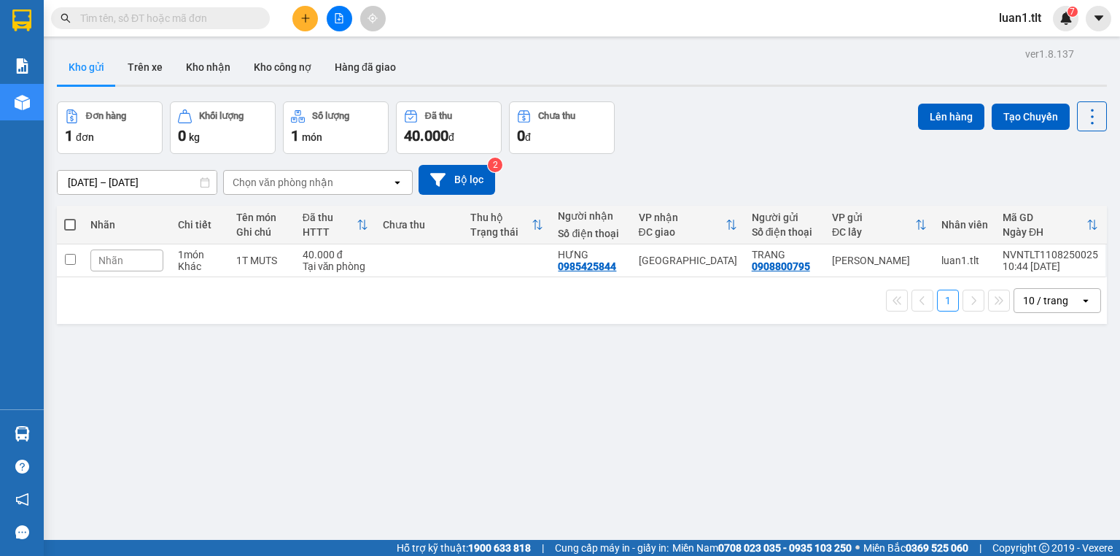
click at [376, 274] on td at bounding box center [420, 260] width 88 height 33
checkbox input "true"
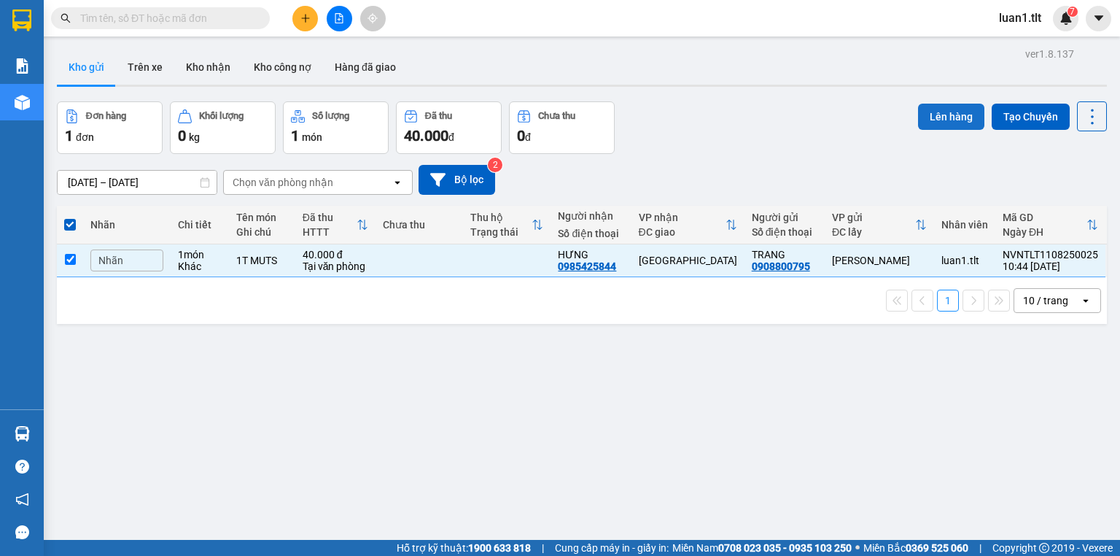
click at [962, 108] on button "Lên hàng" at bounding box center [951, 117] width 66 height 26
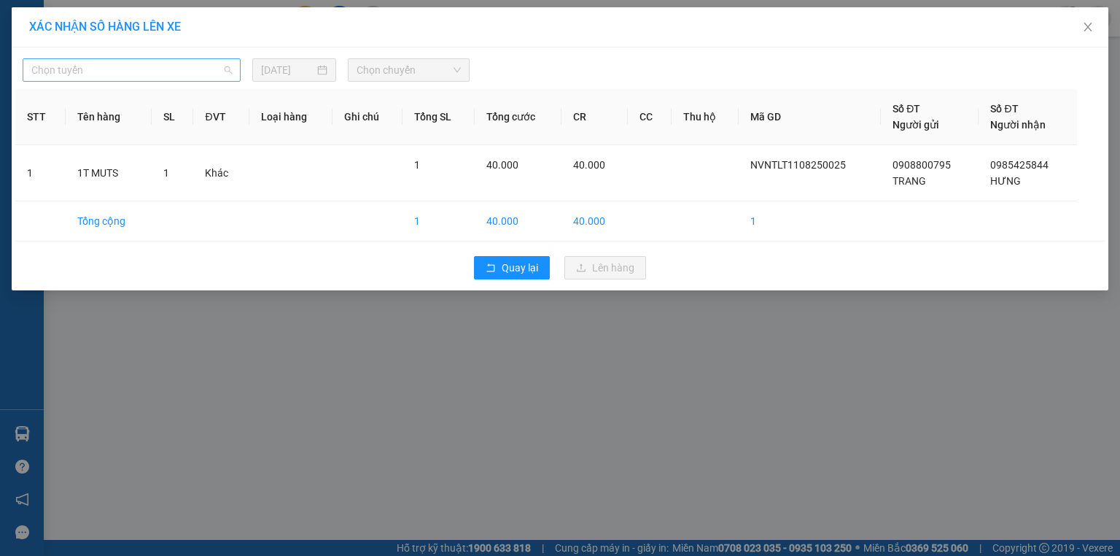
click at [151, 70] on span "Chọn tuyến" at bounding box center [131, 70] width 201 height 22
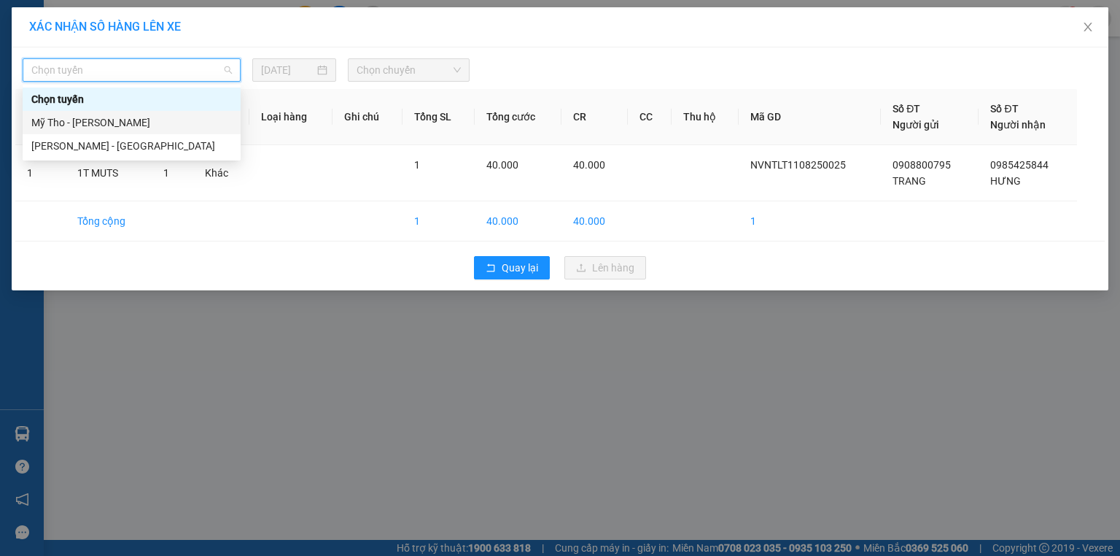
click at [122, 123] on div "Mỹ Tho - [PERSON_NAME]" at bounding box center [131, 122] width 201 height 16
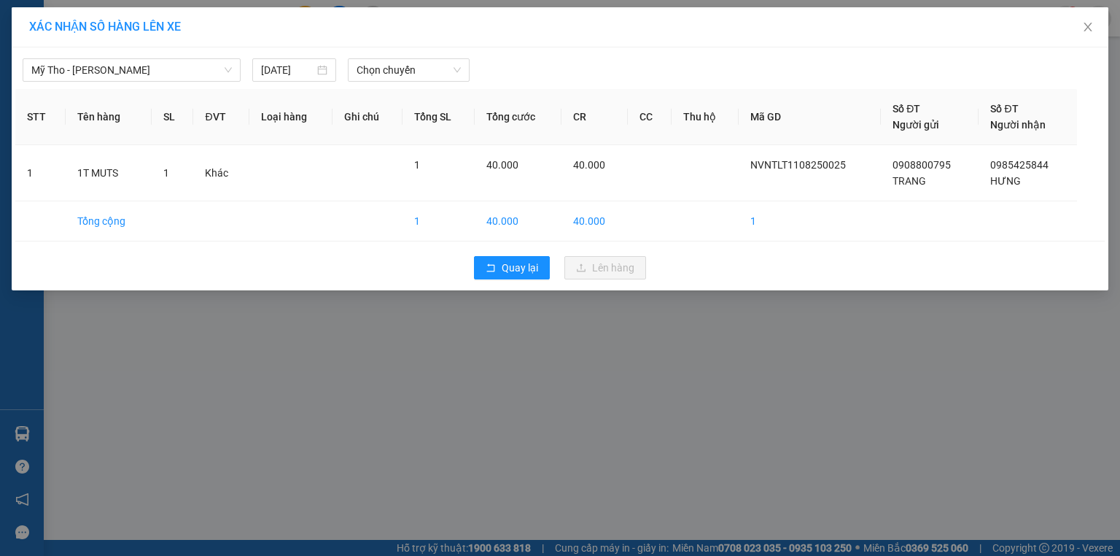
click at [373, 84] on div "Mỹ Tho - [PERSON_NAME] [DATE] Chọn chuyến STT Tên hàng SL ĐVT Loại hàng Ghi chú…" at bounding box center [560, 168] width 1097 height 243
click at [398, 74] on span "Chọn chuyến" at bounding box center [409, 70] width 105 height 22
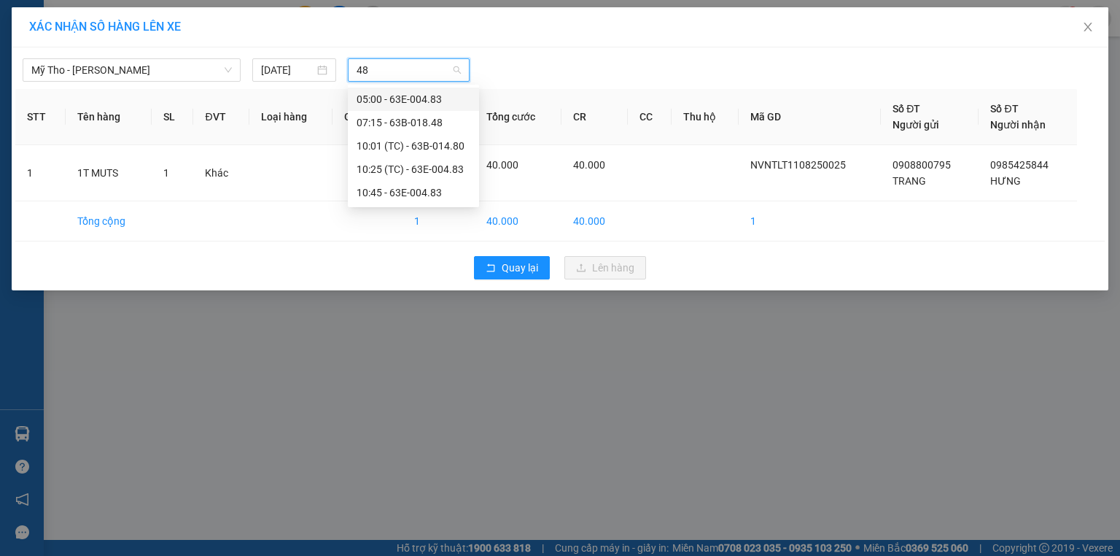
type input "483"
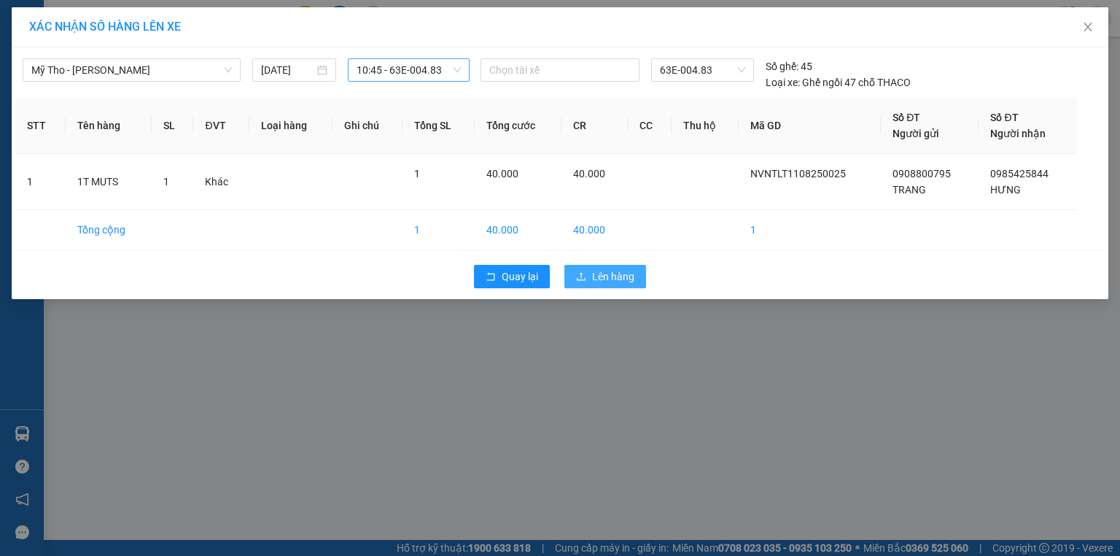
click at [615, 266] on button "Lên hàng" at bounding box center [605, 276] width 82 height 23
click at [615, 268] on span "Lên hàng" at bounding box center [613, 276] width 42 height 16
